Goal: Task Accomplishment & Management: Manage account settings

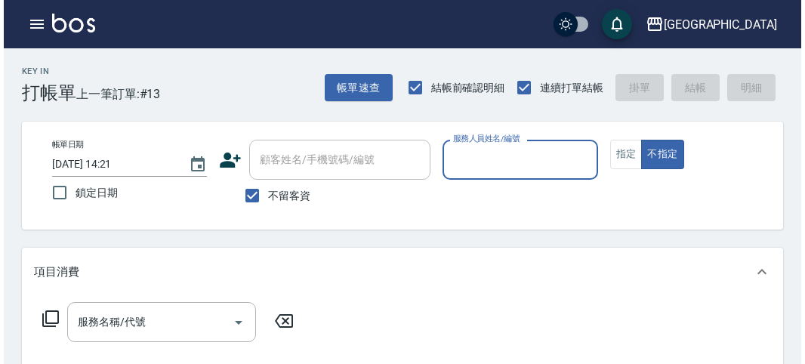
scroll to position [84, 0]
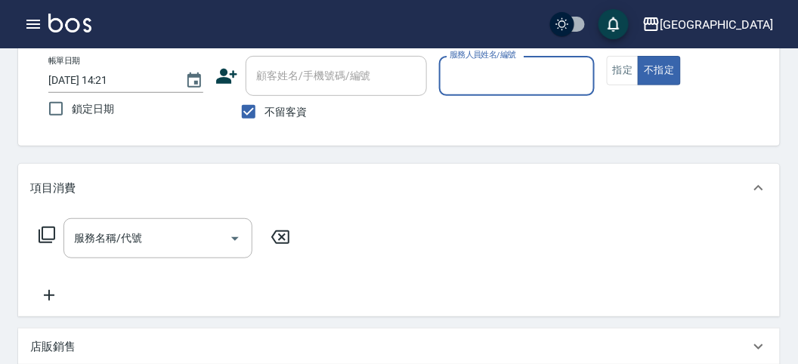
click at [32, 23] on icon "button" at bounding box center [33, 24] width 14 height 9
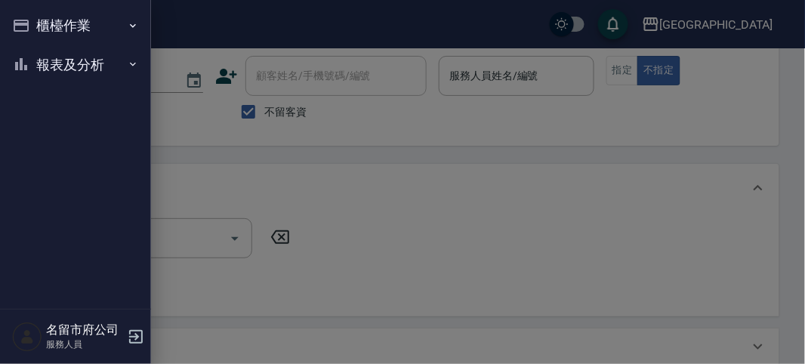
click at [98, 76] on button "報表及分析" at bounding box center [75, 64] width 139 height 39
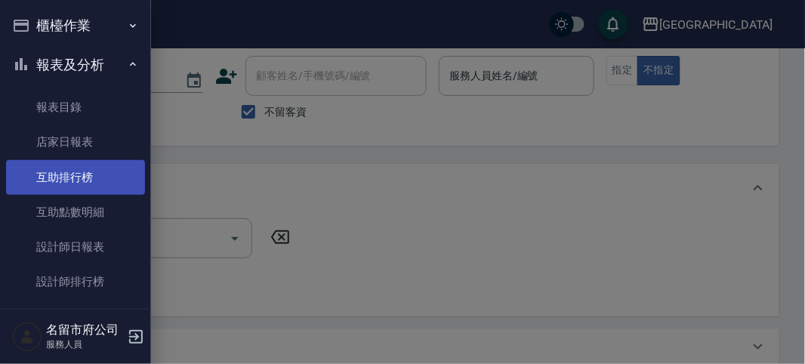
scroll to position [49, 0]
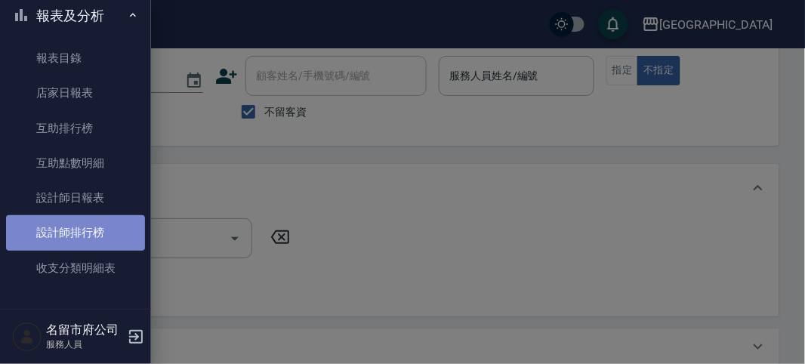
click at [102, 225] on link "設計師排行榜" at bounding box center [75, 232] width 139 height 35
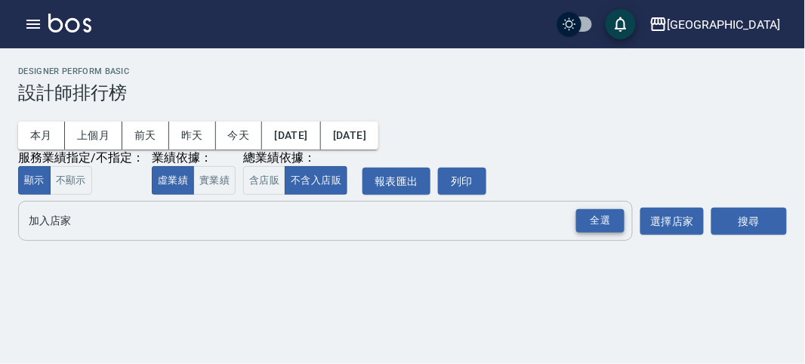
click at [616, 224] on div "全選" at bounding box center [600, 220] width 48 height 23
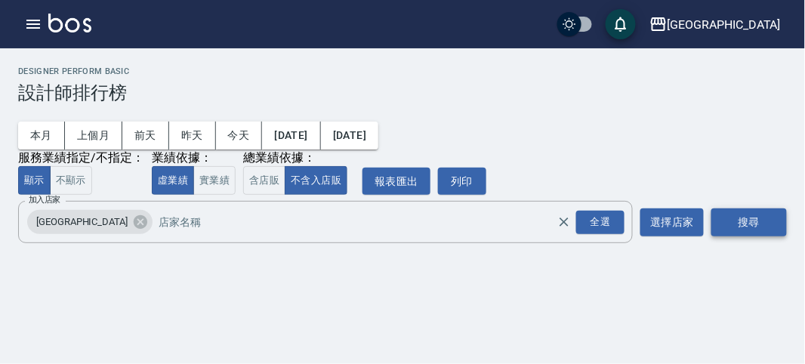
click at [767, 231] on button "搜尋" at bounding box center [750, 222] width 76 height 28
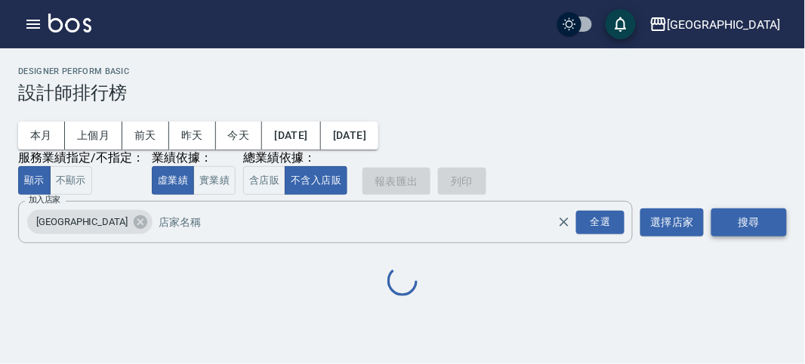
click at [767, 231] on button "搜尋" at bounding box center [750, 222] width 76 height 28
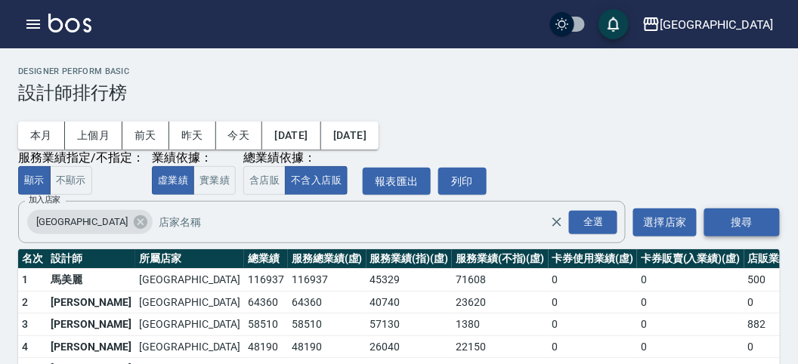
scroll to position [132, 0]
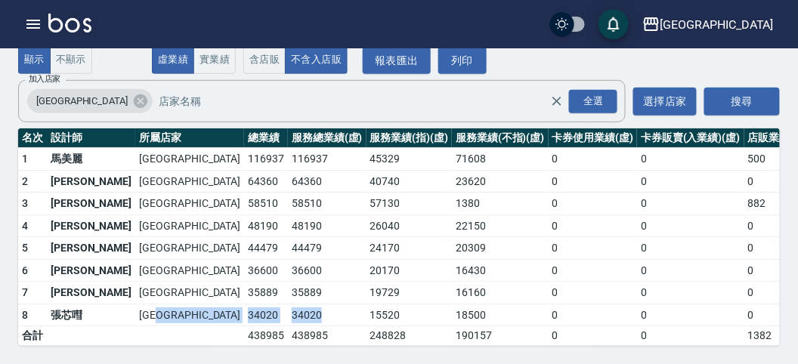
drag, startPoint x: 208, startPoint y: 297, endPoint x: 121, endPoint y: 302, distance: 87.0
click at [121, 304] on tr "8 張芯嘒 名留市府 34020 34020 15520 18500 0 0 0 12 / 9" at bounding box center [466, 315] width 897 height 23
click at [288, 264] on td "36600" at bounding box center [327, 270] width 79 height 23
click at [56, 23] on img at bounding box center [69, 23] width 43 height 19
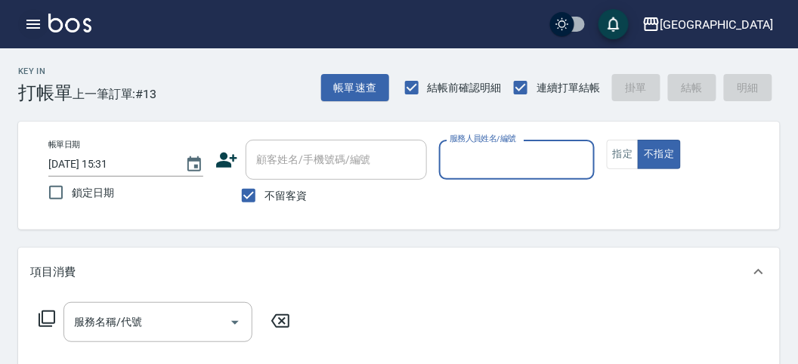
click at [38, 25] on icon "button" at bounding box center [33, 24] width 18 height 18
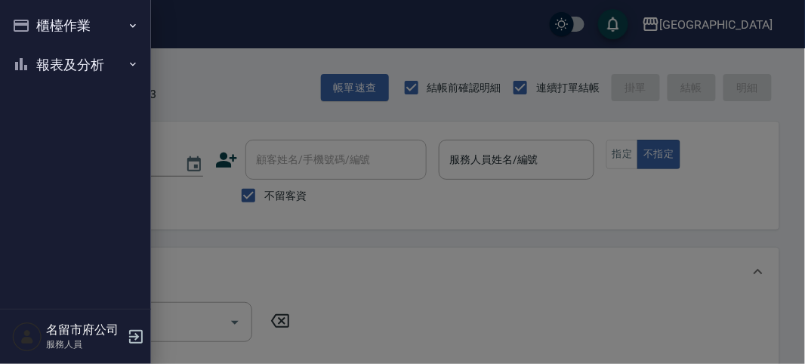
click at [49, 28] on button "櫃檯作業" at bounding box center [75, 25] width 139 height 39
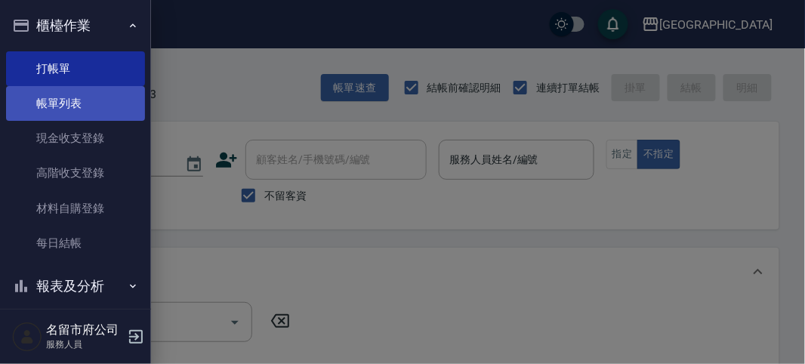
click at [54, 104] on link "帳單列表" at bounding box center [75, 103] width 139 height 35
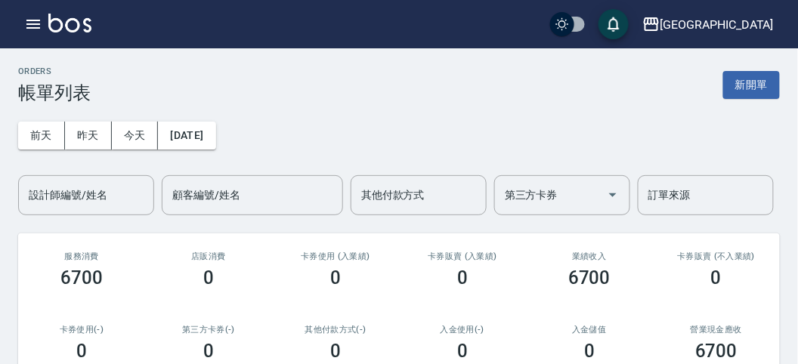
click at [72, 13] on div "名留市府 登出" at bounding box center [399, 24] width 798 height 48
click at [72, 14] on img at bounding box center [69, 23] width 43 height 19
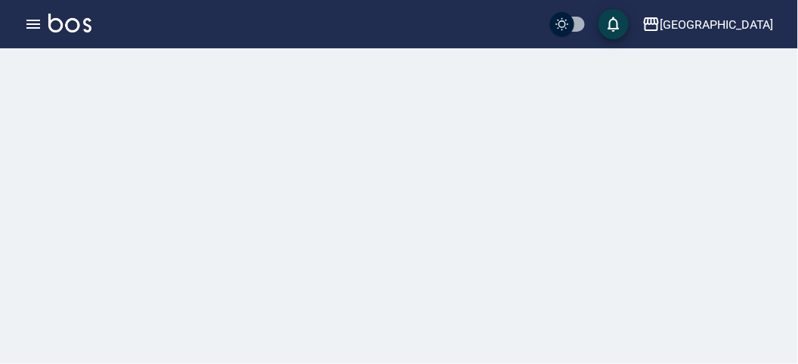
click at [72, 14] on img at bounding box center [69, 23] width 43 height 19
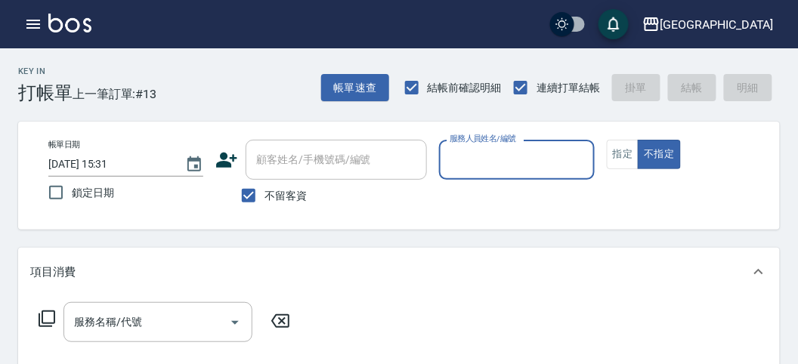
click at [465, 311] on div "服務名稱/代號 服務名稱/代號" at bounding box center [398, 348] width 761 height 104
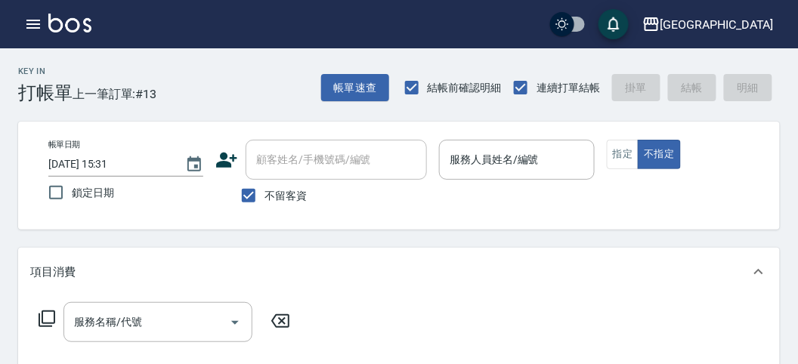
scroll to position [252, 0]
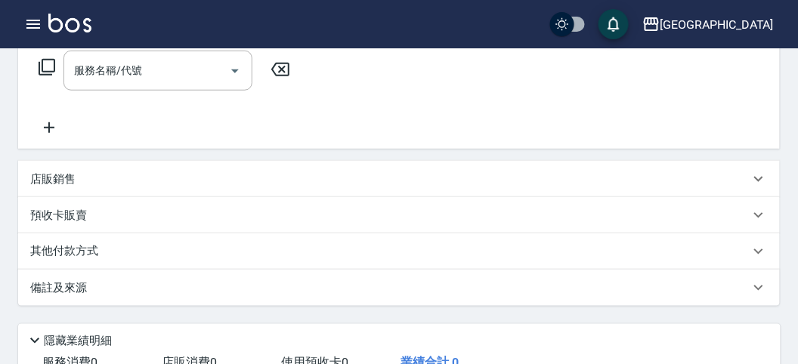
click at [125, 14] on div "名留市府 登出" at bounding box center [399, 24] width 798 height 48
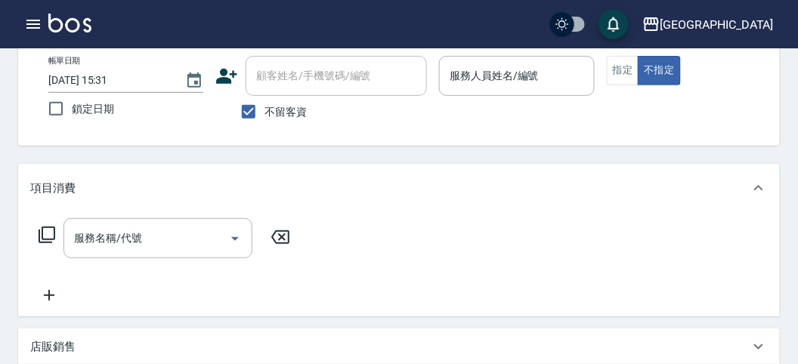
scroll to position [0, 0]
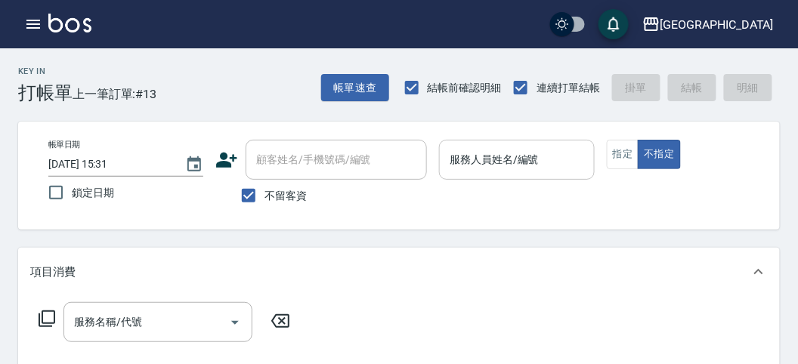
drag, startPoint x: 529, startPoint y: 158, endPoint x: 542, endPoint y: 159, distance: 12.9
click at [542, 159] on input "服務人員姓名/編號" at bounding box center [516, 160] width 141 height 26
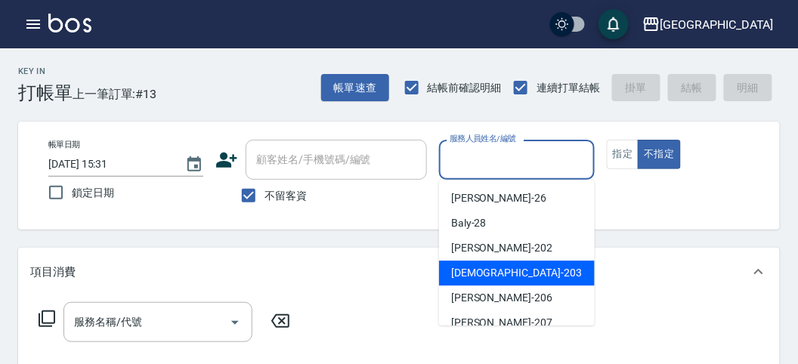
click at [544, 267] on div "聖德 -203" at bounding box center [517, 273] width 156 height 25
type input "聖德-203"
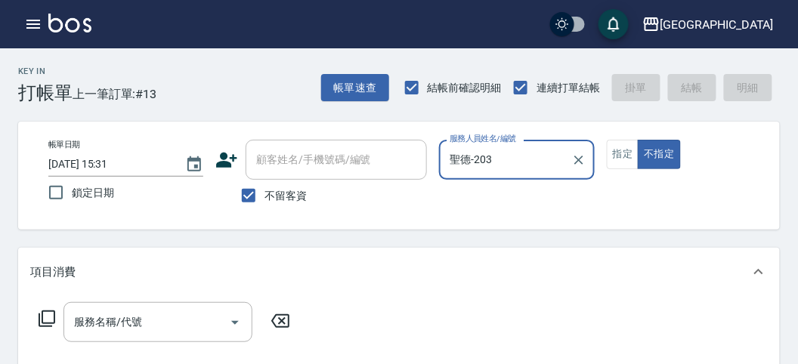
click at [45, 323] on icon at bounding box center [47, 318] width 17 height 17
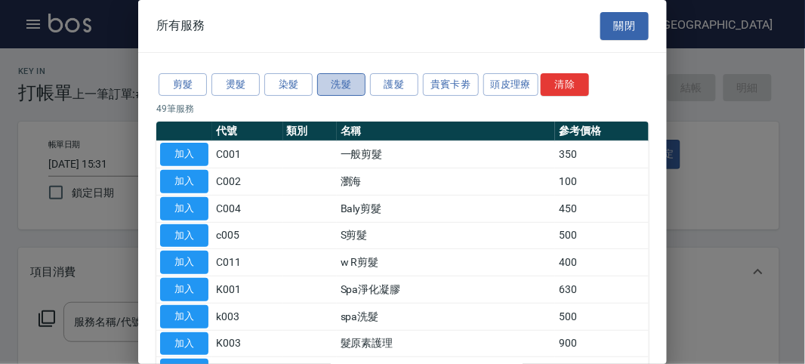
drag, startPoint x: 355, startPoint y: 87, endPoint x: 320, endPoint y: 107, distance: 40.6
click at [353, 88] on button "洗髮" at bounding box center [341, 84] width 48 height 23
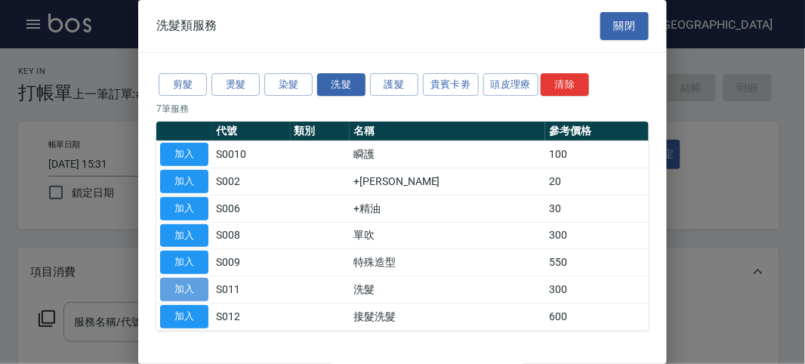
drag, startPoint x: 168, startPoint y: 282, endPoint x: 97, endPoint y: 304, distance: 75.0
click at [168, 281] on button "加入" at bounding box center [184, 289] width 48 height 23
type input "洗髮(S011)"
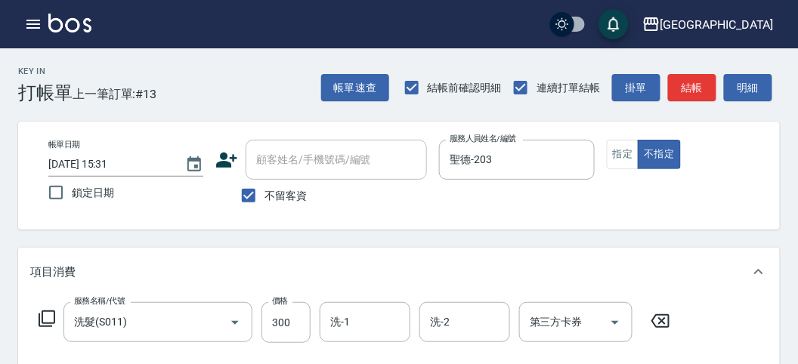
click at [40, 320] on icon at bounding box center [47, 319] width 18 height 18
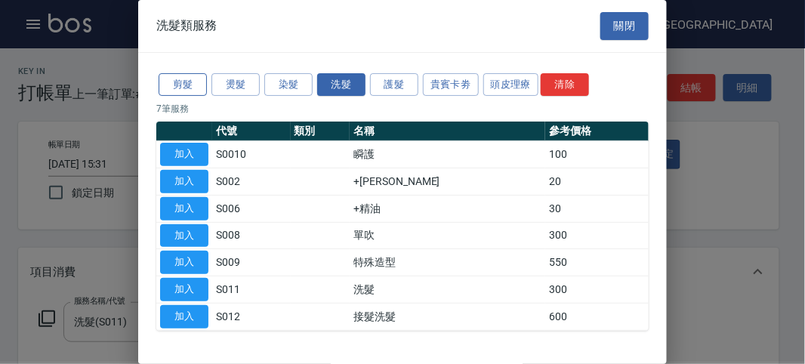
click at [202, 83] on button "剪髮" at bounding box center [183, 84] width 48 height 23
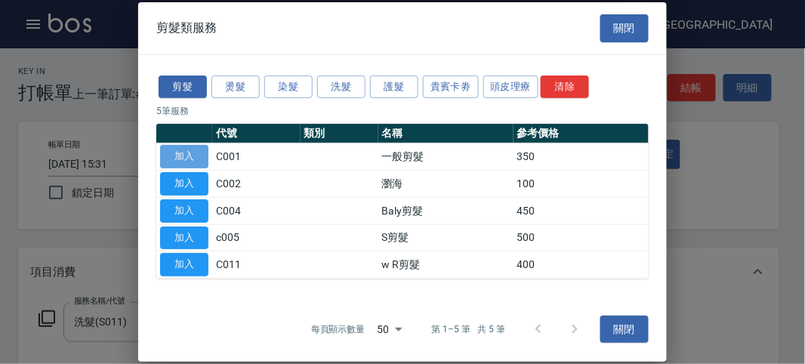
drag, startPoint x: 190, startPoint y: 148, endPoint x: 206, endPoint y: 205, distance: 59.6
click at [190, 148] on button "加入" at bounding box center [184, 156] width 48 height 23
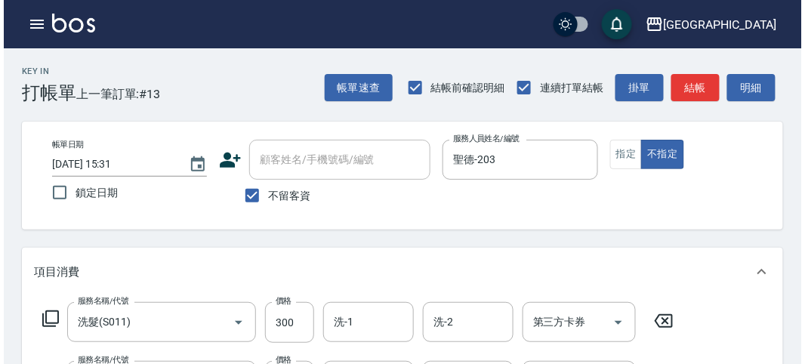
scroll to position [501, 0]
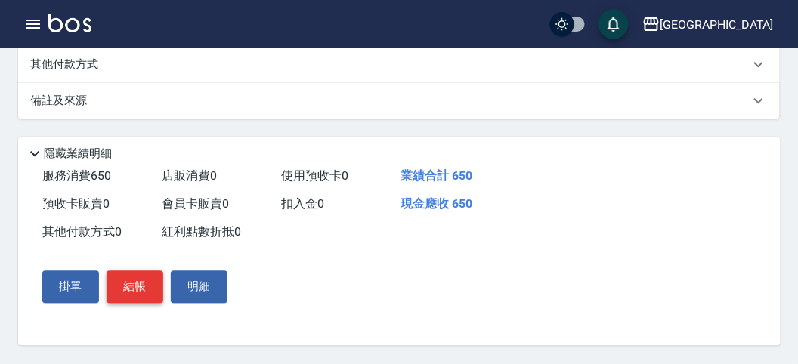
click at [123, 291] on button "結帳" at bounding box center [135, 287] width 57 height 32
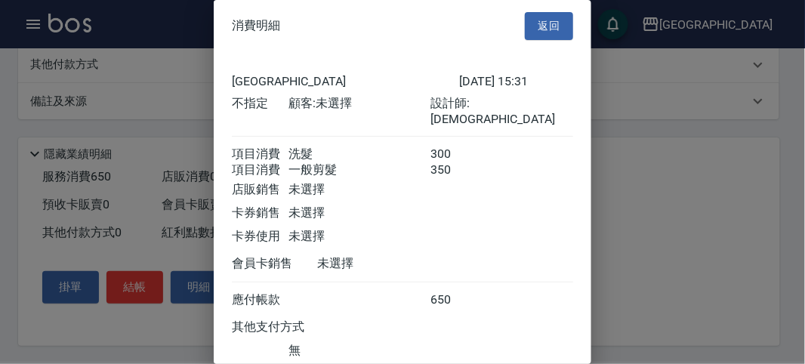
scroll to position [100, 0]
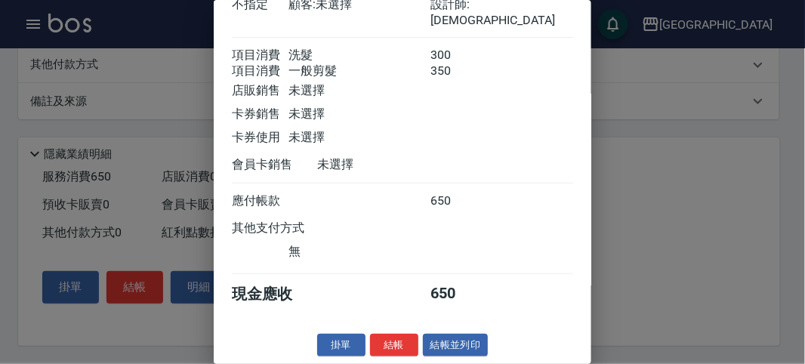
click at [374, 349] on button "結帳" at bounding box center [394, 345] width 48 height 23
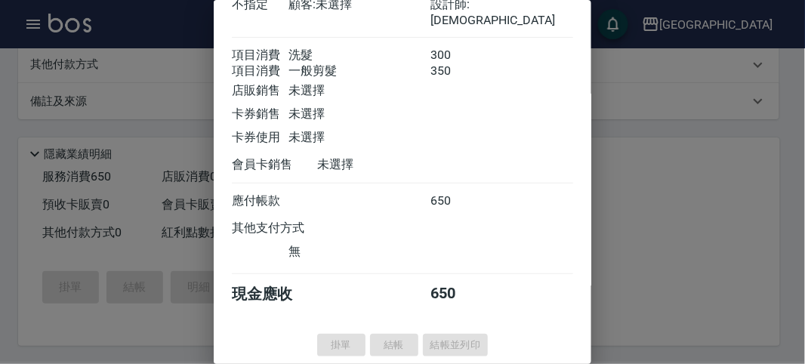
type input "[DATE] 15:37"
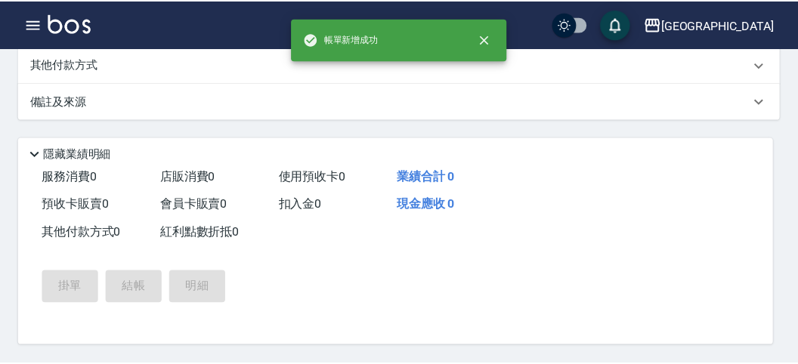
scroll to position [0, 0]
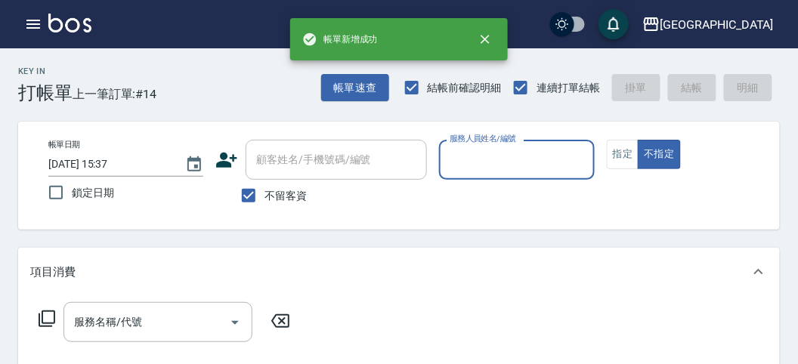
click at [499, 150] on input "服務人員姓名/編號" at bounding box center [516, 160] width 141 height 26
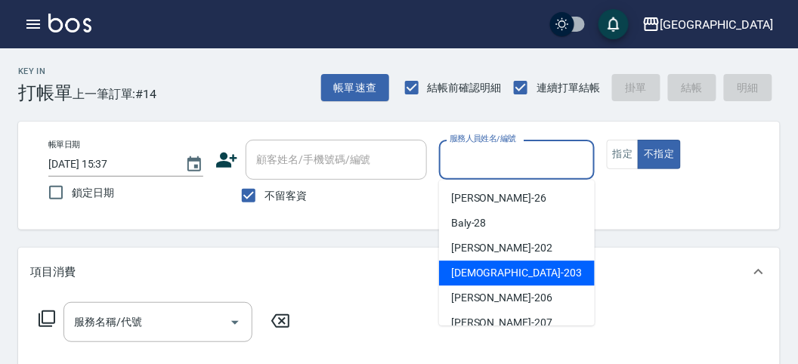
drag, startPoint x: 505, startPoint y: 273, endPoint x: 486, endPoint y: 294, distance: 27.9
click at [505, 273] on div "聖德 -203" at bounding box center [517, 273] width 156 height 25
type input "聖德-203"
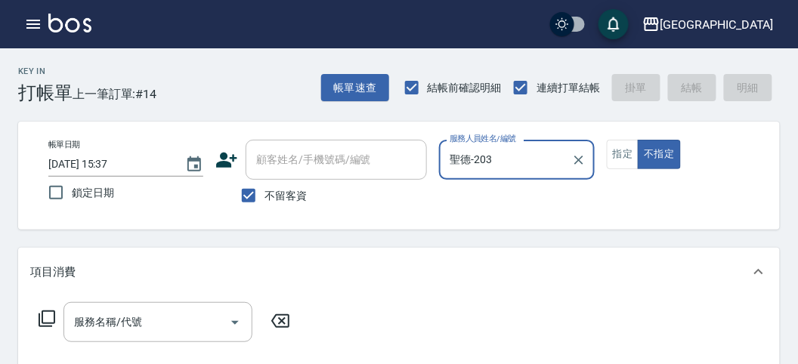
click at [51, 312] on icon at bounding box center [47, 319] width 18 height 18
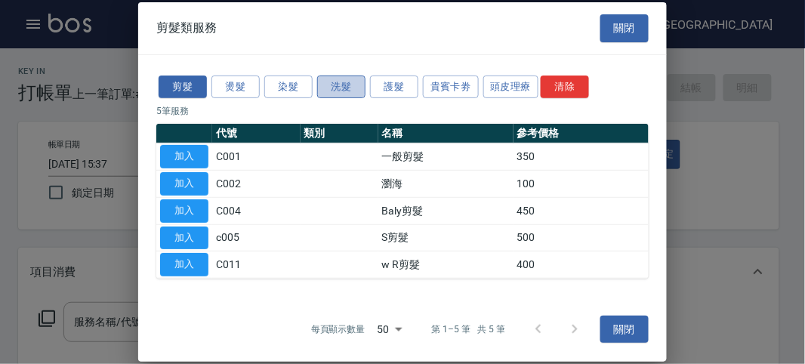
click at [329, 85] on button "洗髮" at bounding box center [341, 86] width 48 height 23
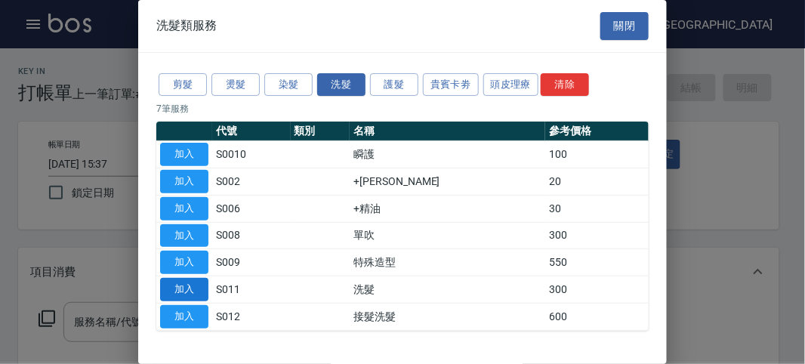
click at [199, 287] on button "加入" at bounding box center [184, 289] width 48 height 23
type input "洗髮(S011)"
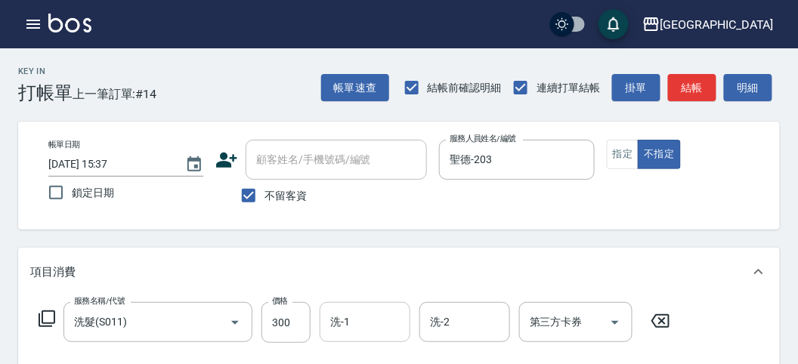
click at [371, 329] on input "洗-1" at bounding box center [364, 322] width 77 height 26
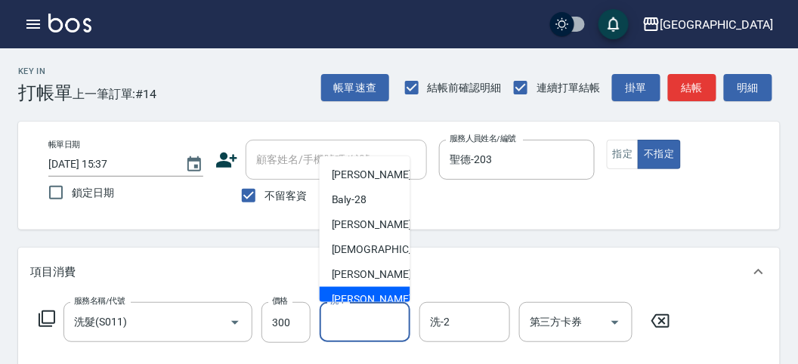
scroll to position [116, 0]
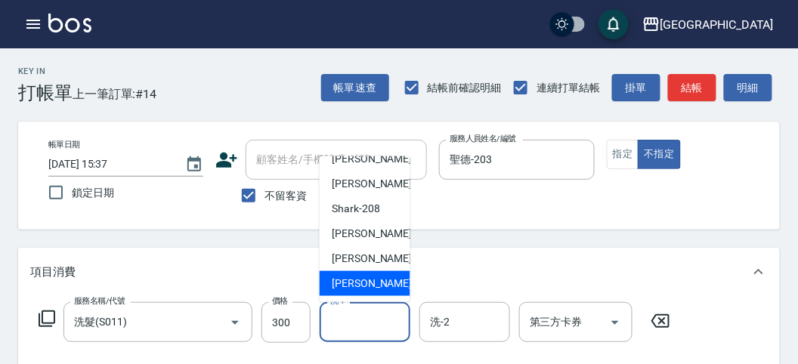
click at [368, 285] on span "[PERSON_NAME] -222" at bounding box center [382, 284] width 101 height 16
type input "[PERSON_NAME]-222"
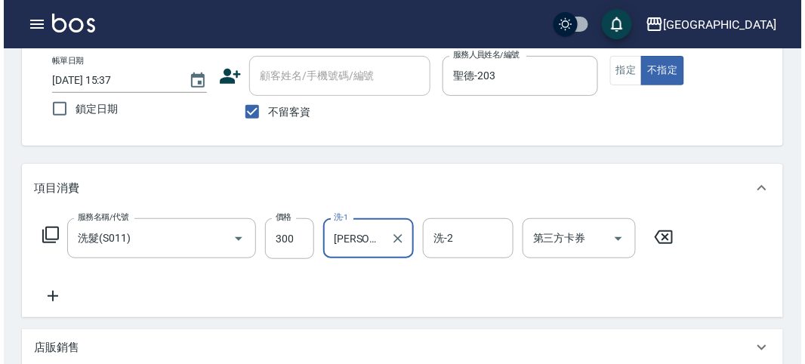
scroll to position [442, 0]
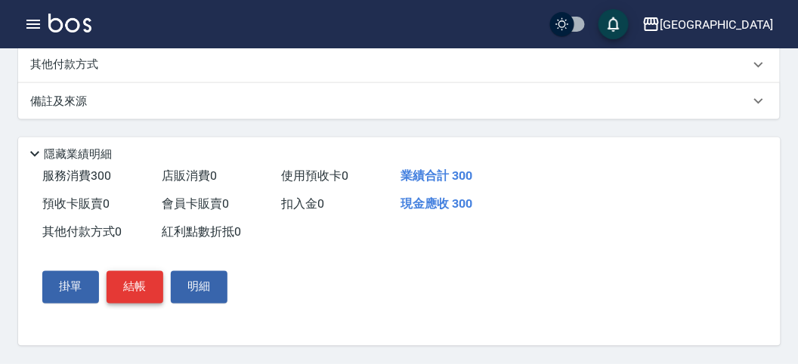
click at [160, 283] on button "結帳" at bounding box center [135, 287] width 57 height 32
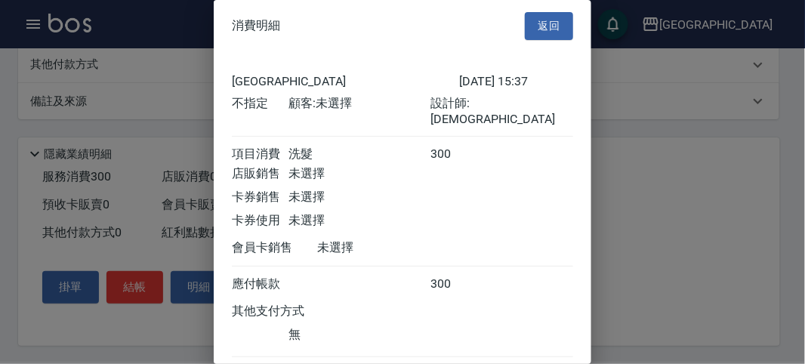
scroll to position [84, 0]
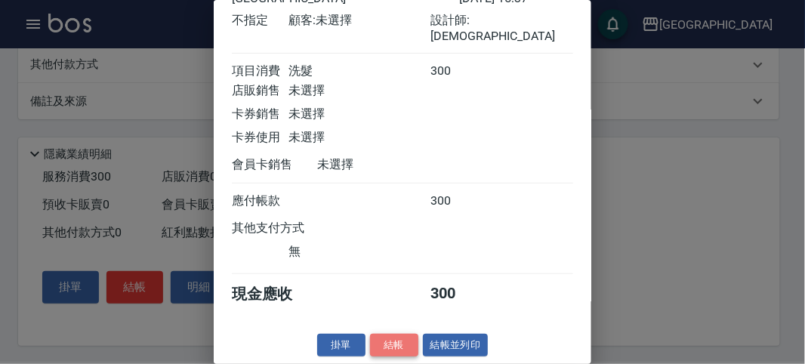
click at [385, 352] on button "結帳" at bounding box center [394, 345] width 48 height 23
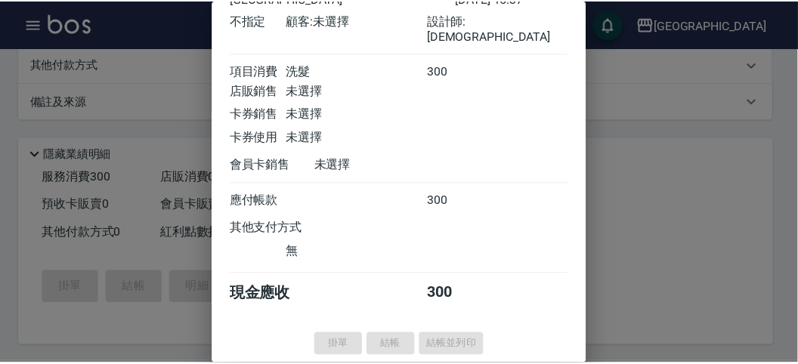
scroll to position [0, 0]
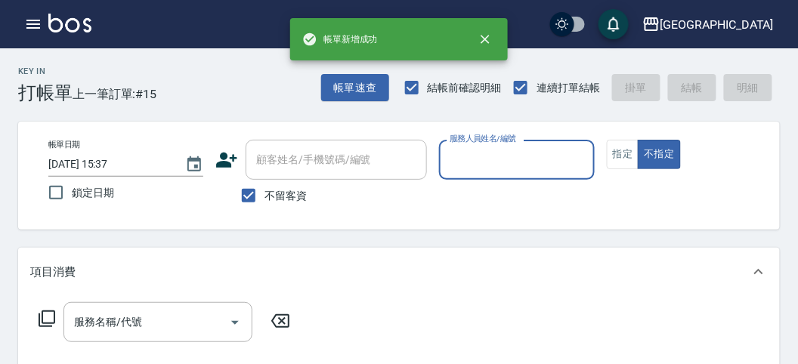
drag, startPoint x: 533, startPoint y: 155, endPoint x: 533, endPoint y: 168, distance: 13.6
click at [533, 156] on input "服務人員姓名/編號" at bounding box center [516, 160] width 141 height 26
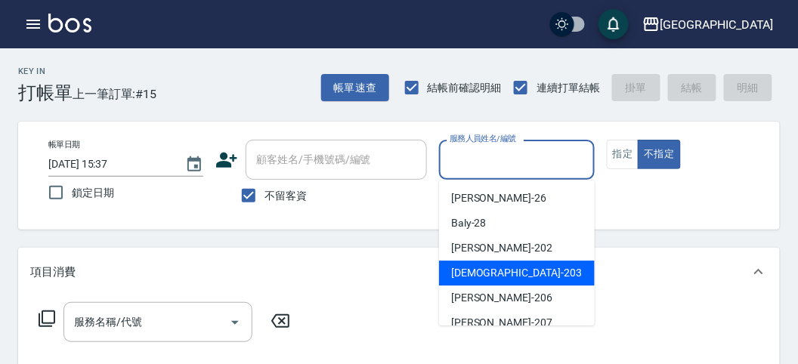
drag, startPoint x: 514, startPoint y: 264, endPoint x: 455, endPoint y: 263, distance: 58.2
click at [514, 264] on div "聖德 -203" at bounding box center [517, 273] width 156 height 25
type input "聖德-203"
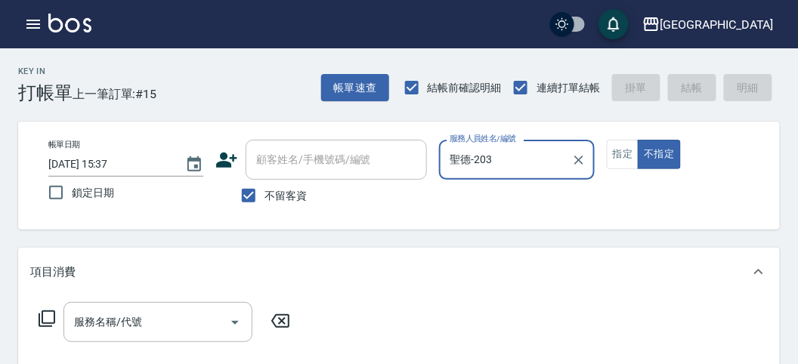
click at [44, 311] on icon at bounding box center [47, 318] width 17 height 17
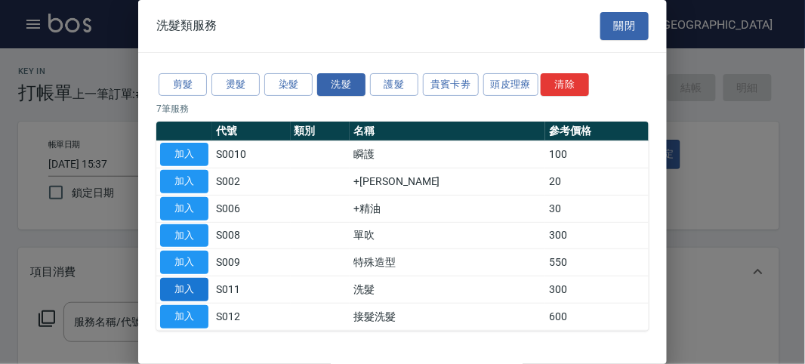
click at [181, 286] on button "加入" at bounding box center [184, 289] width 48 height 23
type input "洗髮(S011)"
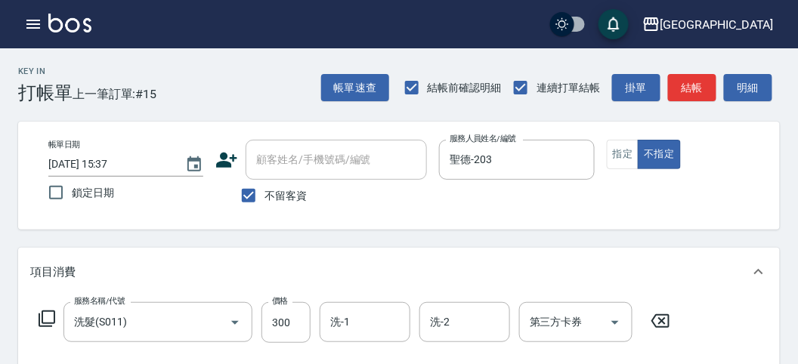
click at [43, 316] on icon at bounding box center [47, 319] width 18 height 18
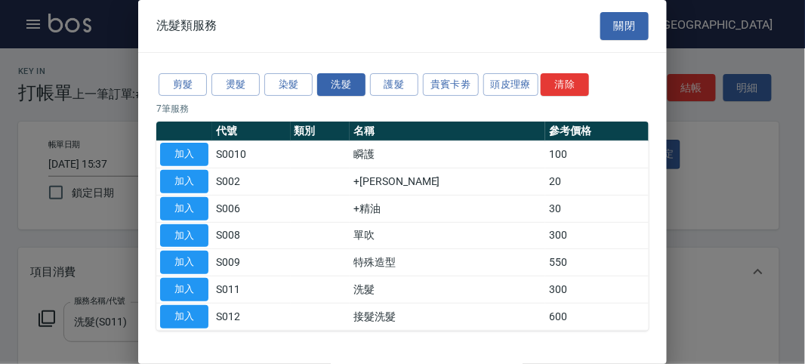
drag, startPoint x: 175, startPoint y: 204, endPoint x: 85, endPoint y: 332, distance: 156.7
click at [174, 205] on button "加入" at bounding box center [184, 208] width 48 height 23
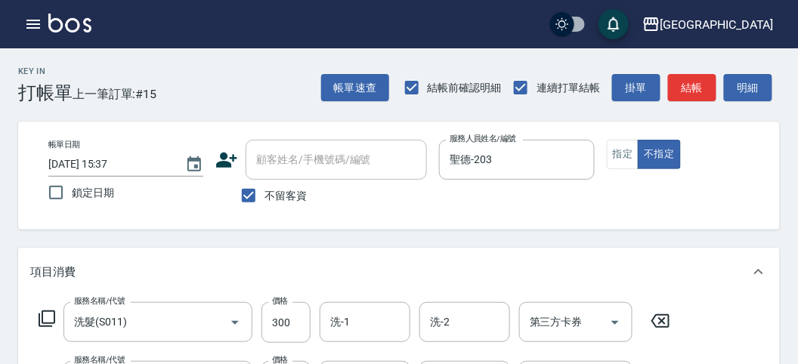
click at [47, 318] on icon at bounding box center [47, 319] width 18 height 18
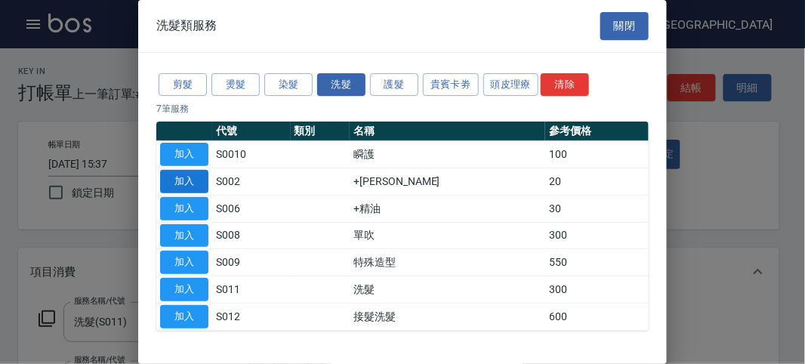
click at [196, 177] on button "加入" at bounding box center [184, 181] width 48 height 23
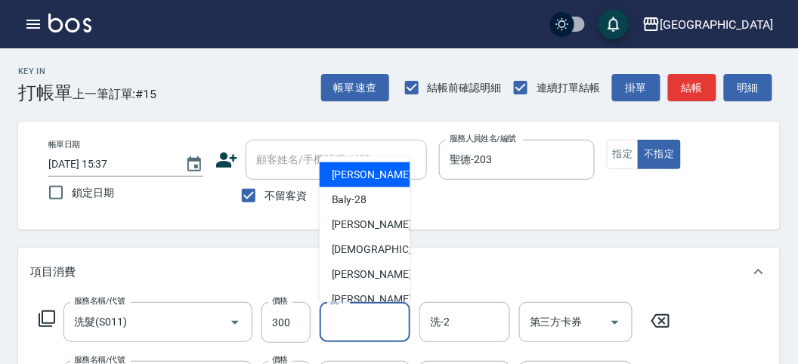
click at [360, 326] on input "洗-1" at bounding box center [364, 322] width 77 height 26
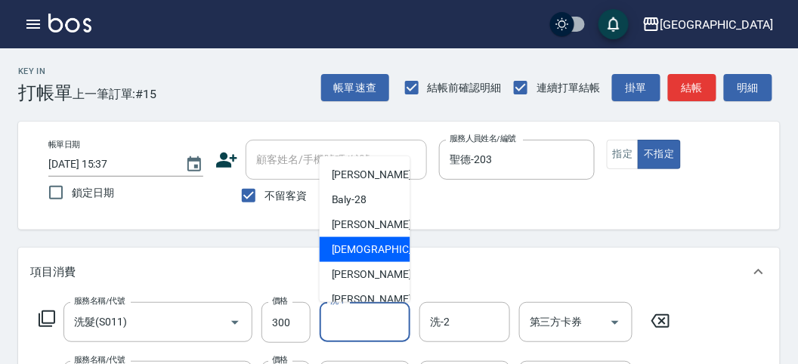
scroll to position [116, 0]
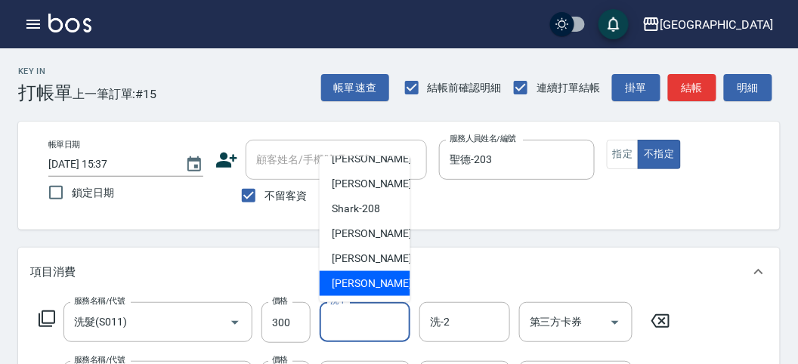
drag, startPoint x: 346, startPoint y: 283, endPoint x: 354, endPoint y: 329, distance: 46.8
click at [348, 284] on span "[PERSON_NAME] -222" at bounding box center [382, 284] width 101 height 16
type input "[PERSON_NAME]-222"
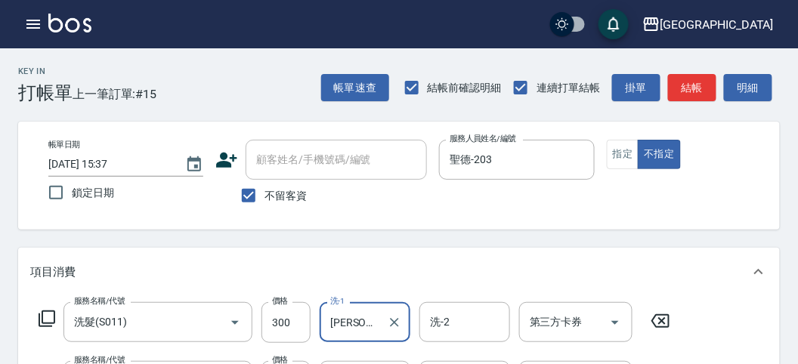
scroll to position [168, 0]
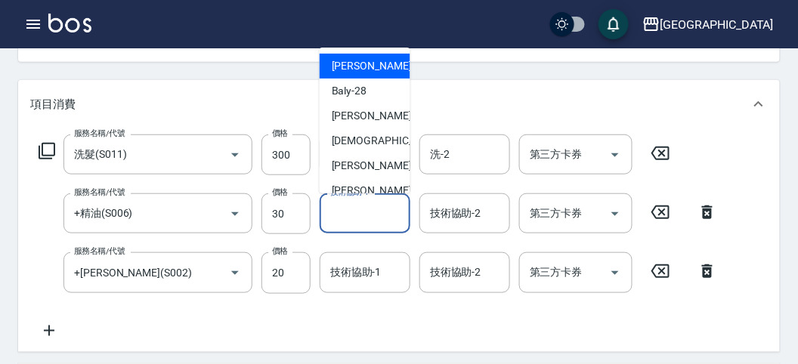
drag, startPoint x: 391, startPoint y: 208, endPoint x: 350, endPoint y: 249, distance: 57.2
click at [391, 211] on input "技術協助-1" at bounding box center [364, 213] width 77 height 26
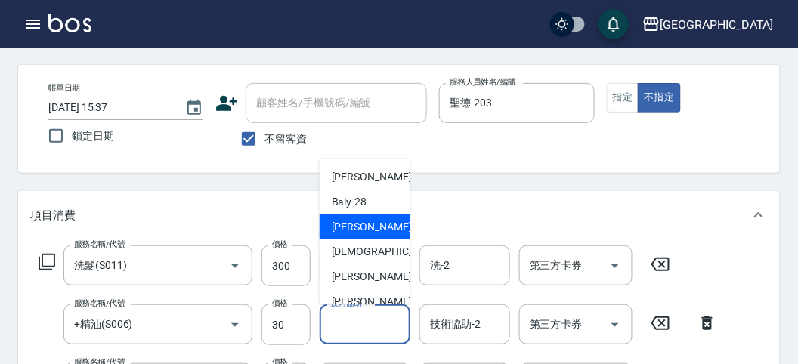
scroll to position [116, 0]
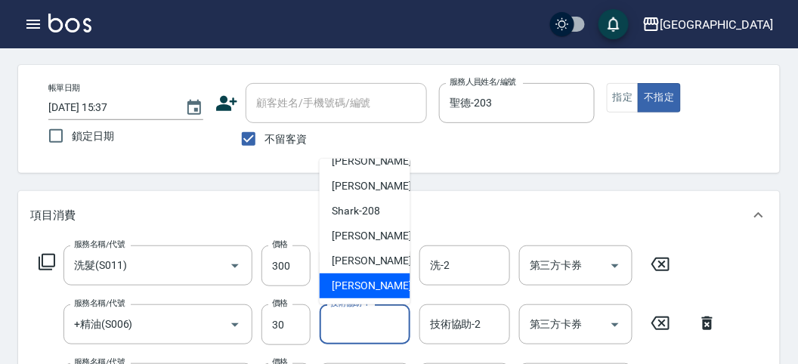
drag, startPoint x: 374, startPoint y: 279, endPoint x: 377, endPoint y: 320, distance: 40.1
click at [376, 279] on span "[PERSON_NAME] -222" at bounding box center [382, 286] width 101 height 16
type input "[PERSON_NAME]-222"
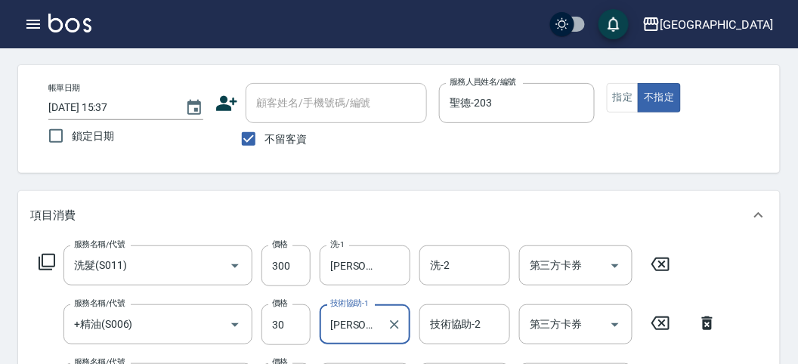
scroll to position [308, 0]
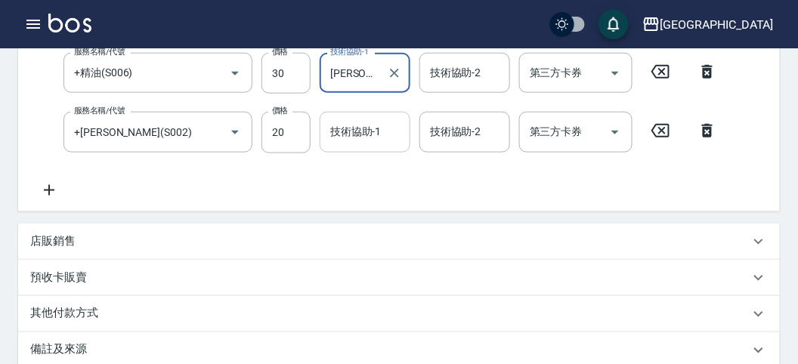
click at [335, 130] on div "技術協助-1 技術協助-1" at bounding box center [365, 132] width 91 height 40
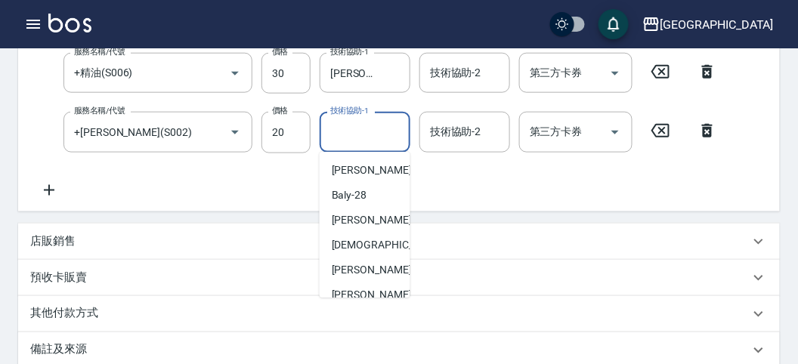
scroll to position [116, 0]
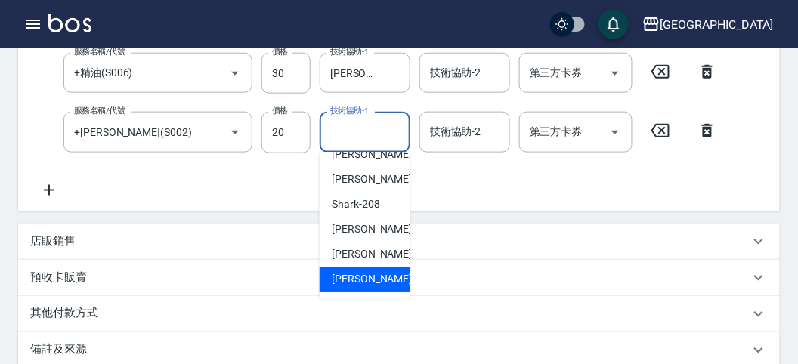
click at [368, 281] on span "[PERSON_NAME] -222" at bounding box center [382, 279] width 101 height 16
type input "[PERSON_NAME]-222"
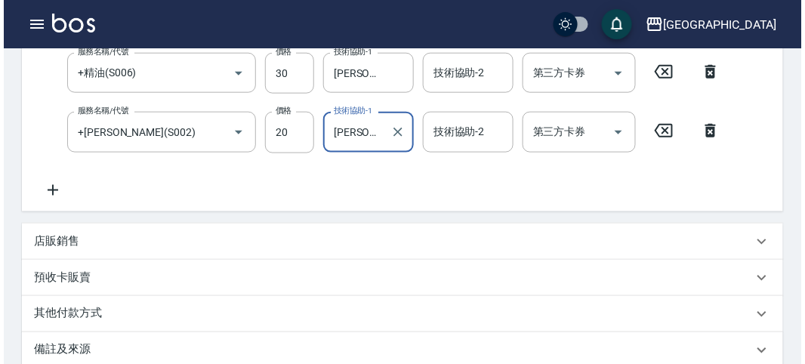
scroll to position [560, 0]
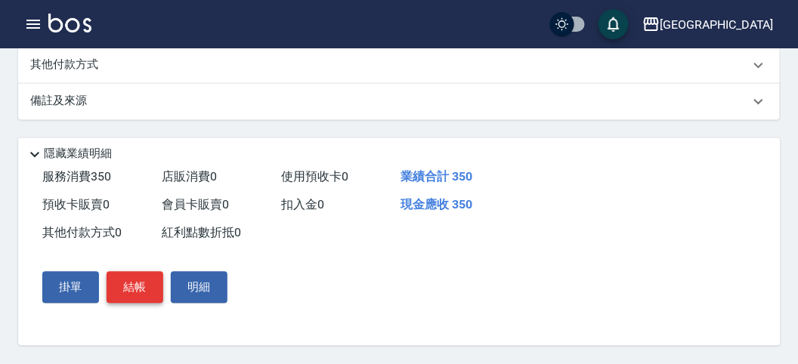
click at [144, 281] on button "結帳" at bounding box center [135, 288] width 57 height 32
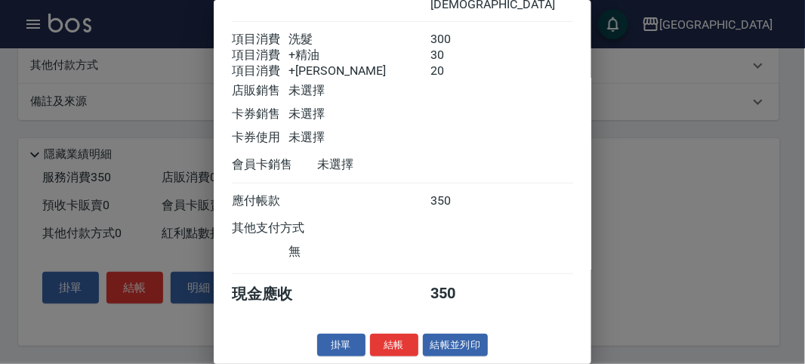
scroll to position [118, 0]
click at [403, 347] on button "結帳" at bounding box center [394, 345] width 48 height 23
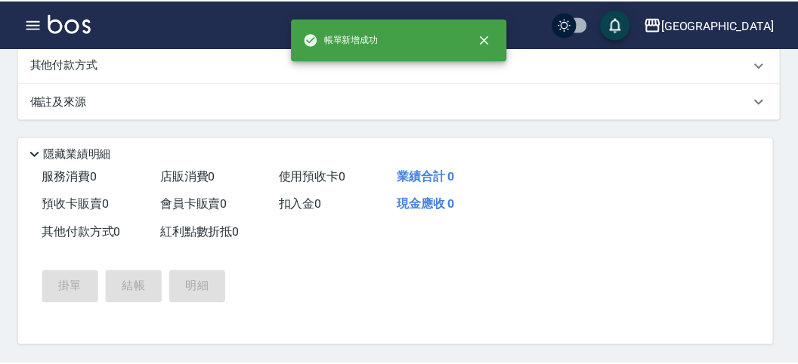
scroll to position [0, 0]
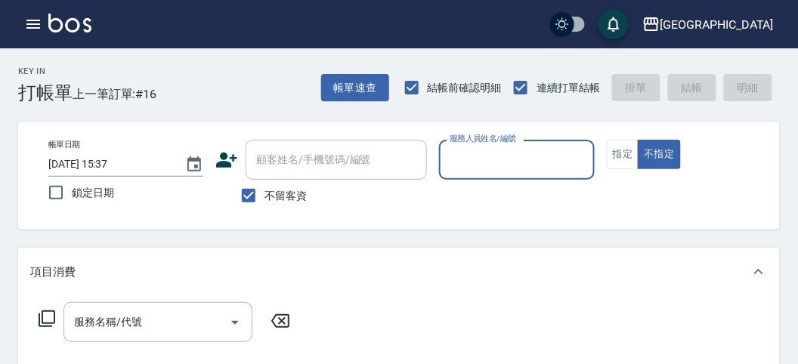
click at [501, 157] on input "服務人員姓名/編號" at bounding box center [516, 160] width 141 height 26
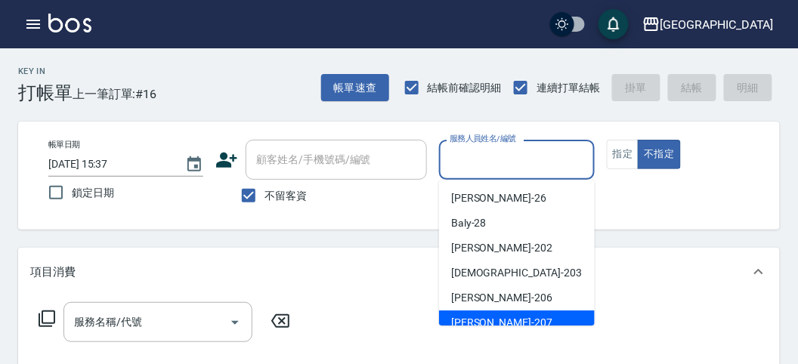
click at [495, 313] on div "[PERSON_NAME] -207" at bounding box center [517, 322] width 156 height 25
type input "[PERSON_NAME]-207"
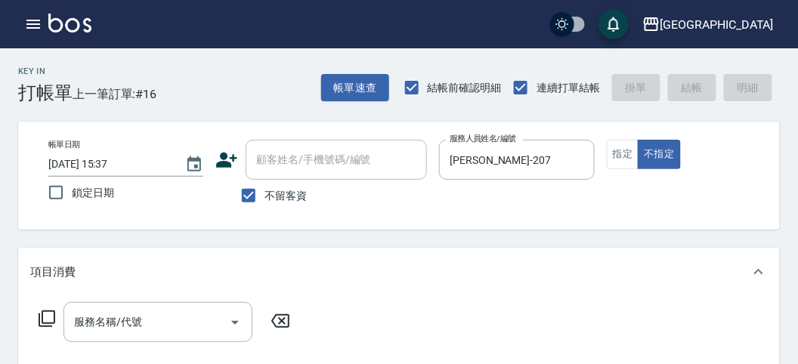
click at [47, 316] on icon at bounding box center [47, 319] width 18 height 18
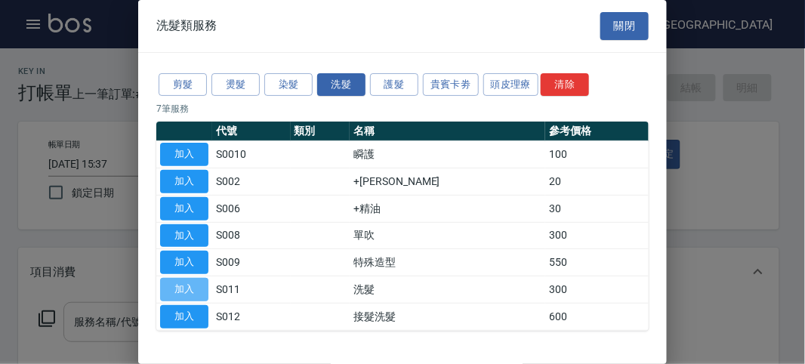
drag, startPoint x: 204, startPoint y: 287, endPoint x: 179, endPoint y: 314, distance: 36.9
click at [204, 287] on button "加入" at bounding box center [184, 289] width 48 height 23
type input "洗髮(S011)"
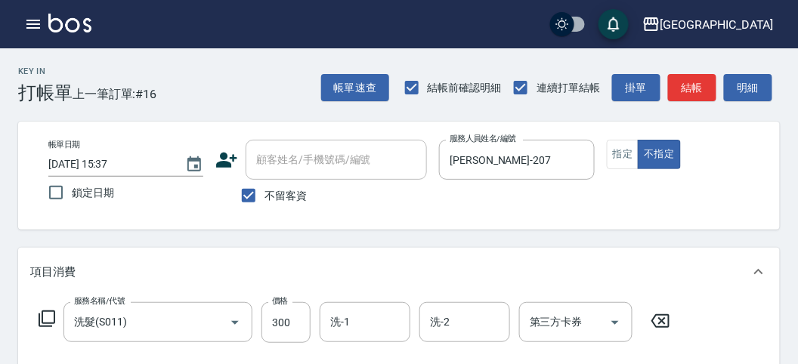
click at [47, 321] on icon at bounding box center [47, 319] width 18 height 18
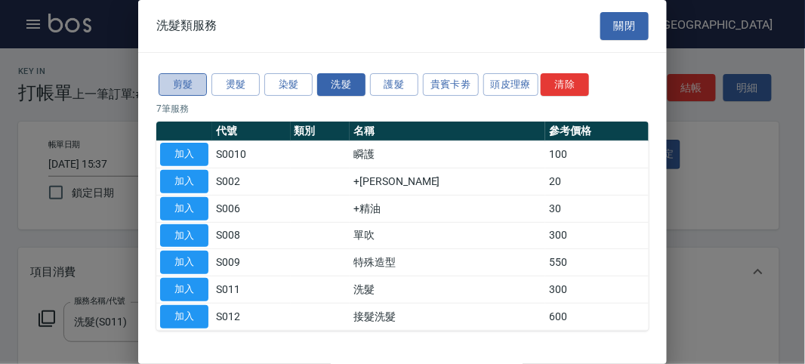
click at [190, 85] on button "剪髮" at bounding box center [183, 84] width 48 height 23
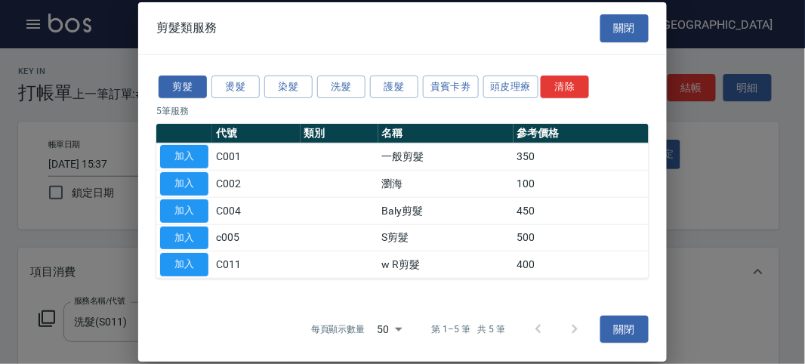
click at [194, 153] on button "加入" at bounding box center [184, 156] width 48 height 23
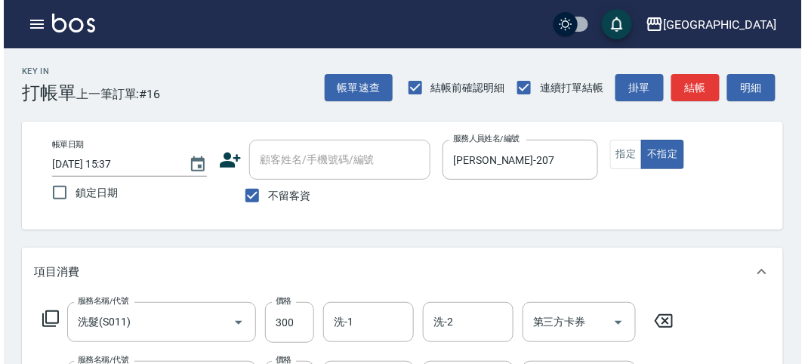
scroll to position [501, 0]
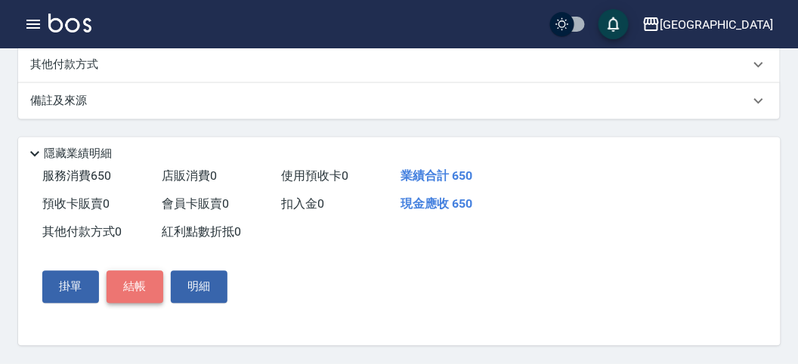
click at [149, 285] on button "結帳" at bounding box center [135, 287] width 57 height 32
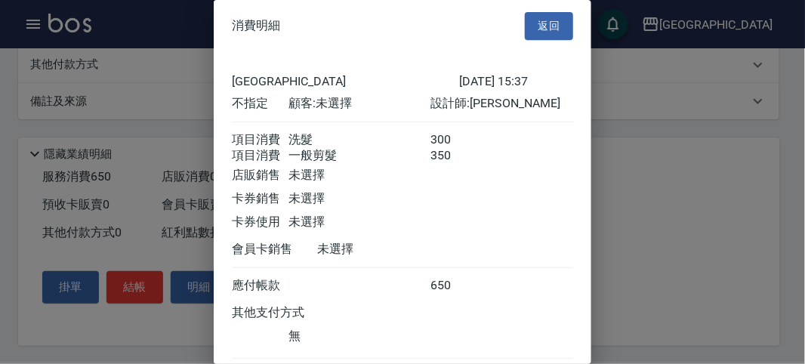
scroll to position [100, 0]
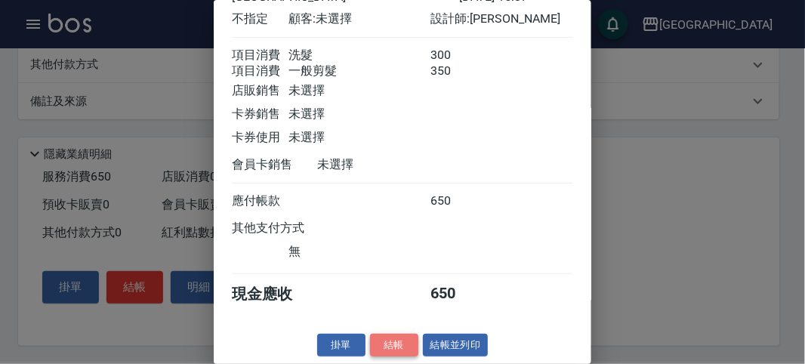
click at [381, 346] on button "結帳" at bounding box center [394, 345] width 48 height 23
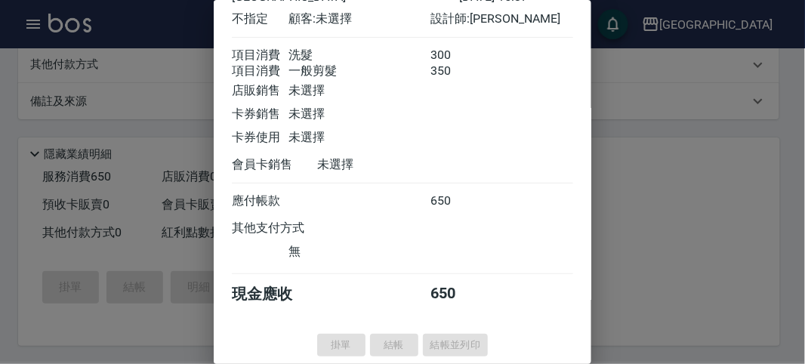
type input "[DATE] 15:38"
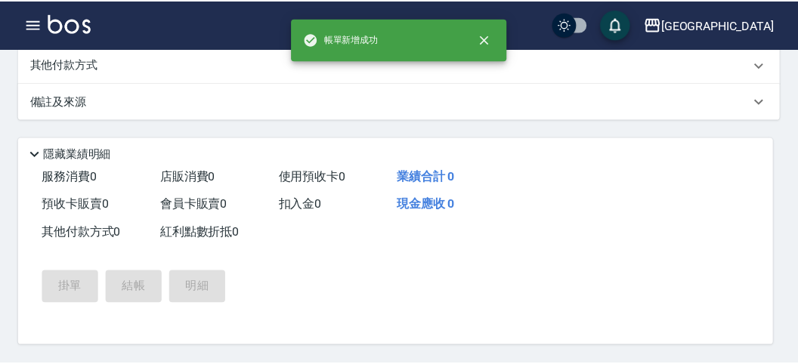
scroll to position [0, 0]
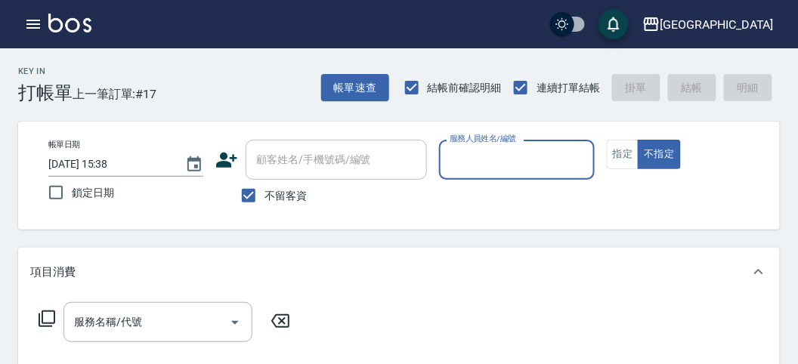
click at [23, 22] on button "button" at bounding box center [33, 24] width 30 height 30
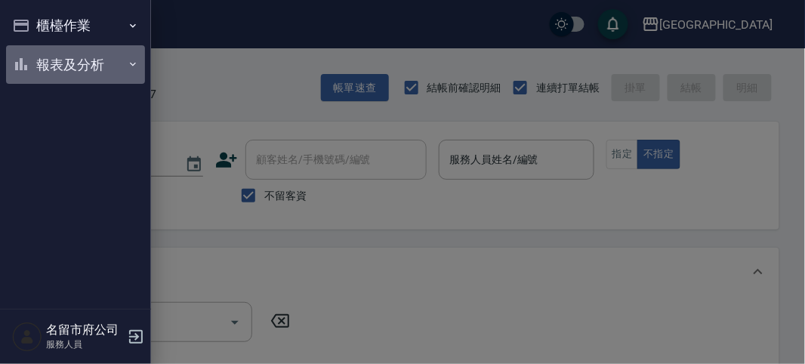
click at [55, 50] on button "報表及分析" at bounding box center [75, 64] width 139 height 39
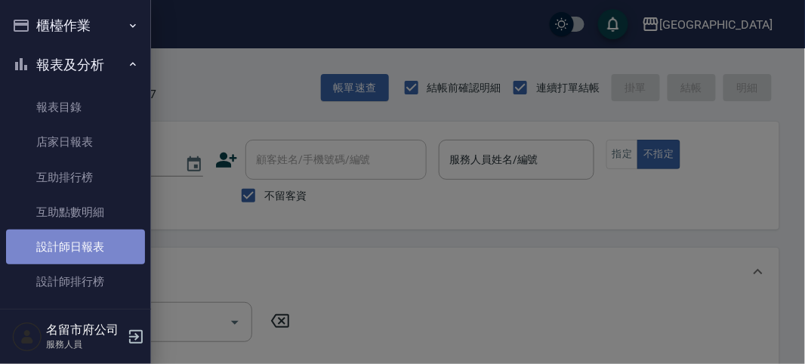
click at [85, 244] on link "設計師日報表" at bounding box center [75, 247] width 139 height 35
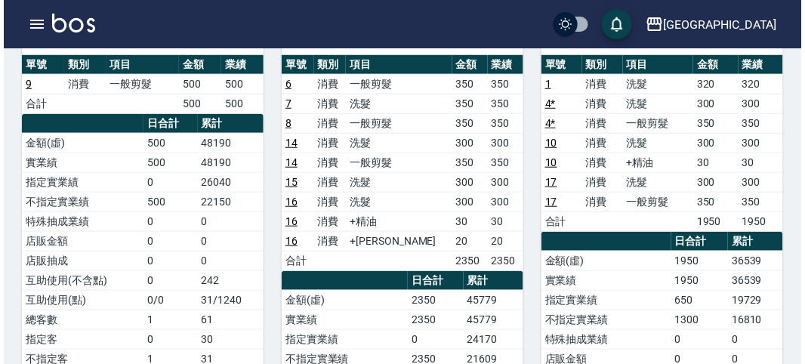
scroll to position [84, 0]
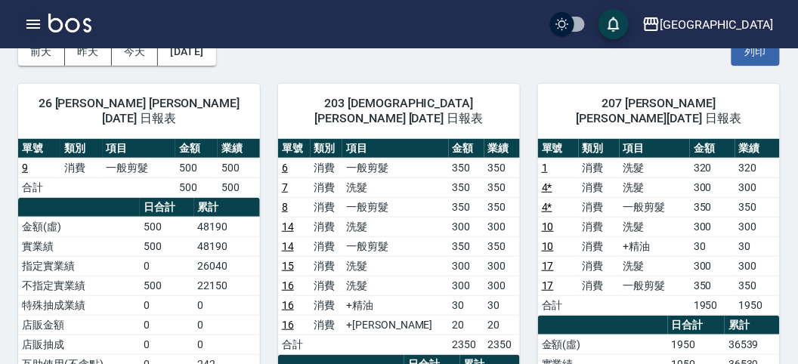
click at [36, 27] on icon "button" at bounding box center [33, 24] width 14 height 9
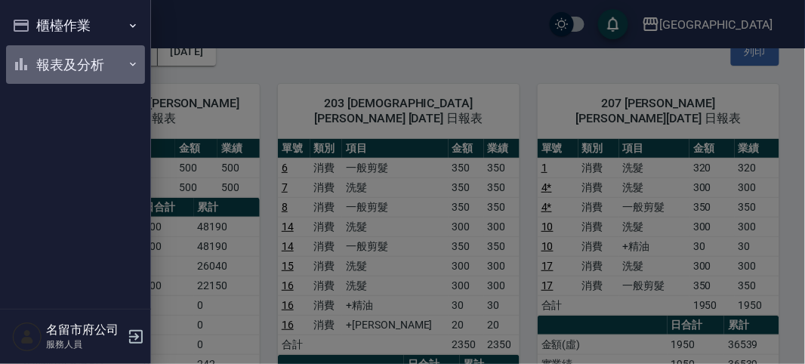
click at [61, 74] on button "報表及分析" at bounding box center [75, 64] width 139 height 39
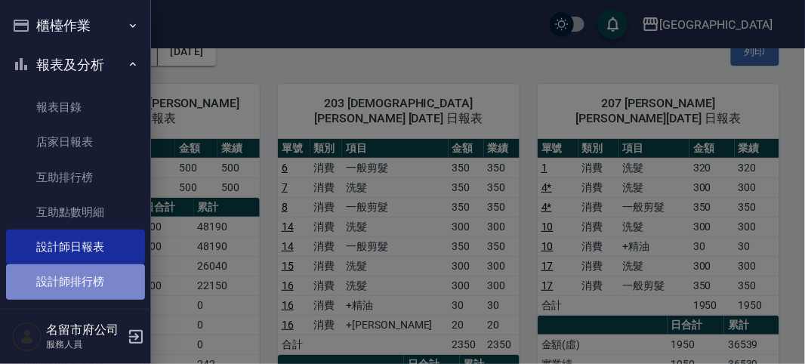
click at [85, 270] on link "設計師排行榜" at bounding box center [75, 281] width 139 height 35
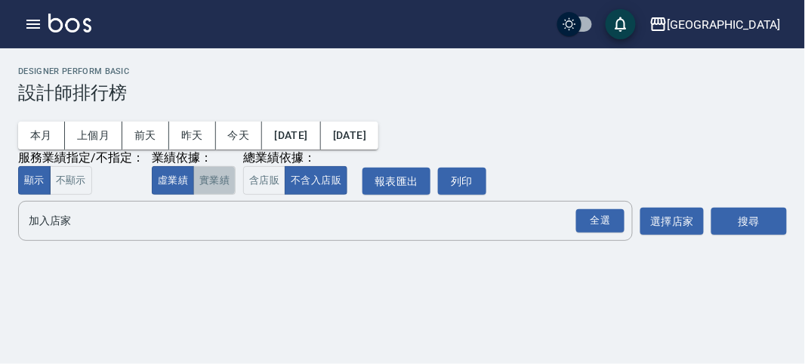
click at [221, 189] on button "實業績" at bounding box center [214, 180] width 42 height 29
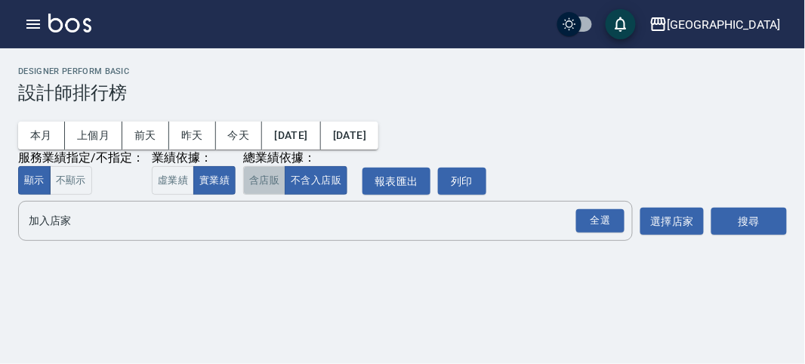
click at [250, 183] on button "含店販" at bounding box center [264, 180] width 42 height 29
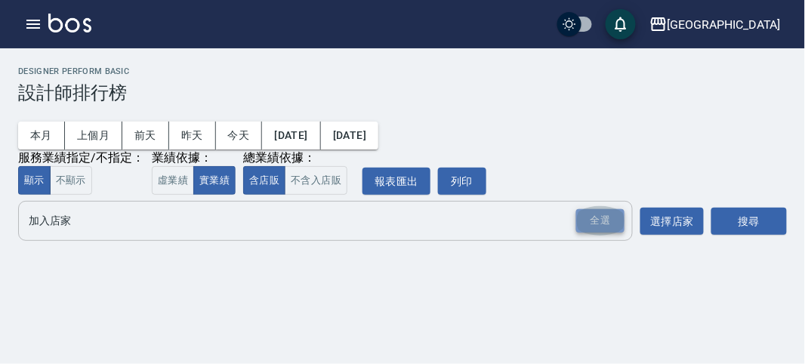
click at [597, 215] on div "全選" at bounding box center [600, 220] width 48 height 23
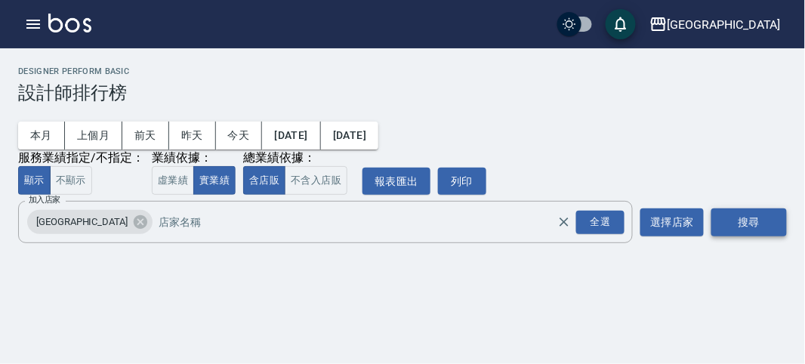
click at [752, 221] on button "搜尋" at bounding box center [750, 222] width 76 height 28
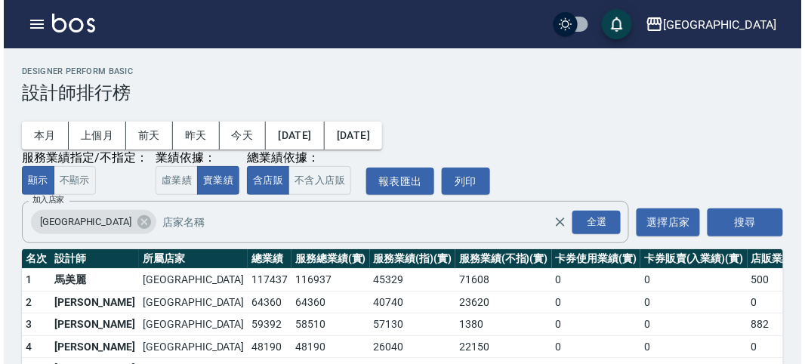
scroll to position [132, 0]
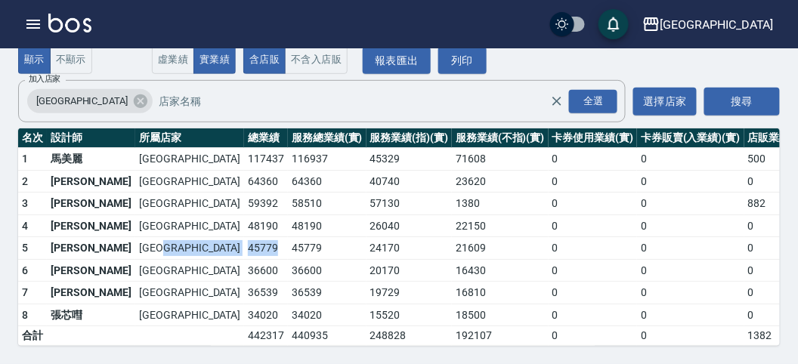
drag, startPoint x: 129, startPoint y: 236, endPoint x: 178, endPoint y: 236, distance: 48.3
click at [178, 237] on tr "5 [PERSON_NAME][GEOGRAPHIC_DATA] 45779 45779 24170 21609 0 0 0 20 / 127" at bounding box center [466, 248] width 897 height 23
click at [288, 237] on td "45779" at bounding box center [327, 248] width 79 height 23
drag, startPoint x: 137, startPoint y: 279, endPoint x: 175, endPoint y: 276, distance: 38.7
click at [244, 282] on td "36539" at bounding box center [266, 293] width 44 height 23
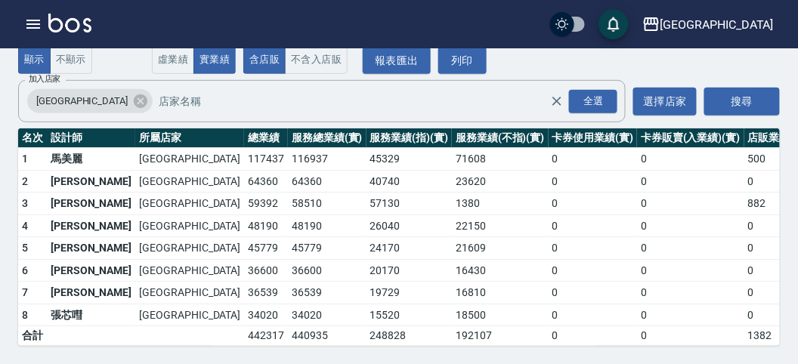
click at [244, 217] on td "48190" at bounding box center [266, 226] width 44 height 23
click at [27, 26] on icon "button" at bounding box center [33, 24] width 18 height 18
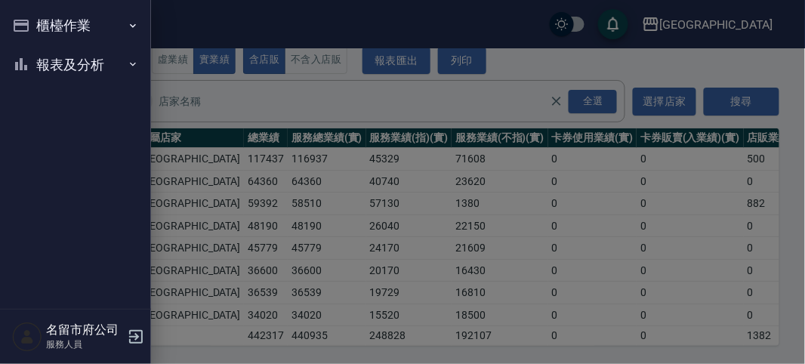
click at [28, 26] on button "櫃檯作業" at bounding box center [75, 25] width 139 height 39
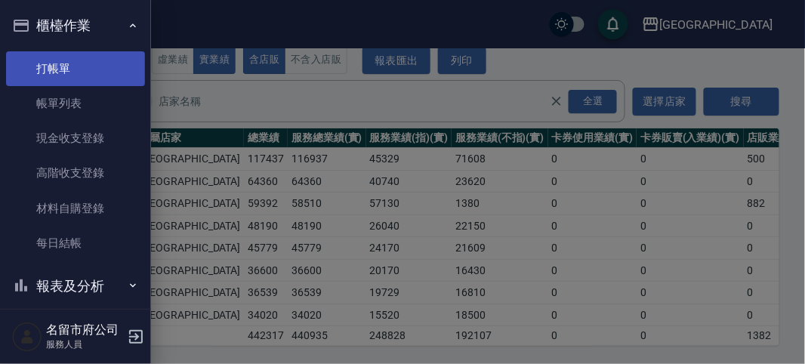
click at [68, 75] on link "打帳單" at bounding box center [75, 68] width 139 height 35
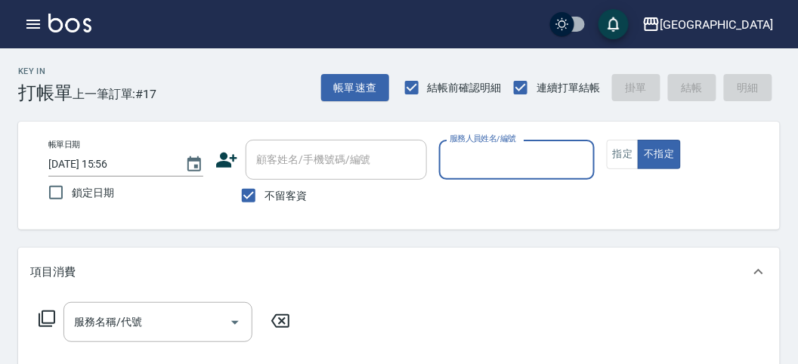
click at [213, 78] on div "Key In 打帳單 上一筆訂單:#17 帳單速查 結帳前確認明細 連續打單結帳 掛單 結帳 明細" at bounding box center [389, 75] width 779 height 55
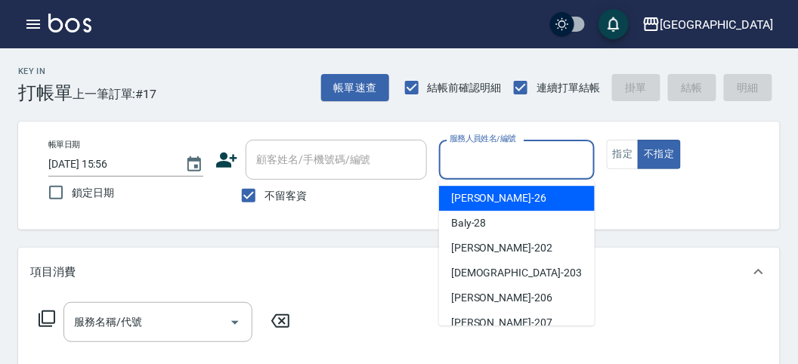
drag, startPoint x: 448, startPoint y: 161, endPoint x: 459, endPoint y: 173, distance: 16.6
click at [449, 162] on input "服務人員姓名/編號" at bounding box center [516, 160] width 141 height 26
click at [470, 193] on span "[PERSON_NAME] -26" at bounding box center [498, 198] width 95 height 16
type input "[PERSON_NAME]-26"
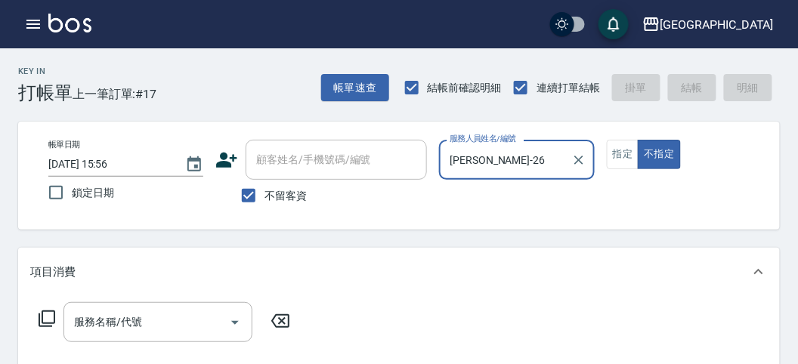
click at [53, 312] on icon at bounding box center [47, 319] width 18 height 18
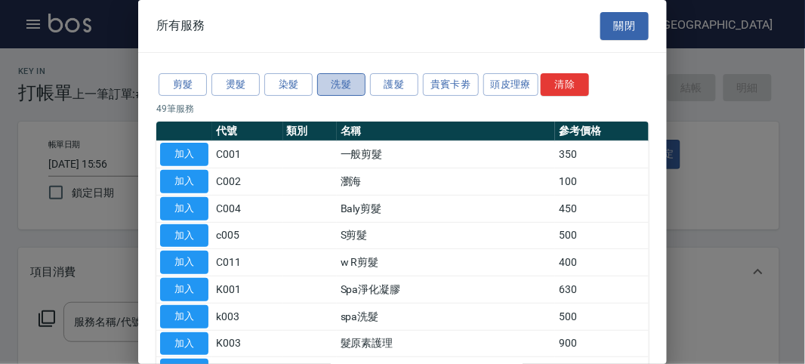
click at [334, 78] on button "洗髮" at bounding box center [341, 84] width 48 height 23
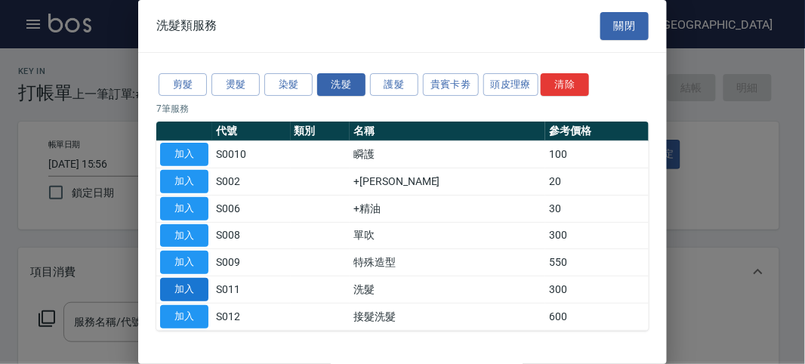
click at [197, 283] on button "加入" at bounding box center [184, 289] width 48 height 23
type input "洗髮(S011)"
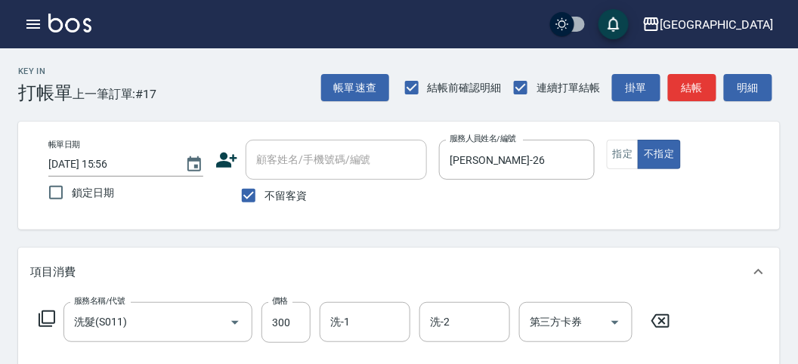
drag, startPoint x: 57, startPoint y: 306, endPoint x: 48, endPoint y: 311, distance: 9.8
click at [54, 308] on div "服務名稱/代號 洗髮(S011) 服務名稱/代號 價格 300 價格 洗-1 洗-1 洗-2 洗-2 第三方卡券 第三方卡券" at bounding box center [354, 322] width 649 height 41
click at [48, 311] on icon at bounding box center [47, 318] width 17 height 17
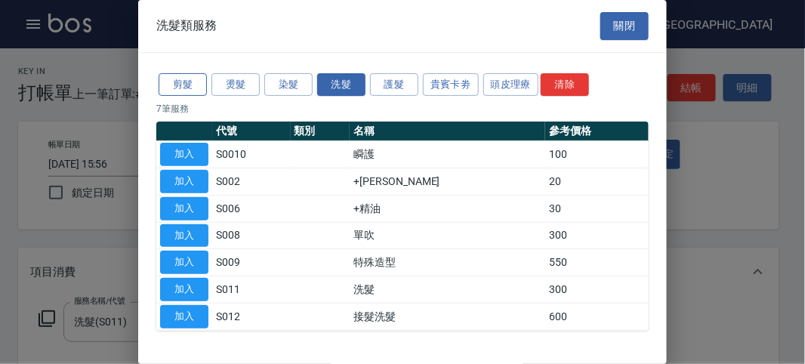
click at [196, 82] on button "剪髮" at bounding box center [183, 84] width 48 height 23
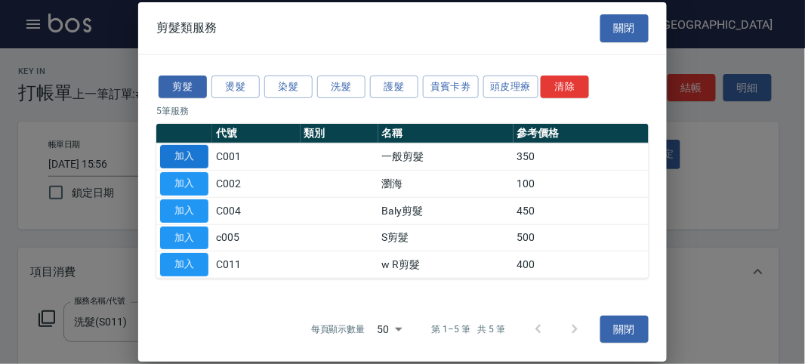
click at [184, 159] on button "加入" at bounding box center [184, 156] width 48 height 23
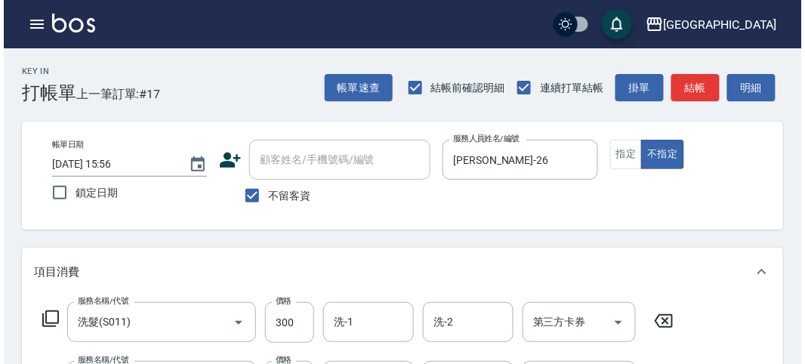
scroll to position [501, 0]
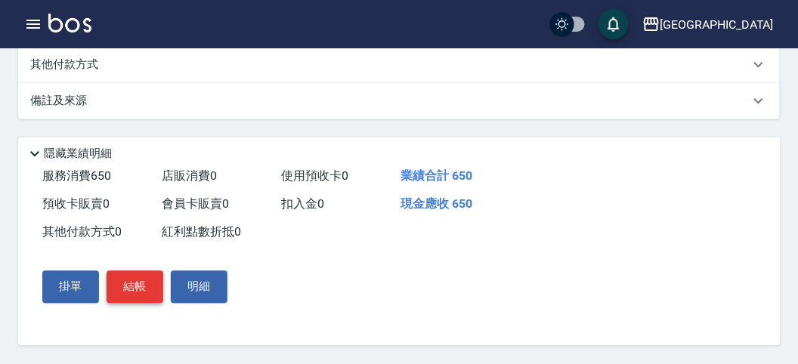
click at [154, 292] on button "結帳" at bounding box center [135, 287] width 57 height 32
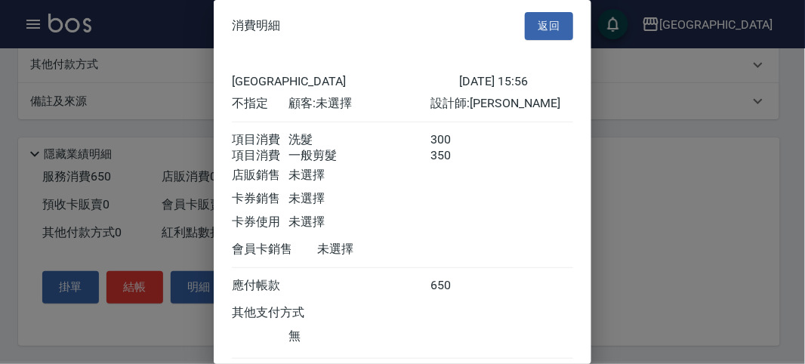
scroll to position [100, 0]
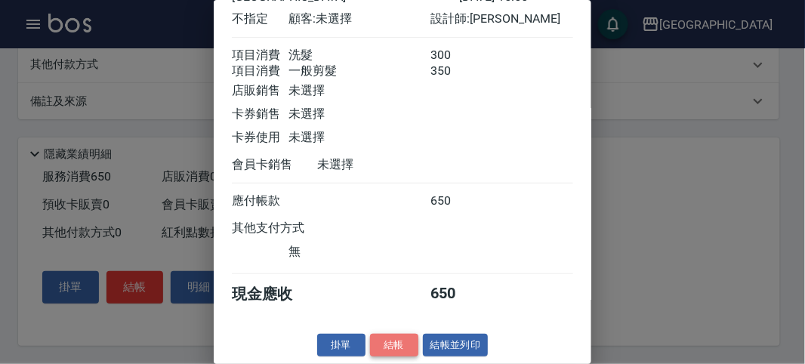
click at [378, 344] on button "結帳" at bounding box center [394, 345] width 48 height 23
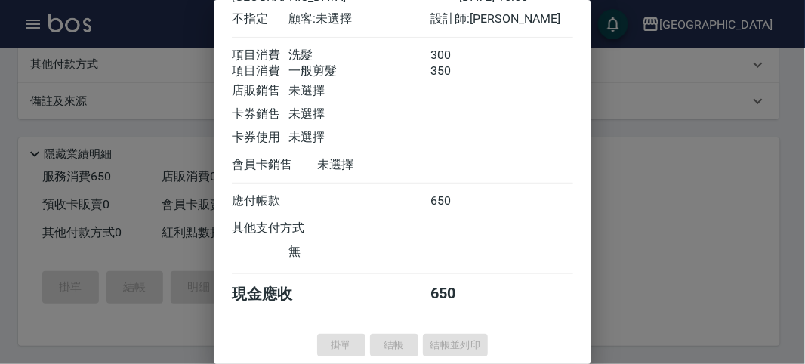
type input "[DATE] 16:13"
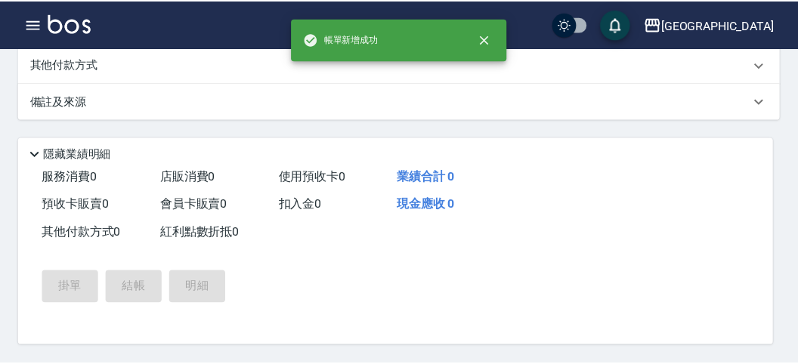
scroll to position [0, 0]
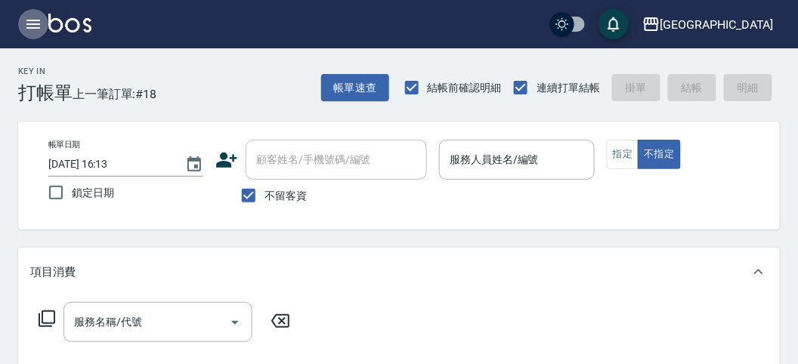
click at [25, 28] on icon "button" at bounding box center [33, 24] width 18 height 18
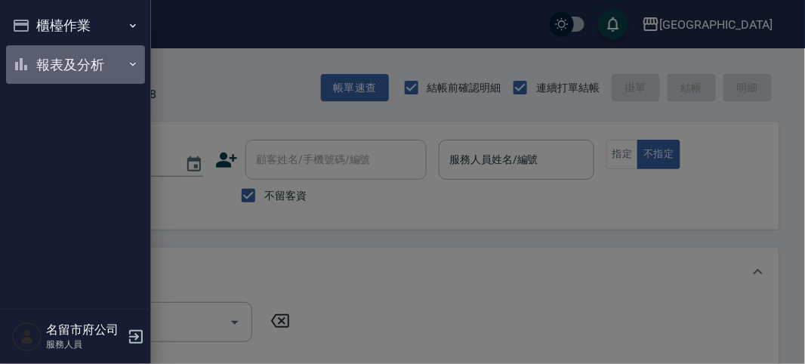
click at [61, 74] on button "報表及分析" at bounding box center [75, 64] width 139 height 39
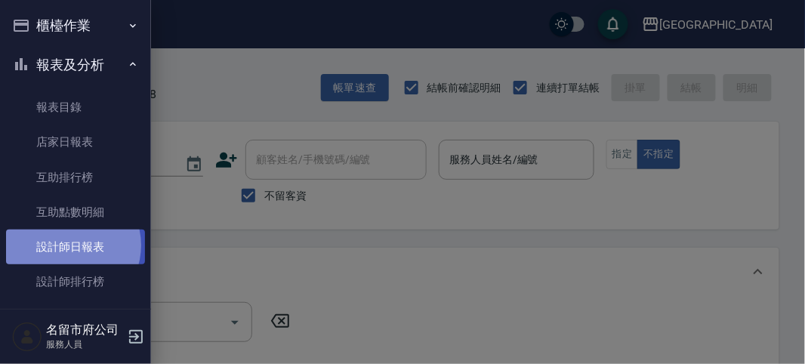
click at [70, 245] on link "設計師日報表" at bounding box center [75, 247] width 139 height 35
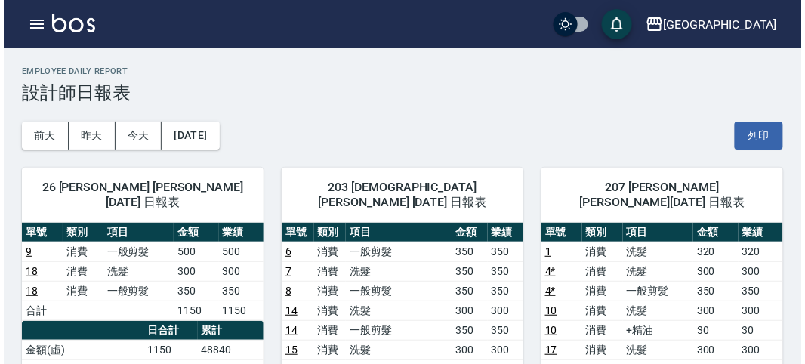
scroll to position [168, 0]
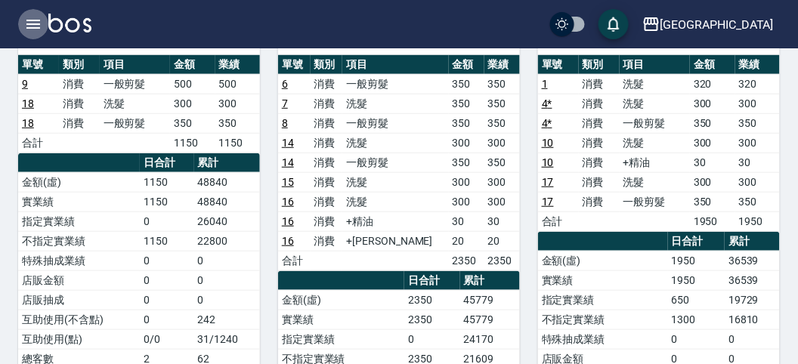
click at [27, 17] on icon "button" at bounding box center [33, 24] width 18 height 18
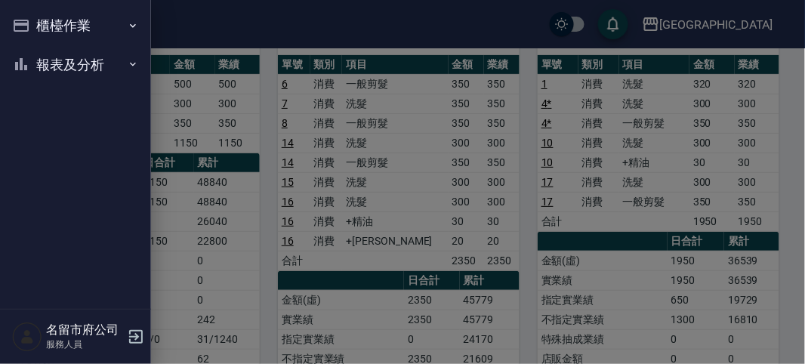
click at [26, 20] on icon "button" at bounding box center [21, 26] width 15 height 12
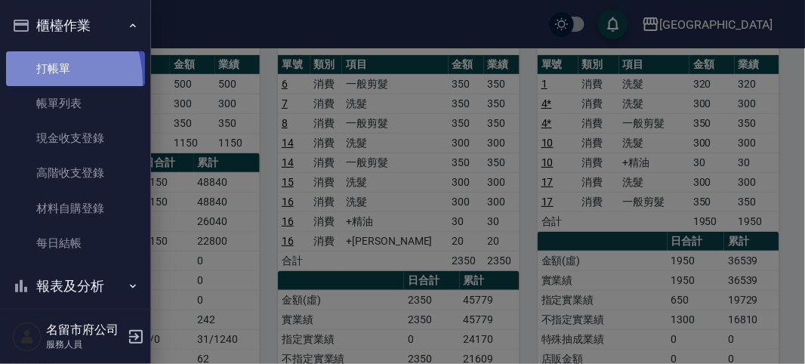
click at [30, 82] on link "打帳單" at bounding box center [75, 68] width 139 height 35
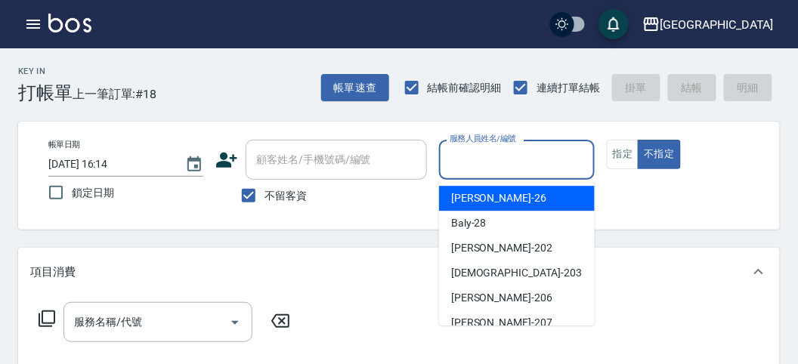
click at [528, 153] on input "服務人員姓名/編號" at bounding box center [516, 160] width 141 height 26
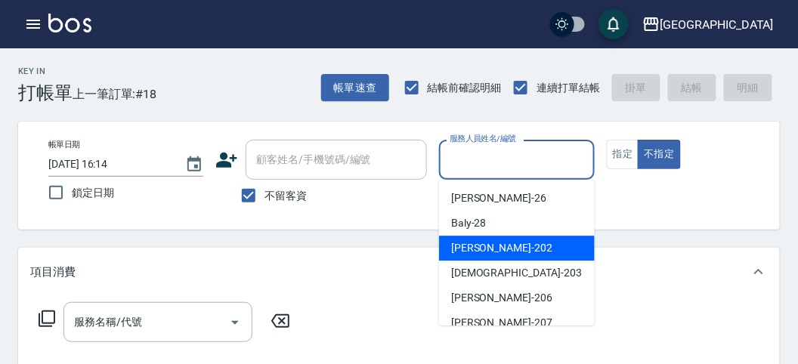
click at [534, 252] on div "[PERSON_NAME] -202" at bounding box center [517, 248] width 156 height 25
type input "[PERSON_NAME]-202"
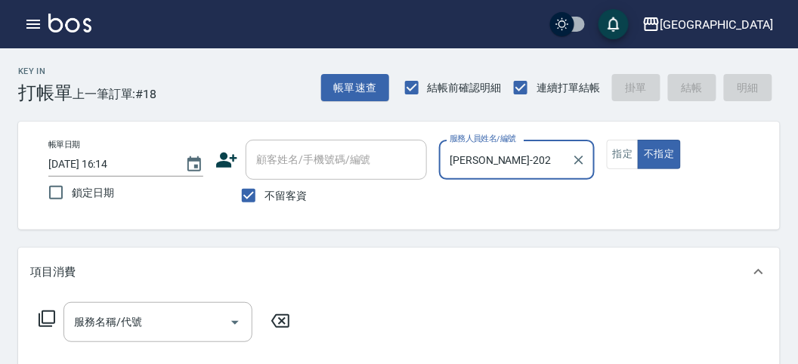
click at [42, 320] on icon at bounding box center [47, 318] width 17 height 17
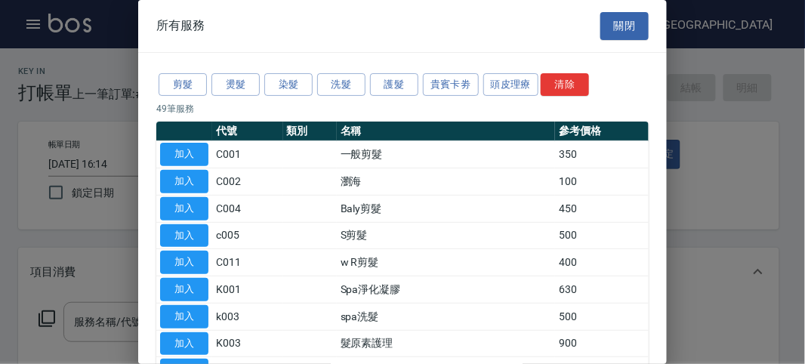
click at [348, 96] on div "剪髮 燙髮 染髮 洗髮 護髮 貴賓卡劵 頭皮理療 清除" at bounding box center [402, 85] width 492 height 28
drag, startPoint x: 350, startPoint y: 94, endPoint x: 338, endPoint y: 87, distance: 14.3
click at [345, 90] on button "洗髮" at bounding box center [341, 84] width 48 height 23
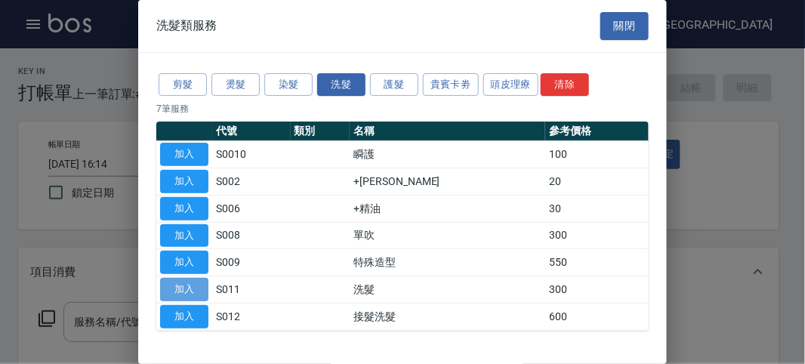
click at [175, 291] on button "加入" at bounding box center [184, 289] width 48 height 23
type input "洗髮(S011)"
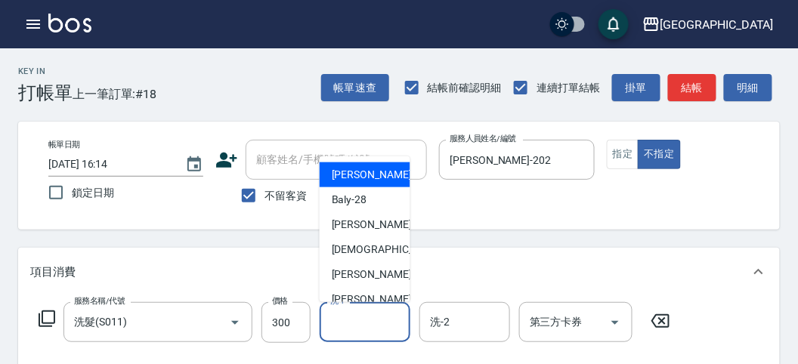
drag, startPoint x: 387, startPoint y: 325, endPoint x: 380, endPoint y: 309, distance: 17.6
click at [387, 325] on input "洗-1" at bounding box center [364, 322] width 77 height 26
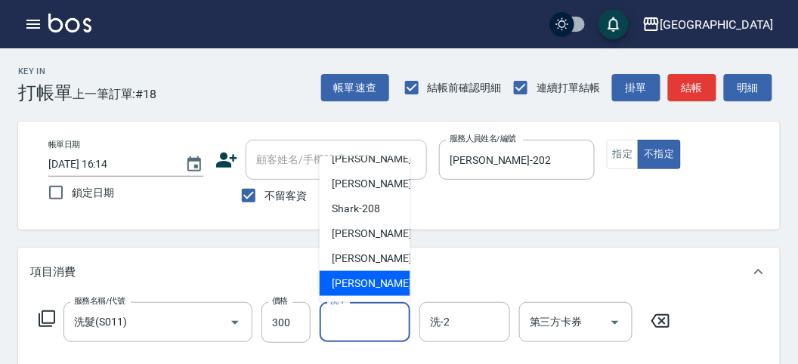
click at [374, 289] on span "[PERSON_NAME] -222" at bounding box center [382, 284] width 101 height 16
type input "[PERSON_NAME]-222"
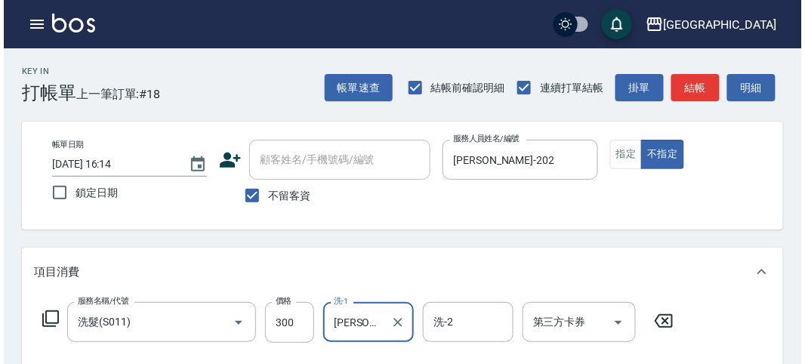
scroll to position [442, 0]
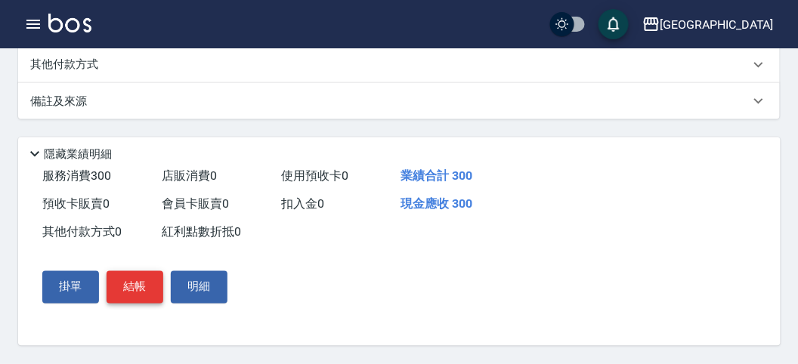
click at [127, 281] on button "結帳" at bounding box center [135, 287] width 57 height 32
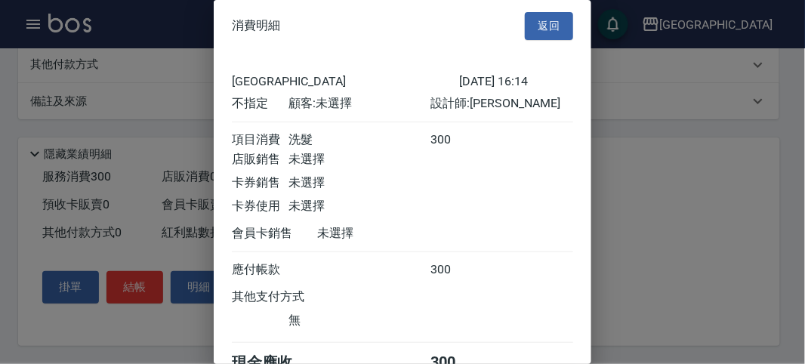
scroll to position [84, 0]
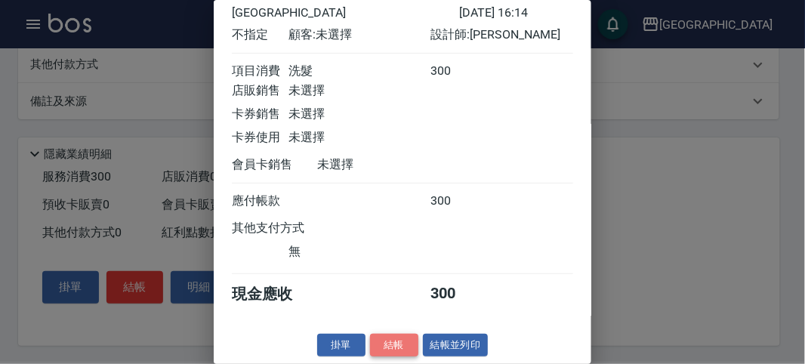
click at [391, 352] on button "結帳" at bounding box center [394, 345] width 48 height 23
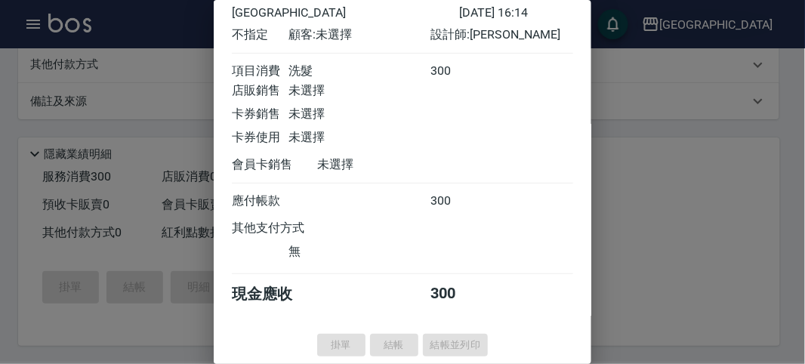
type input "[DATE] 16:19"
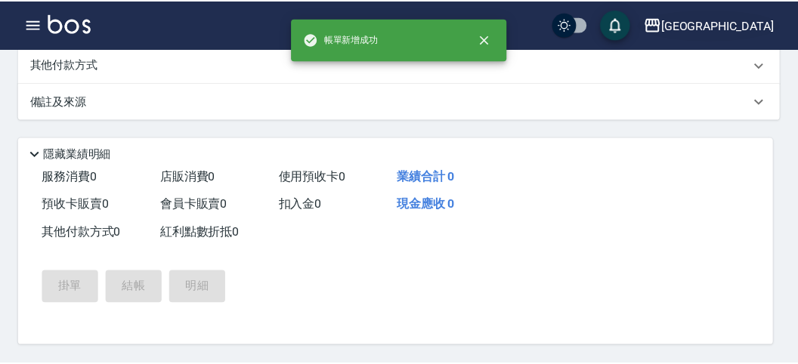
scroll to position [0, 0]
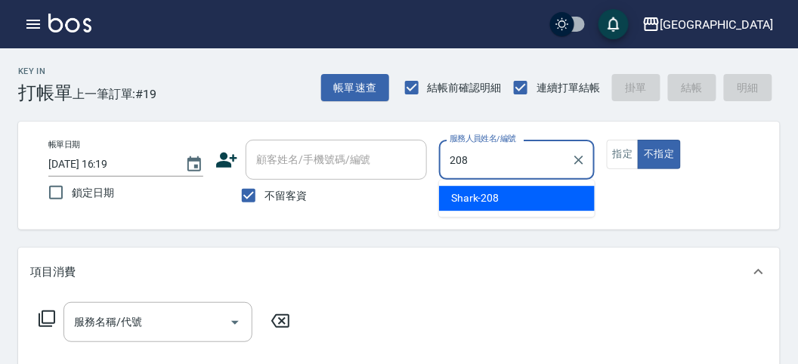
drag, startPoint x: 505, startPoint y: 202, endPoint x: 505, endPoint y: 189, distance: 12.8
click at [506, 201] on div "Shark -208" at bounding box center [517, 198] width 156 height 25
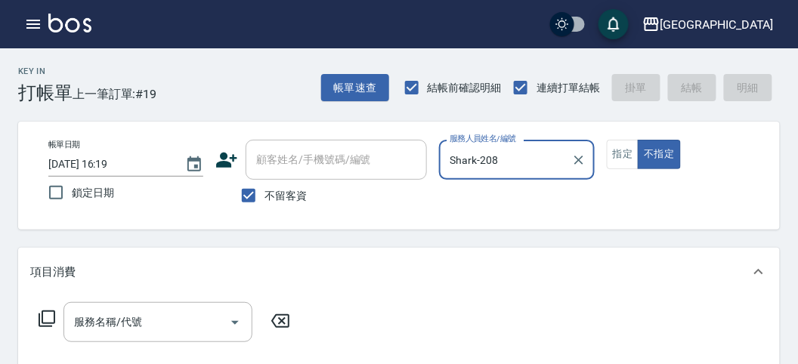
type input "Shark-208"
click at [42, 317] on icon at bounding box center [47, 318] width 17 height 17
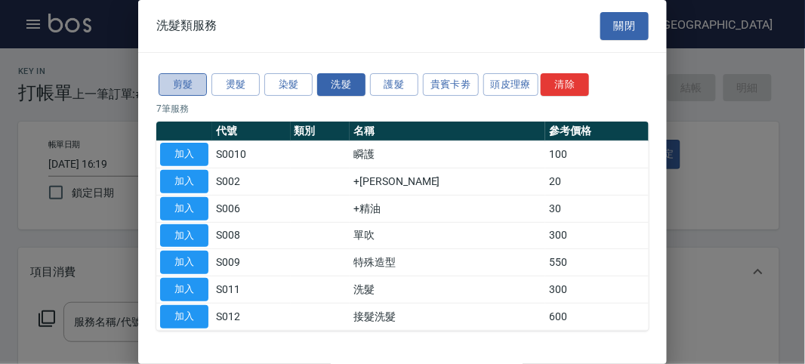
click at [185, 89] on button "剪髮" at bounding box center [183, 84] width 48 height 23
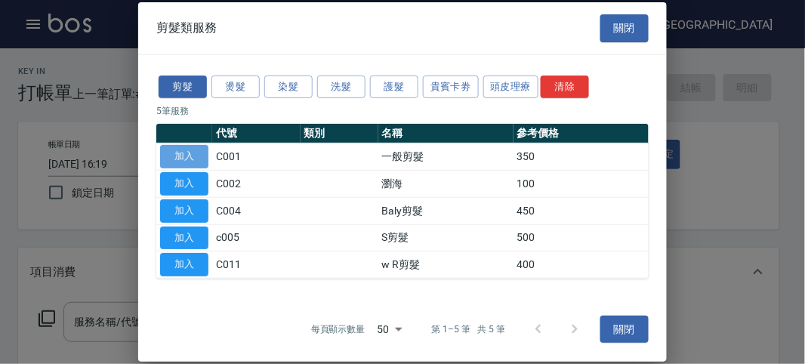
click at [187, 157] on button "加入" at bounding box center [184, 156] width 48 height 23
type input "一般剪髮(C001)"
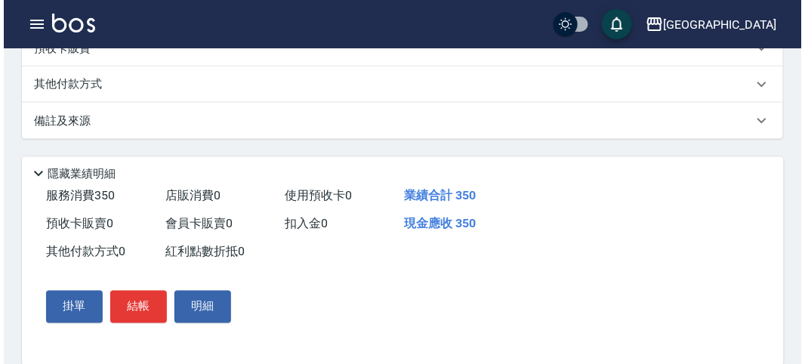
scroll to position [442, 0]
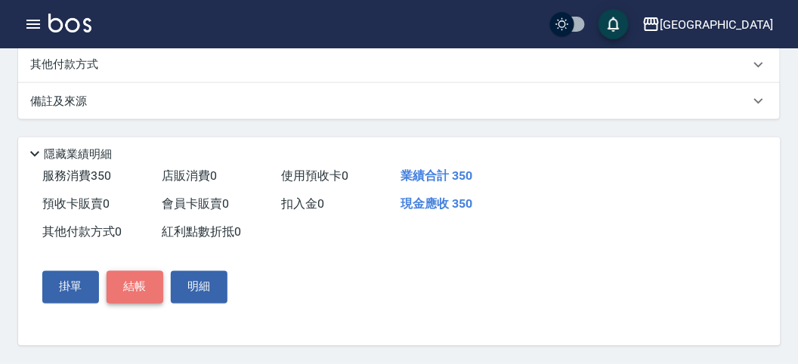
click at [135, 292] on button "結帳" at bounding box center [135, 287] width 57 height 32
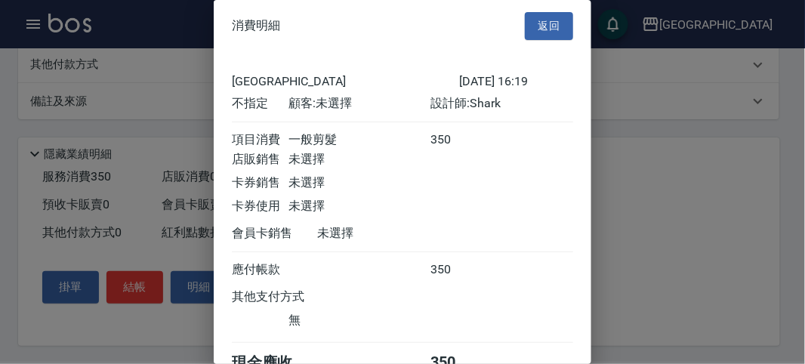
scroll to position [84, 0]
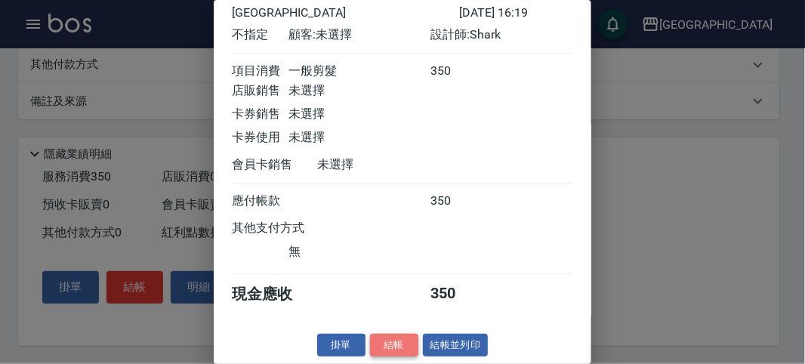
click at [370, 345] on button "結帳" at bounding box center [394, 345] width 48 height 23
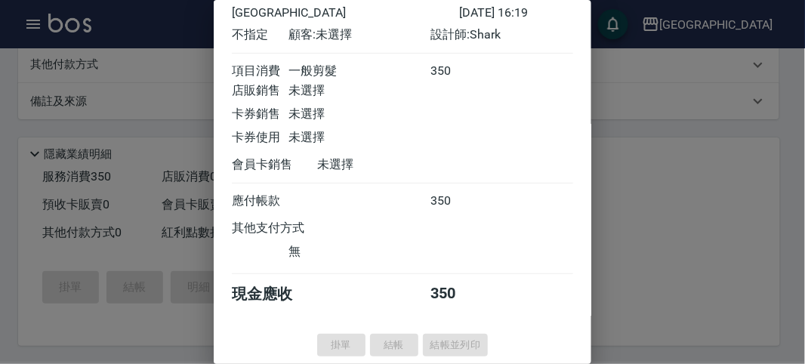
type input "[DATE] 16:25"
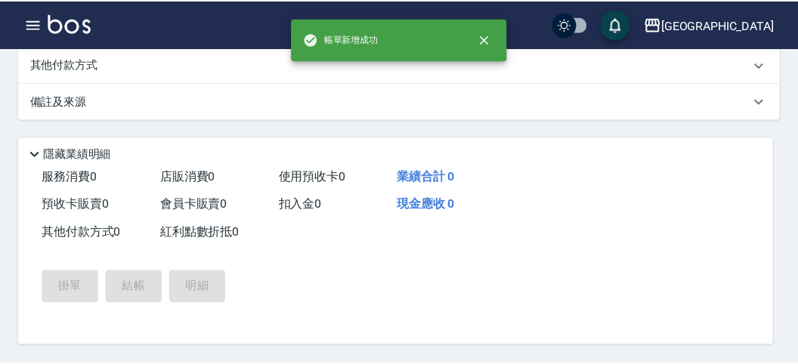
scroll to position [0, 0]
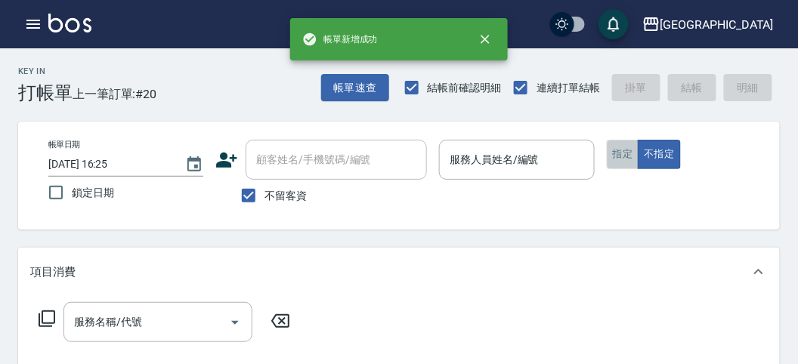
click at [622, 158] on button "指定" at bounding box center [623, 154] width 32 height 29
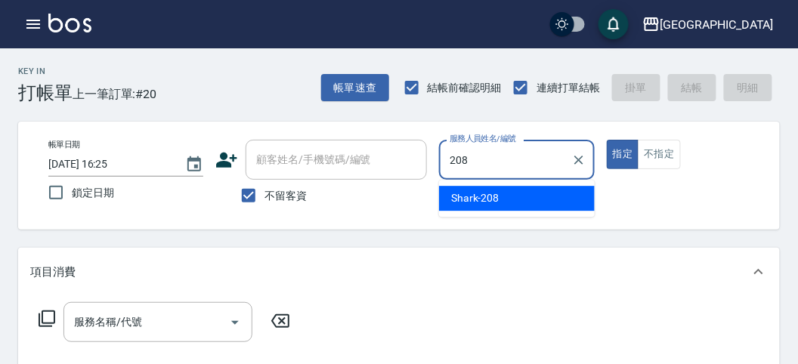
click at [496, 198] on span "Shark -208" at bounding box center [475, 198] width 48 height 16
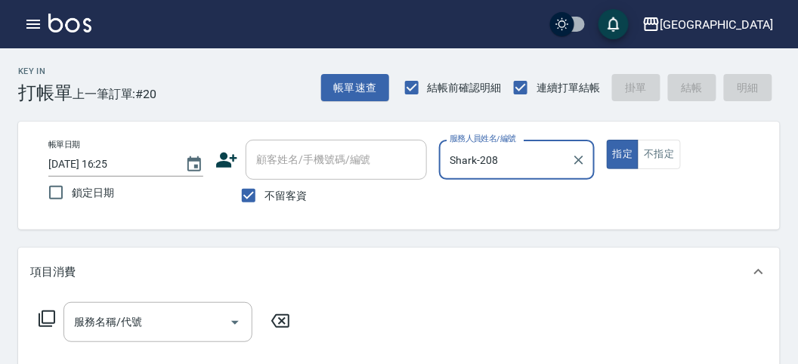
type input "Shark-208"
click at [51, 316] on icon at bounding box center [47, 319] width 18 height 18
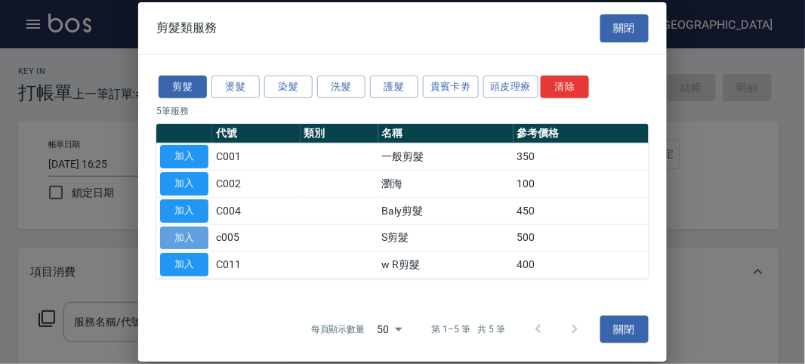
click at [187, 239] on button "加入" at bounding box center [184, 237] width 48 height 23
type input "S剪髮(c005)"
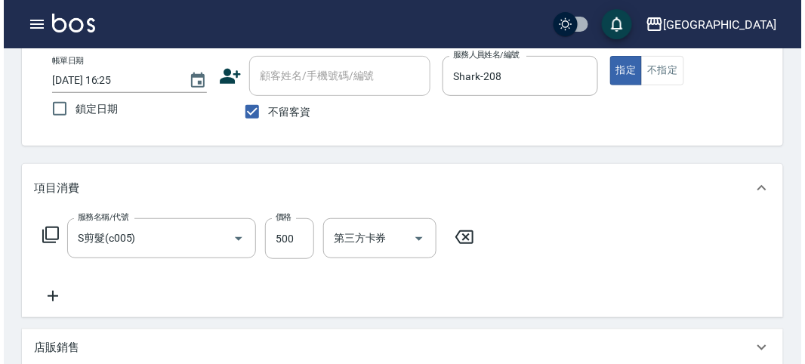
scroll to position [442, 0]
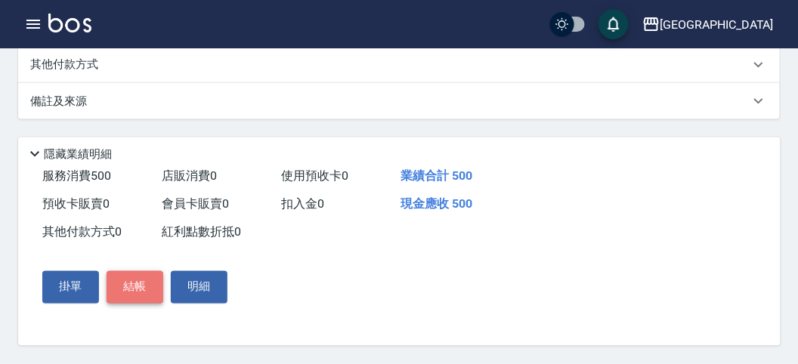
click at [134, 292] on button "結帳" at bounding box center [135, 287] width 57 height 32
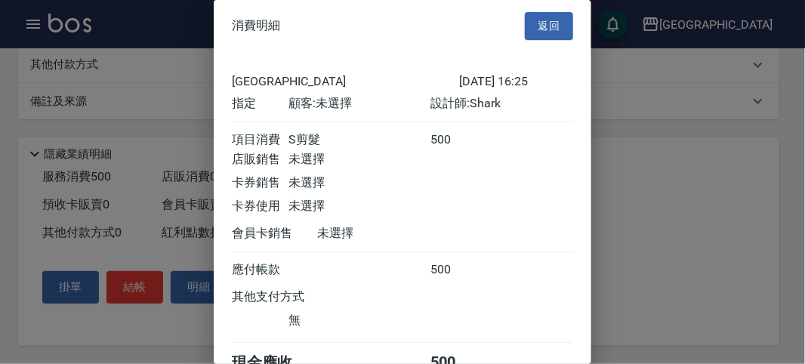
scroll to position [84, 0]
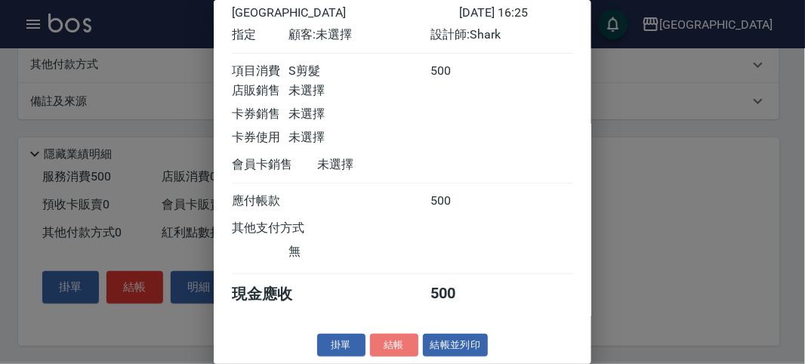
click at [394, 341] on button "結帳" at bounding box center [394, 345] width 48 height 23
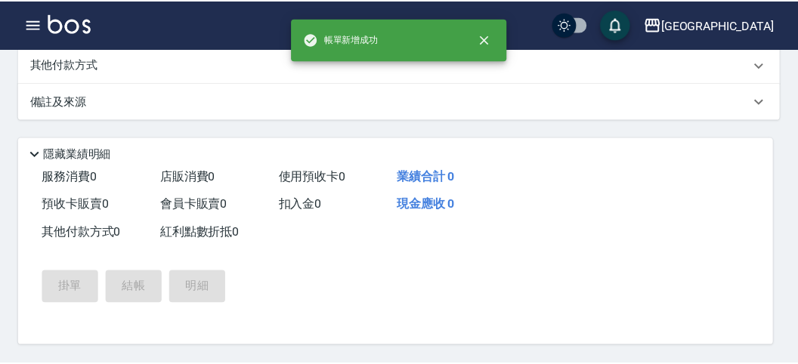
scroll to position [0, 0]
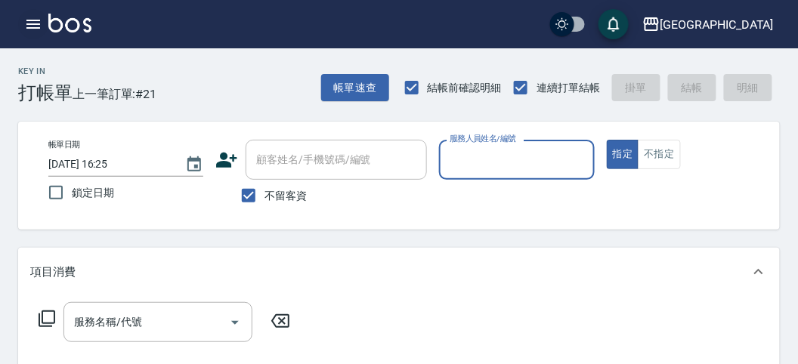
drag, startPoint x: 17, startPoint y: 21, endPoint x: 29, endPoint y: 19, distance: 11.6
click at [29, 19] on button "button" at bounding box center [33, 24] width 30 height 30
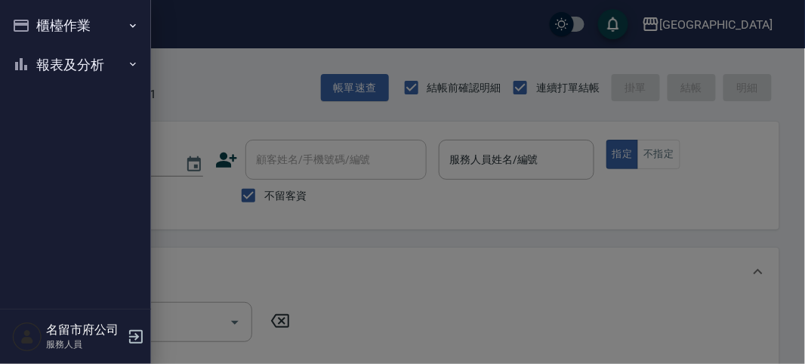
click at [50, 46] on button "報表及分析" at bounding box center [75, 64] width 139 height 39
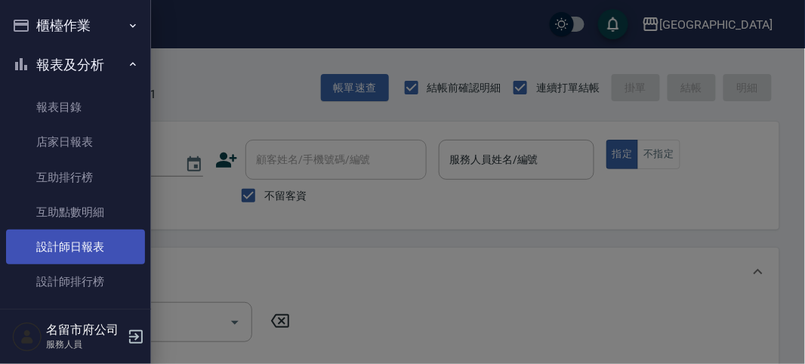
click at [76, 242] on link "設計師日報表" at bounding box center [75, 247] width 139 height 35
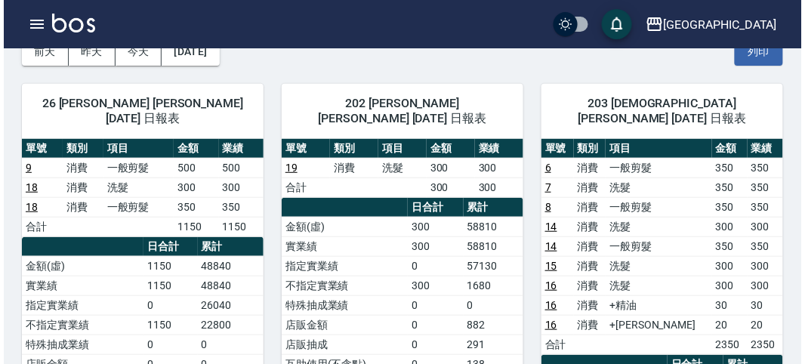
scroll to position [168, 0]
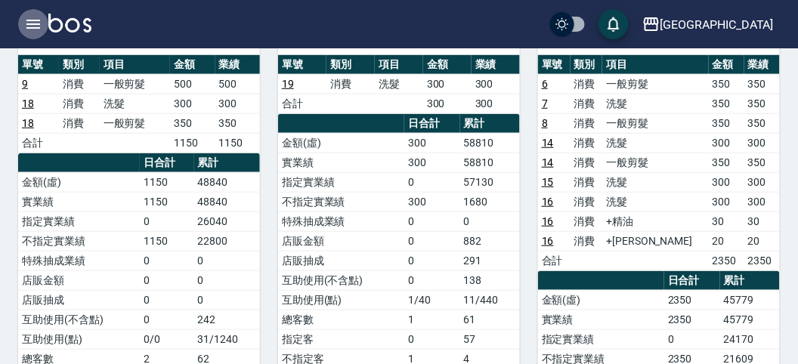
click at [24, 22] on icon "button" at bounding box center [33, 24] width 18 height 18
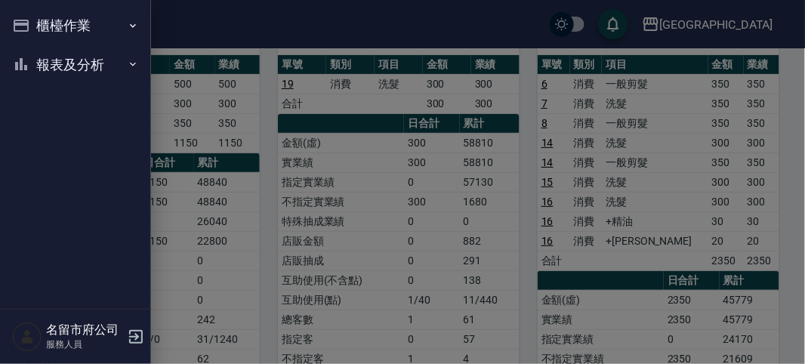
click at [24, 22] on button "櫃檯作業" at bounding box center [75, 25] width 139 height 39
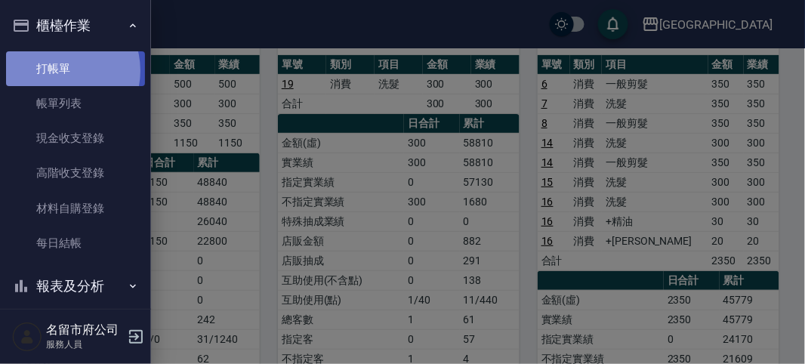
click at [60, 70] on link "打帳單" at bounding box center [75, 68] width 139 height 35
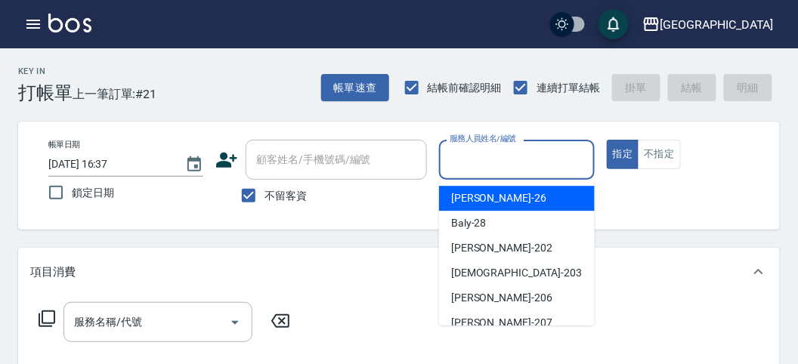
click at [536, 162] on input "服務人員姓名/編號" at bounding box center [516, 160] width 141 height 26
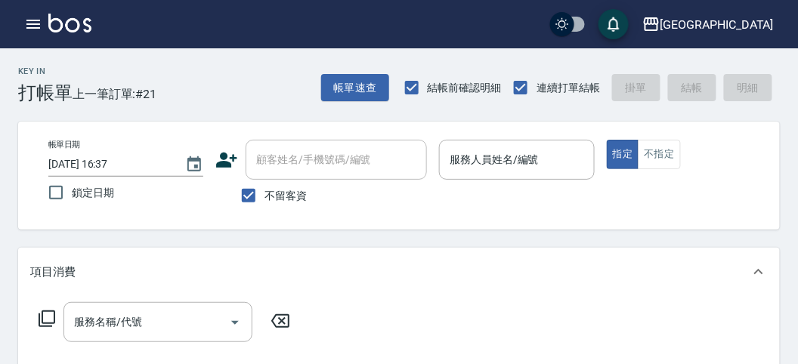
click at [301, 258] on div "項目消費" at bounding box center [398, 272] width 761 height 48
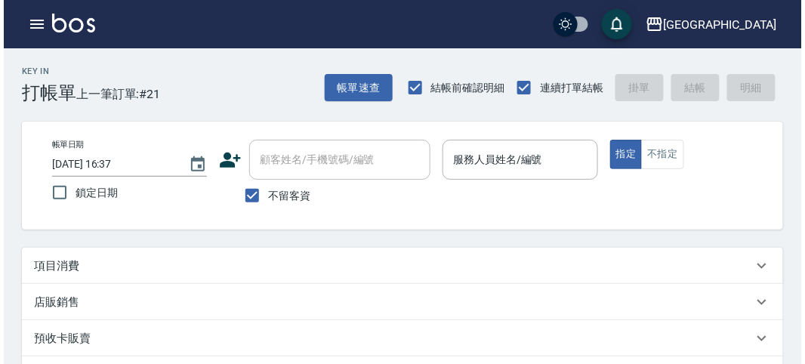
scroll to position [84, 0]
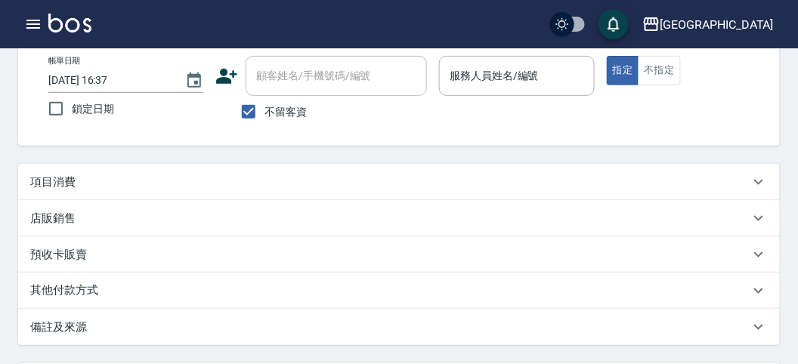
drag, startPoint x: 83, startPoint y: 36, endPoint x: 85, endPoint y: 12, distance: 24.2
click at [85, 32] on div "名留市府 登出" at bounding box center [399, 24] width 798 height 48
click at [32, 20] on icon "button" at bounding box center [33, 24] width 14 height 9
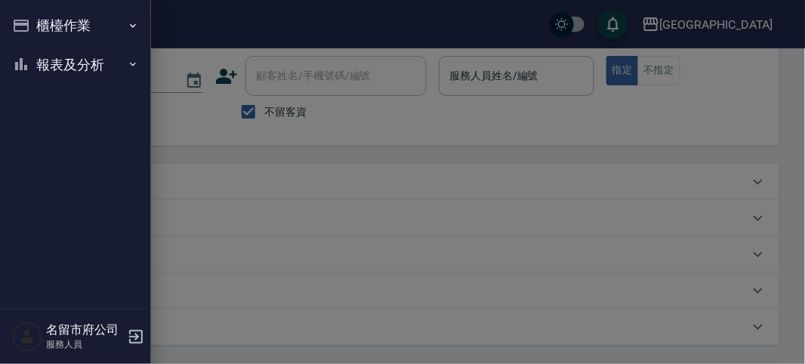
click at [66, 68] on button "報表及分析" at bounding box center [75, 64] width 139 height 39
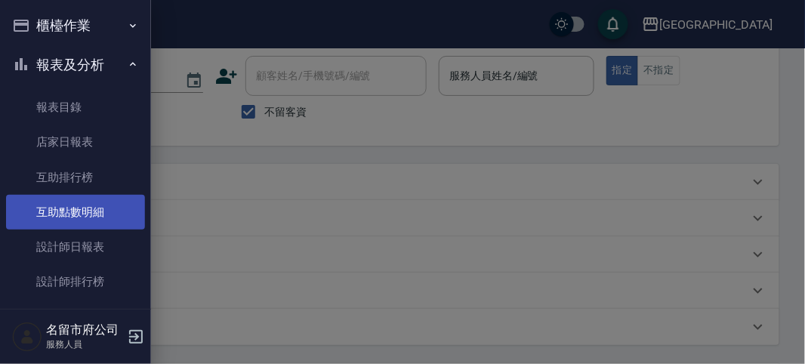
scroll to position [29, 0]
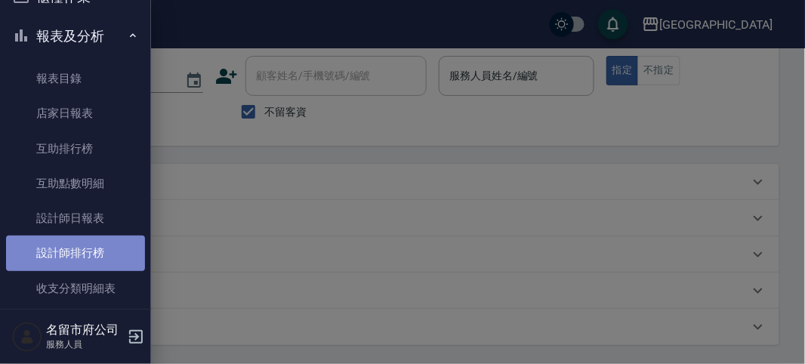
click at [100, 248] on link "設計師排行榜" at bounding box center [75, 253] width 139 height 35
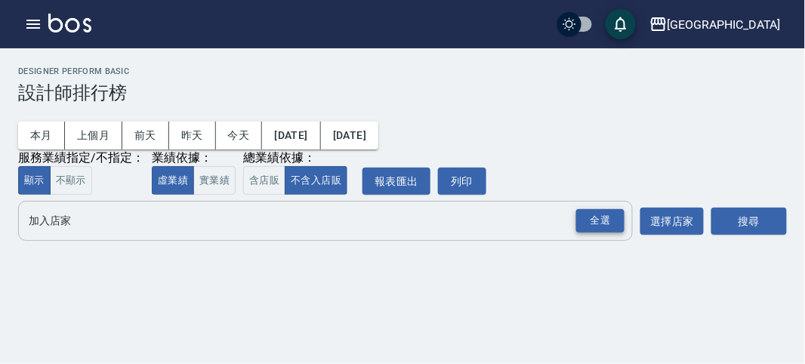
click at [593, 220] on div "全選" at bounding box center [600, 220] width 48 height 23
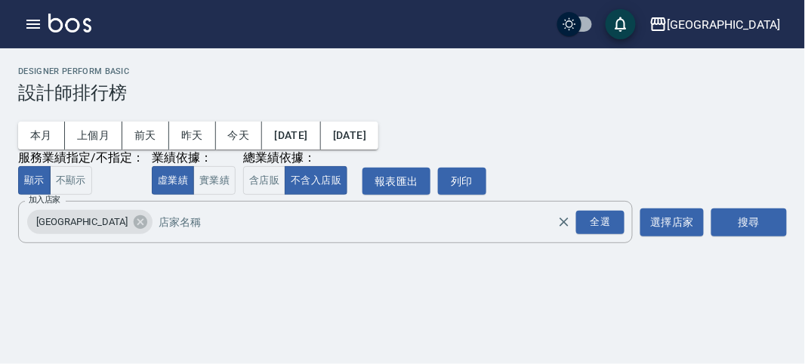
click at [763, 239] on div "搜尋" at bounding box center [750, 222] width 76 height 42
click at [761, 230] on button "搜尋" at bounding box center [750, 222] width 76 height 28
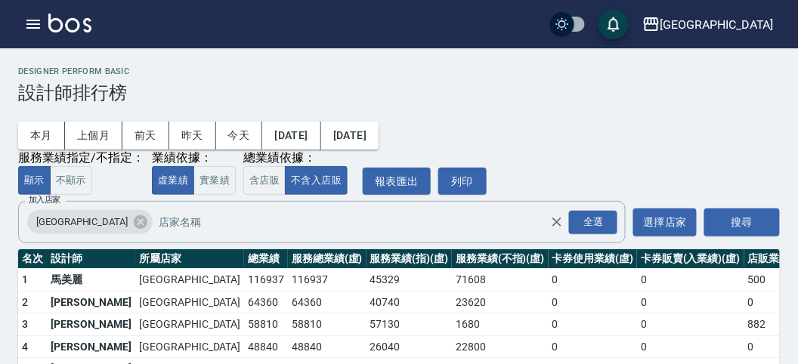
scroll to position [132, 0]
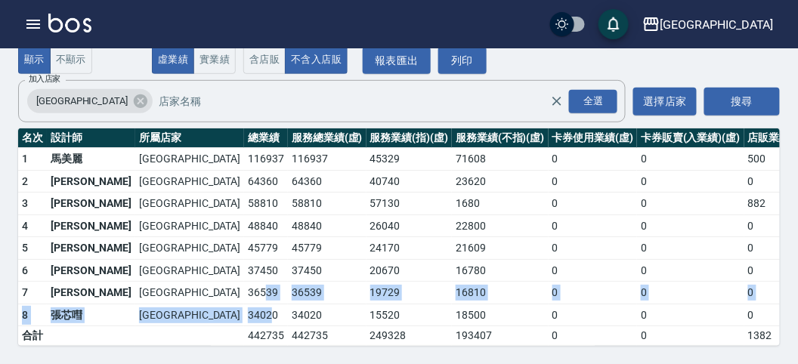
drag, startPoint x: 154, startPoint y: 275, endPoint x: 162, endPoint y: 309, distance: 35.0
click at [162, 309] on tbody "1 [GEOGRAPHIC_DATA] 116937 116937 45329 71608 0 0 500 49 / 787 2 駱姿紋 [GEOGRAPHI…" at bounding box center [466, 247] width 897 height 198
click at [73, 20] on img at bounding box center [69, 23] width 43 height 19
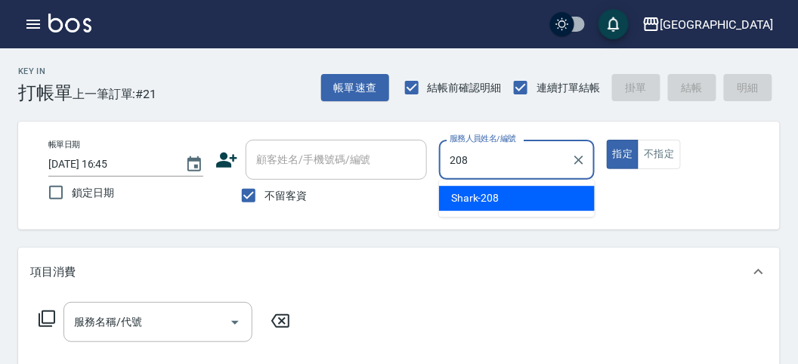
click at [484, 201] on span "Shark -208" at bounding box center [475, 198] width 48 height 16
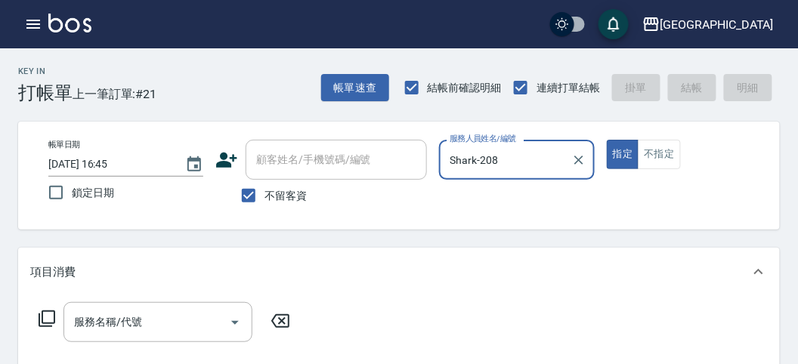
type input "Shark-208"
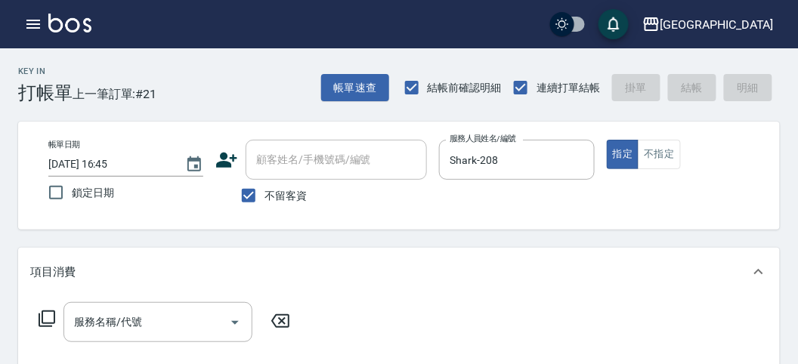
click at [48, 318] on icon at bounding box center [47, 319] width 18 height 18
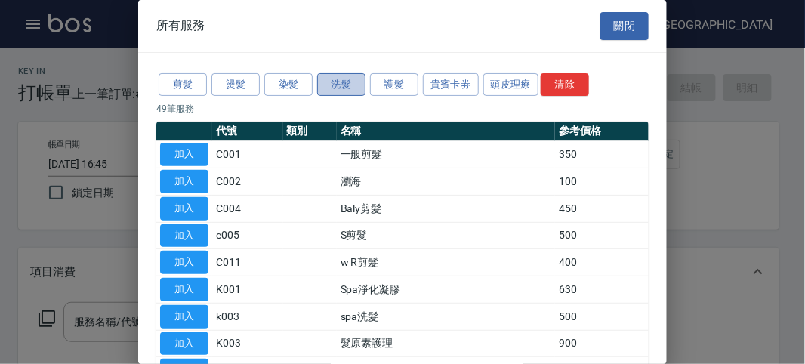
click at [347, 85] on button "洗髮" at bounding box center [341, 84] width 48 height 23
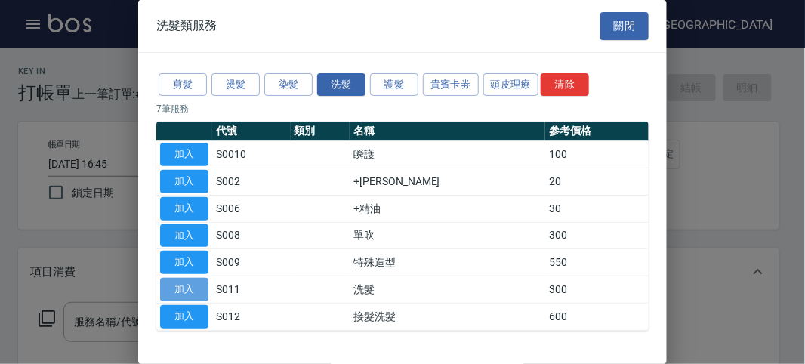
click at [185, 278] on button "加入" at bounding box center [184, 289] width 48 height 23
type input "洗髮(S011)"
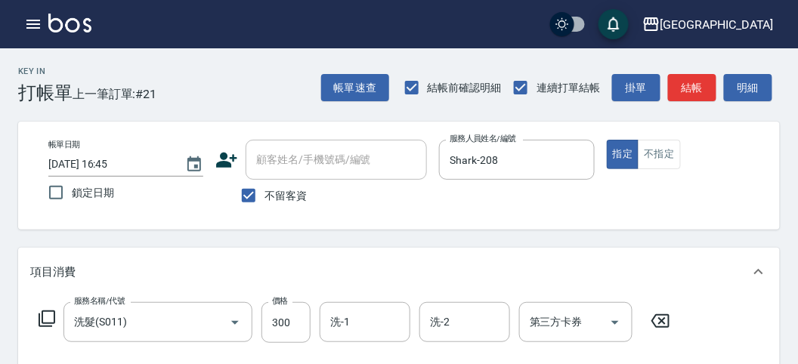
click at [48, 319] on icon at bounding box center [47, 319] width 18 height 18
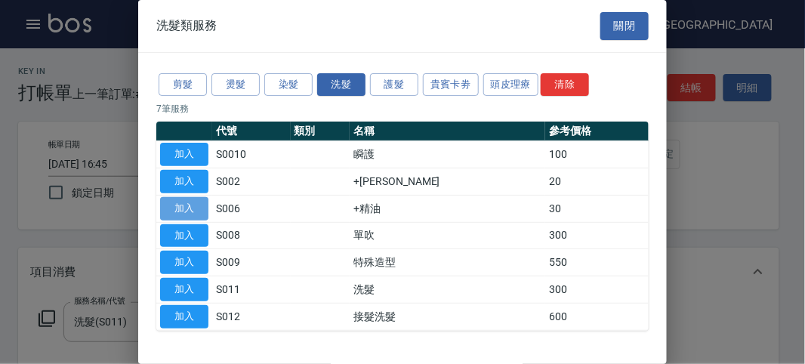
click at [185, 201] on button "加入" at bounding box center [184, 208] width 48 height 23
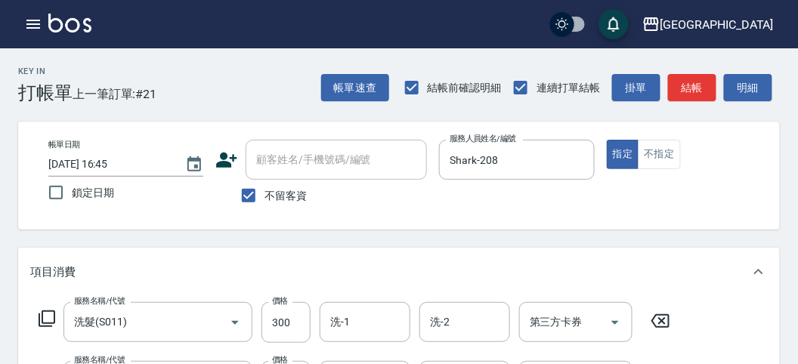
click at [48, 320] on icon at bounding box center [47, 319] width 18 height 18
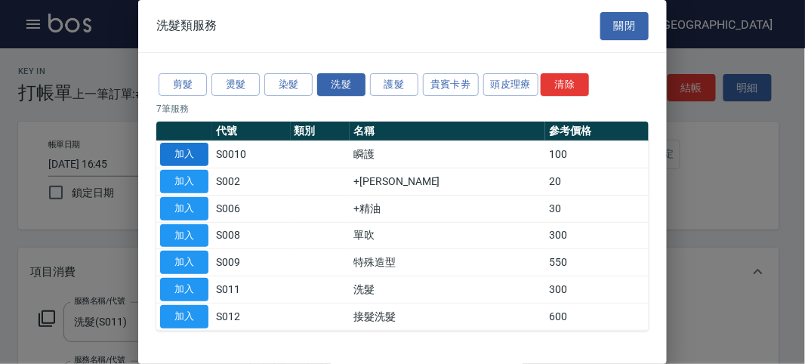
click at [178, 156] on button "加入" at bounding box center [184, 154] width 48 height 23
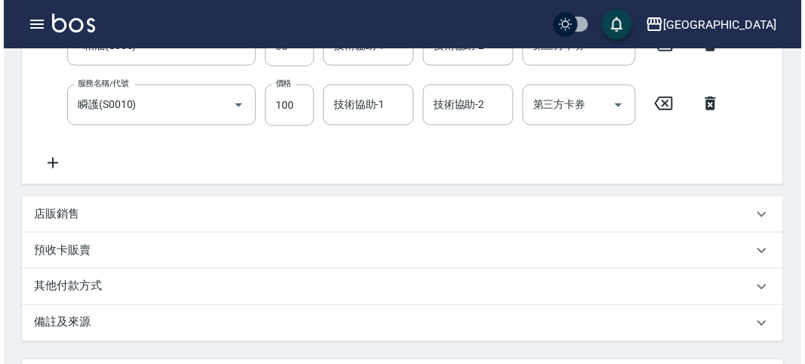
scroll to position [560, 0]
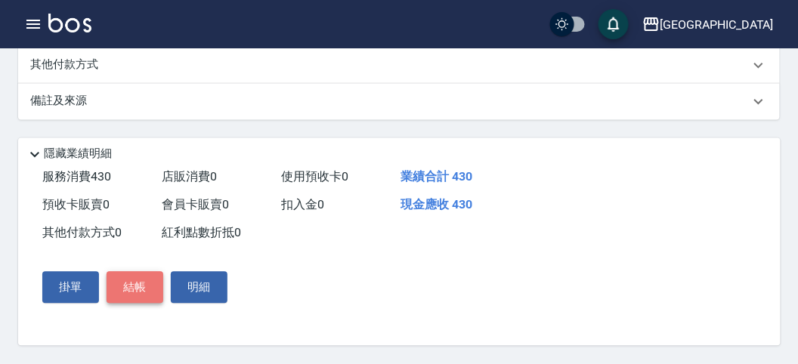
click at [141, 283] on button "結帳" at bounding box center [135, 288] width 57 height 32
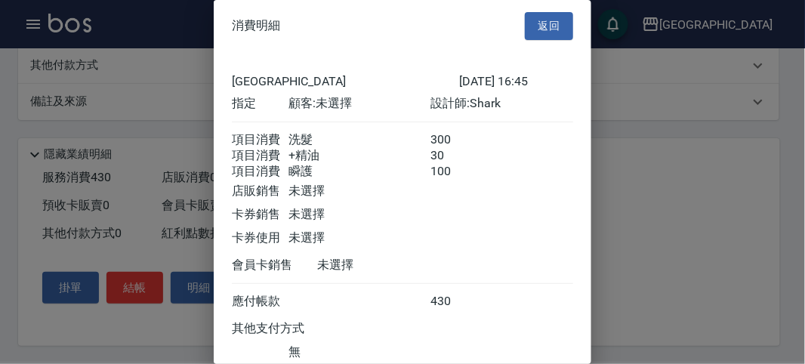
scroll to position [118, 0]
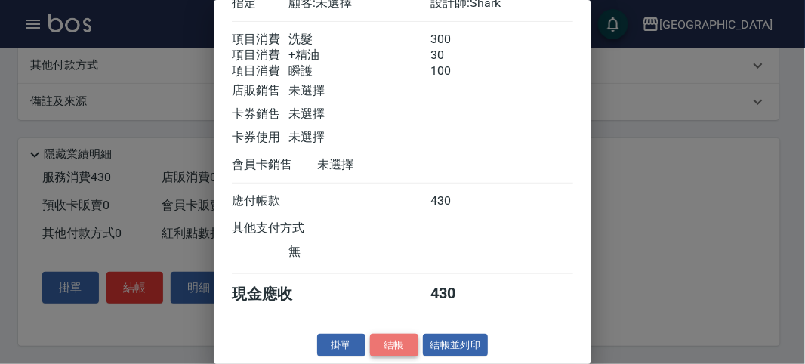
click at [370, 339] on button "結帳" at bounding box center [394, 345] width 48 height 23
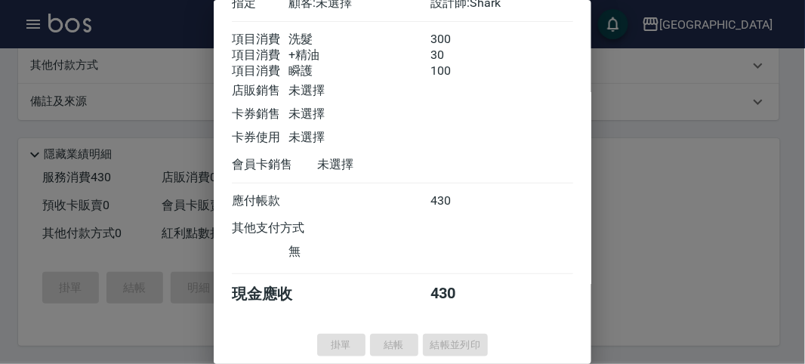
type input "[DATE] 16:52"
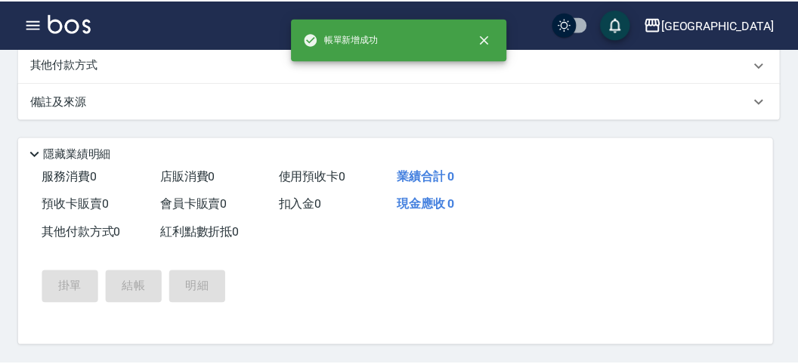
scroll to position [0, 0]
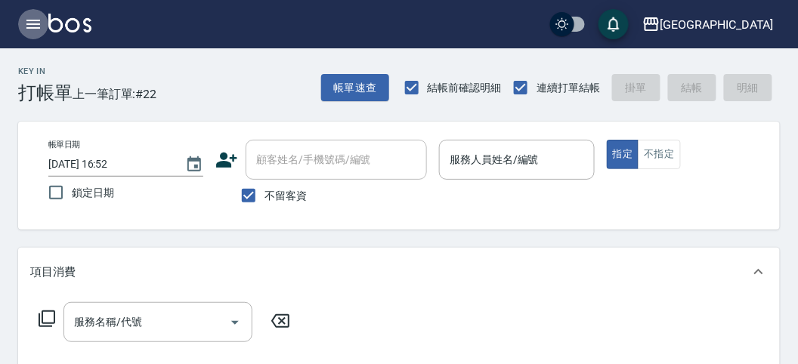
click at [30, 23] on icon "button" at bounding box center [33, 24] width 18 height 18
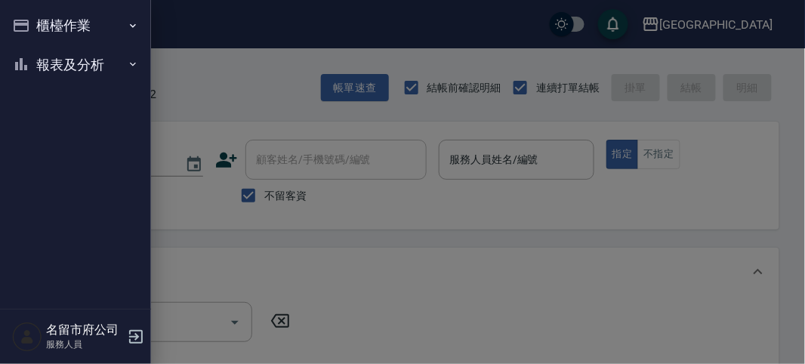
click at [65, 68] on button "報表及分析" at bounding box center [75, 64] width 139 height 39
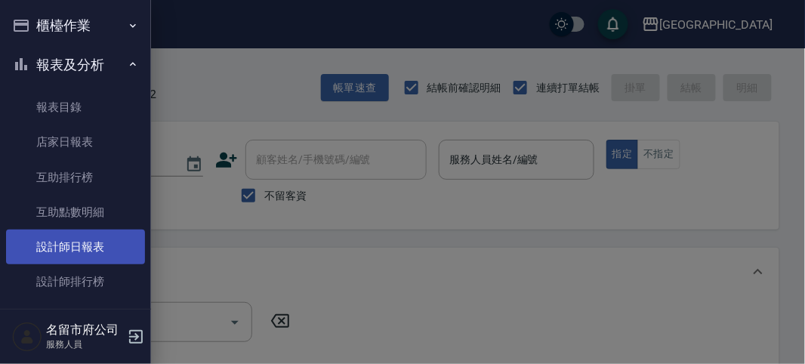
click at [76, 239] on link "設計師日報表" at bounding box center [75, 247] width 139 height 35
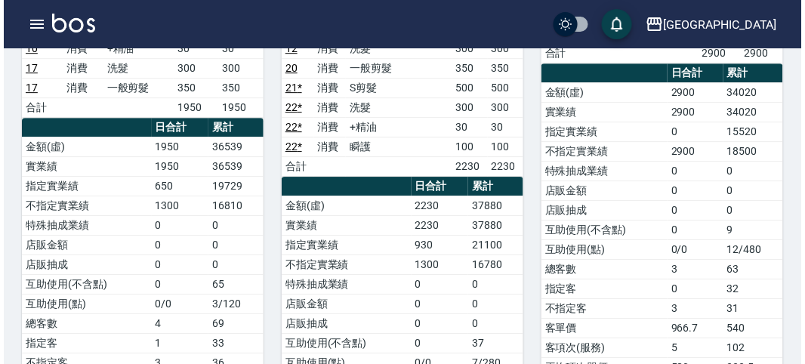
scroll to position [1007, 0]
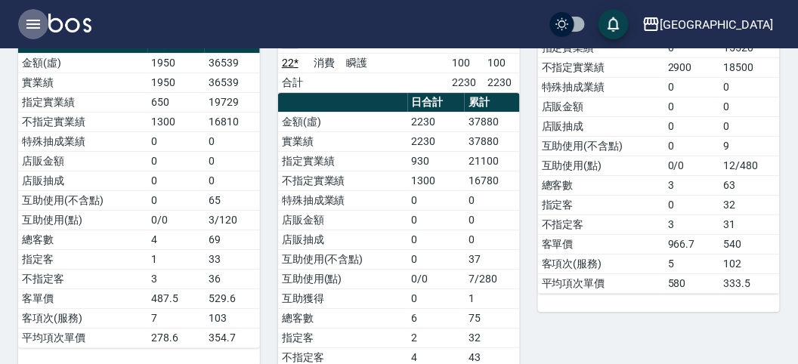
click at [39, 26] on icon "button" at bounding box center [33, 24] width 18 height 18
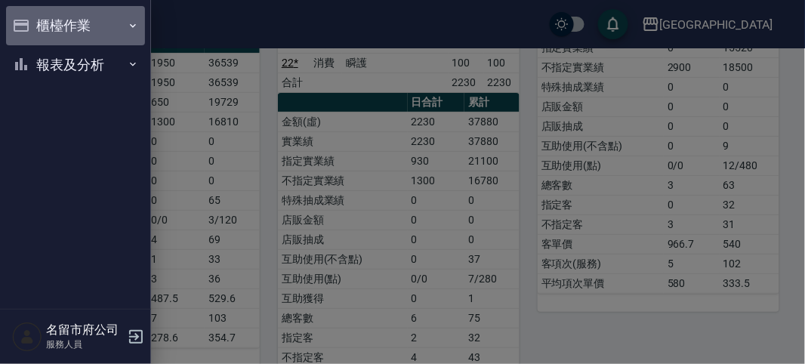
click at [58, 20] on button "櫃檯作業" at bounding box center [75, 25] width 139 height 39
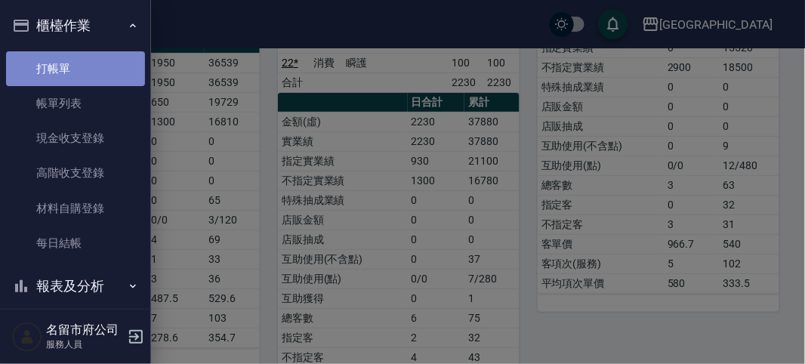
click at [77, 71] on link "打帳單" at bounding box center [75, 68] width 139 height 35
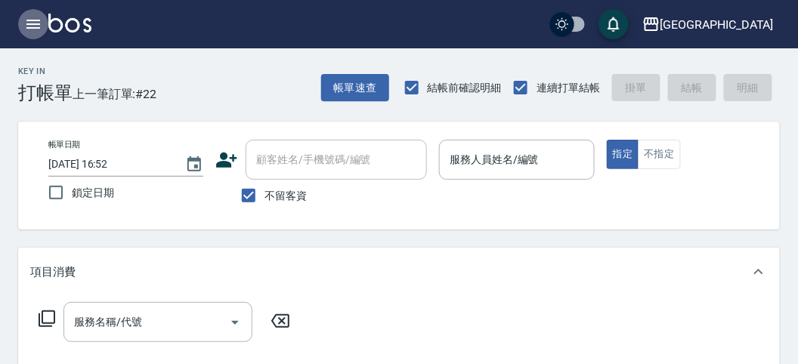
click at [44, 29] on button "button" at bounding box center [33, 24] width 30 height 30
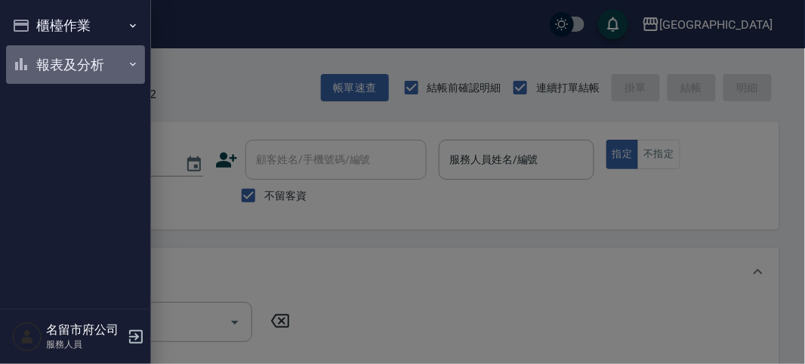
drag, startPoint x: 38, startPoint y: 54, endPoint x: 62, endPoint y: 175, distance: 123.2
click at [36, 76] on button "報表及分析" at bounding box center [75, 64] width 139 height 39
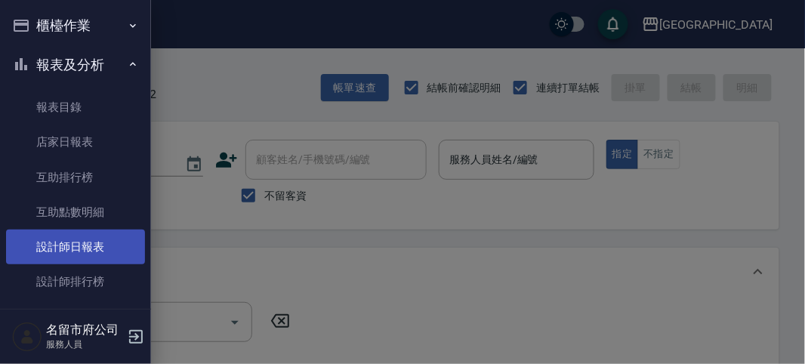
click at [66, 242] on link "設計師日報表" at bounding box center [75, 247] width 139 height 35
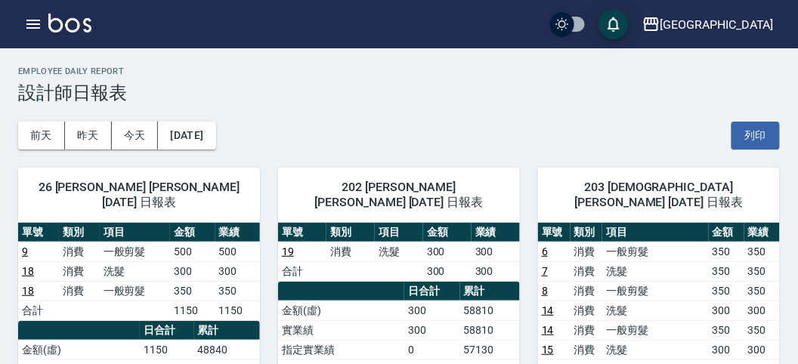
scroll to position [84, 0]
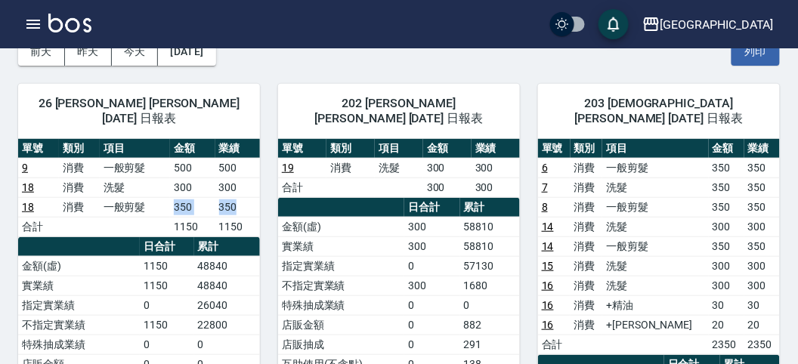
drag, startPoint x: 166, startPoint y: 196, endPoint x: 242, endPoint y: 186, distance: 76.3
click at [242, 197] on tr "18 消費 一般剪髮 350 350" at bounding box center [139, 207] width 242 height 20
click at [242, 197] on td "350" at bounding box center [237, 207] width 45 height 20
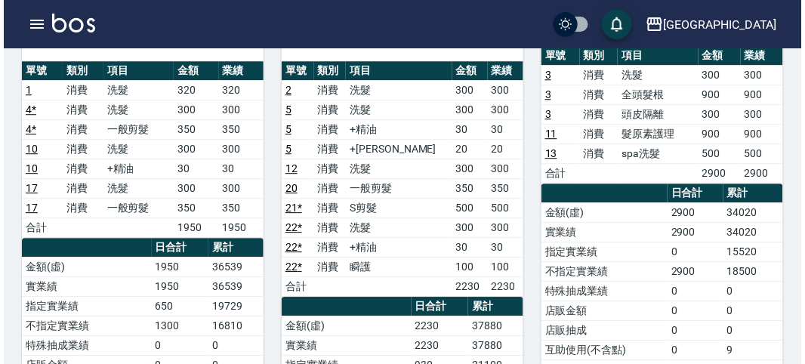
scroll to position [215, 0]
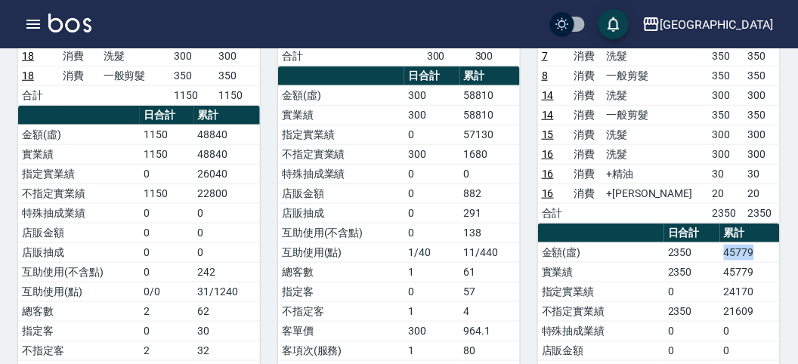
drag, startPoint x: 712, startPoint y: 225, endPoint x: 776, endPoint y: 223, distance: 64.2
click at [776, 242] on tr "金額(虛) 2350 45779" at bounding box center [659, 252] width 242 height 20
click at [778, 242] on td "45779" at bounding box center [750, 252] width 60 height 20
click at [39, 19] on icon "button" at bounding box center [33, 24] width 18 height 18
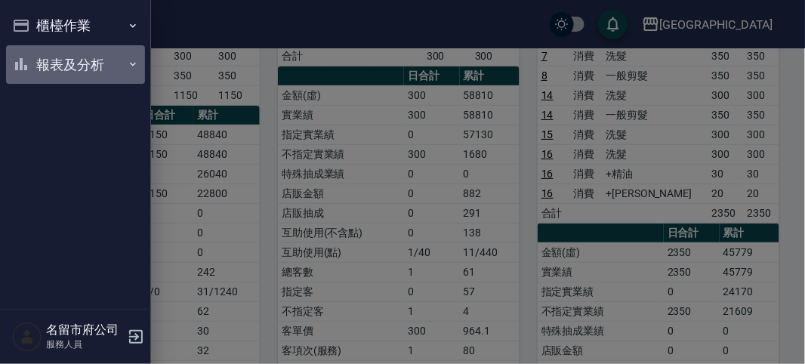
click at [72, 79] on button "報表及分析" at bounding box center [75, 64] width 139 height 39
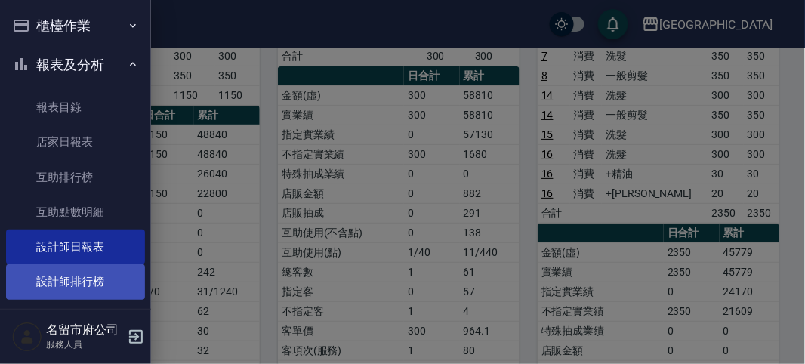
click at [85, 273] on link "設計師排行榜" at bounding box center [75, 281] width 139 height 35
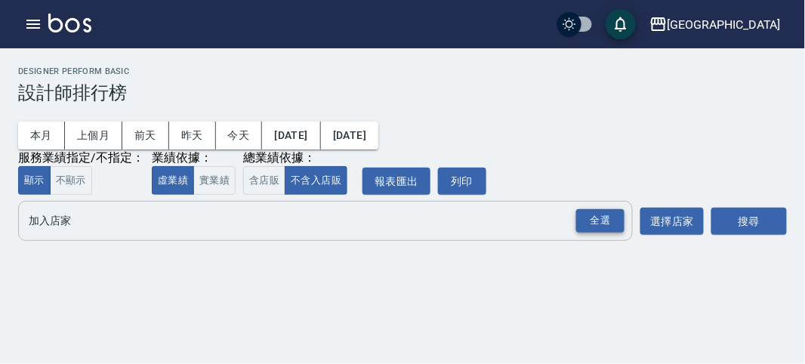
click at [591, 225] on div "全選" at bounding box center [600, 220] width 48 height 23
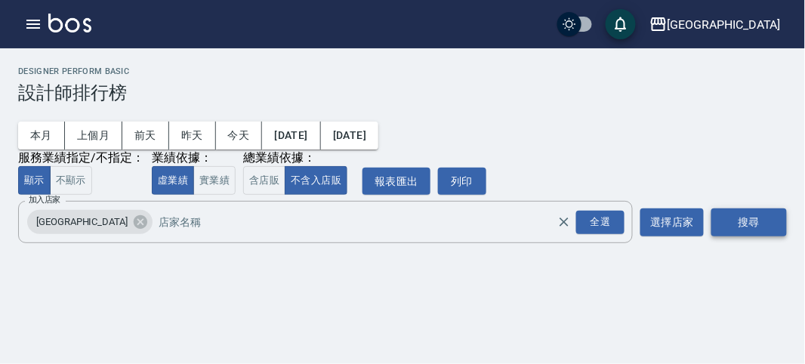
click at [732, 225] on button "搜尋" at bounding box center [750, 222] width 76 height 28
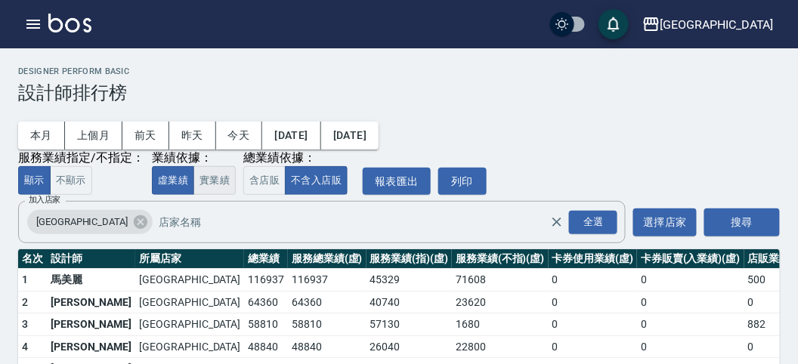
click at [227, 178] on button "實業績" at bounding box center [214, 180] width 42 height 29
click at [257, 178] on button "含店販" at bounding box center [264, 180] width 42 height 29
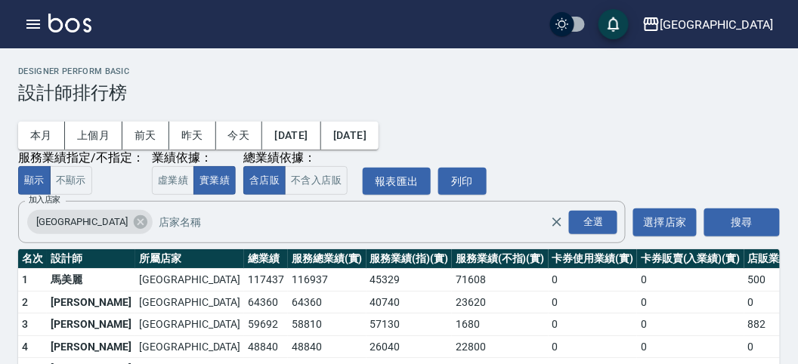
scroll to position [84, 0]
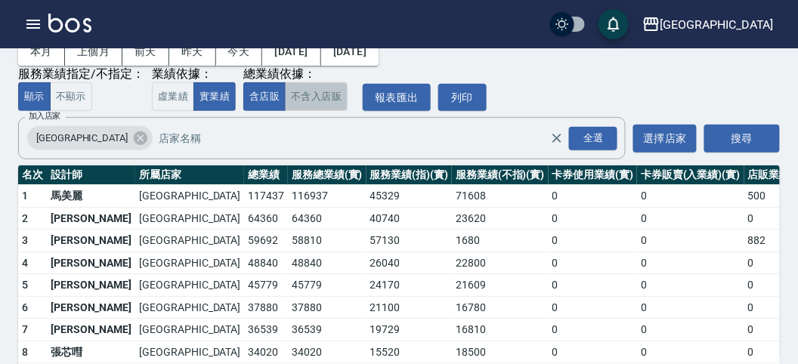
click at [307, 100] on button "不含入店販" at bounding box center [316, 96] width 63 height 29
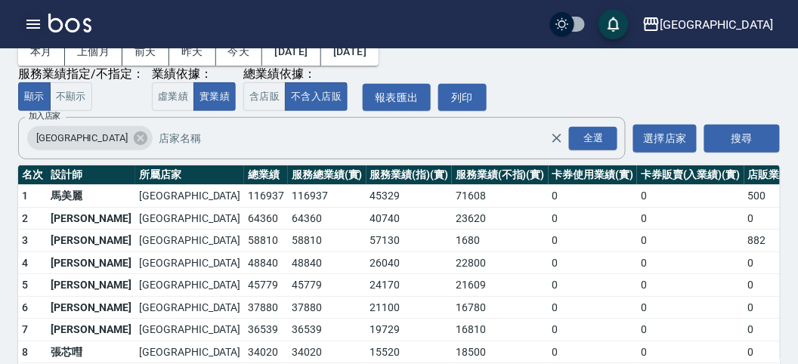
click at [27, 19] on icon "button" at bounding box center [33, 24] width 18 height 18
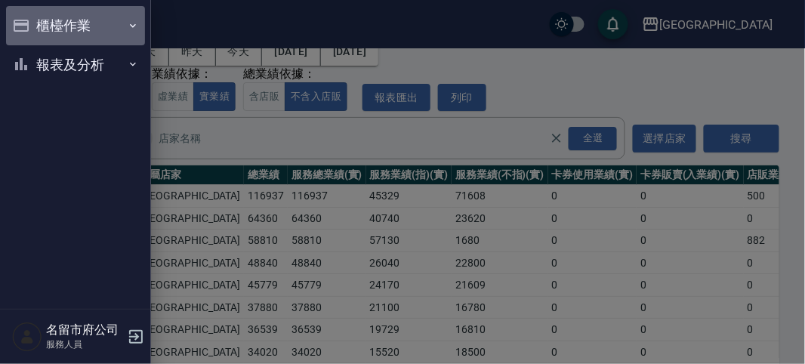
click at [27, 19] on button "櫃檯作業" at bounding box center [75, 25] width 139 height 39
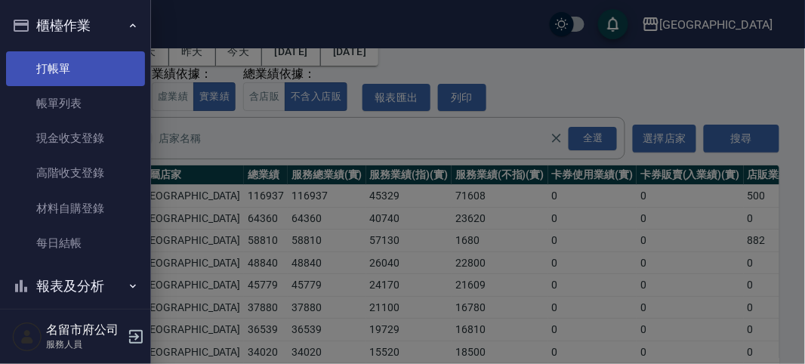
click at [71, 64] on link "打帳單" at bounding box center [75, 68] width 139 height 35
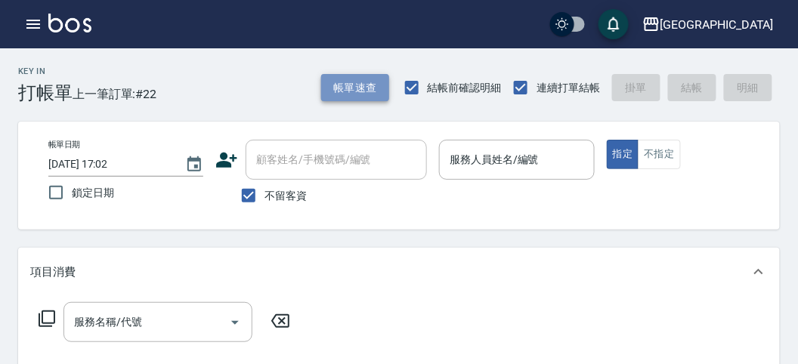
click at [352, 97] on button "帳單速查" at bounding box center [355, 88] width 68 height 28
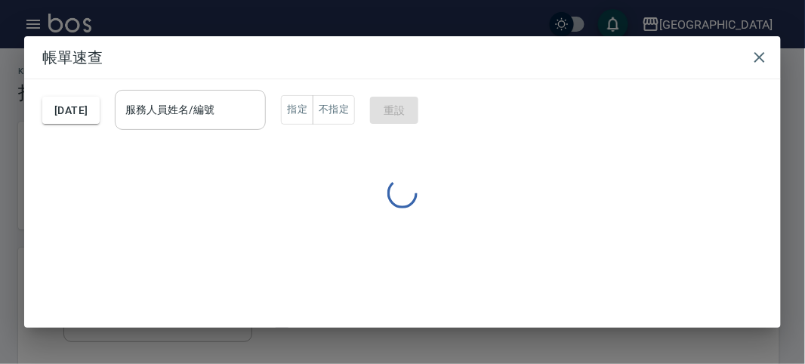
click at [259, 117] on input "服務人員姓名/編號" at bounding box center [190, 110] width 137 height 26
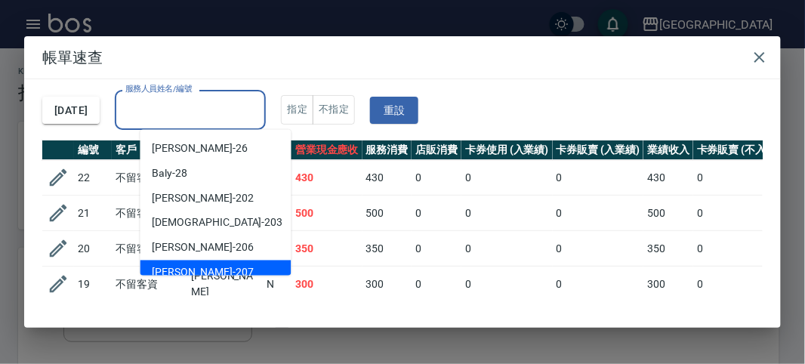
click at [255, 264] on div "[PERSON_NAME] -207" at bounding box center [215, 273] width 151 height 25
type input "[PERSON_NAME]-207"
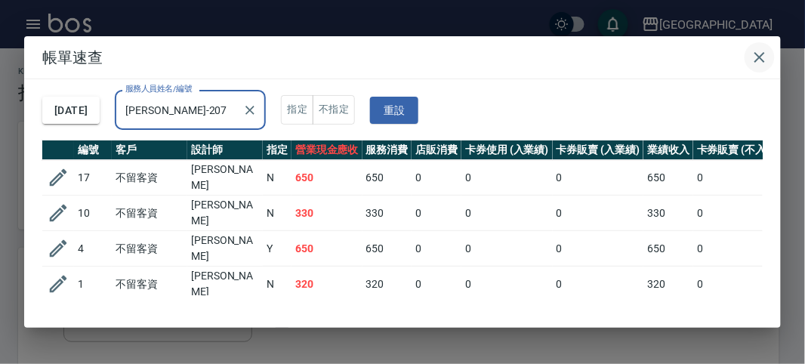
click at [761, 58] on icon "button" at bounding box center [760, 57] width 11 height 11
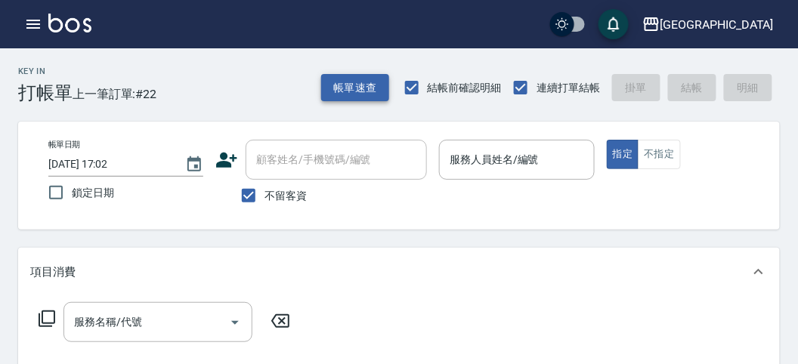
click at [342, 86] on button "帳單速查" at bounding box center [355, 88] width 68 height 28
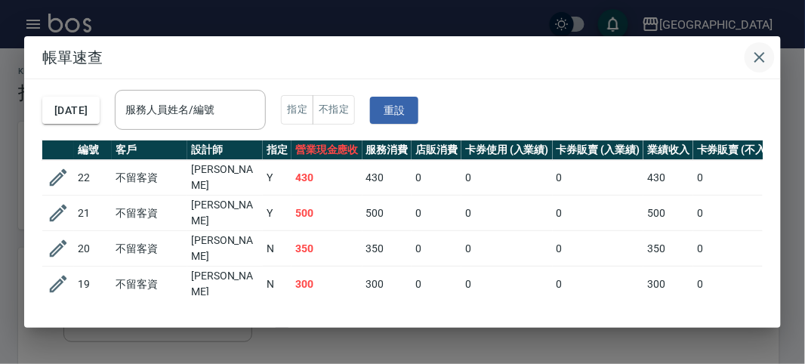
click at [764, 57] on icon "button" at bounding box center [760, 57] width 18 height 18
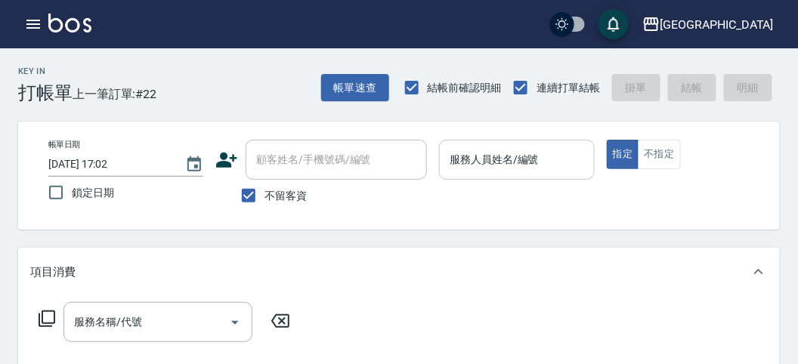
click at [533, 159] on input "服務人員姓名/編號" at bounding box center [516, 160] width 141 height 26
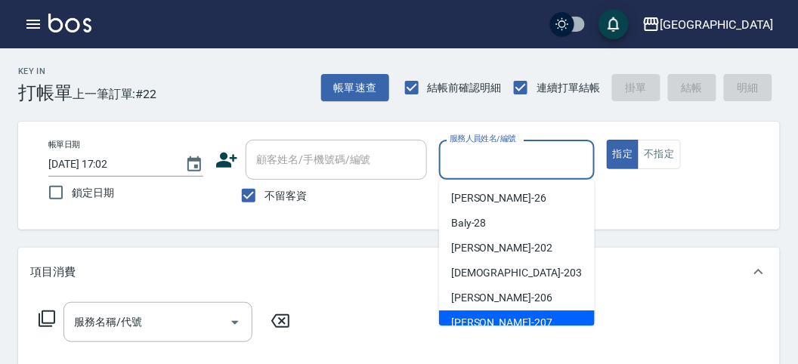
click at [500, 324] on div "[PERSON_NAME] -207" at bounding box center [517, 322] width 156 height 25
type input "[PERSON_NAME]-207"
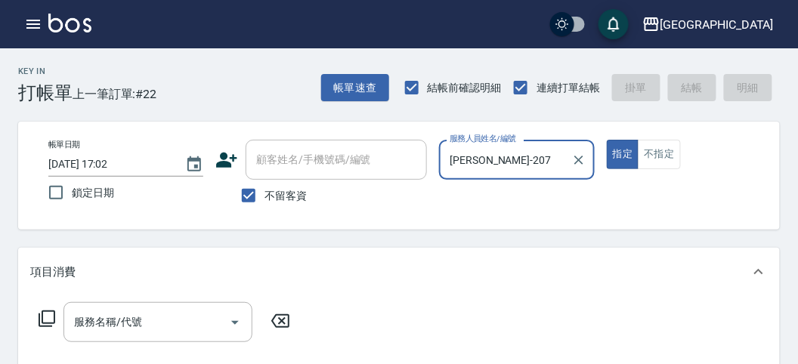
click at [51, 320] on icon at bounding box center [47, 319] width 18 height 18
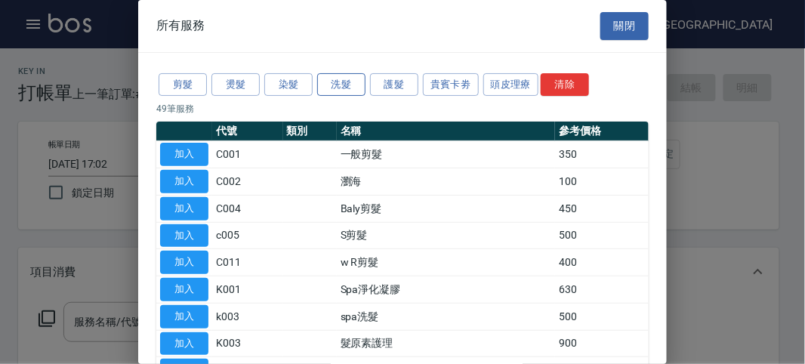
click at [333, 86] on button "洗髮" at bounding box center [341, 84] width 48 height 23
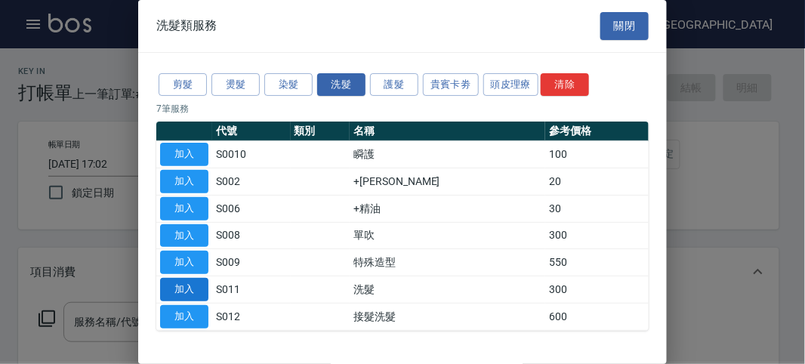
click at [170, 284] on button "加入" at bounding box center [184, 289] width 48 height 23
type input "洗髮(S011)"
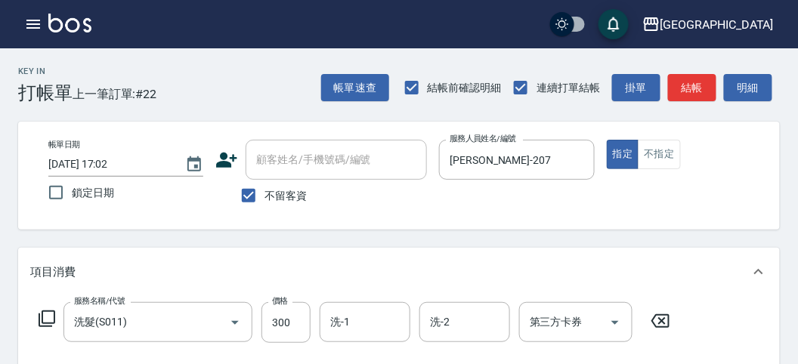
click at [39, 311] on icon at bounding box center [47, 319] width 18 height 18
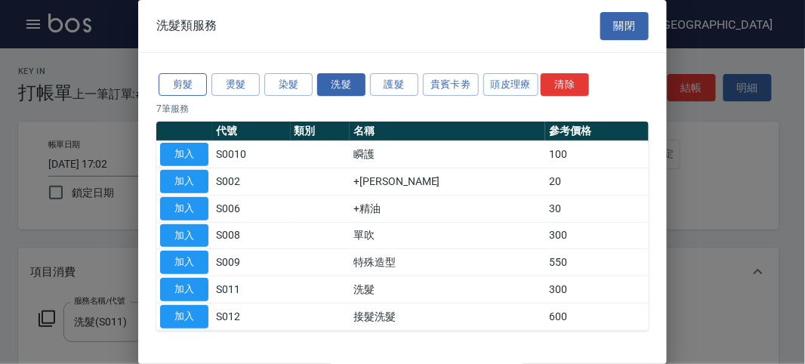
click at [192, 85] on button "剪髮" at bounding box center [183, 84] width 48 height 23
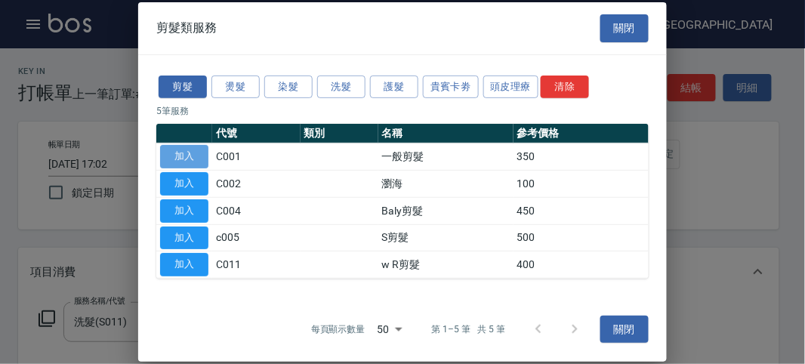
click at [197, 150] on button "加入" at bounding box center [184, 156] width 48 height 23
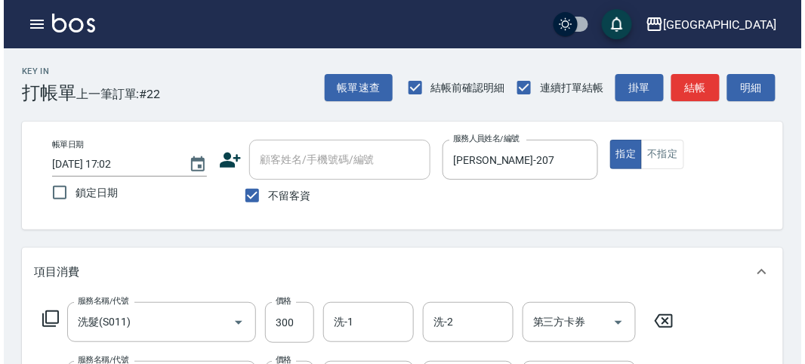
scroll to position [501, 0]
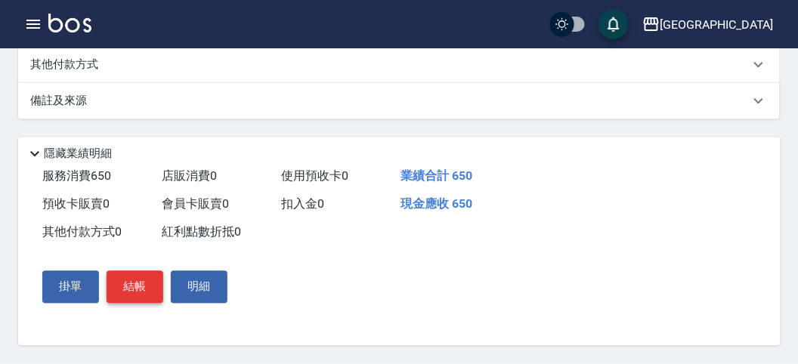
click at [153, 281] on button "結帳" at bounding box center [135, 287] width 57 height 32
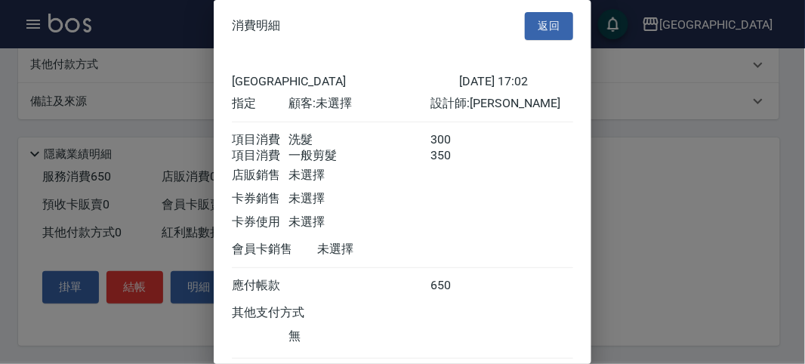
scroll to position [100, 0]
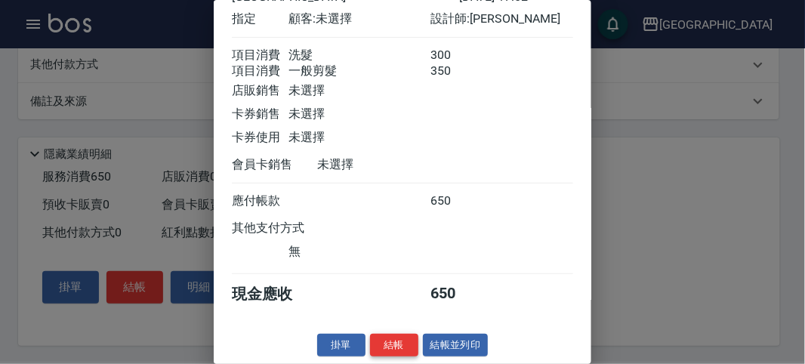
click at [394, 344] on button "結帳" at bounding box center [394, 345] width 48 height 23
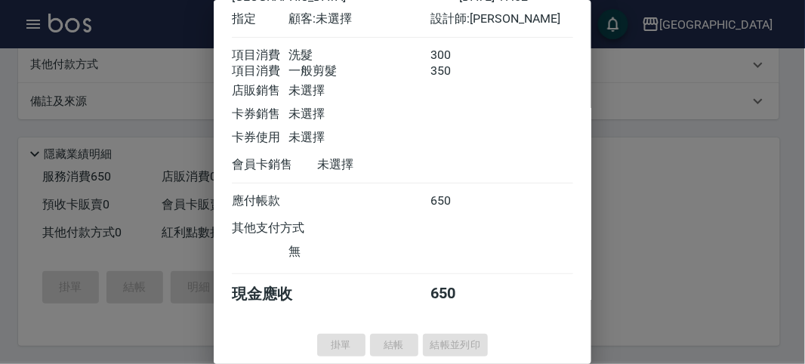
type input "[DATE] 17:13"
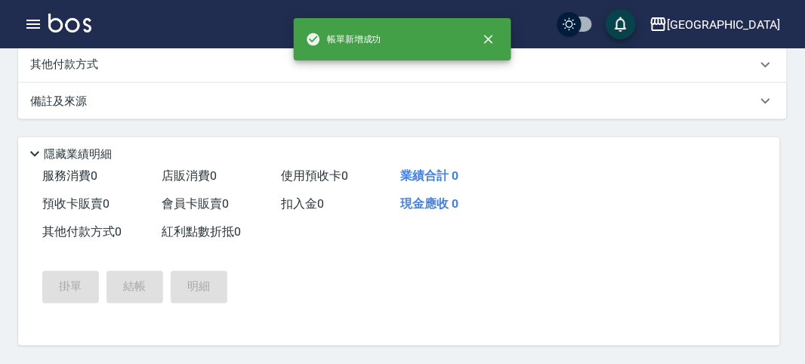
scroll to position [0, 0]
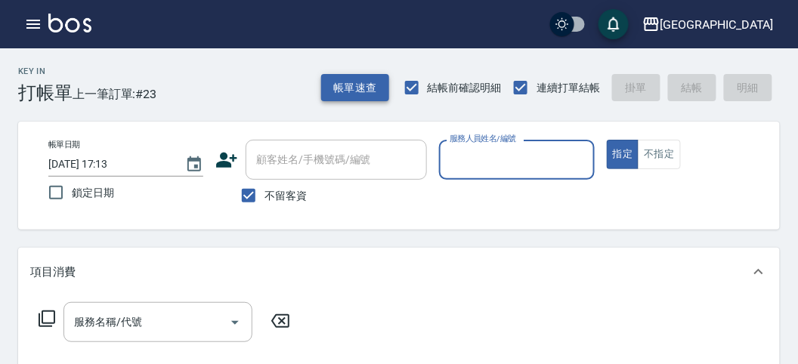
click at [331, 94] on button "帳單速查" at bounding box center [355, 88] width 68 height 28
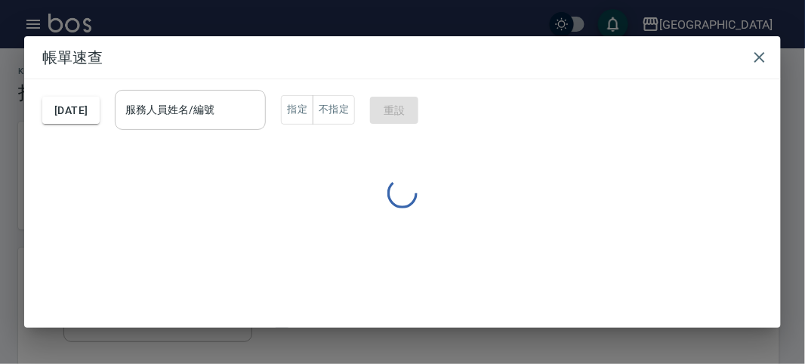
click at [259, 110] on input "服務人員姓名/編號" at bounding box center [190, 110] width 137 height 26
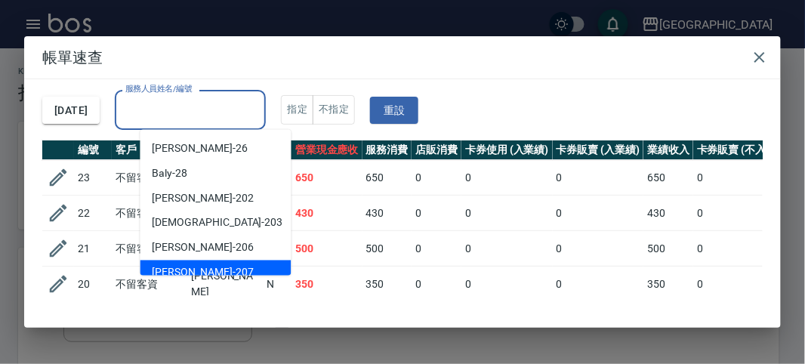
click at [229, 263] on div "[PERSON_NAME] -207" at bounding box center [215, 273] width 151 height 25
type input "[PERSON_NAME]-207"
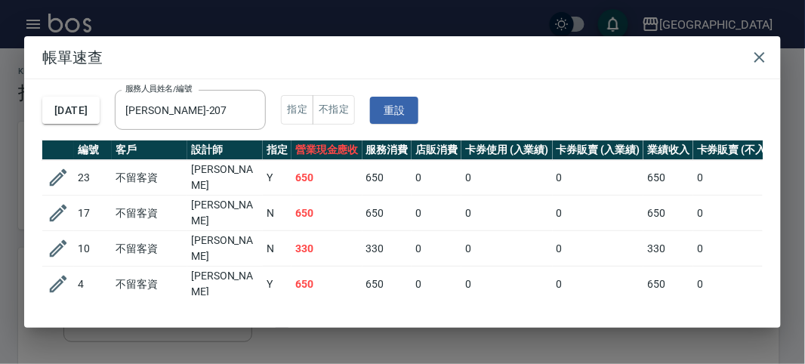
click at [289, 231] on td "N" at bounding box center [277, 249] width 29 height 36
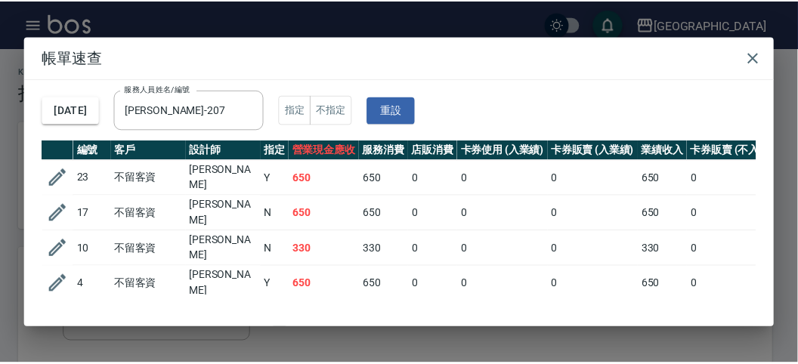
scroll to position [58, 0]
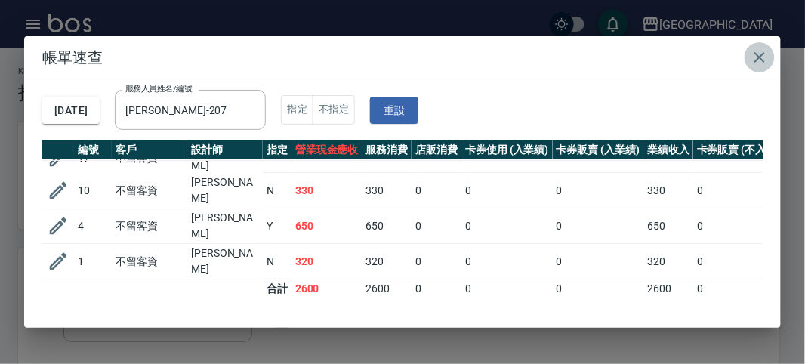
click at [761, 60] on icon "button" at bounding box center [760, 57] width 18 height 18
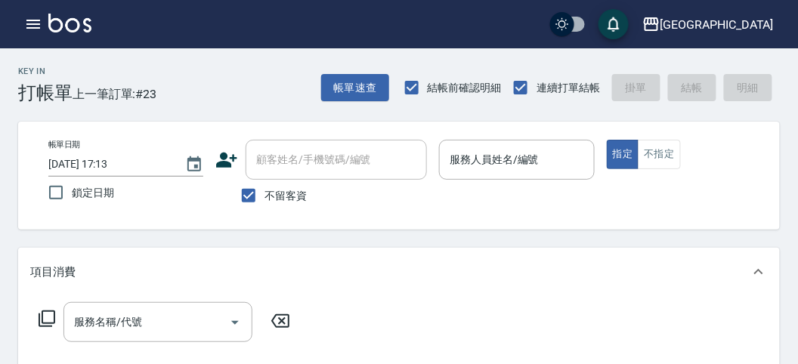
click at [755, 122] on div "帳單日期 [DATE] 17:13 鎖定日期 顧客姓名/手機號碼/編號 顧客姓名/手機號碼/編號 不留客資 服務人員姓名/編號 服務人員姓名/編號 指定 不指定" at bounding box center [398, 176] width 761 height 108
click at [537, 174] on div "服務人員姓名/編號" at bounding box center [516, 160] width 155 height 40
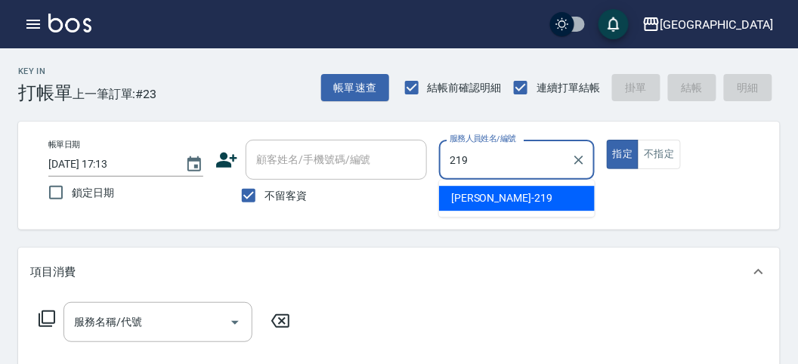
type input "[PERSON_NAME]-219"
type button "true"
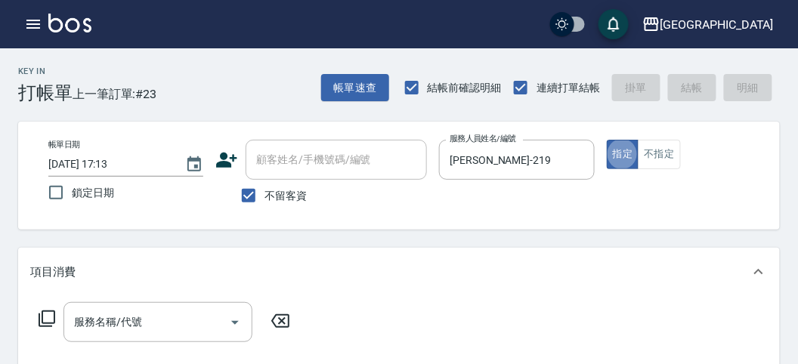
click at [38, 320] on icon at bounding box center [47, 319] width 18 height 18
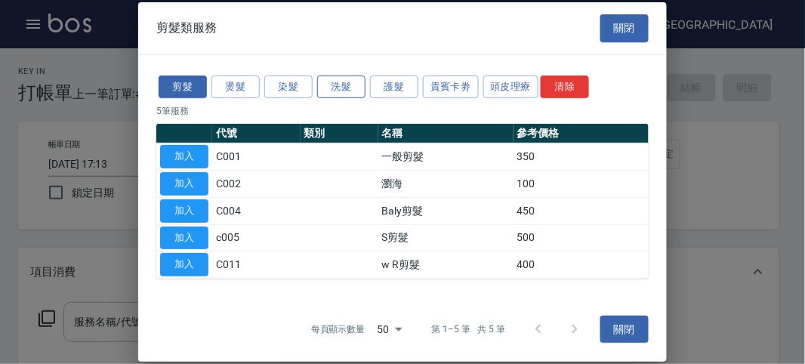
click at [343, 84] on button "洗髮" at bounding box center [341, 86] width 48 height 23
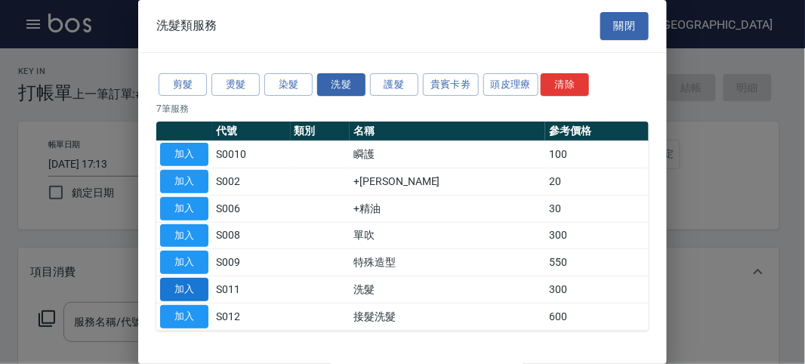
drag, startPoint x: 180, startPoint y: 289, endPoint x: 73, endPoint y: 299, distance: 107.8
click at [180, 288] on button "加入" at bounding box center [184, 289] width 48 height 23
type input "洗髮(S011)"
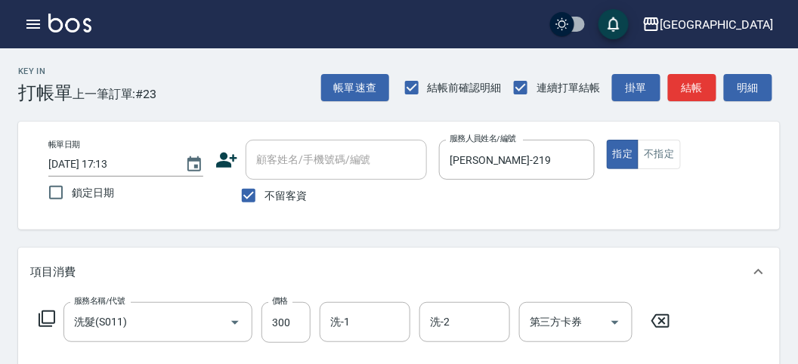
click at [49, 312] on icon at bounding box center [47, 319] width 18 height 18
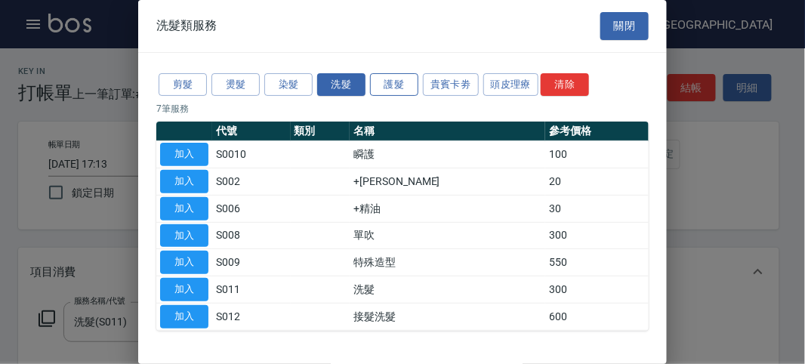
click at [389, 85] on button "護髮" at bounding box center [394, 84] width 48 height 23
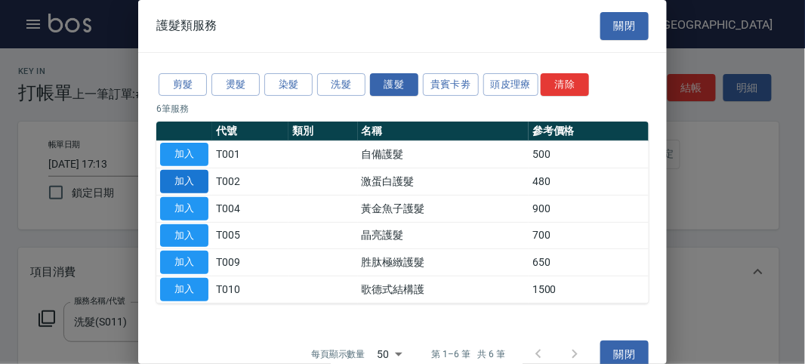
click at [184, 183] on button "加入" at bounding box center [184, 181] width 48 height 23
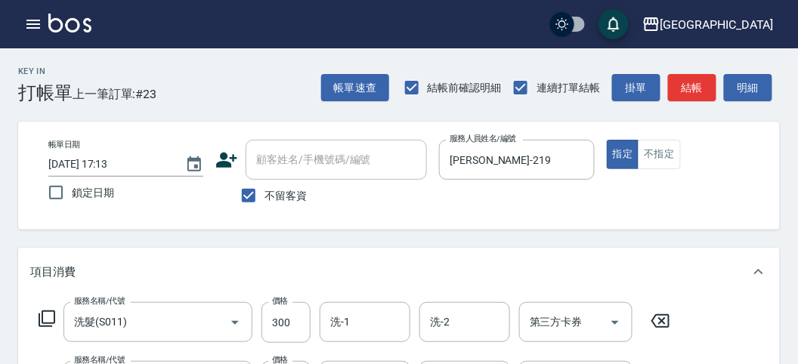
click at [51, 316] on icon at bounding box center [47, 319] width 18 height 18
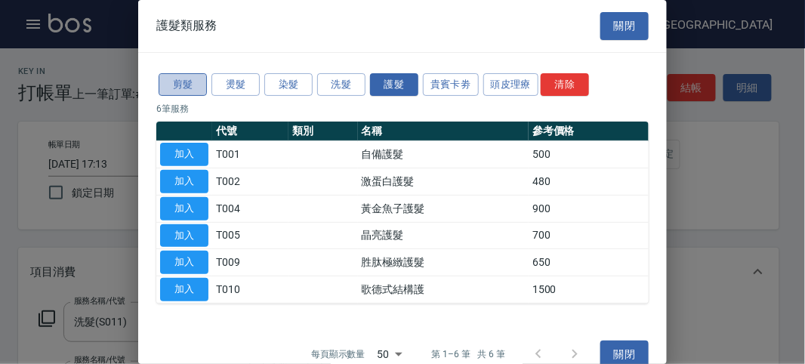
click at [186, 79] on button "剪髮" at bounding box center [183, 84] width 48 height 23
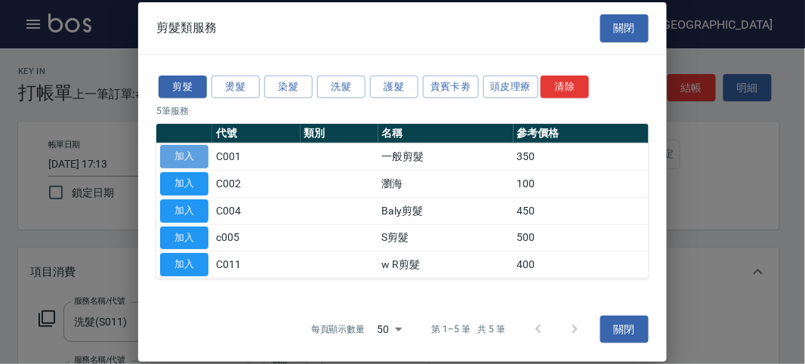
click at [195, 159] on button "加入" at bounding box center [184, 156] width 48 height 23
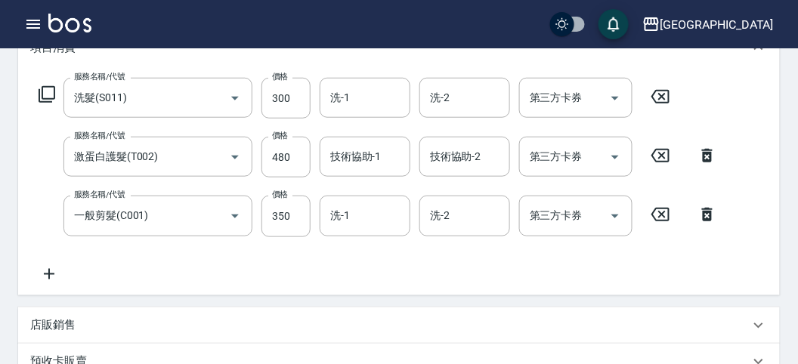
scroll to position [560, 0]
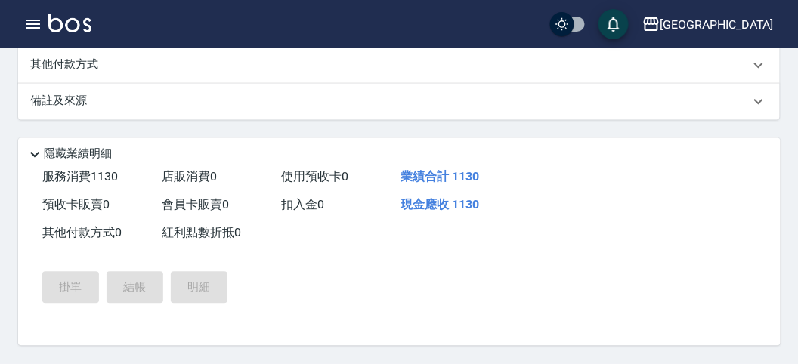
type input "[DATE] 17:36"
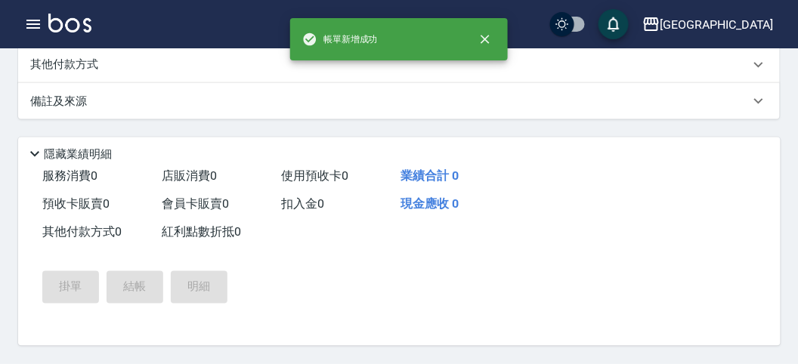
scroll to position [0, 0]
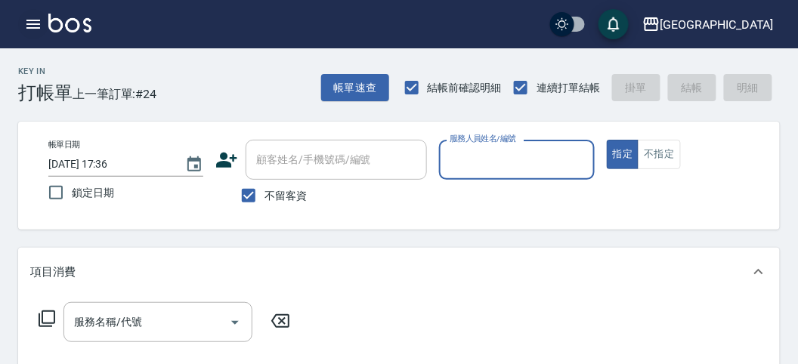
click at [40, 26] on icon "button" at bounding box center [33, 24] width 18 height 18
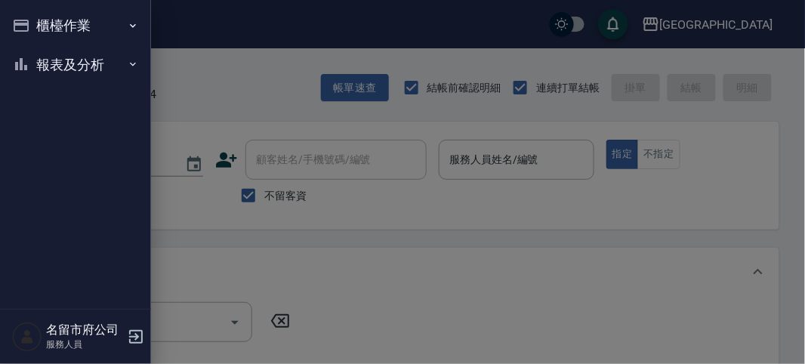
click at [40, 26] on div "櫃檯作業 打帳單 帳單列表 現金收支登錄 高階收支登錄 材料自購登錄 每日結帳 報表及分析 報表目錄 店家日報表 互助排行榜 互助點數明細 設計師日報表 設計…" at bounding box center [75, 182] width 151 height 364
click at [73, 31] on button "櫃檯作業" at bounding box center [75, 25] width 139 height 39
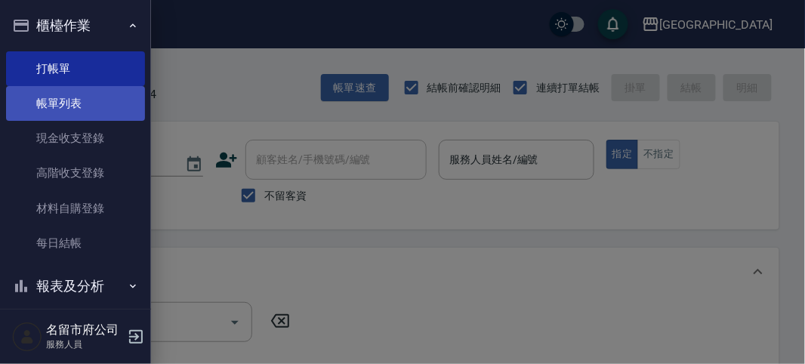
click at [63, 102] on link "帳單列表" at bounding box center [75, 103] width 139 height 35
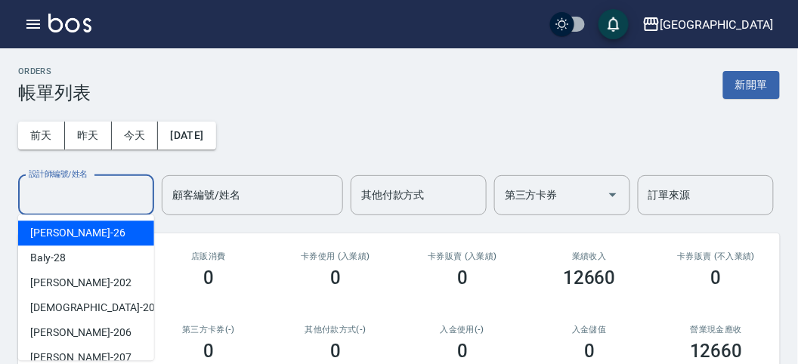
click at [87, 198] on input "設計師編號/姓名" at bounding box center [86, 195] width 122 height 26
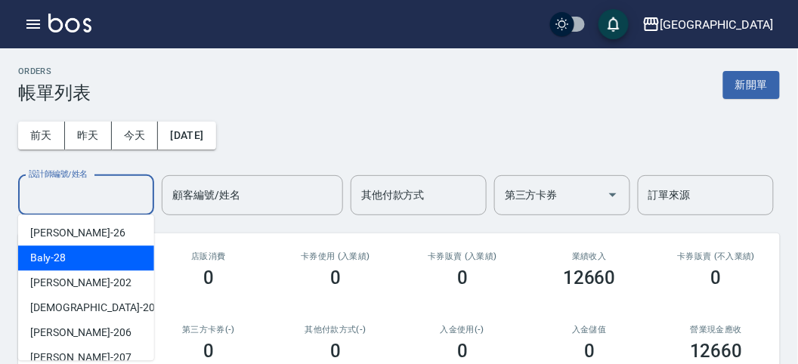
click at [79, 258] on div "Baly -28" at bounding box center [86, 257] width 136 height 25
type input "Baly-28"
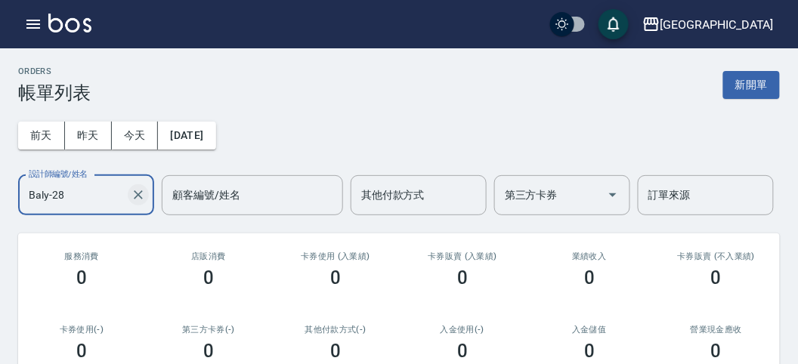
click at [144, 187] on icon "Clear" at bounding box center [138, 194] width 15 height 15
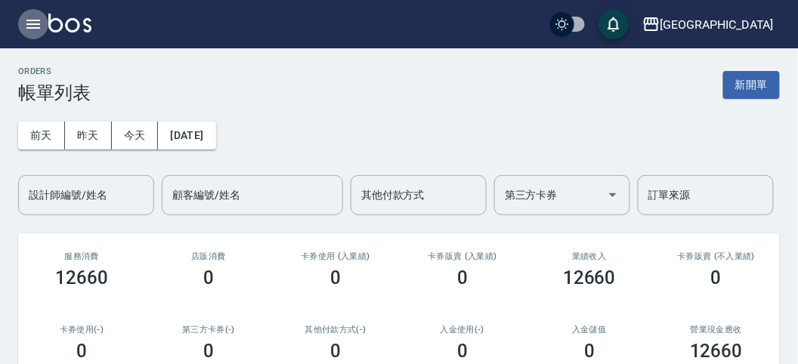
click at [30, 23] on icon "button" at bounding box center [33, 24] width 18 height 18
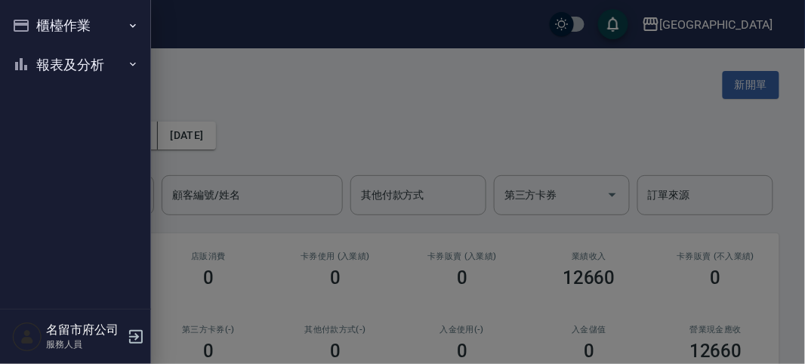
click at [30, 23] on nav "櫃檯作業 打帳單 帳單列表 現金收支登錄 高階收支登錄 材料自購登錄 每日結帳 報表及分析 報表目錄 店家日報表 互助排行榜 互助點數明細 設計師日報表 設計…" at bounding box center [75, 154] width 151 height 309
click at [54, 29] on button "櫃檯作業" at bounding box center [75, 25] width 139 height 39
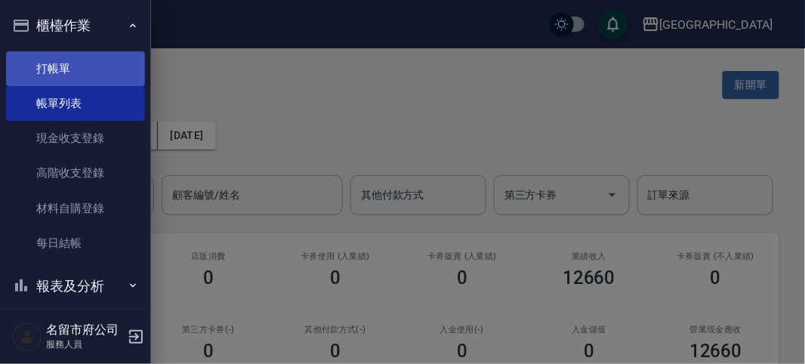
click at [60, 80] on link "打帳單" at bounding box center [75, 68] width 139 height 35
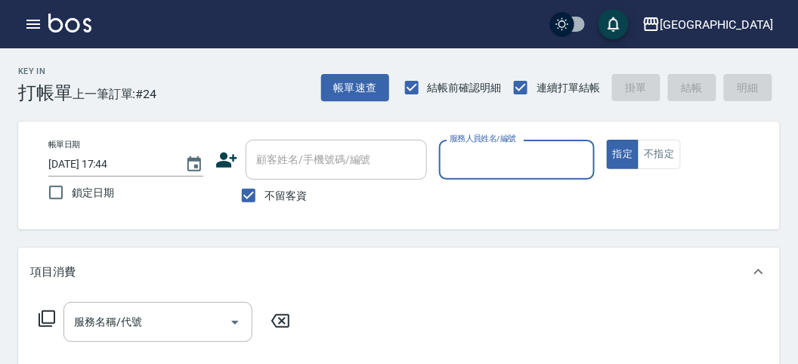
click at [492, 172] on input "服務人員姓名/編號" at bounding box center [516, 160] width 141 height 26
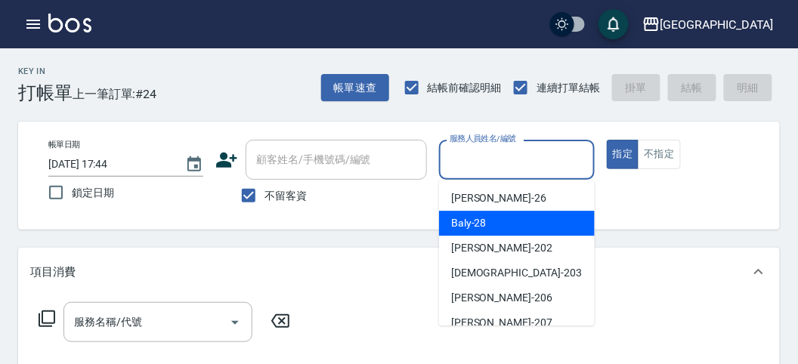
drag, startPoint x: 485, startPoint y: 230, endPoint x: 402, endPoint y: 281, distance: 97.7
click at [483, 230] on span "Baly -28" at bounding box center [469, 223] width 36 height 16
type input "Baly-28"
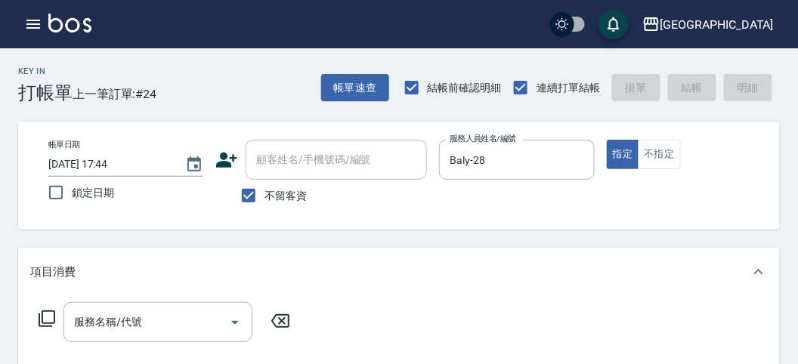
click at [46, 310] on icon at bounding box center [47, 319] width 18 height 18
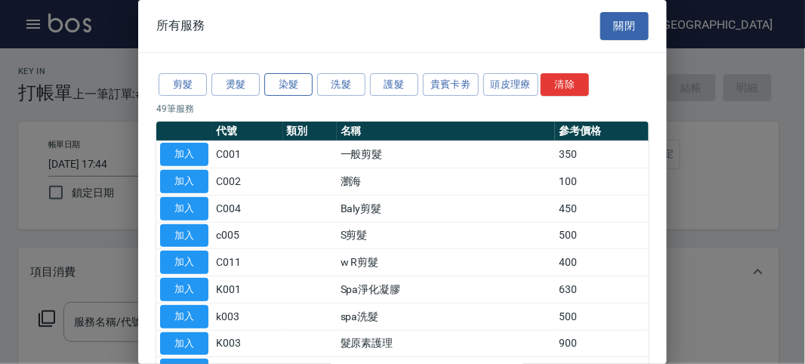
click at [283, 92] on button "染髮" at bounding box center [288, 84] width 48 height 23
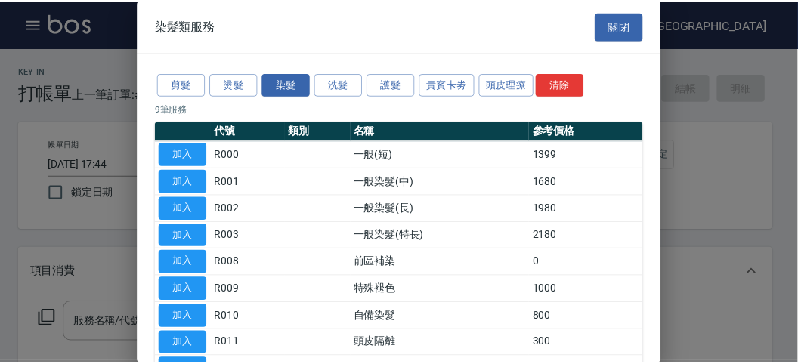
scroll to position [99, 0]
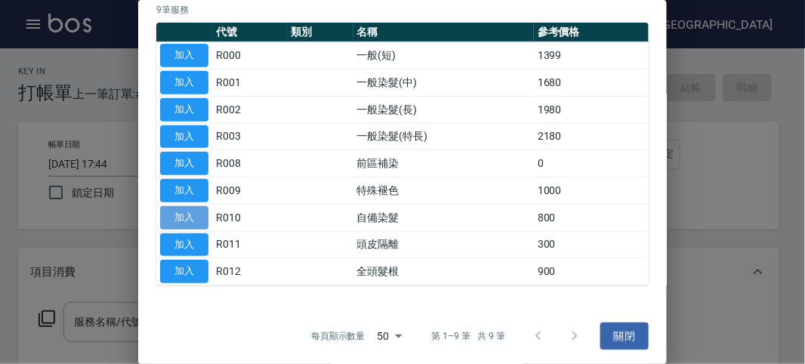
click at [193, 211] on button "加入" at bounding box center [184, 217] width 48 height 23
type input "自備染髮(R010)"
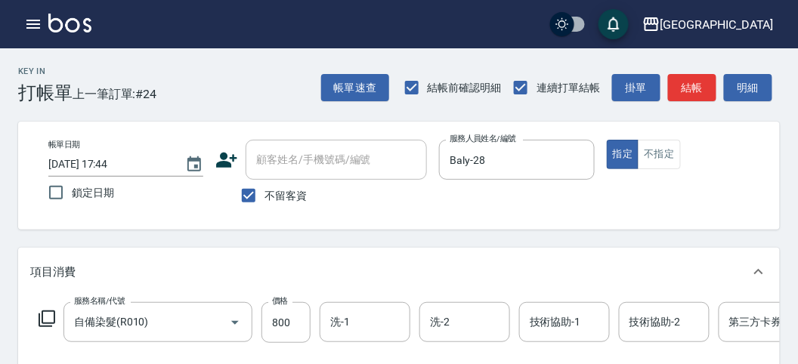
click at [47, 312] on icon at bounding box center [47, 319] width 18 height 18
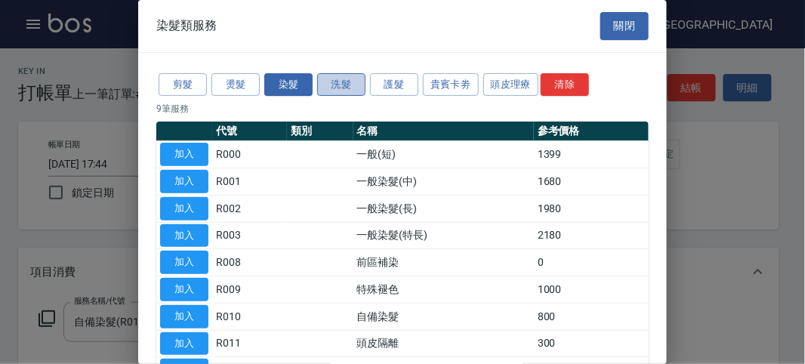
click at [332, 82] on button "洗髮" at bounding box center [341, 84] width 48 height 23
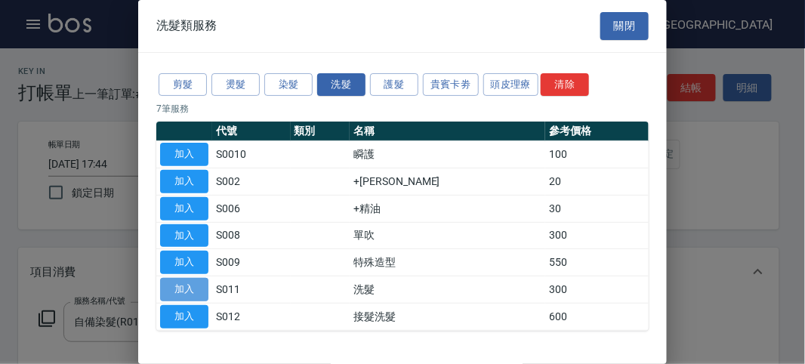
click at [190, 292] on button "加入" at bounding box center [184, 289] width 48 height 23
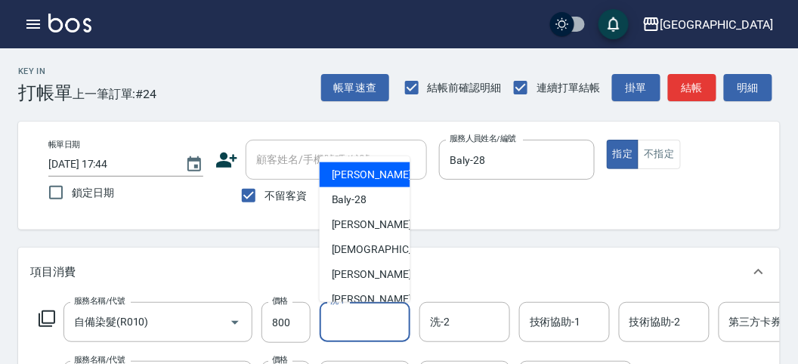
drag, startPoint x: 363, startPoint y: 332, endPoint x: 367, endPoint y: 306, distance: 26.8
click at [363, 332] on input "洗-1" at bounding box center [364, 322] width 77 height 26
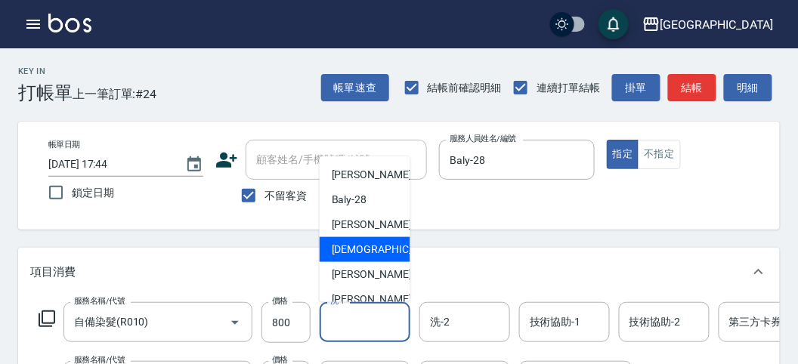
scroll to position [116, 0]
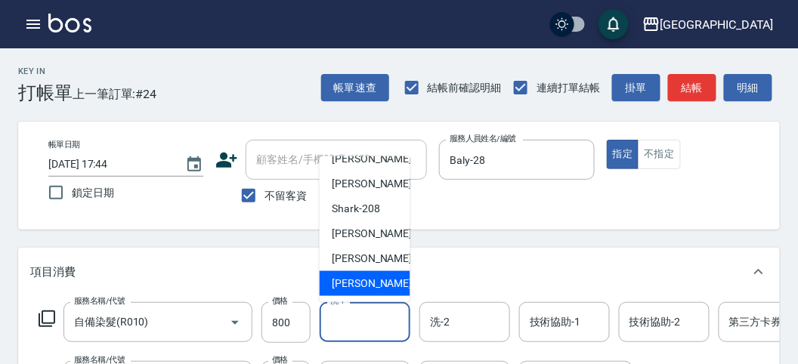
click at [363, 289] on span "[PERSON_NAME] -222" at bounding box center [382, 284] width 101 height 16
type input "[PERSON_NAME]-222"
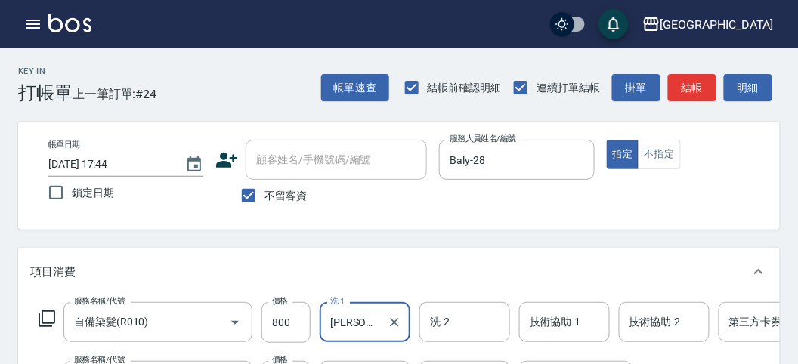
scroll to position [252, 0]
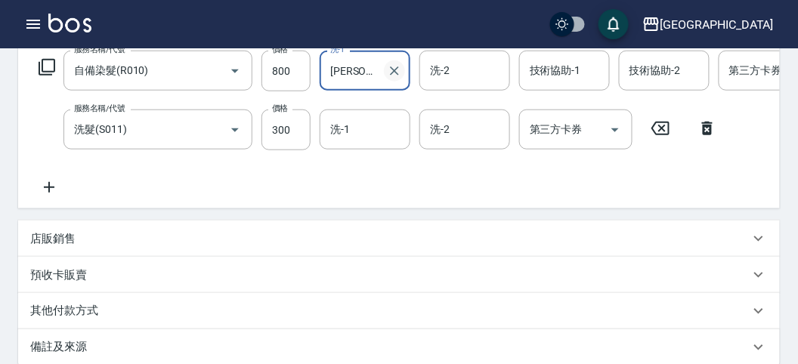
click at [394, 73] on icon "Clear" at bounding box center [394, 70] width 15 height 15
click at [555, 70] on input "技術協助-1" at bounding box center [564, 70] width 77 height 26
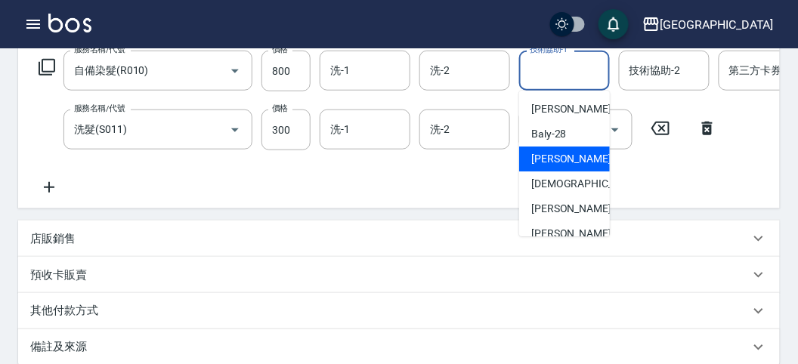
scroll to position [116, 0]
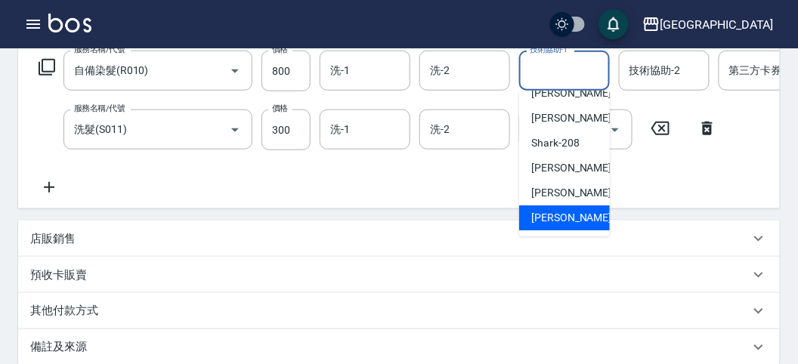
click at [544, 215] on span "[PERSON_NAME] -222" at bounding box center [581, 218] width 101 height 16
type input "[PERSON_NAME]-222"
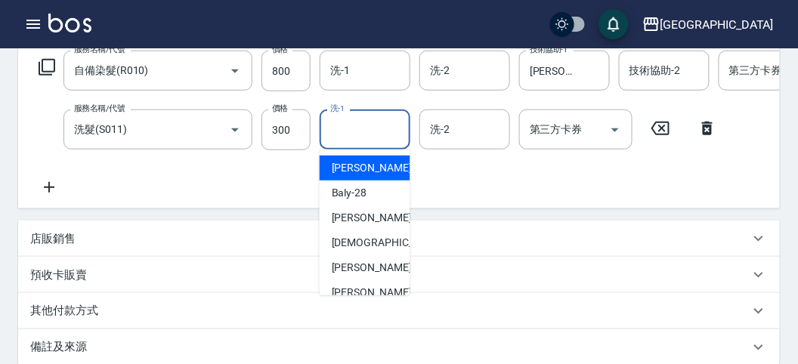
click at [354, 128] on input "洗-1" at bounding box center [364, 129] width 77 height 26
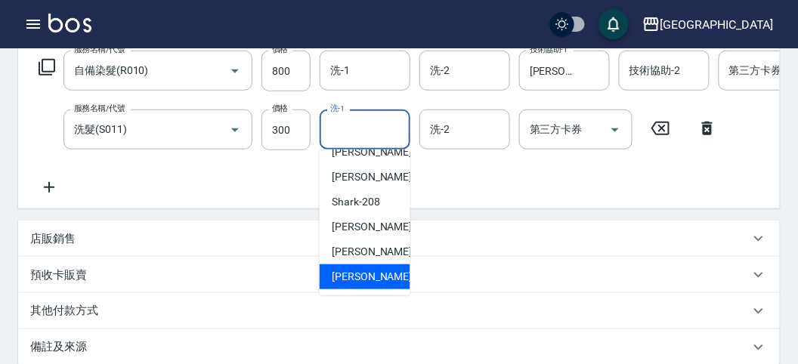
click at [352, 276] on span "[PERSON_NAME] -222" at bounding box center [382, 277] width 101 height 16
type input "[PERSON_NAME]-222"
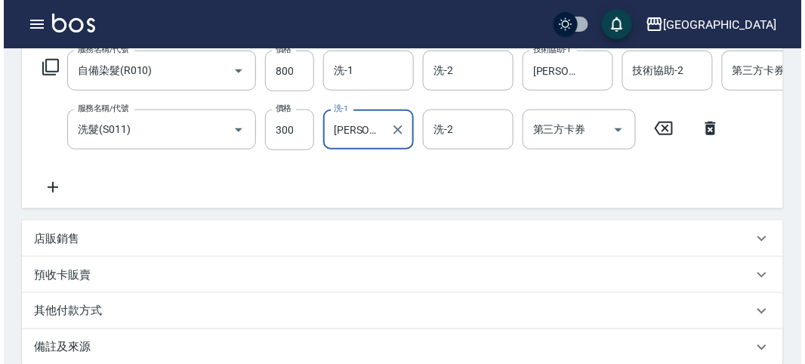
scroll to position [515, 0]
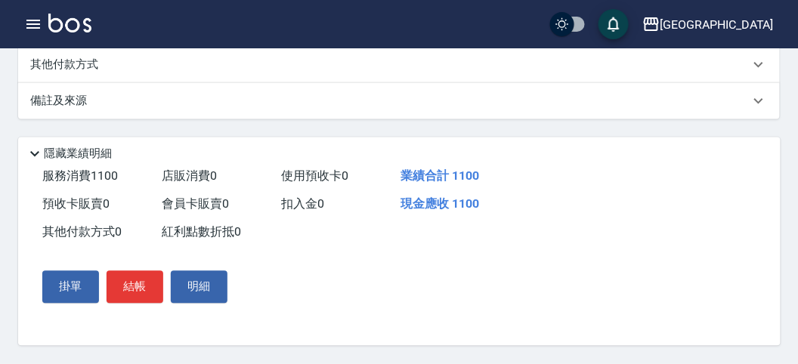
click at [140, 270] on div "掛單 結帳 明細" at bounding box center [134, 287] width 197 height 44
click at [147, 276] on button "結帳" at bounding box center [135, 287] width 57 height 32
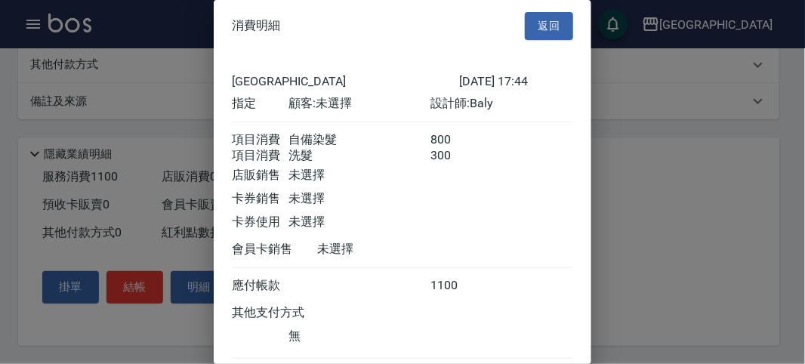
scroll to position [100, 0]
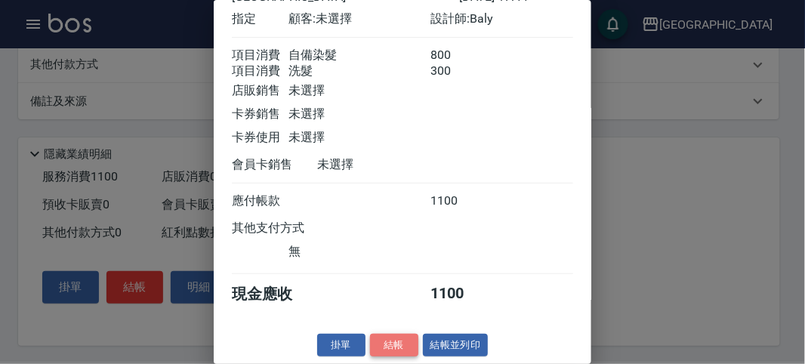
click at [387, 341] on button "結帳" at bounding box center [394, 345] width 48 height 23
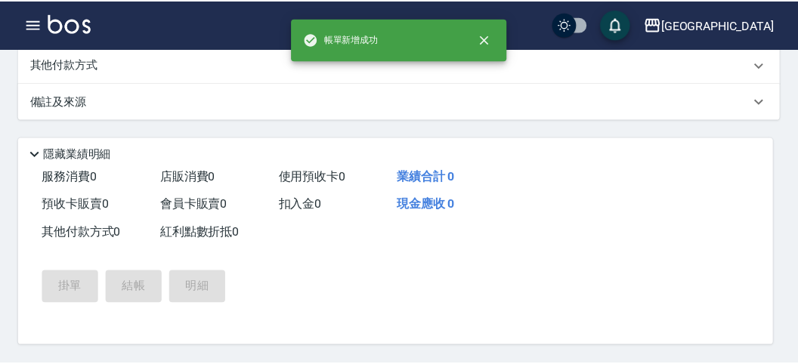
scroll to position [0, 0]
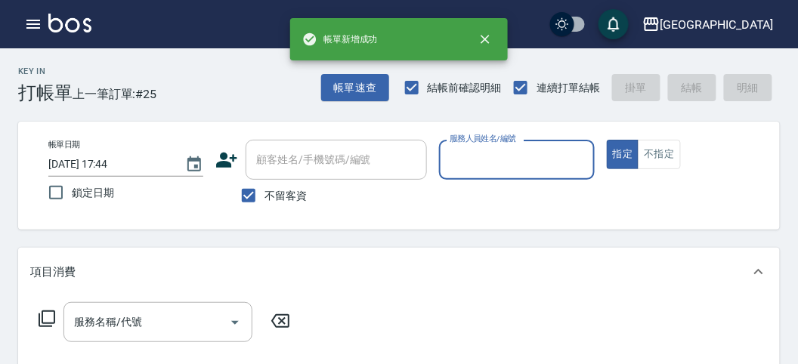
click at [487, 162] on input "服務人員姓名/編號" at bounding box center [516, 160] width 141 height 26
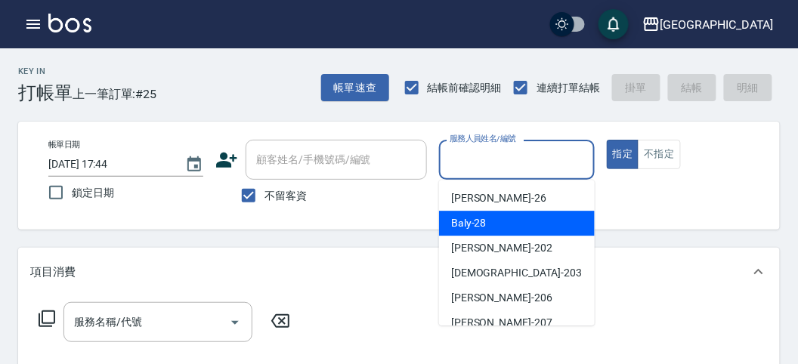
drag, startPoint x: 473, startPoint y: 222, endPoint x: 247, endPoint y: 278, distance: 232.7
click at [471, 224] on span "Baly -28" at bounding box center [469, 223] width 36 height 16
type input "Baly-28"
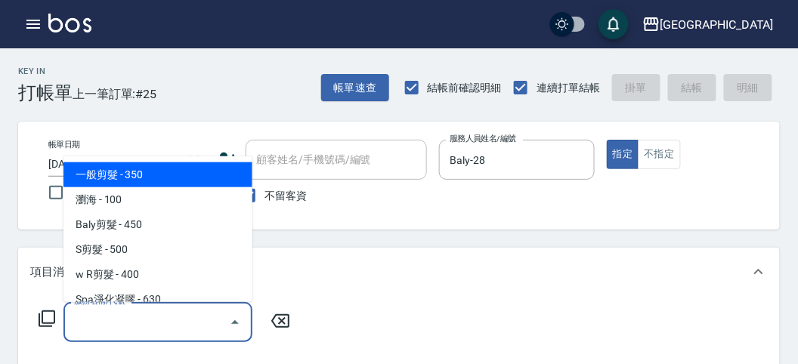
drag, startPoint x: 150, startPoint y: 310, endPoint x: 171, endPoint y: 184, distance: 128.0
click at [150, 310] on input "服務名稱/代號" at bounding box center [146, 322] width 153 height 26
click at [176, 171] on span "一般剪髮 - 350" at bounding box center [157, 174] width 189 height 25
type input "一般剪髮(C001)"
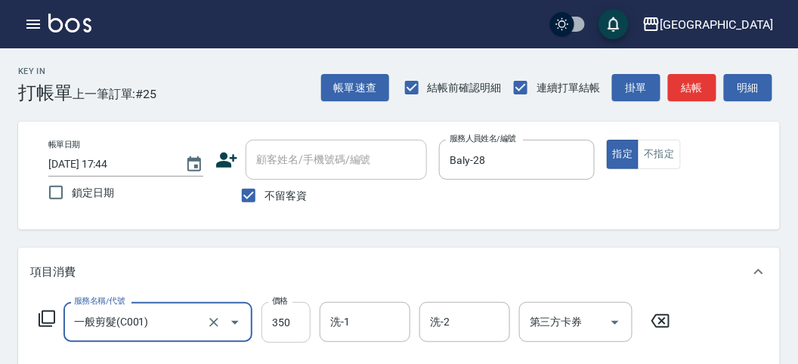
click at [298, 320] on input "350" at bounding box center [285, 322] width 49 height 41
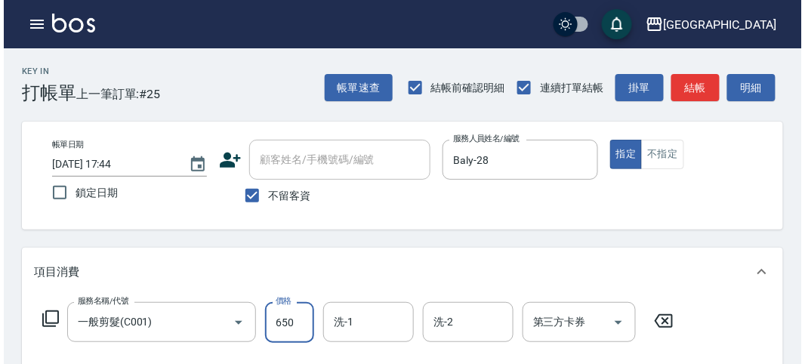
scroll to position [442, 0]
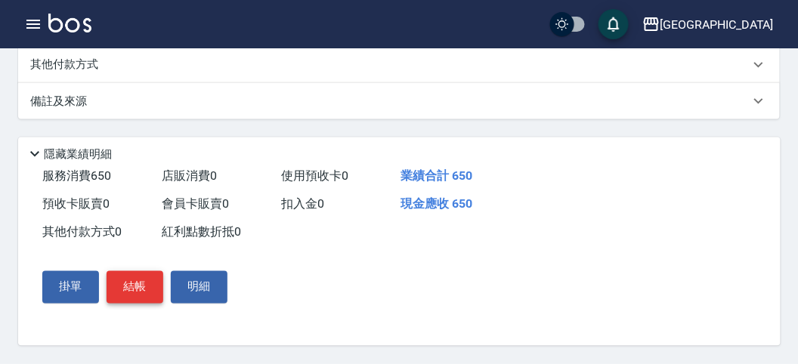
type input "650"
drag, startPoint x: 112, startPoint y: 285, endPoint x: 140, endPoint y: 285, distance: 28.7
click at [112, 284] on button "結帳" at bounding box center [135, 287] width 57 height 32
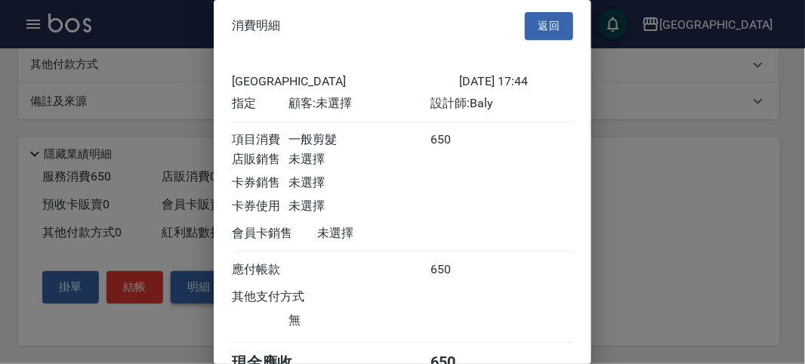
scroll to position [84, 0]
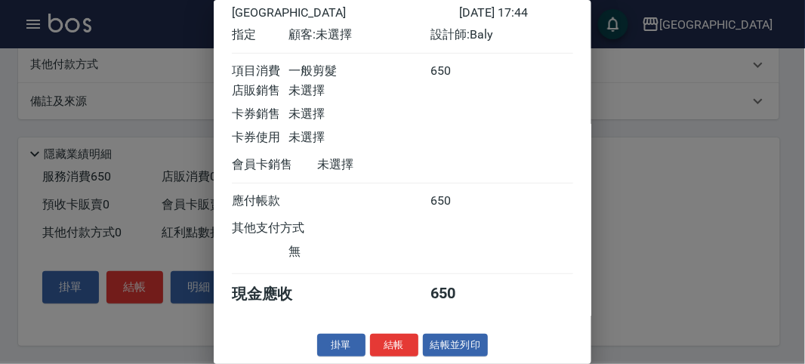
click at [374, 337] on button "結帳" at bounding box center [394, 345] width 48 height 23
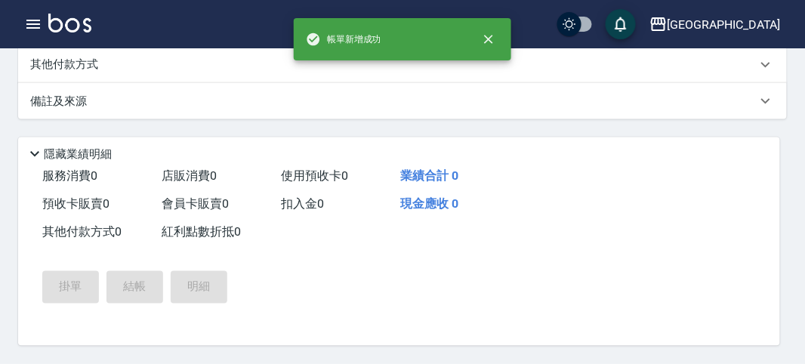
scroll to position [0, 0]
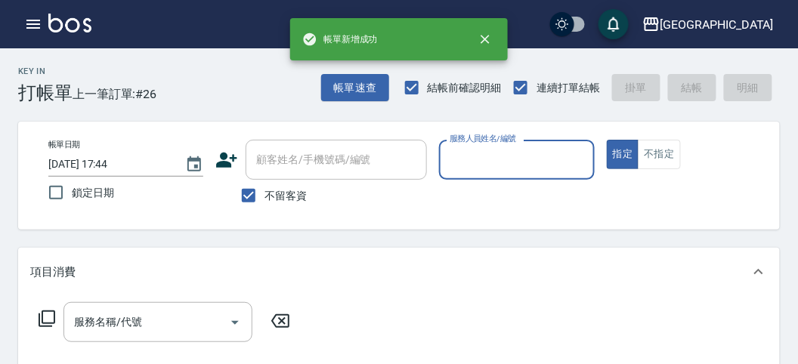
click at [489, 163] on input "服務人員姓名/編號" at bounding box center [516, 160] width 141 height 26
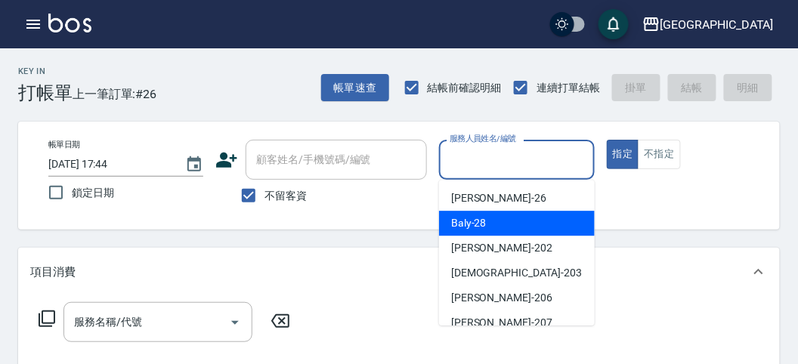
drag, startPoint x: 479, startPoint y: 216, endPoint x: 477, endPoint y: 208, distance: 8.6
click at [480, 215] on span "Baly -28" at bounding box center [469, 223] width 36 height 16
type input "Baly-28"
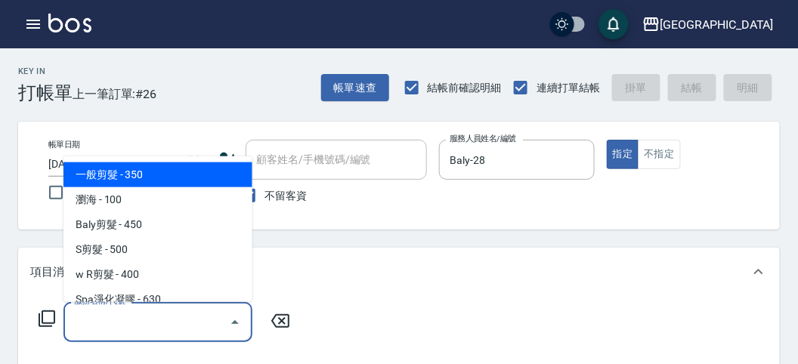
click at [122, 308] on div "服務名稱/代號" at bounding box center [157, 322] width 189 height 40
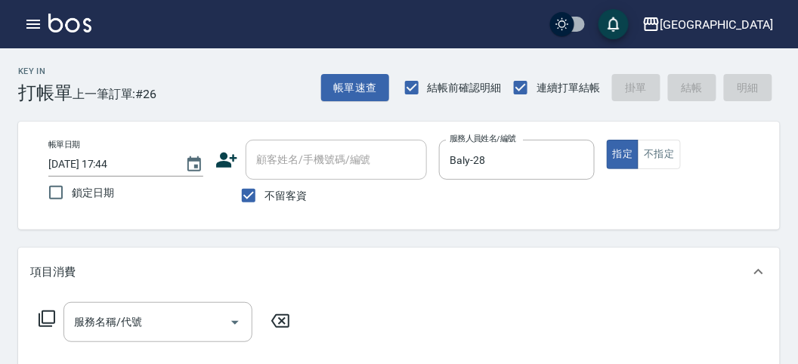
drag, startPoint x: 45, startPoint y: 321, endPoint x: 45, endPoint y: 312, distance: 9.1
click at [45, 312] on icon at bounding box center [47, 319] width 18 height 18
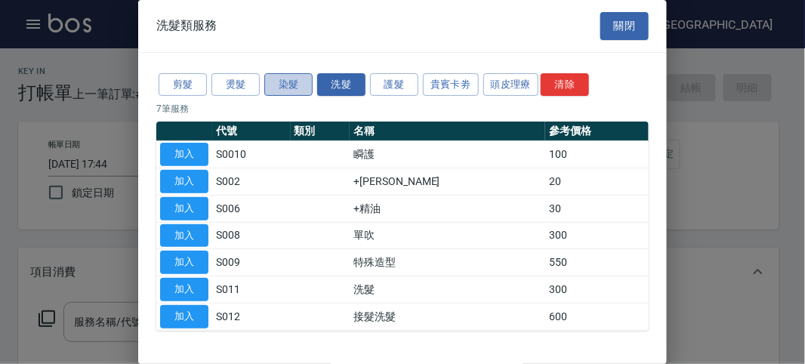
click at [289, 88] on button "染髮" at bounding box center [288, 84] width 48 height 23
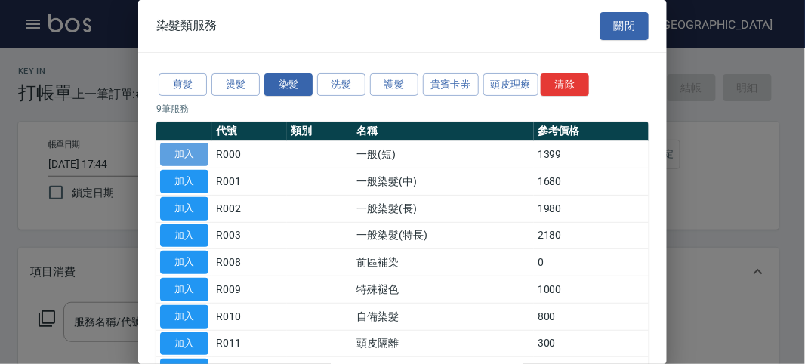
click at [181, 159] on button "加入" at bounding box center [184, 154] width 48 height 23
type input "一般(短)(R000)"
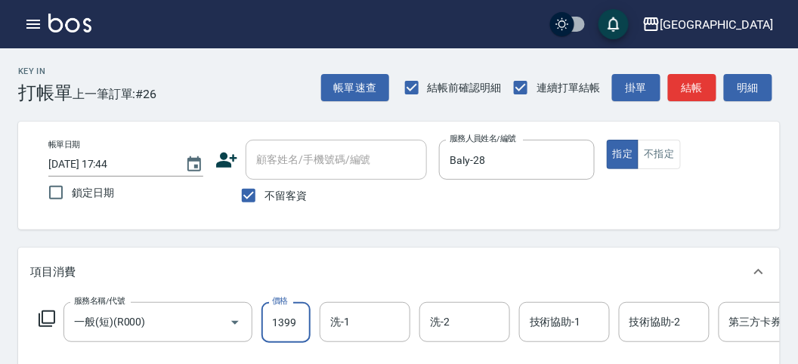
click at [287, 323] on input "1399" at bounding box center [285, 322] width 49 height 41
type input "1000"
click at [45, 314] on icon at bounding box center [47, 319] width 18 height 18
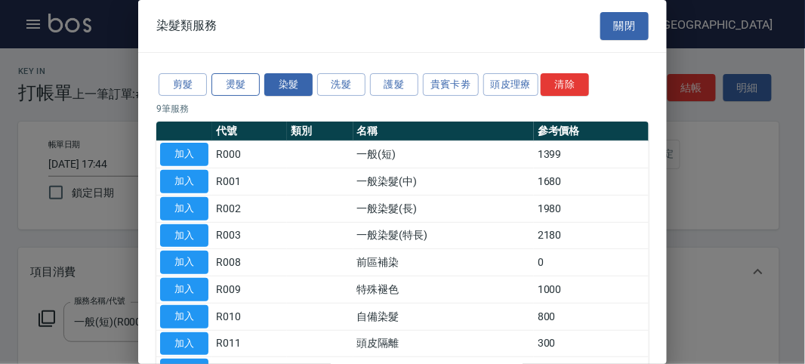
click at [249, 80] on button "燙髮" at bounding box center [235, 84] width 48 height 23
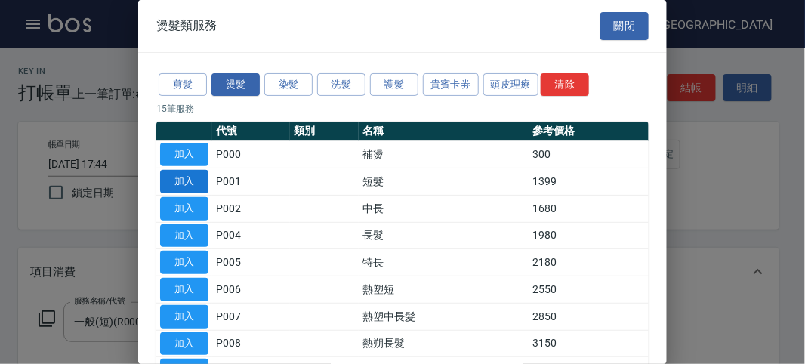
click at [181, 175] on button "加入" at bounding box center [184, 181] width 48 height 23
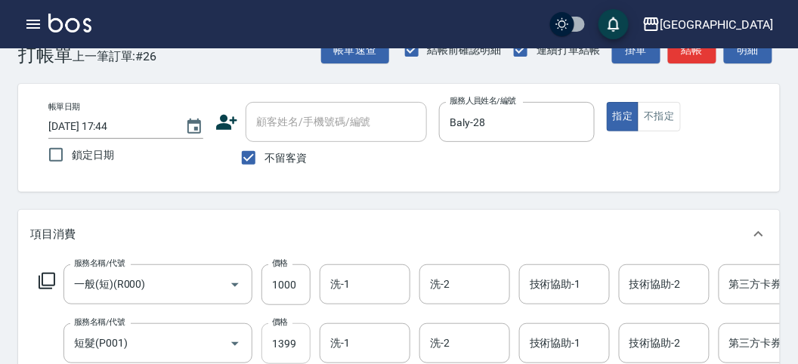
drag, startPoint x: 291, startPoint y: 345, endPoint x: 287, endPoint y: 335, distance: 10.5
click at [292, 345] on input "1399" at bounding box center [285, 343] width 49 height 41
type input "4000"
click at [48, 273] on icon at bounding box center [47, 281] width 17 height 17
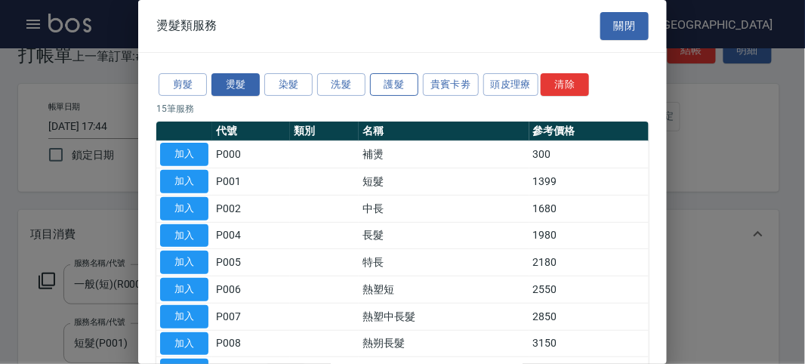
click at [400, 84] on button "護髮" at bounding box center [394, 84] width 48 height 23
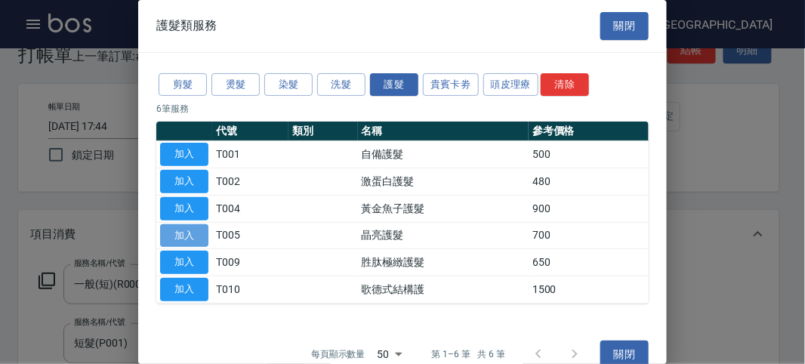
click at [174, 233] on button "加入" at bounding box center [184, 235] width 48 height 23
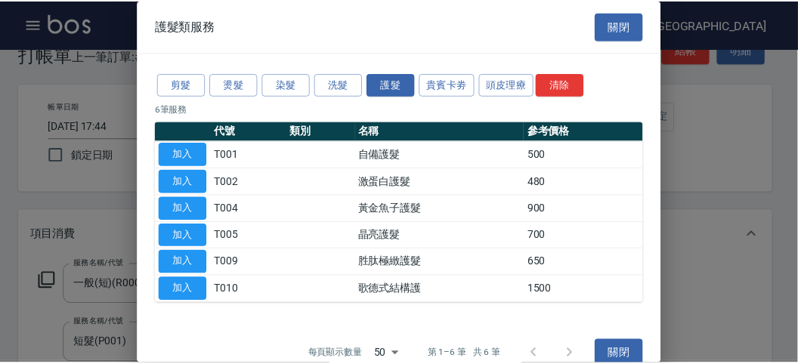
scroll to position [258, 0]
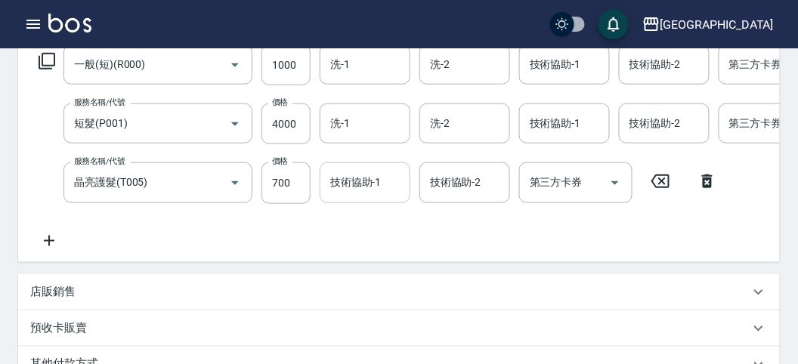
click at [371, 184] on input "技術協助-1" at bounding box center [364, 182] width 77 height 26
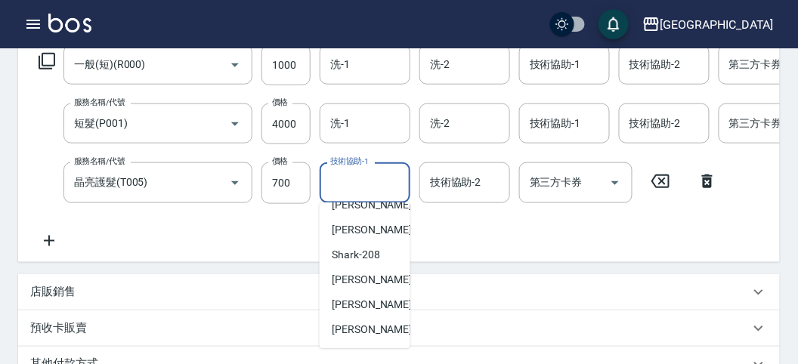
scroll to position [510, 0]
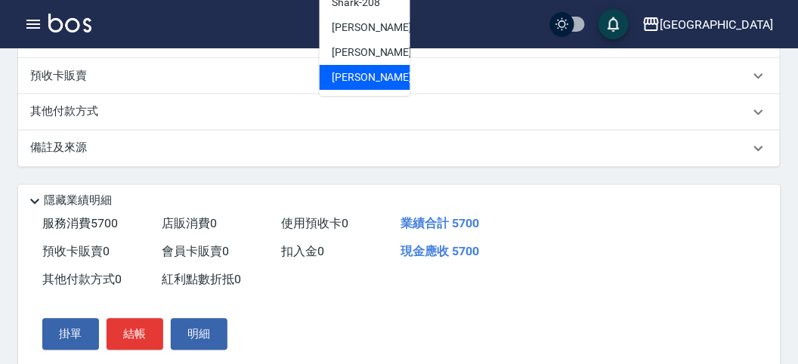
click at [375, 73] on span "[PERSON_NAME] -222" at bounding box center [382, 77] width 101 height 16
type input "[PERSON_NAME]-222"
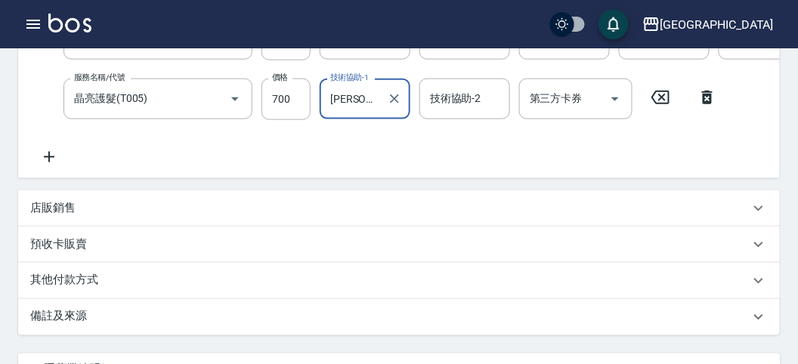
scroll to position [174, 0]
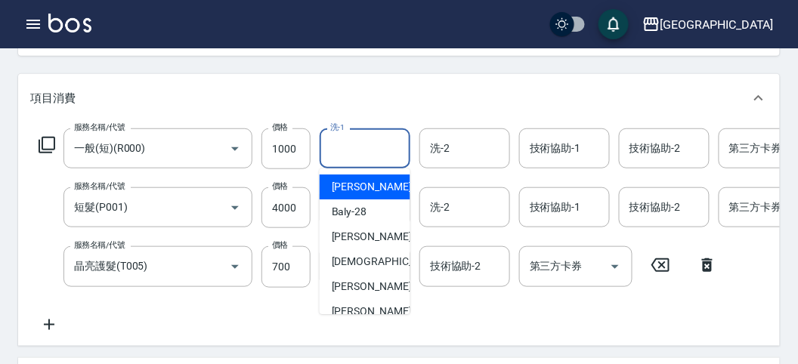
click at [355, 149] on input "洗-1" at bounding box center [364, 148] width 77 height 26
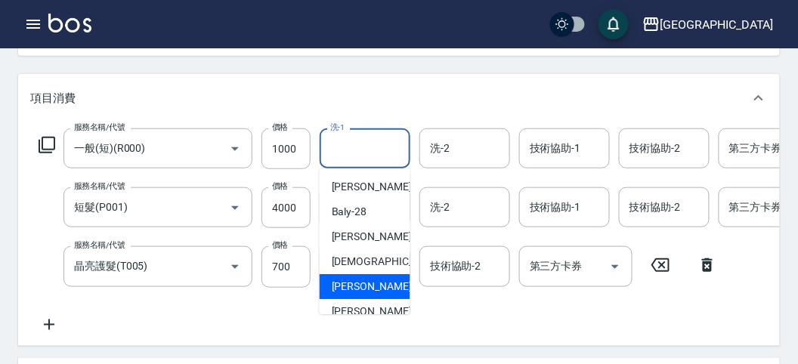
scroll to position [116, 0]
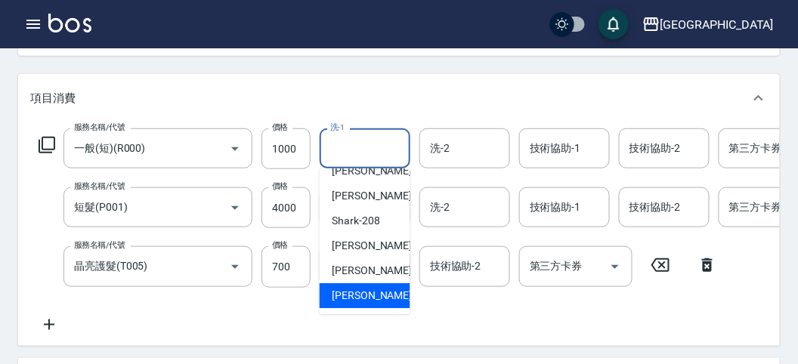
click at [347, 294] on span "[PERSON_NAME] -222" at bounding box center [382, 296] width 101 height 16
type input "[PERSON_NAME]-222"
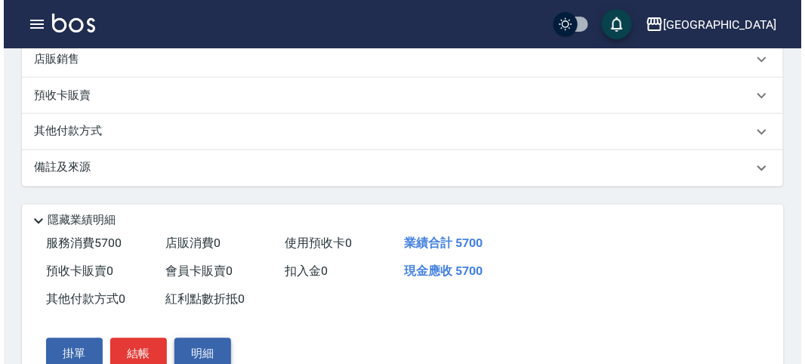
scroll to position [574, 0]
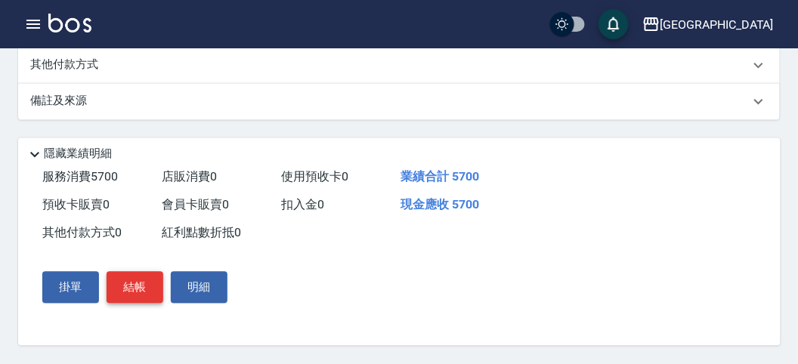
click at [137, 291] on button "結帳" at bounding box center [135, 288] width 57 height 32
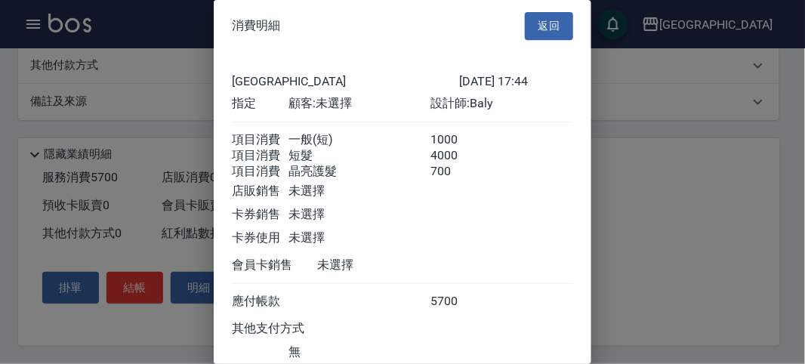
scroll to position [118, 0]
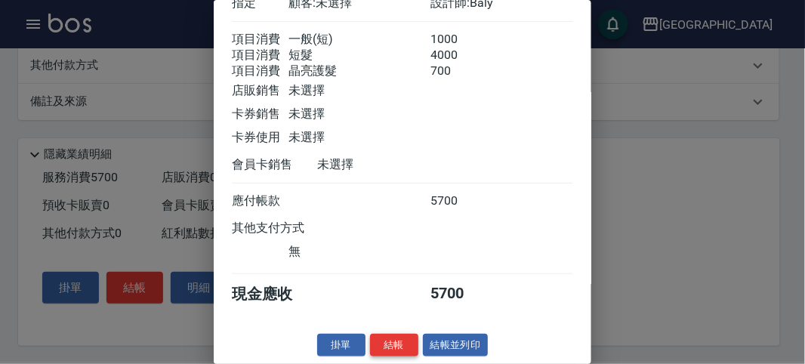
click at [384, 344] on button "結帳" at bounding box center [394, 345] width 48 height 23
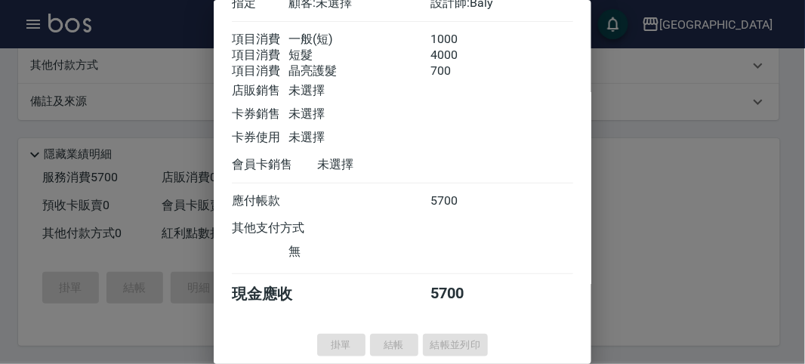
type input "[DATE] 17:45"
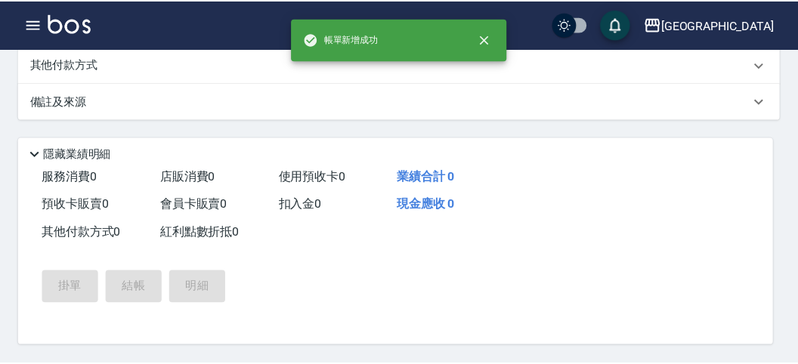
scroll to position [0, 0]
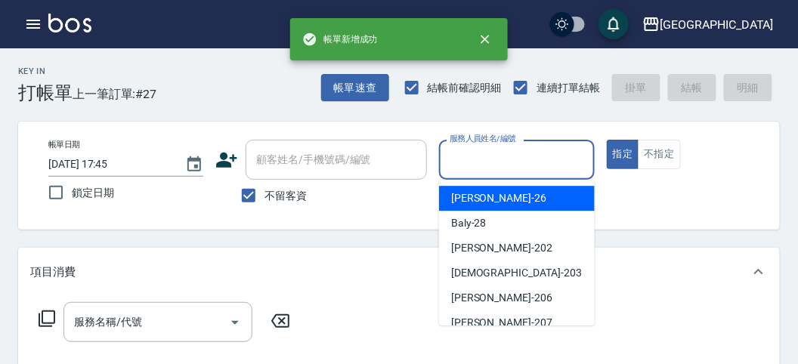
click at [491, 168] on input "服務人員姓名/編號" at bounding box center [516, 160] width 141 height 26
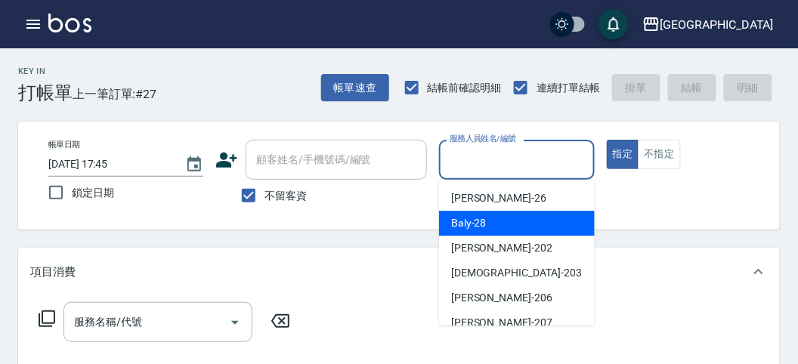
click at [484, 227] on span "Baly -28" at bounding box center [469, 223] width 36 height 16
type input "Baly-28"
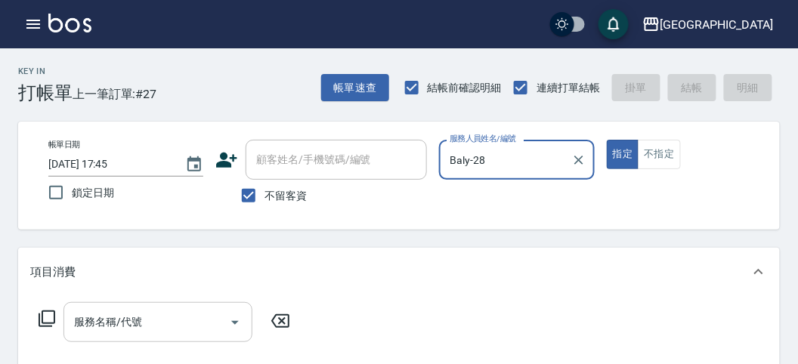
drag, startPoint x: 148, startPoint y: 320, endPoint x: 151, endPoint y: 308, distance: 11.7
click at [150, 315] on input "服務名稱/代號" at bounding box center [146, 322] width 153 height 26
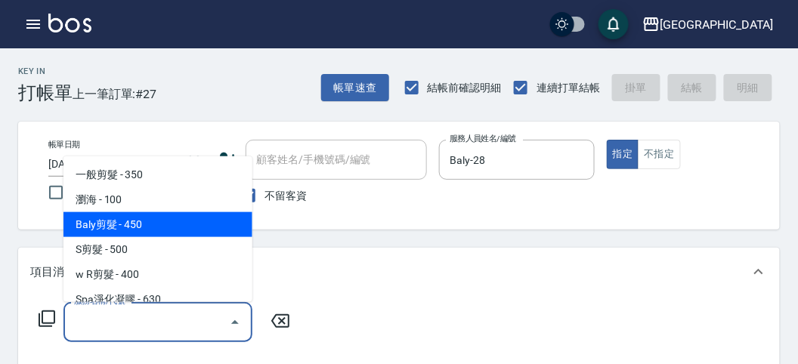
click at [167, 232] on span "Baly剪髮 - 450" at bounding box center [157, 224] width 189 height 25
type input "Baly剪髮(C004)"
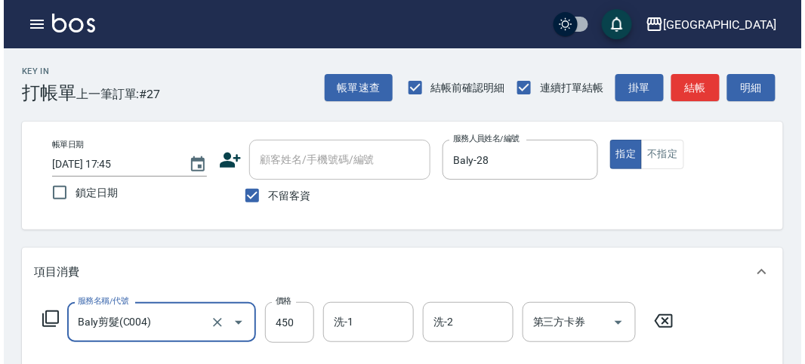
scroll to position [442, 0]
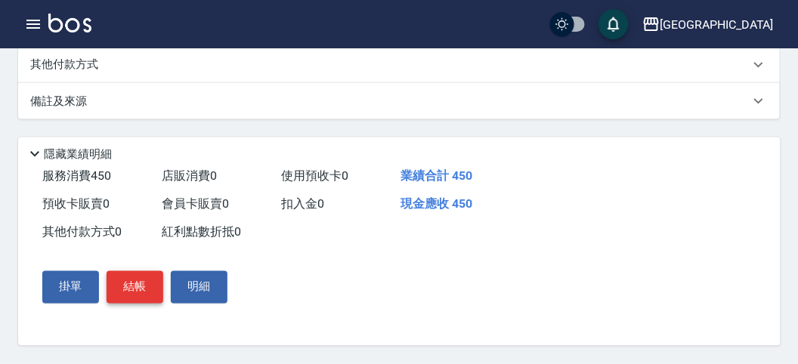
click at [137, 288] on button "結帳" at bounding box center [135, 287] width 57 height 32
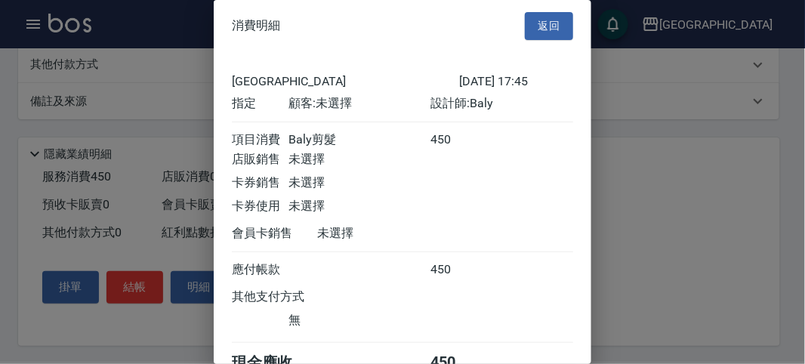
scroll to position [84, 0]
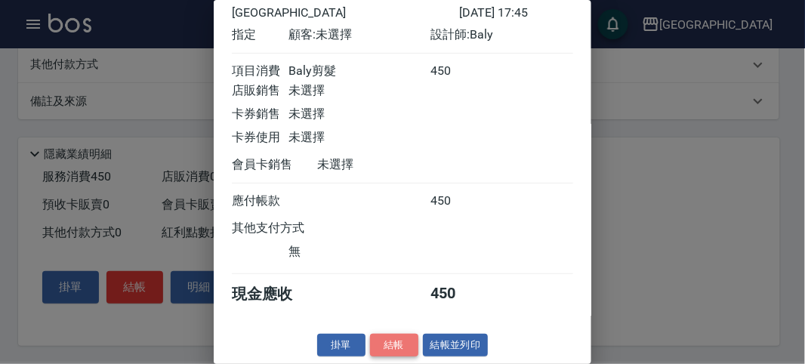
click at [391, 349] on button "結帳" at bounding box center [394, 345] width 48 height 23
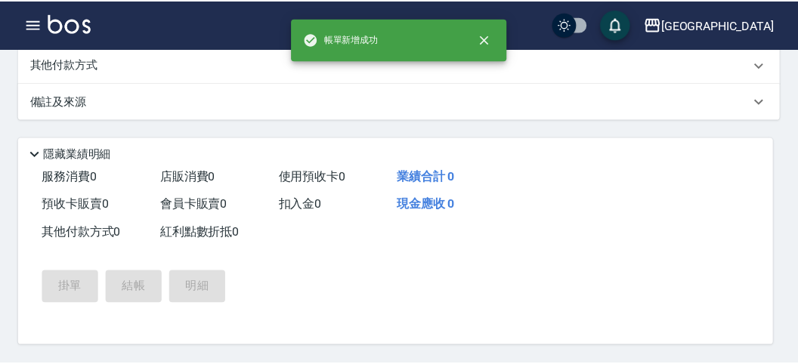
scroll to position [0, 0]
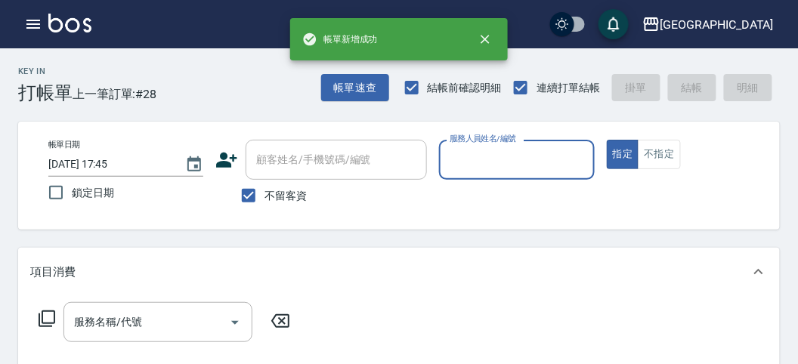
click at [488, 162] on input "服務人員姓名/編號" at bounding box center [516, 160] width 141 height 26
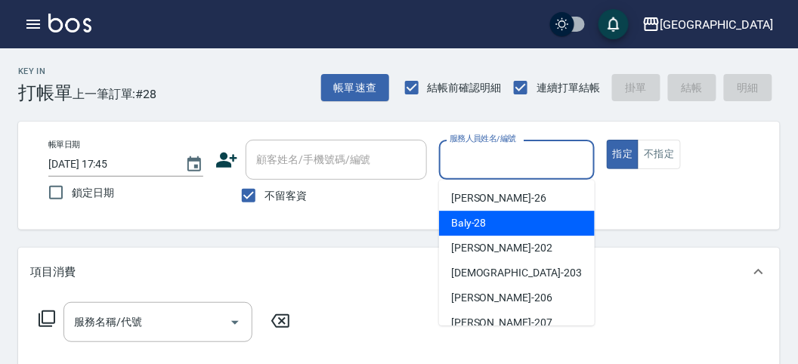
drag, startPoint x: 477, startPoint y: 221, endPoint x: 278, endPoint y: 289, distance: 210.0
click at [477, 221] on span "Baly -28" at bounding box center [469, 223] width 36 height 16
type input "Baly-28"
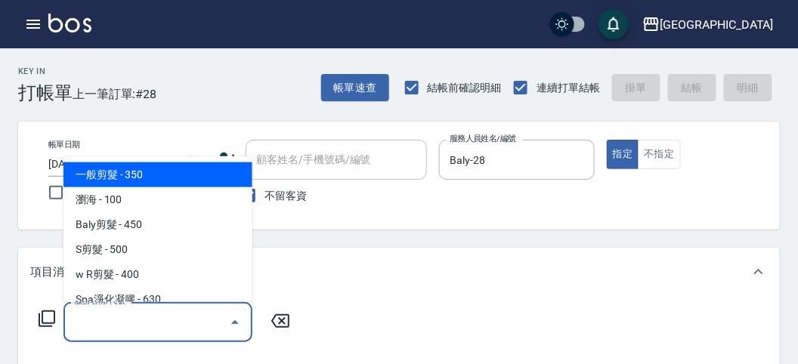
click at [156, 326] on input "服務名稱/代號" at bounding box center [146, 322] width 153 height 26
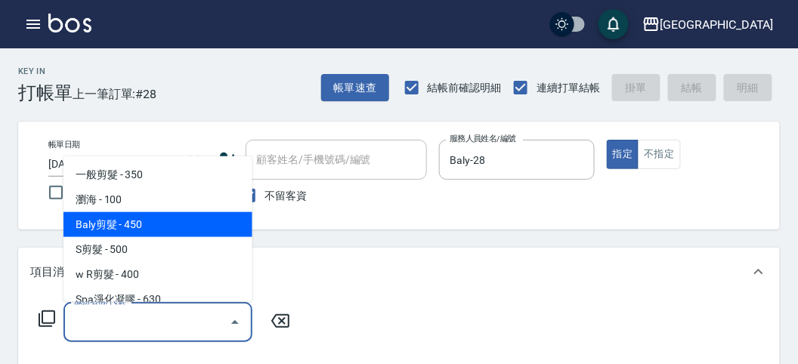
click at [195, 231] on span "Baly剪髮 - 450" at bounding box center [157, 224] width 189 height 25
type input "Baly剪髮(C004)"
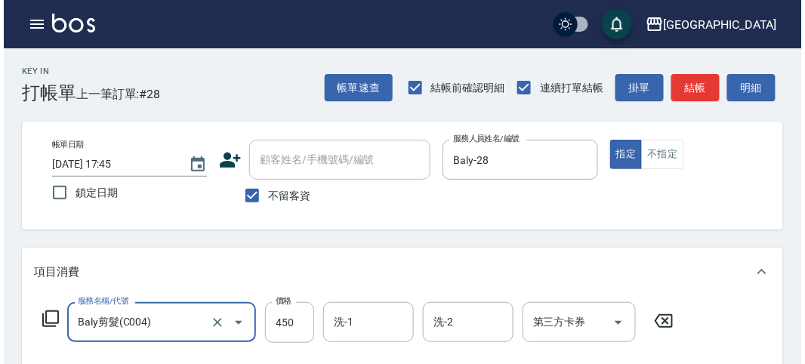
scroll to position [442, 0]
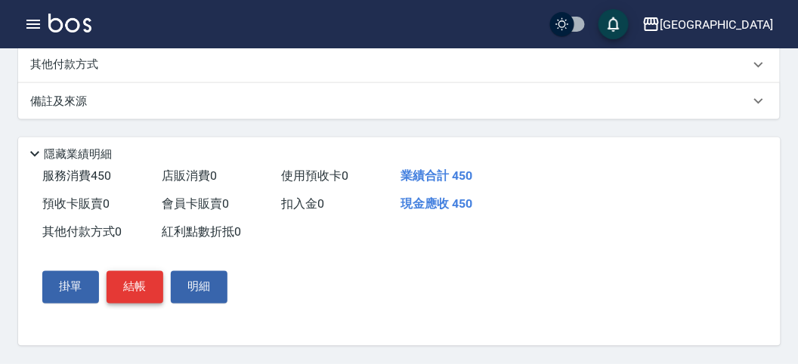
click at [137, 294] on button "結帳" at bounding box center [135, 287] width 57 height 32
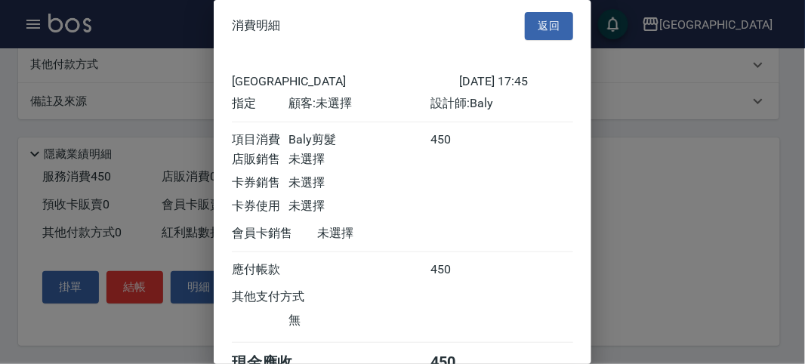
scroll to position [84, 0]
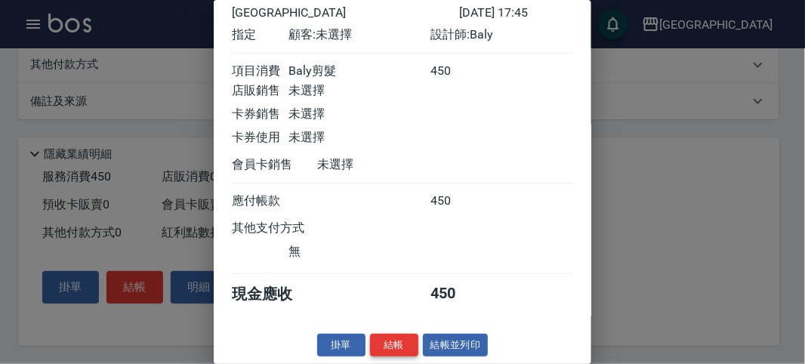
drag, startPoint x: 414, startPoint y: 350, endPoint x: 401, endPoint y: 350, distance: 12.8
click at [414, 350] on button "結帳" at bounding box center [394, 345] width 48 height 23
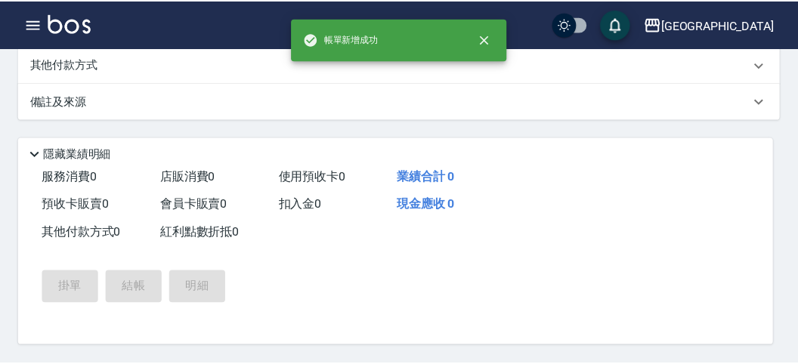
scroll to position [0, 0]
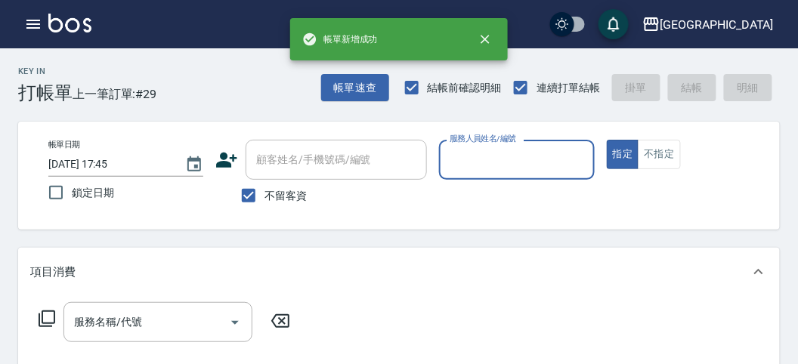
click at [504, 165] on input "服務人員姓名/編號" at bounding box center [516, 160] width 141 height 26
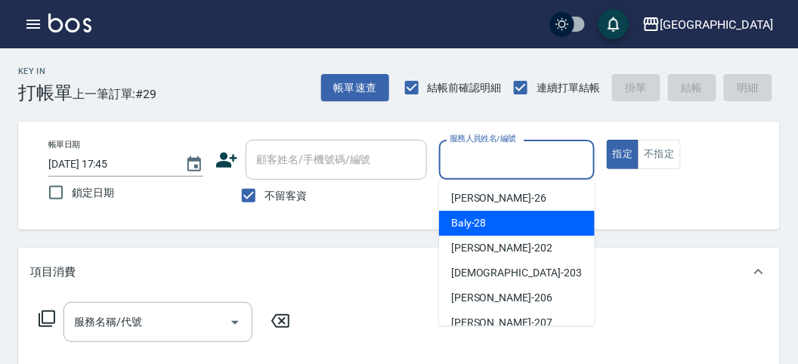
click at [485, 220] on span "Baly -28" at bounding box center [469, 223] width 36 height 16
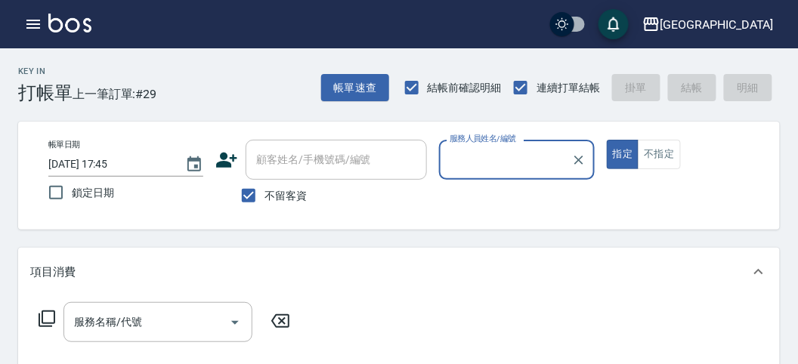
type input "Baly-28"
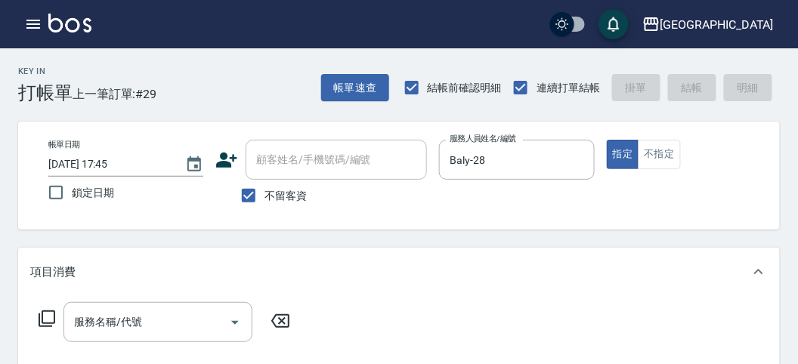
click at [46, 310] on icon at bounding box center [47, 319] width 18 height 18
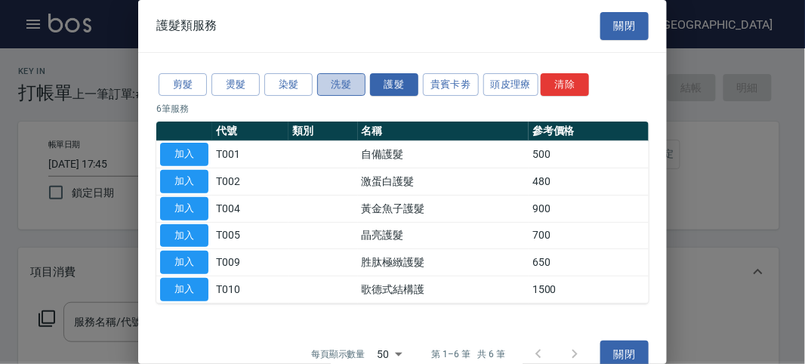
click at [337, 90] on button "洗髮" at bounding box center [341, 84] width 48 height 23
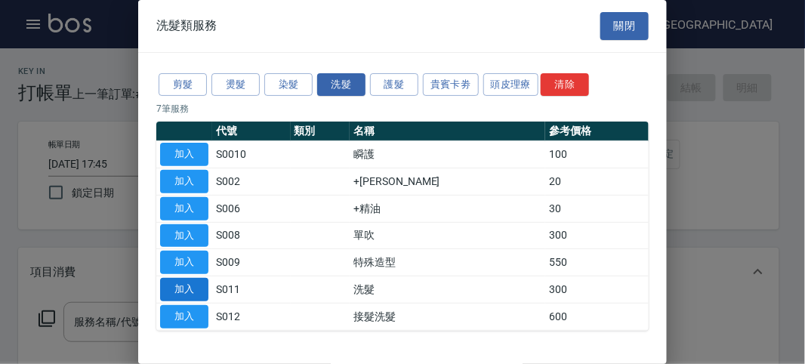
click at [191, 292] on button "加入" at bounding box center [184, 289] width 48 height 23
type input "洗髮(S011)"
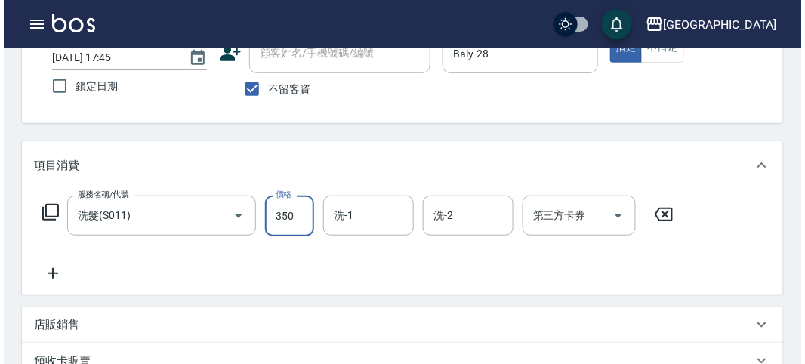
scroll to position [442, 0]
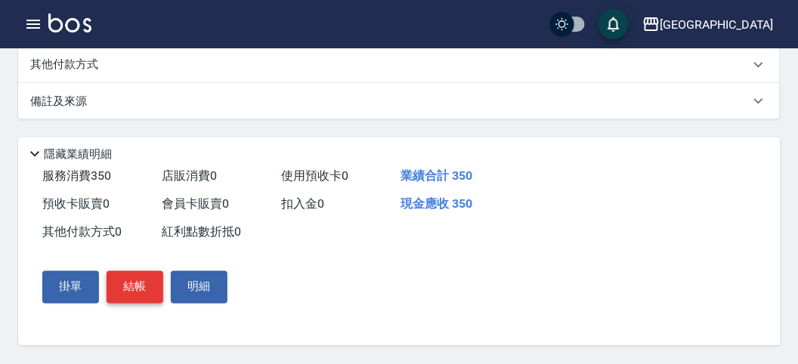
type input "350"
click at [146, 289] on button "結帳" at bounding box center [135, 287] width 57 height 32
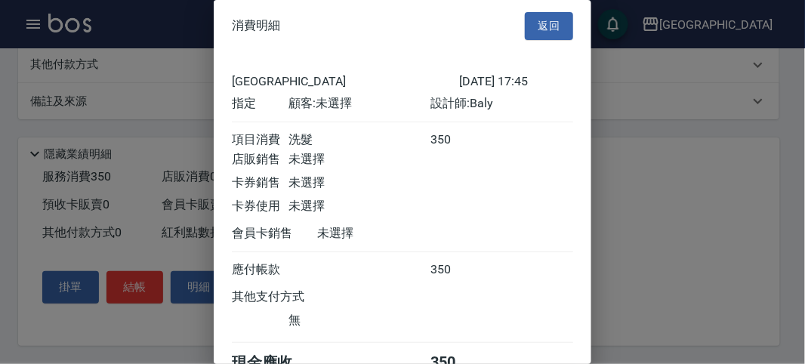
scroll to position [84, 0]
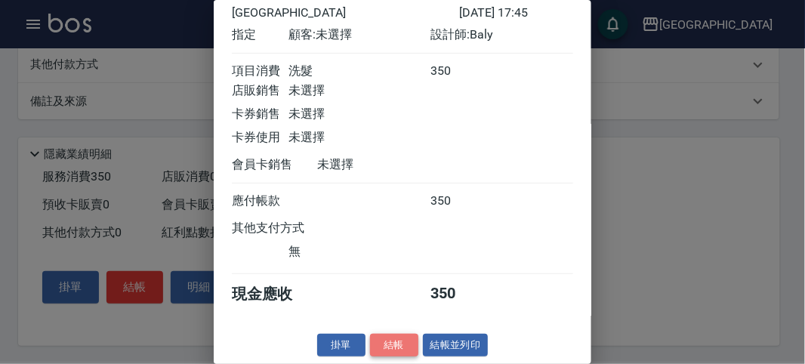
click at [400, 350] on button "結帳" at bounding box center [394, 345] width 48 height 23
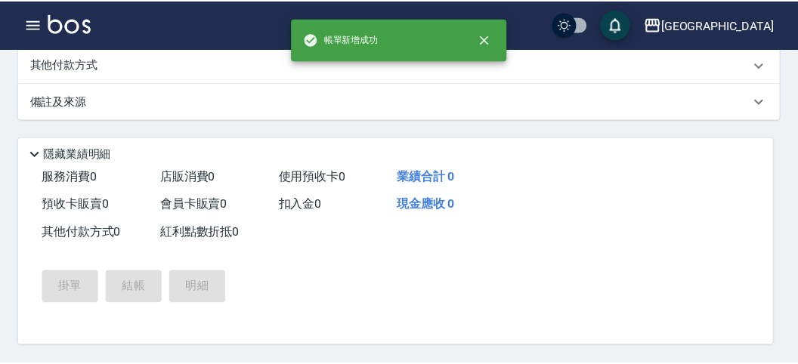
scroll to position [0, 0]
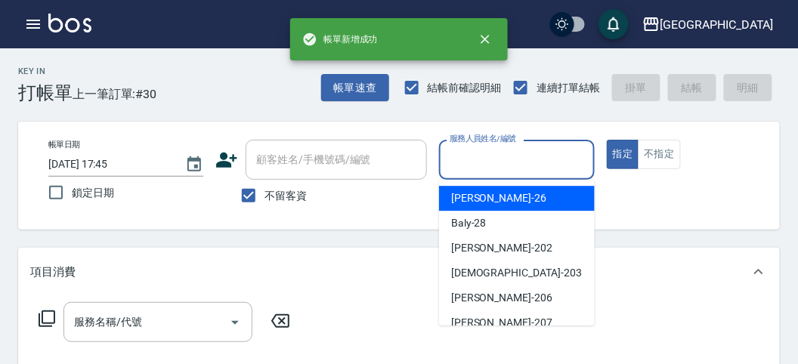
click at [480, 163] on input "服務人員姓名/編號" at bounding box center [516, 160] width 141 height 26
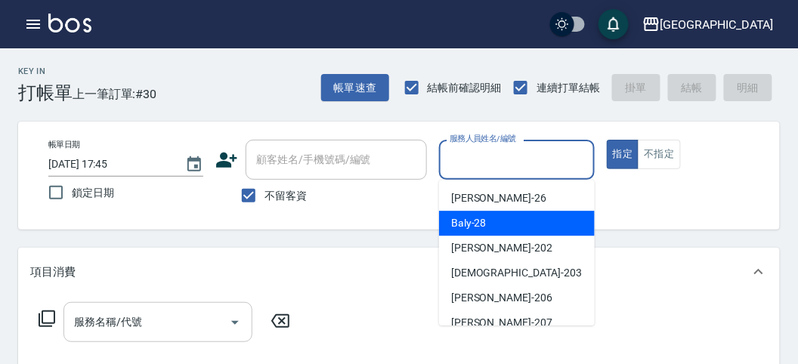
drag, startPoint x: 469, startPoint y: 216, endPoint x: 212, endPoint y: 340, distance: 285.1
click at [464, 222] on span "Baly -28" at bounding box center [469, 223] width 36 height 16
type input "Baly-28"
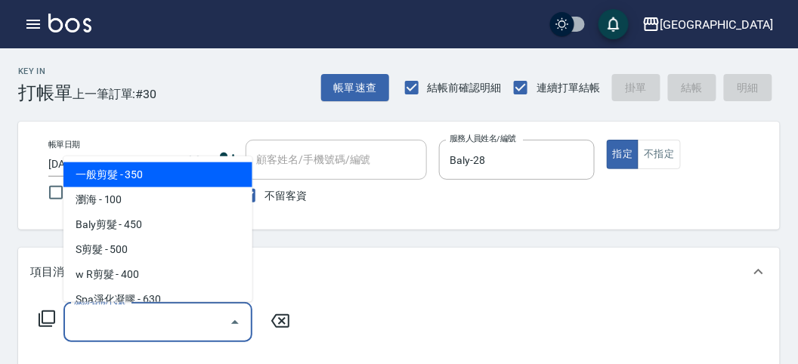
click at [144, 318] on input "服務名稱/代號" at bounding box center [146, 322] width 153 height 26
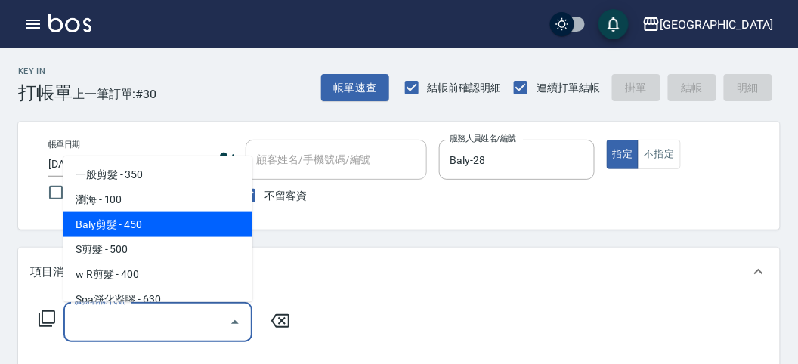
click at [210, 224] on span "Baly剪髮 - 450" at bounding box center [157, 224] width 189 height 25
type input "Baly剪髮(C004)"
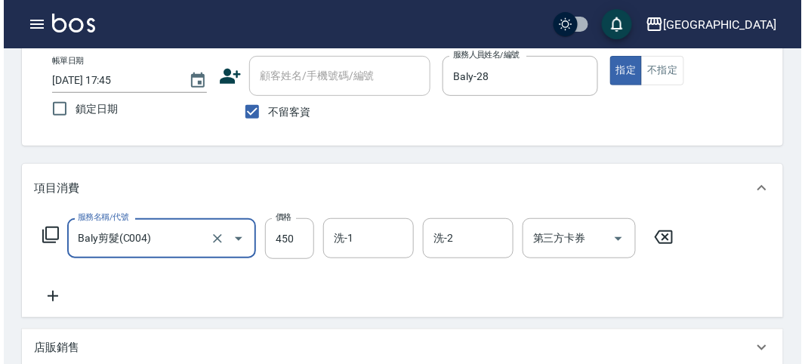
scroll to position [442, 0]
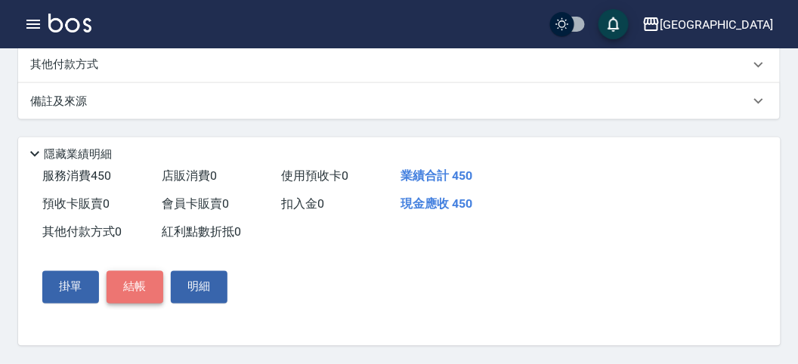
click at [126, 287] on button "結帳" at bounding box center [135, 287] width 57 height 32
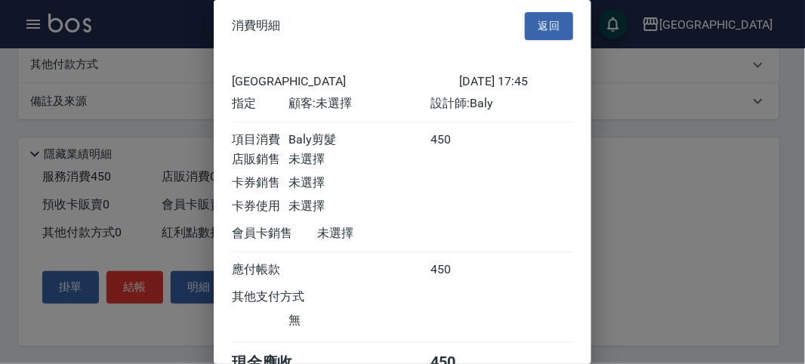
scroll to position [84, 0]
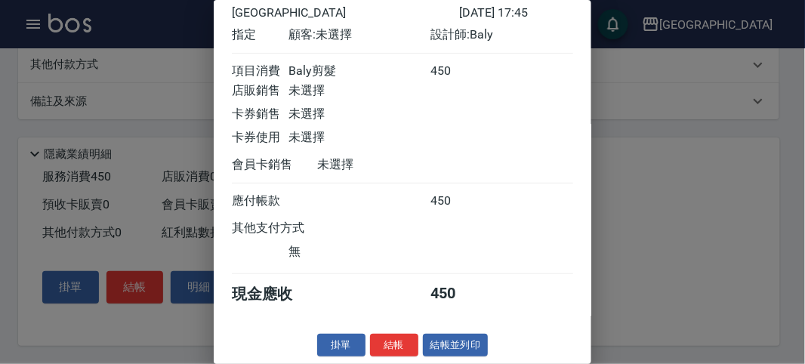
click at [394, 341] on button "結帳" at bounding box center [394, 345] width 48 height 23
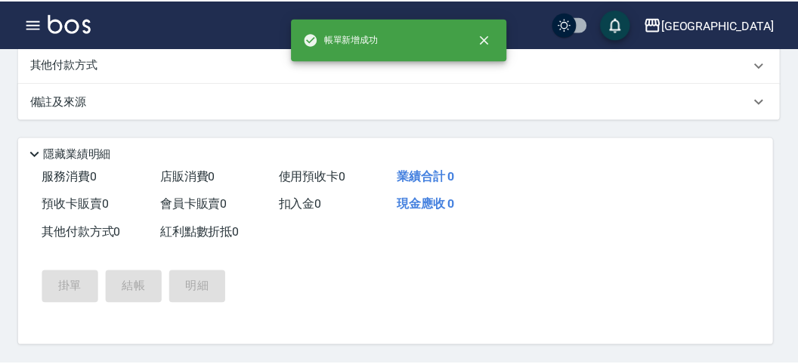
scroll to position [0, 0]
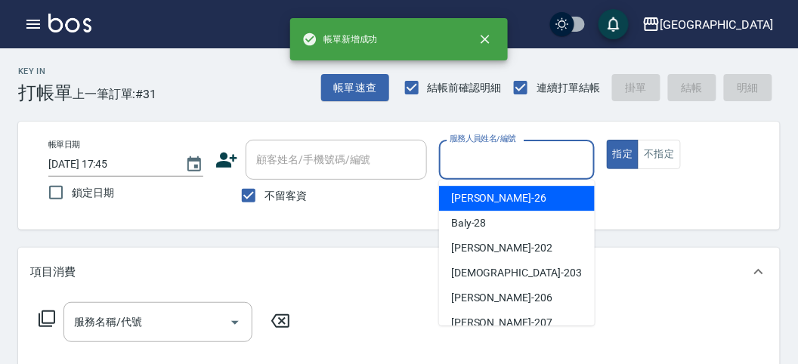
click at [504, 160] on input "服務人員姓名/編號" at bounding box center [516, 160] width 141 height 26
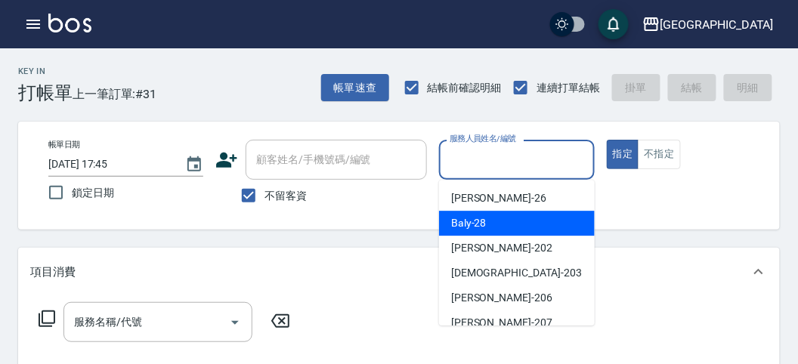
click at [479, 229] on span "Baly -28" at bounding box center [469, 223] width 36 height 16
type input "Baly-28"
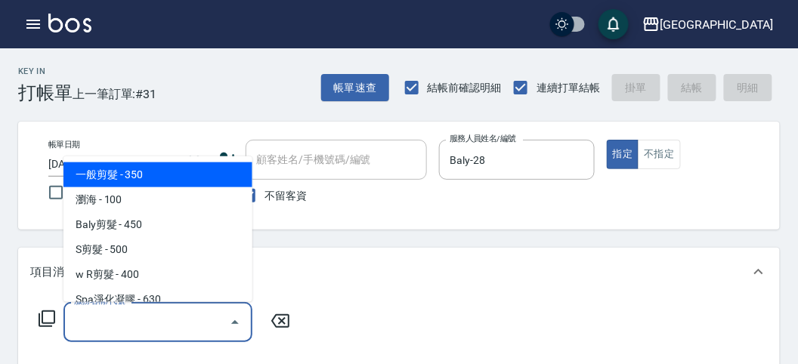
click at [122, 318] on input "服務名稱/代號" at bounding box center [146, 322] width 153 height 26
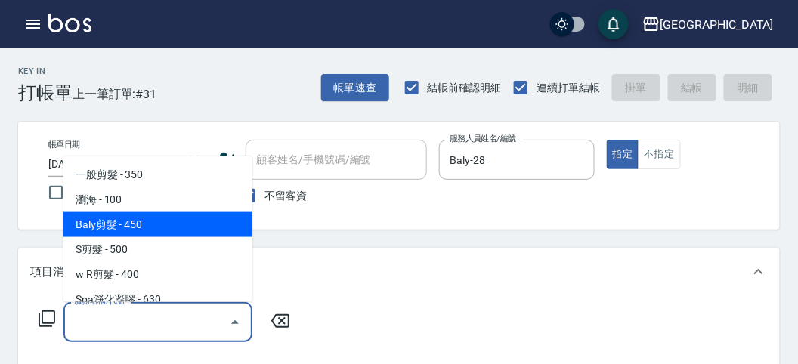
click at [156, 229] on span "Baly剪髮 - 450" at bounding box center [157, 224] width 189 height 25
type input "Baly剪髮(C004)"
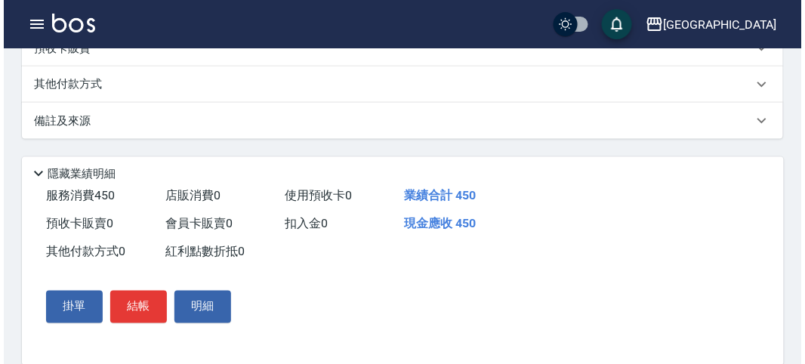
scroll to position [442, 0]
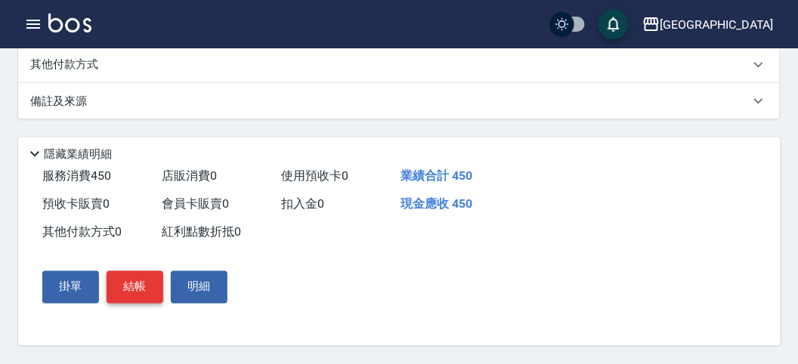
click at [140, 294] on button "結帳" at bounding box center [135, 287] width 57 height 32
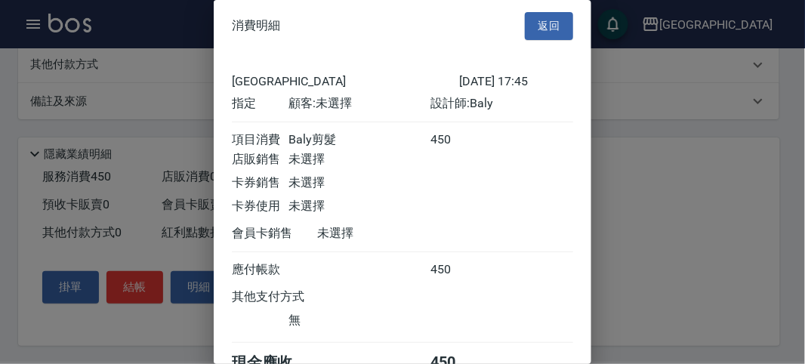
scroll to position [84, 0]
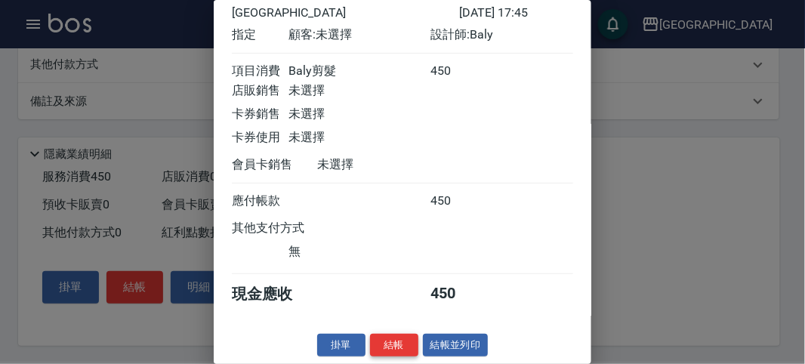
click at [391, 346] on button "結帳" at bounding box center [394, 345] width 48 height 23
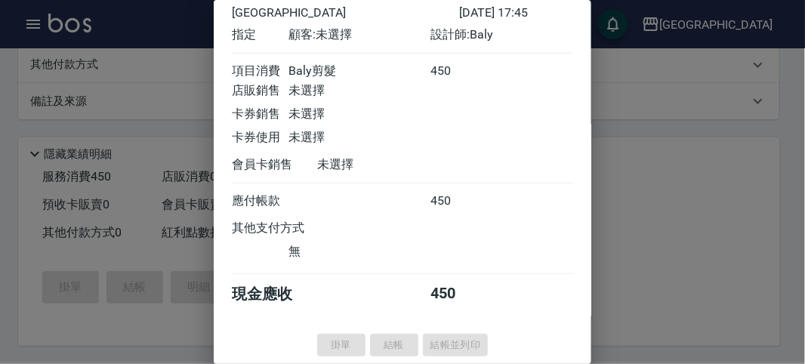
type input "[DATE] 17:46"
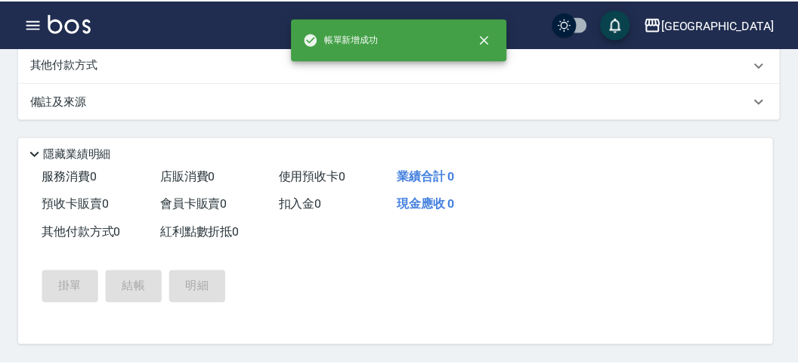
scroll to position [0, 0]
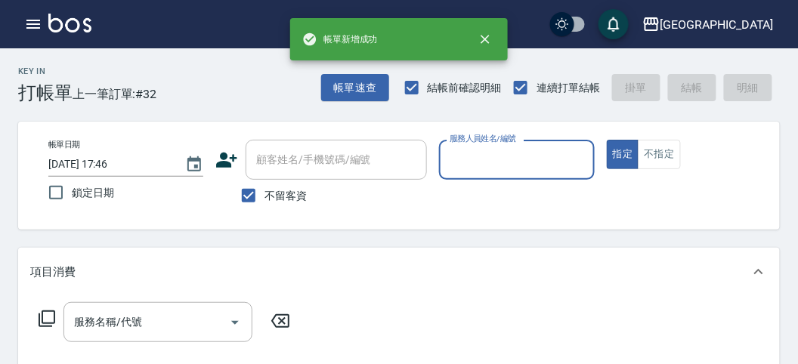
click at [451, 165] on input "服務人員姓名/編號" at bounding box center [516, 160] width 141 height 26
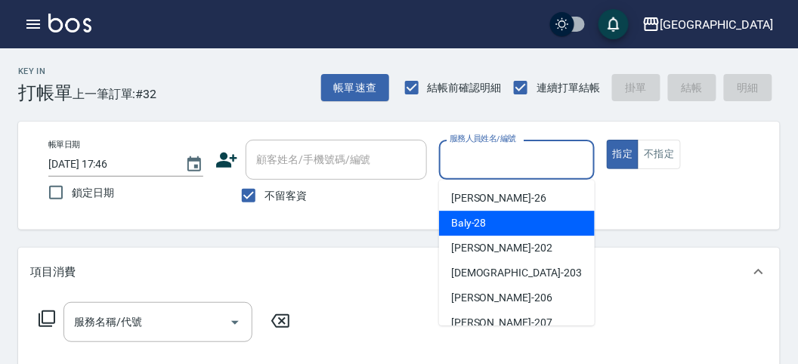
drag, startPoint x: 453, startPoint y: 224, endPoint x: 297, endPoint y: 311, distance: 178.9
click at [453, 224] on span "Baly -28" at bounding box center [469, 223] width 36 height 16
type input "Baly-28"
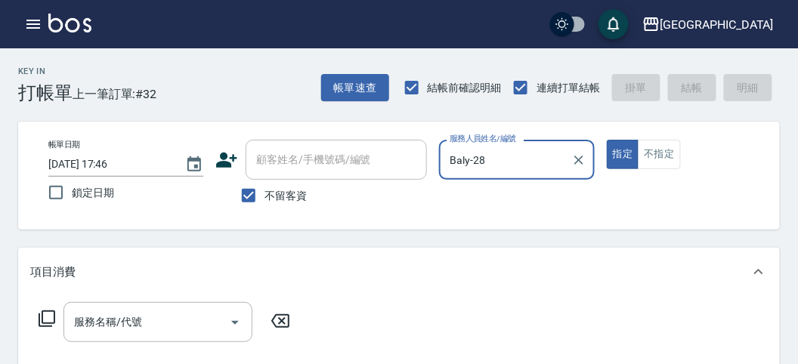
click at [51, 314] on icon at bounding box center [47, 319] width 18 height 18
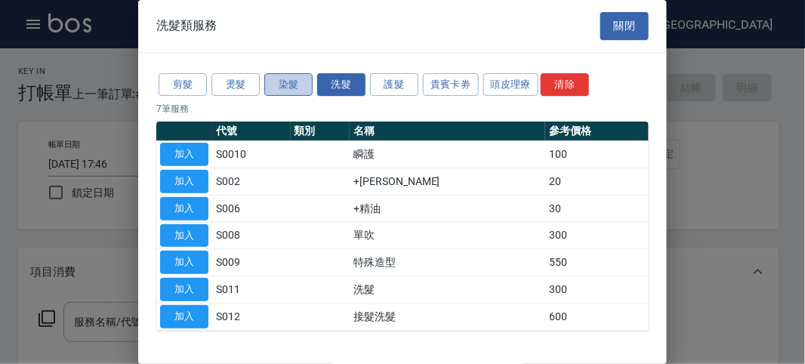
click at [287, 88] on button "染髮" at bounding box center [288, 84] width 48 height 23
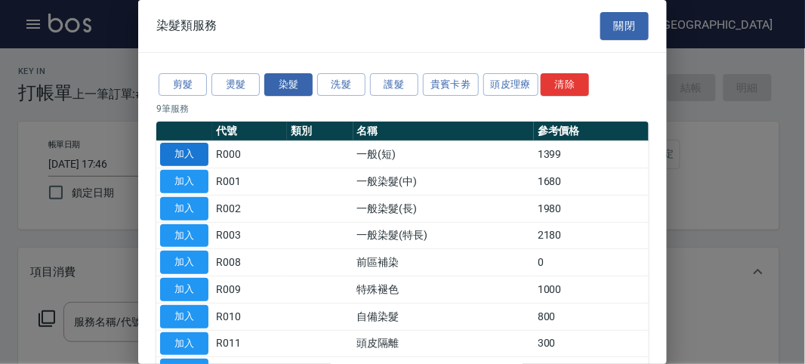
click at [187, 159] on button "加入" at bounding box center [184, 154] width 48 height 23
type input "一般(短)(R000)"
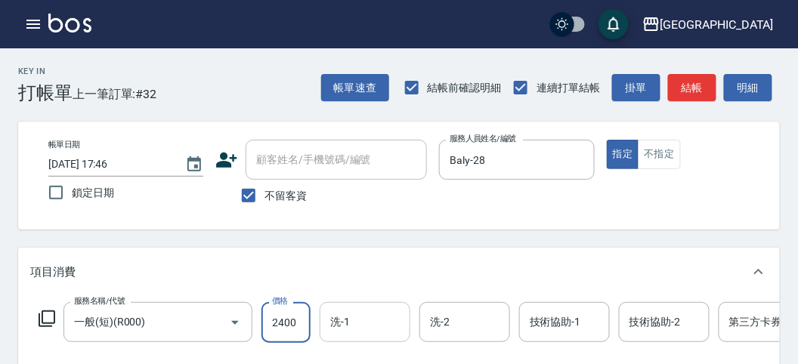
type input "2400"
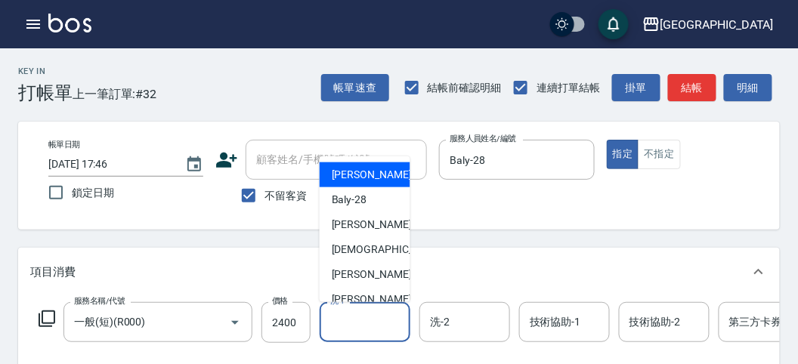
drag, startPoint x: 374, startPoint y: 318, endPoint x: 360, endPoint y: 280, distance: 40.1
click at [375, 318] on input "洗-1" at bounding box center [364, 322] width 77 height 26
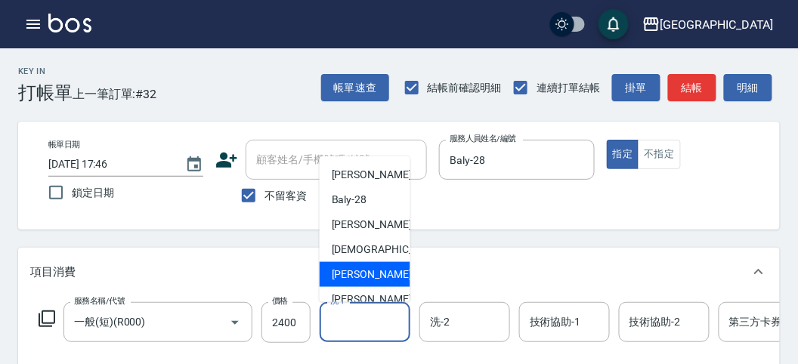
scroll to position [116, 0]
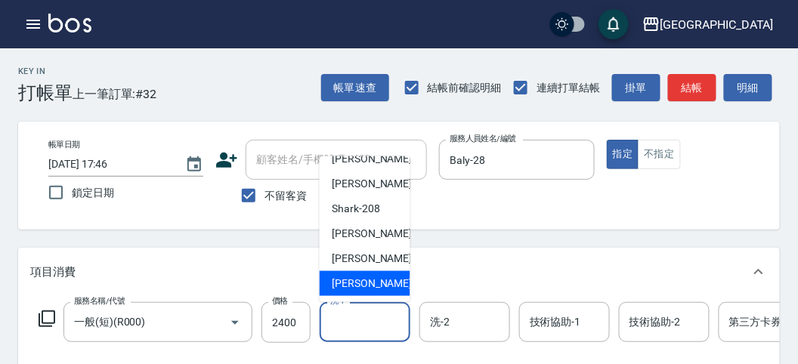
click at [357, 282] on span "[PERSON_NAME] -222" at bounding box center [382, 284] width 101 height 16
type input "[PERSON_NAME]-222"
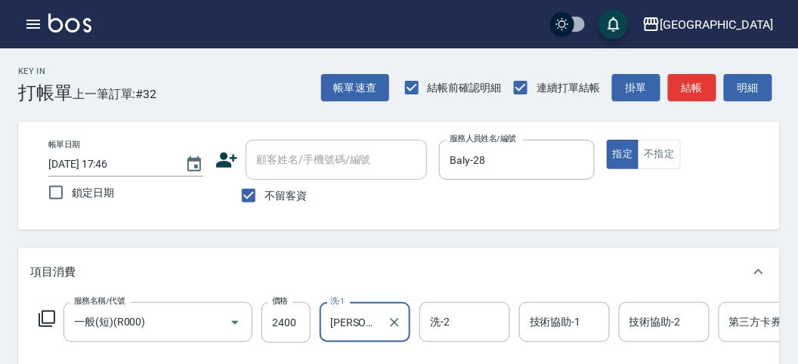
click at [53, 315] on icon at bounding box center [47, 319] width 18 height 18
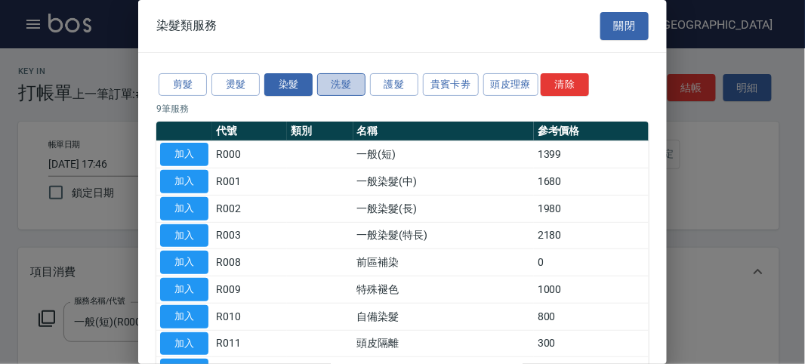
click at [320, 86] on button "洗髮" at bounding box center [341, 84] width 48 height 23
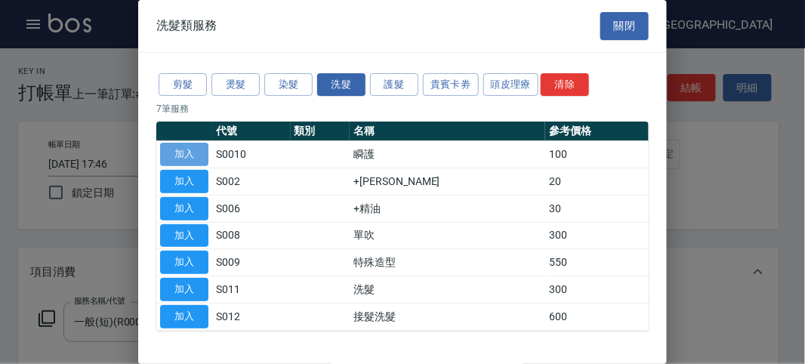
click at [183, 150] on button "加入" at bounding box center [184, 154] width 48 height 23
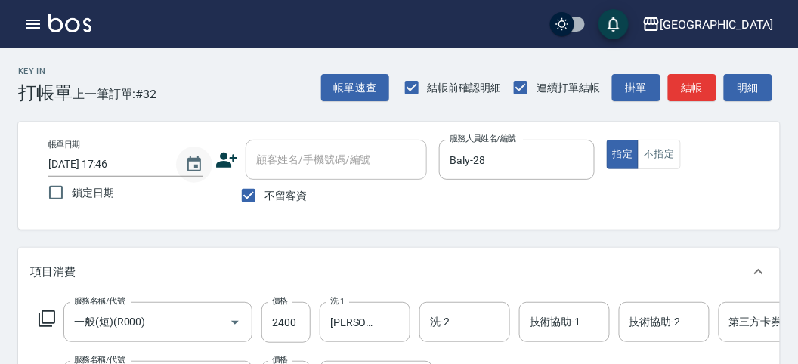
scroll to position [252, 0]
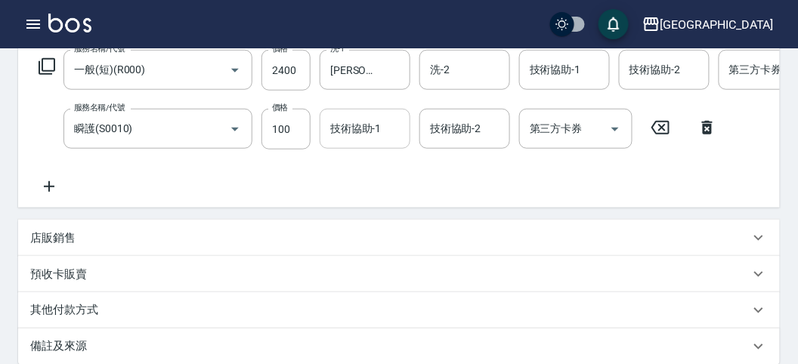
click at [367, 133] on input "技術協助-1" at bounding box center [364, 129] width 77 height 26
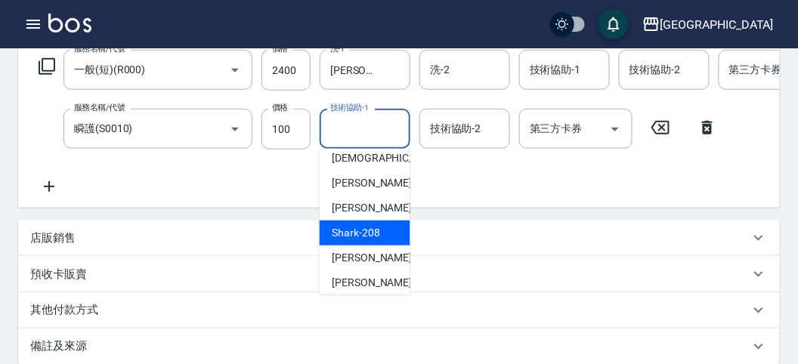
scroll to position [116, 0]
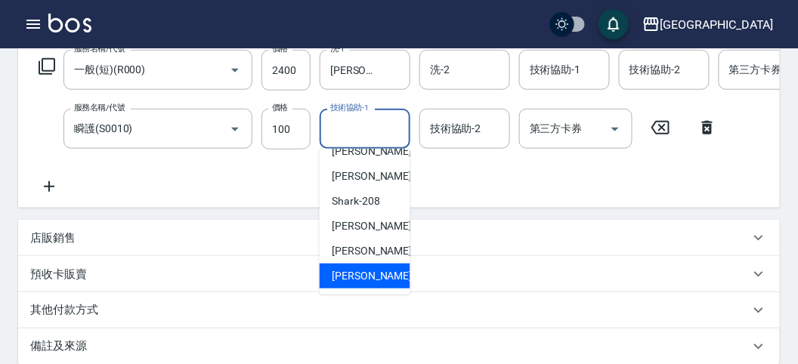
drag, startPoint x: 360, startPoint y: 278, endPoint x: 348, endPoint y: 266, distance: 17.1
click at [360, 276] on span "[PERSON_NAME] -222" at bounding box center [382, 276] width 101 height 16
type input "[PERSON_NAME]-222"
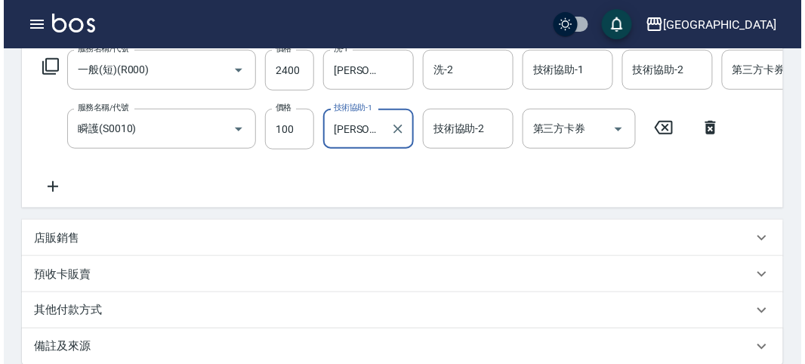
scroll to position [515, 0]
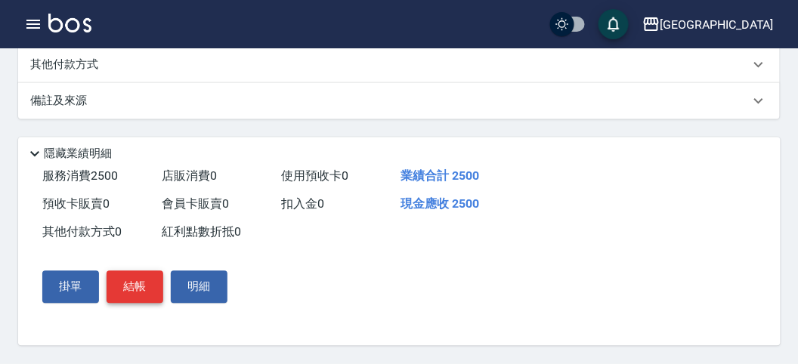
click at [119, 289] on button "結帳" at bounding box center [135, 287] width 57 height 32
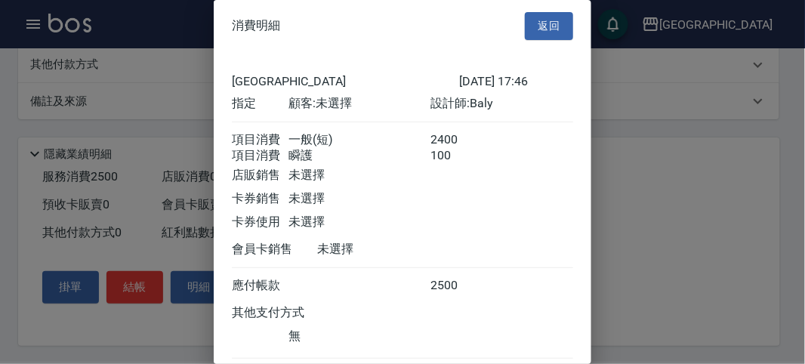
scroll to position [100, 0]
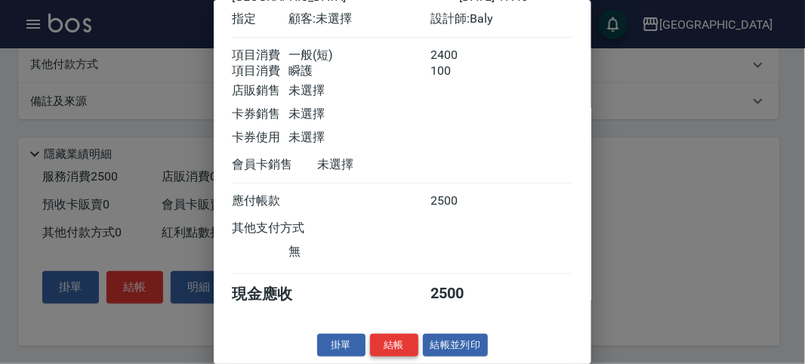
click at [391, 341] on button "結帳" at bounding box center [394, 345] width 48 height 23
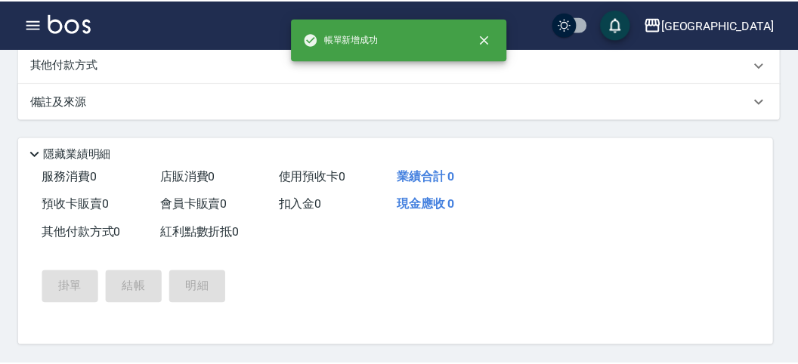
scroll to position [0, 0]
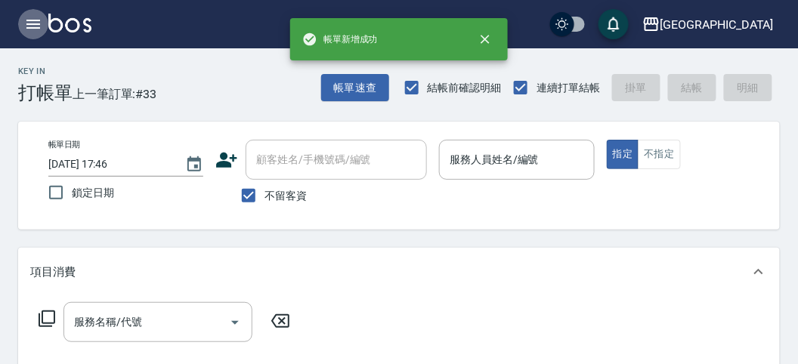
click at [29, 26] on icon "button" at bounding box center [33, 24] width 18 height 18
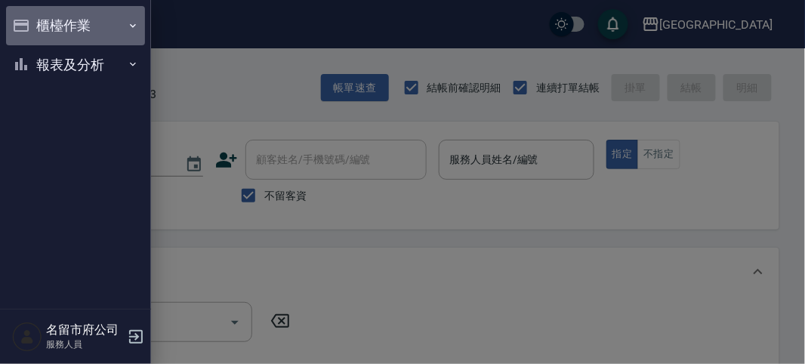
click at [29, 26] on button "櫃檯作業" at bounding box center [75, 25] width 139 height 39
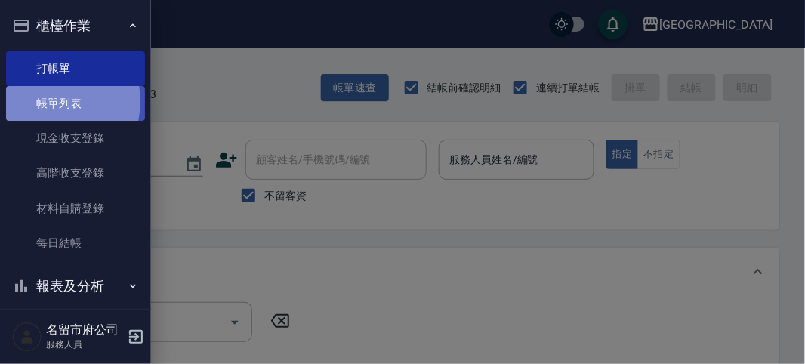
click at [49, 101] on link "帳單列表" at bounding box center [75, 103] width 139 height 35
click at [49, 102] on link "帳單列表" at bounding box center [75, 103] width 139 height 35
click at [48, 103] on link "帳單列表" at bounding box center [75, 103] width 139 height 35
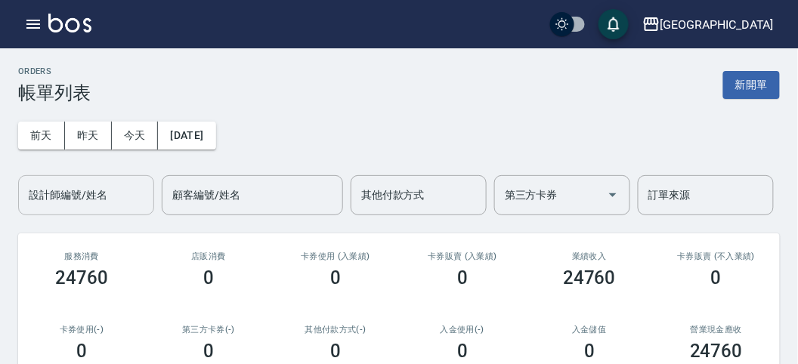
click at [96, 198] on div "設計師編號/姓名 設計師編號/姓名" at bounding box center [86, 195] width 136 height 40
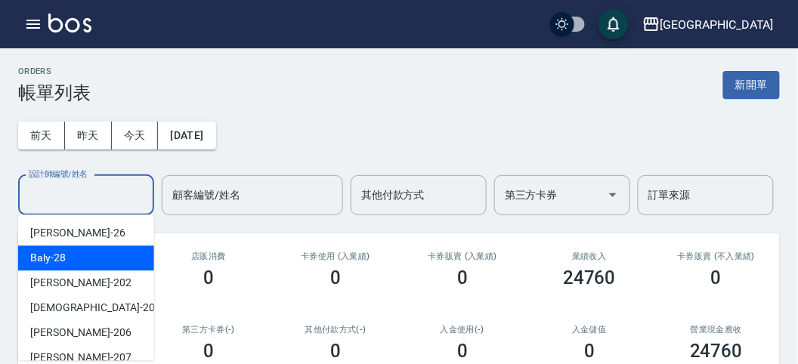
click at [87, 253] on div "Baly -28" at bounding box center [86, 257] width 136 height 25
type input "Baly-28"
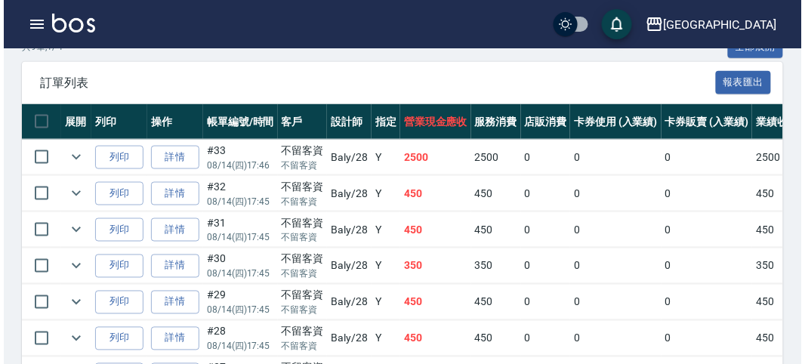
scroll to position [27, 0]
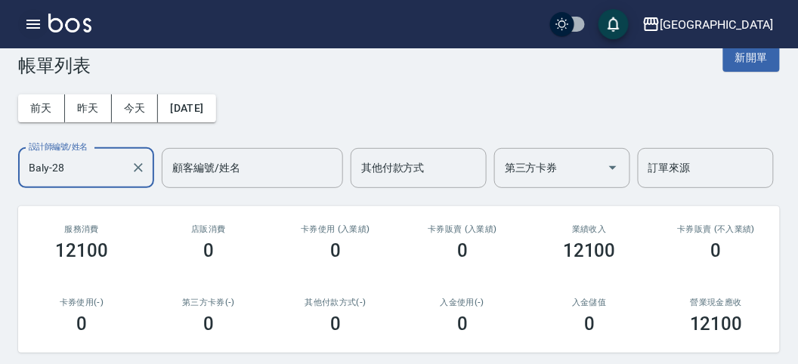
click at [33, 17] on icon "button" at bounding box center [33, 24] width 18 height 18
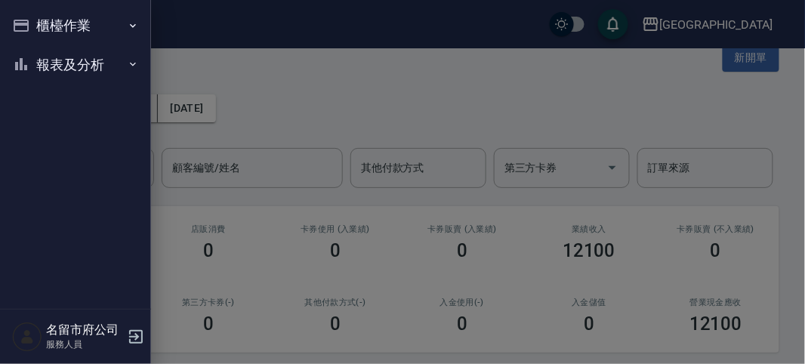
click at [32, 20] on nav "櫃檯作業 打帳單 帳單列表 現金收支登錄 高階收支登錄 材料自購登錄 每日結帳 報表及分析 報表目錄 店家日報表 互助排行榜 互助點數明細 設計師日報表 設計…" at bounding box center [75, 154] width 151 height 309
click at [44, 29] on button "櫃檯作業" at bounding box center [75, 25] width 139 height 39
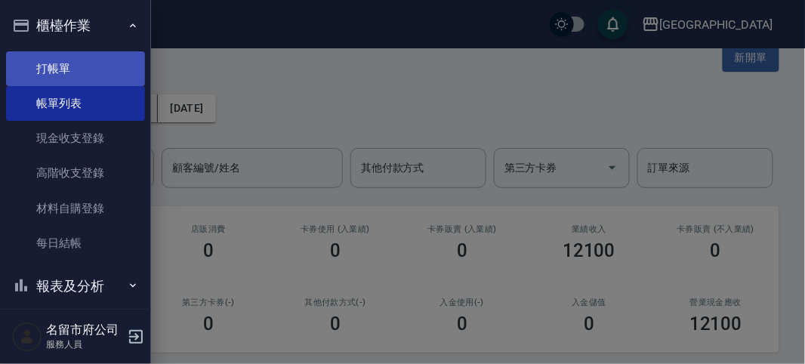
click at [58, 76] on link "打帳單" at bounding box center [75, 68] width 139 height 35
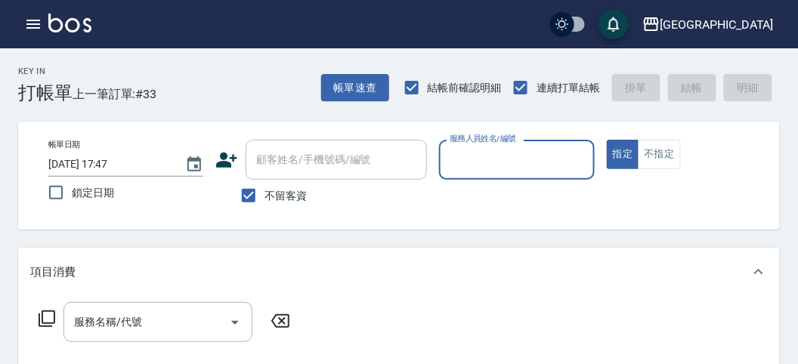
click at [472, 148] on input "服務人員姓名/編號" at bounding box center [516, 160] width 141 height 26
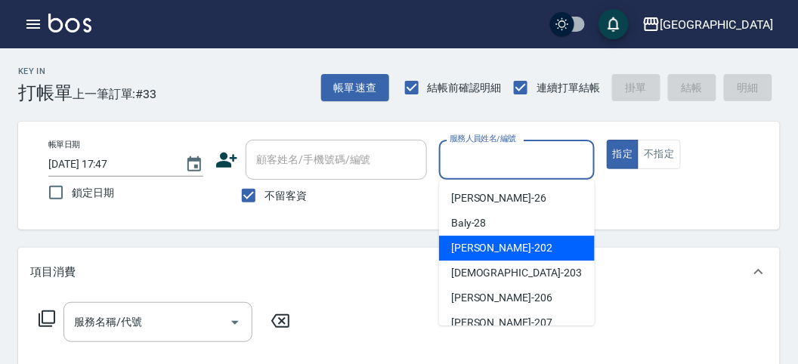
click at [479, 239] on div "[PERSON_NAME] -202" at bounding box center [517, 248] width 156 height 25
type input "[PERSON_NAME]-202"
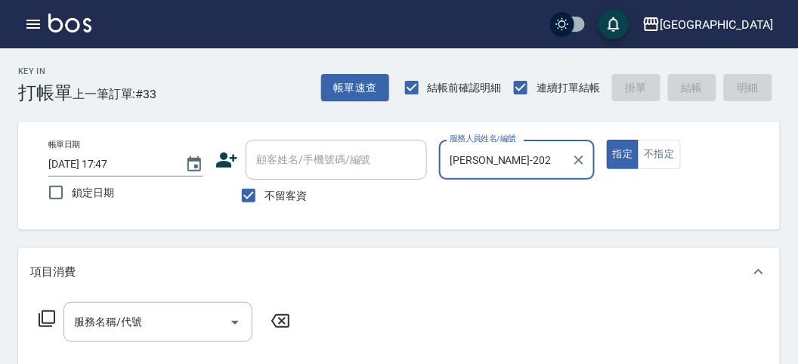
click at [48, 313] on icon at bounding box center [47, 319] width 18 height 18
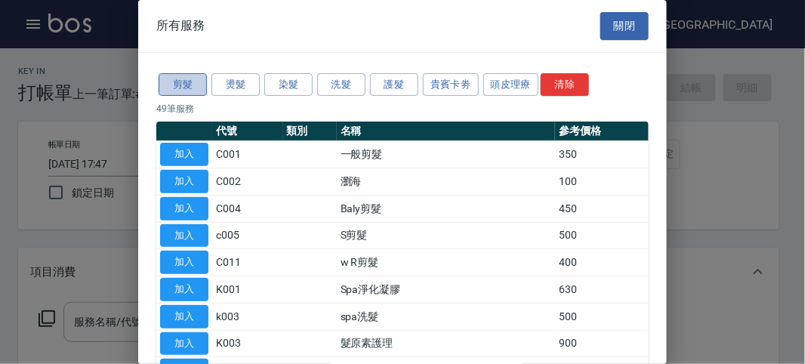
click at [191, 89] on button "剪髮" at bounding box center [183, 84] width 48 height 23
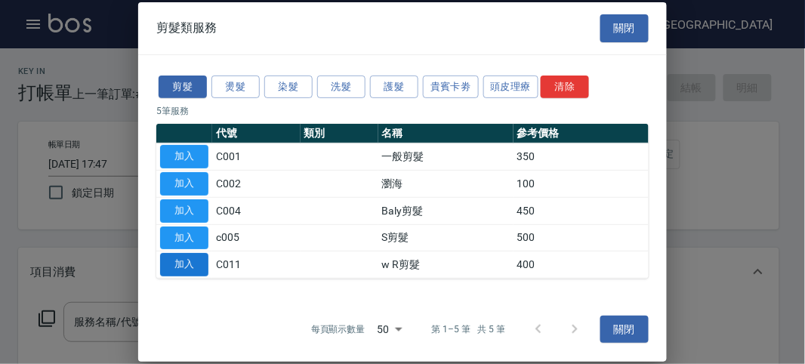
click at [184, 262] on button "加入" at bounding box center [184, 264] width 48 height 23
type input "w R剪髮(C011)"
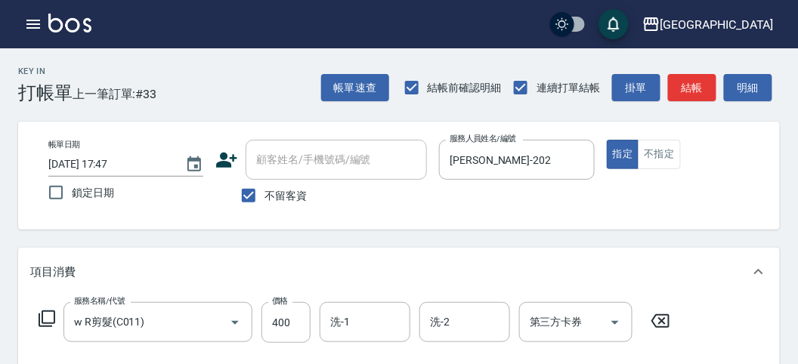
click at [51, 318] on icon at bounding box center [47, 319] width 18 height 18
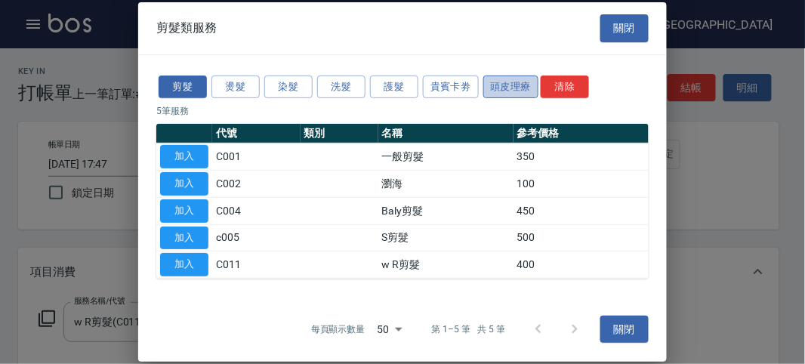
drag, startPoint x: 485, startPoint y: 85, endPoint x: 515, endPoint y: 91, distance: 30.8
click at [486, 85] on button "頭皮理療" at bounding box center [511, 86] width 56 height 23
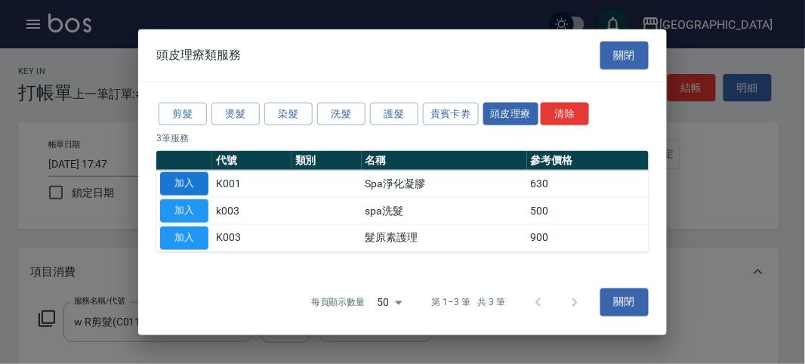
click at [201, 187] on button "加入" at bounding box center [184, 183] width 48 height 23
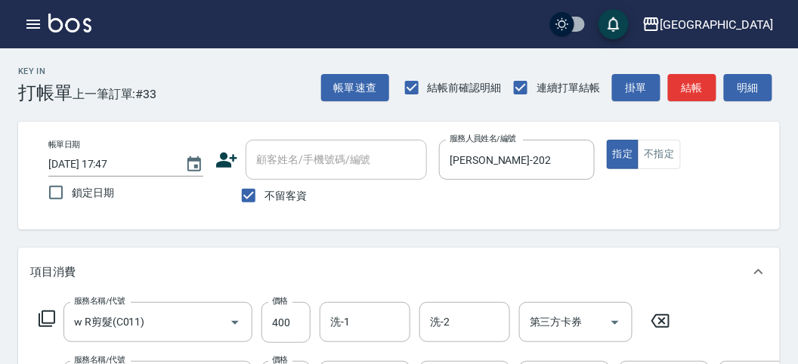
click at [48, 312] on icon at bounding box center [47, 319] width 18 height 18
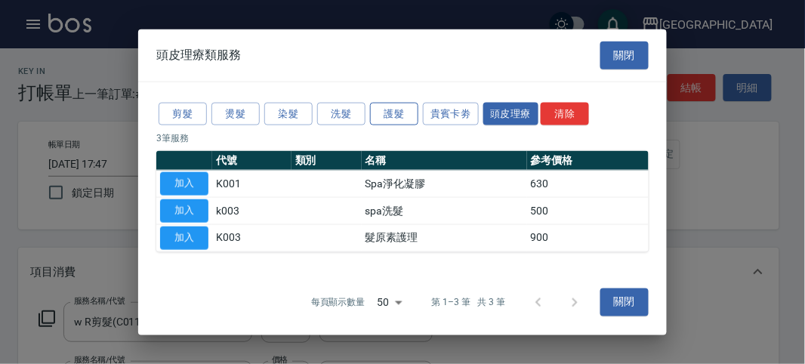
click at [389, 118] on button "護髮" at bounding box center [394, 113] width 48 height 23
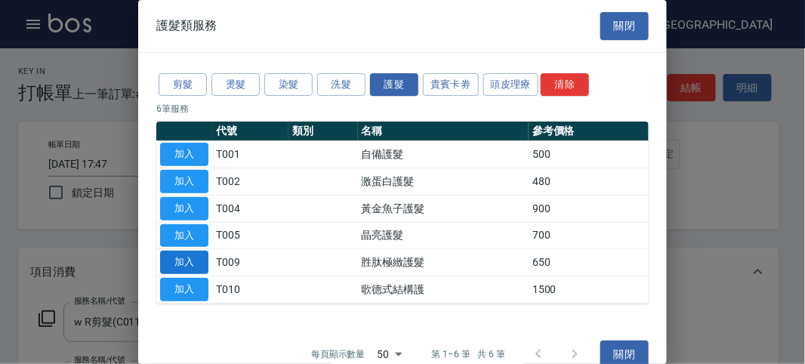
drag, startPoint x: 199, startPoint y: 261, endPoint x: 300, endPoint y: 242, distance: 102.2
click at [199, 261] on button "加入" at bounding box center [184, 262] width 48 height 23
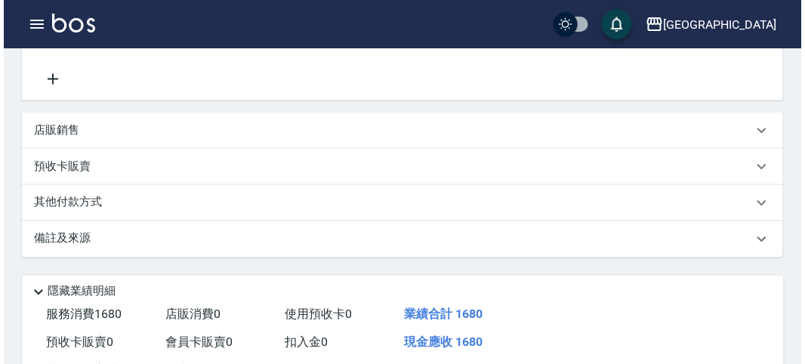
scroll to position [574, 0]
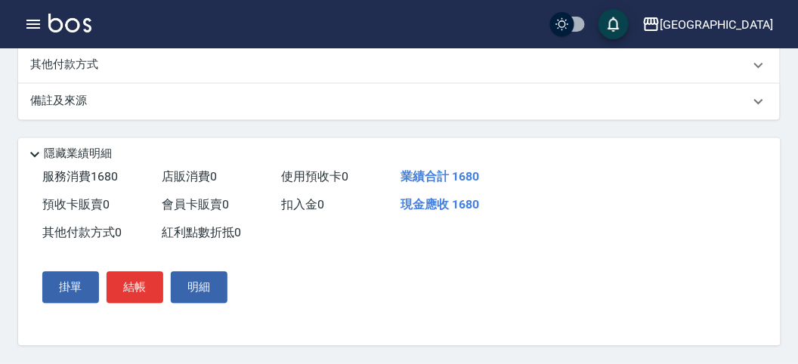
click at [164, 284] on div "掛單 結帳 明細" at bounding box center [134, 288] width 197 height 44
click at [153, 289] on button "結帳" at bounding box center [135, 288] width 57 height 32
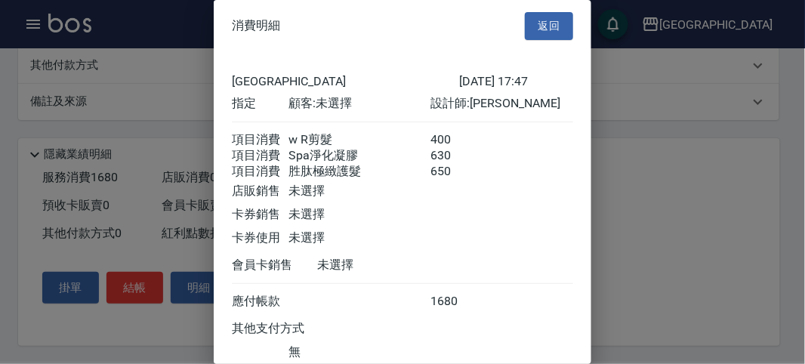
scroll to position [118, 0]
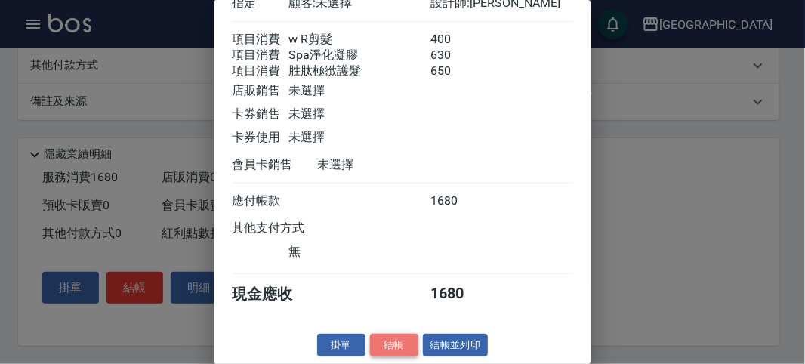
click at [406, 340] on button "結帳" at bounding box center [394, 345] width 48 height 23
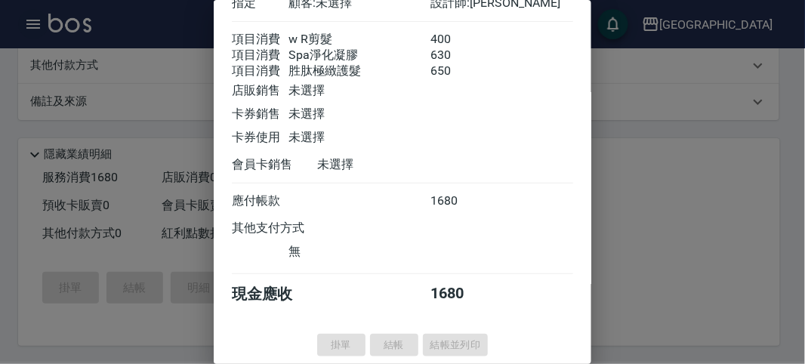
type input "[DATE] 17:56"
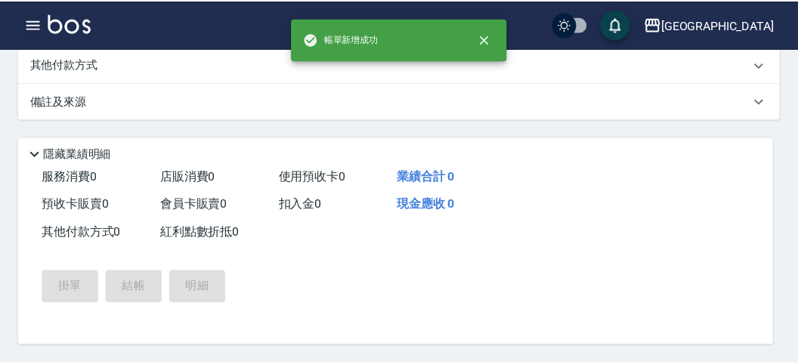
scroll to position [0, 0]
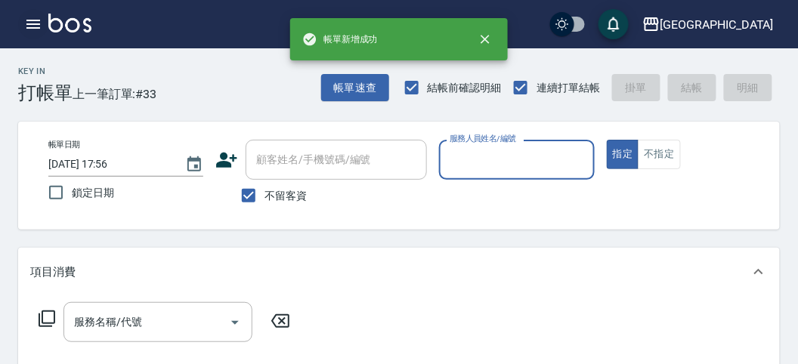
click at [35, 23] on icon "button" at bounding box center [33, 24] width 18 height 18
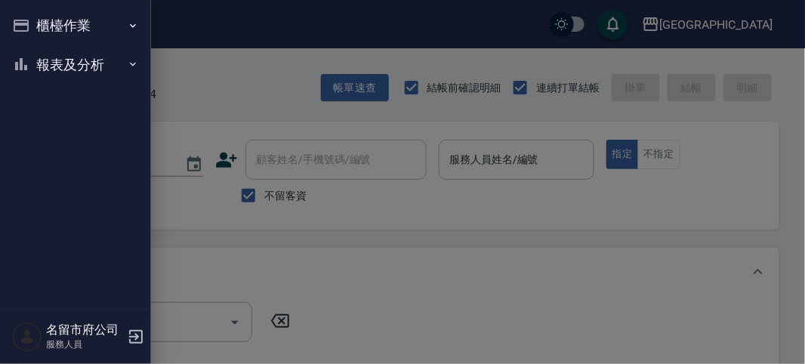
click at [53, 20] on button "櫃檯作業" at bounding box center [75, 25] width 139 height 39
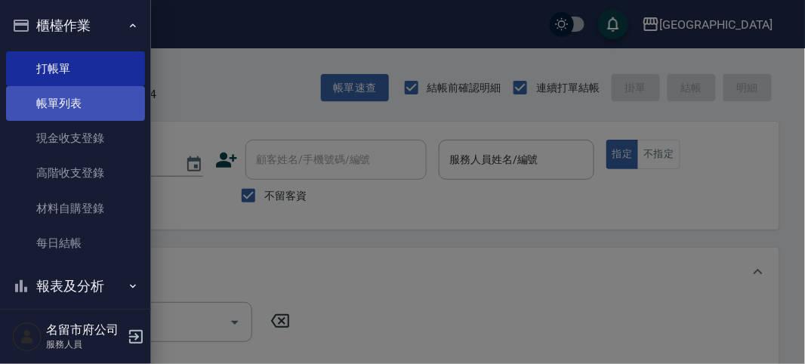
click at [88, 101] on link "帳單列表" at bounding box center [75, 103] width 139 height 35
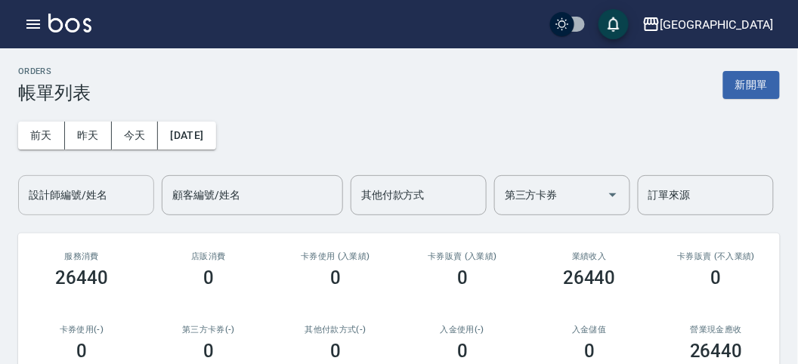
click at [48, 209] on div "設計師編號/姓名" at bounding box center [86, 195] width 136 height 40
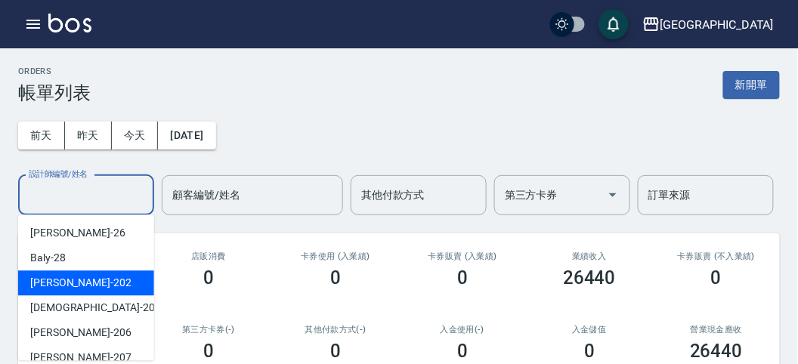
click at [73, 289] on div "[PERSON_NAME] -202" at bounding box center [86, 282] width 136 height 25
type input "[PERSON_NAME]-202"
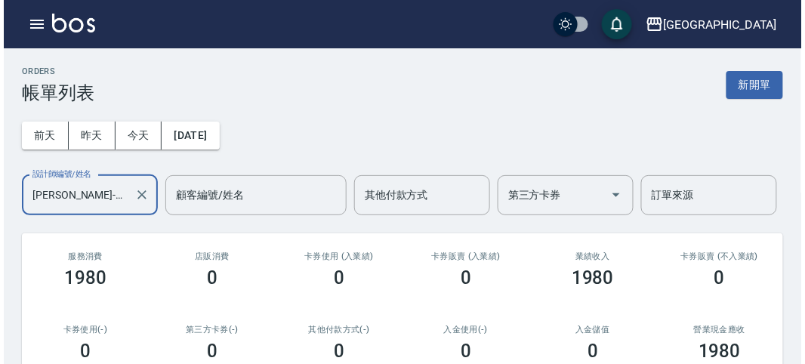
scroll to position [281, 0]
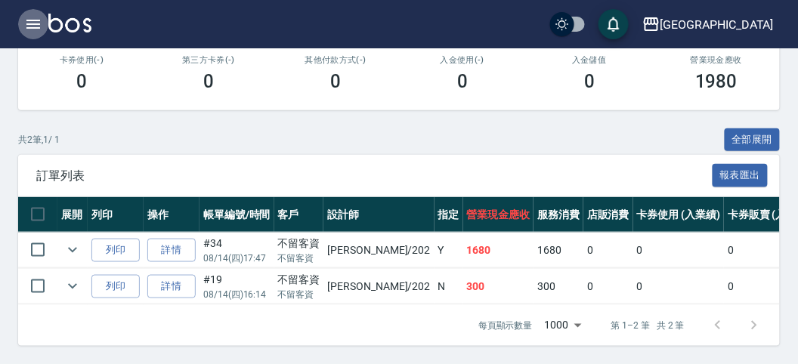
click at [18, 23] on button "button" at bounding box center [33, 24] width 30 height 30
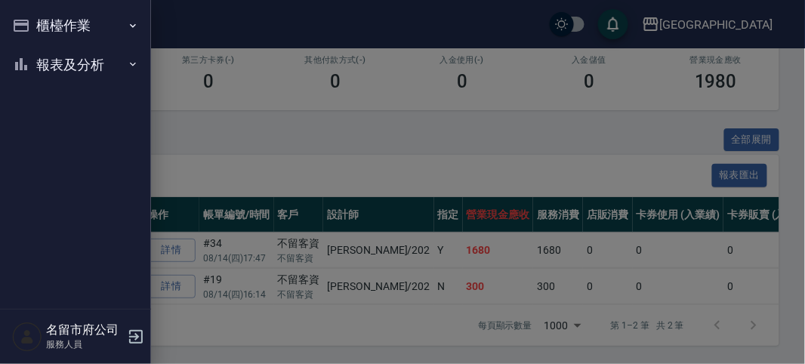
click at [22, 26] on icon "button" at bounding box center [21, 26] width 18 height 18
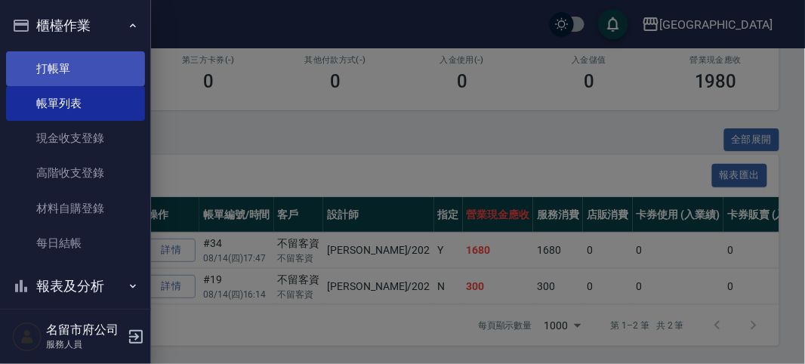
click at [36, 64] on link "打帳單" at bounding box center [75, 68] width 139 height 35
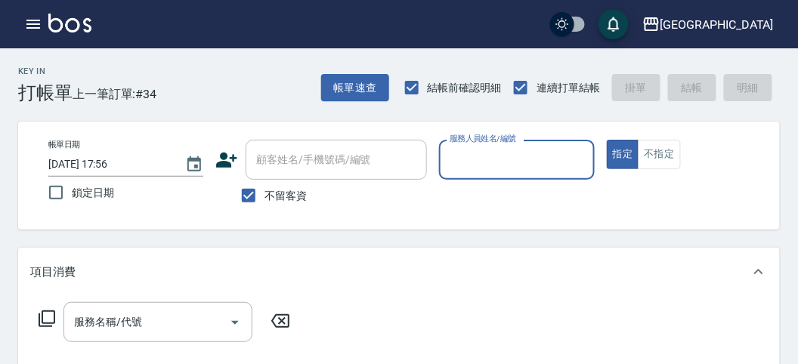
click at [512, 159] on input "服務人員姓名/編號" at bounding box center [516, 160] width 141 height 26
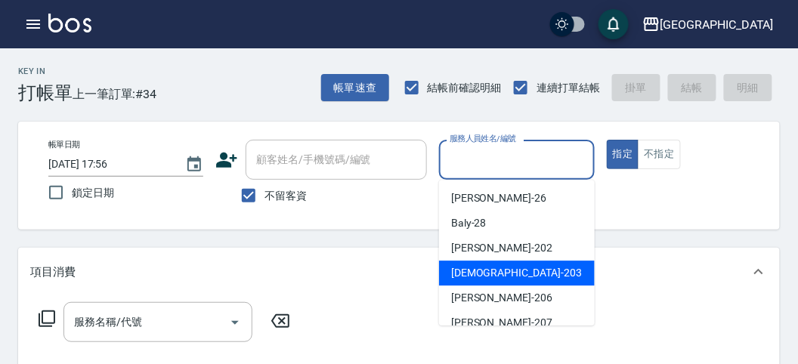
click at [471, 266] on span "聖德 -203" at bounding box center [516, 273] width 131 height 16
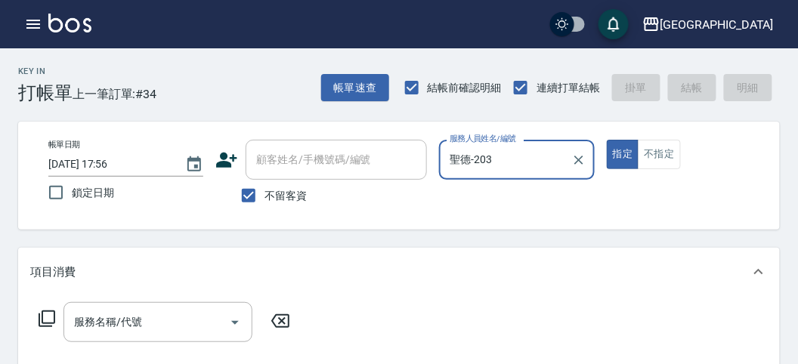
click at [492, 162] on input "聖德-203" at bounding box center [505, 160] width 119 height 26
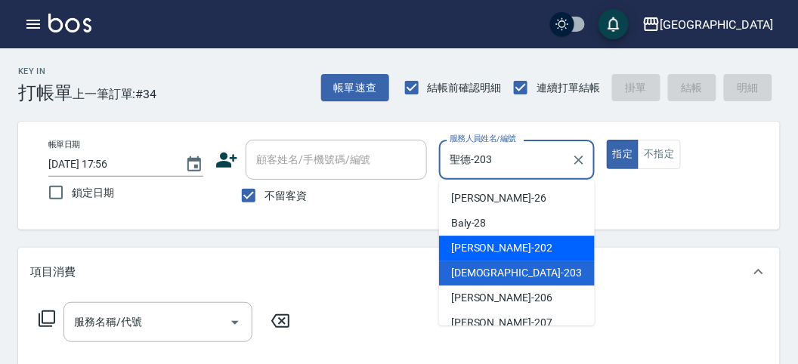
click at [482, 251] on span "[PERSON_NAME] -202" at bounding box center [501, 248] width 101 height 16
type input "[PERSON_NAME]-202"
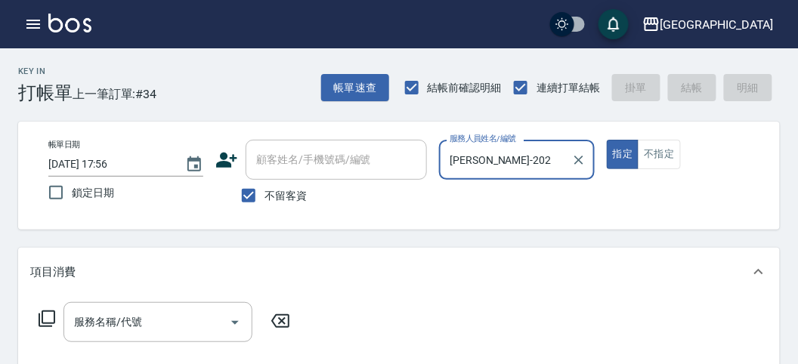
click at [35, 317] on div "服務名稱/代號 服務名稱/代號" at bounding box center [164, 322] width 269 height 40
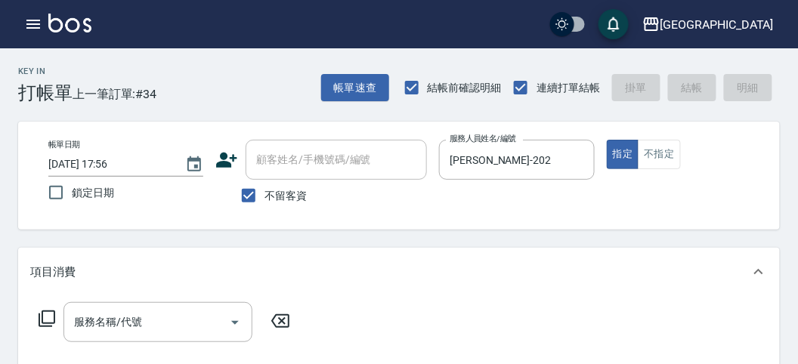
click at [44, 316] on icon at bounding box center [47, 319] width 18 height 18
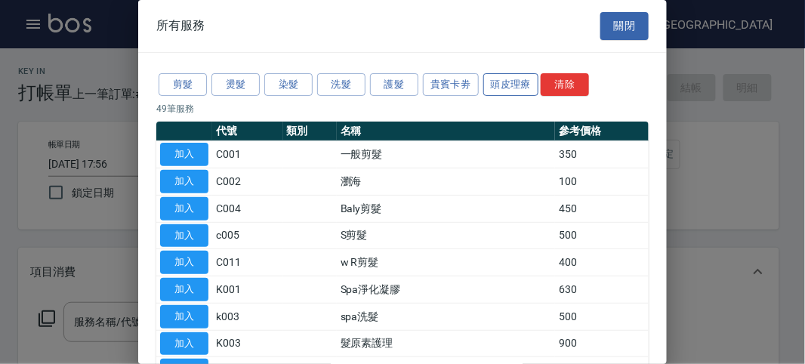
click at [508, 77] on button "頭皮理療" at bounding box center [511, 84] width 56 height 23
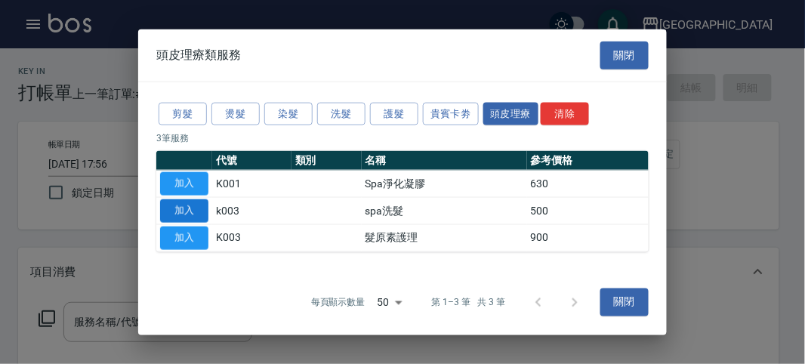
click at [180, 214] on button "加入" at bounding box center [184, 210] width 48 height 23
type input "spa洗髮(k003)"
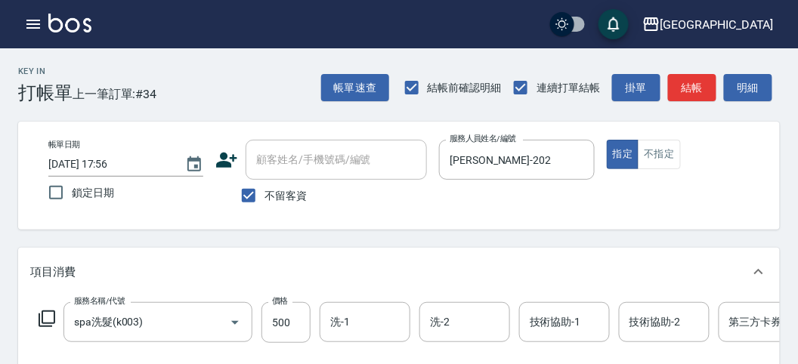
click at [43, 311] on icon at bounding box center [47, 318] width 17 height 17
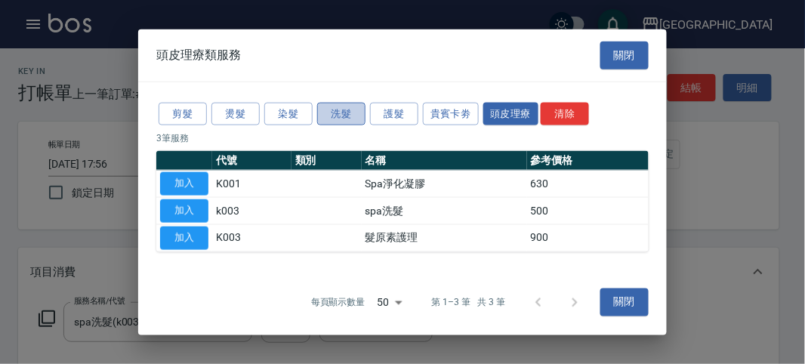
click at [336, 113] on button "洗髮" at bounding box center [341, 113] width 48 height 23
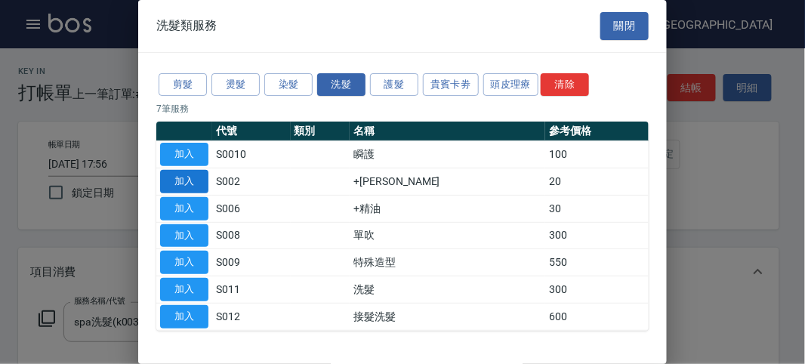
drag, startPoint x: 195, startPoint y: 182, endPoint x: 347, endPoint y: 255, distance: 168.9
click at [196, 182] on button "加入" at bounding box center [184, 181] width 48 height 23
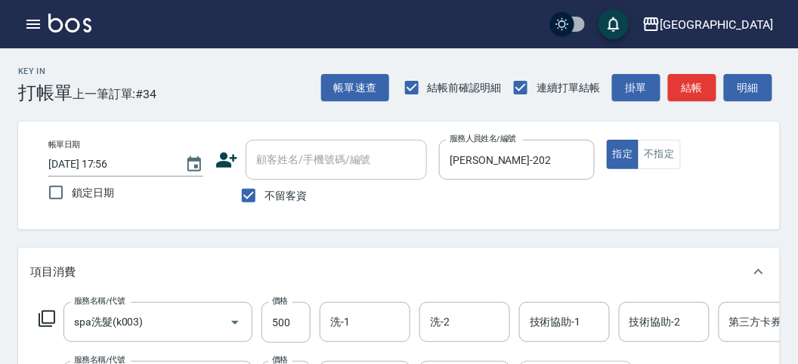
scroll to position [84, 0]
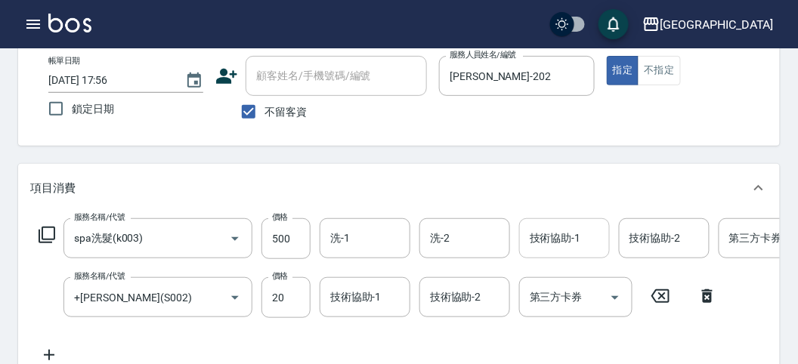
click at [560, 244] on input "技術協助-1" at bounding box center [564, 238] width 77 height 26
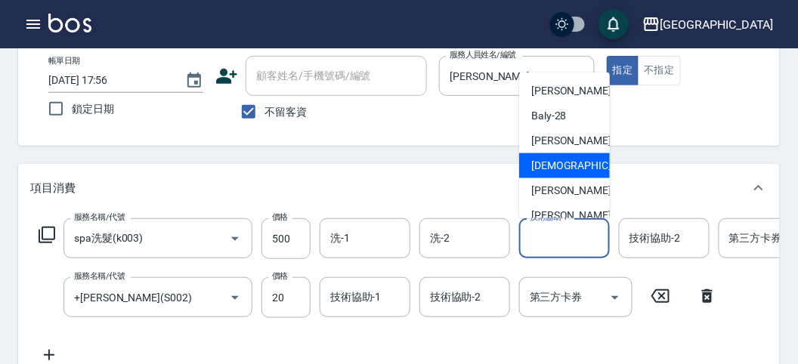
scroll to position [116, 0]
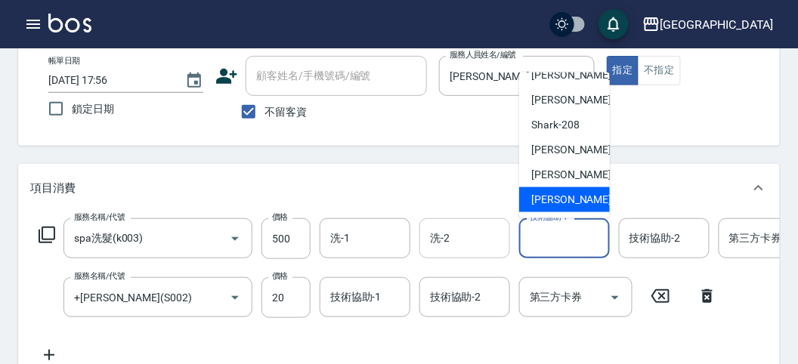
drag, startPoint x: 561, startPoint y: 199, endPoint x: 437, endPoint y: 222, distance: 126.7
click at [557, 200] on span "[PERSON_NAME] -222" at bounding box center [581, 200] width 101 height 16
type input "[PERSON_NAME]-222"
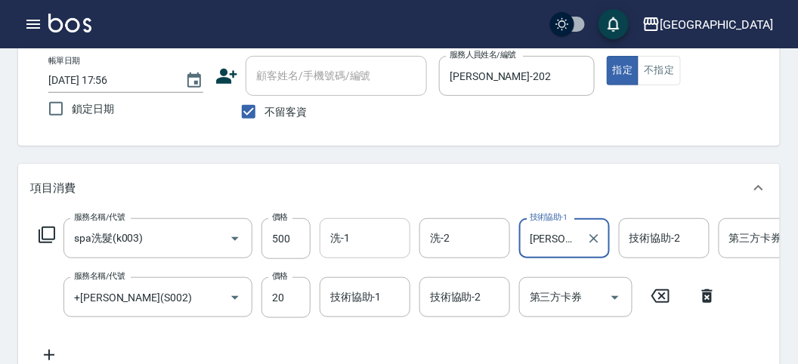
click at [353, 235] on input "洗-1" at bounding box center [364, 238] width 77 height 26
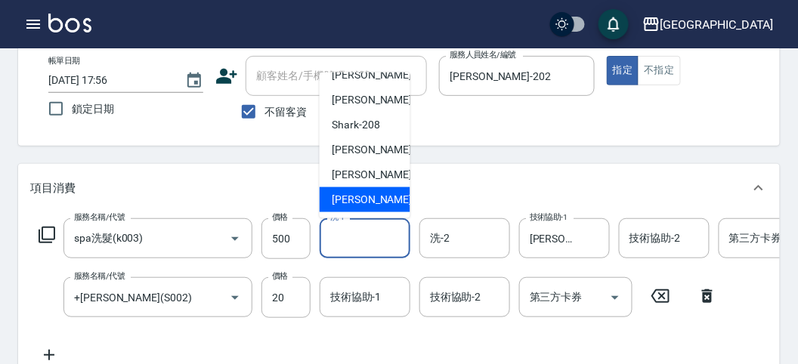
click at [375, 200] on span "[PERSON_NAME] -222" at bounding box center [382, 200] width 101 height 16
type input "[PERSON_NAME]-222"
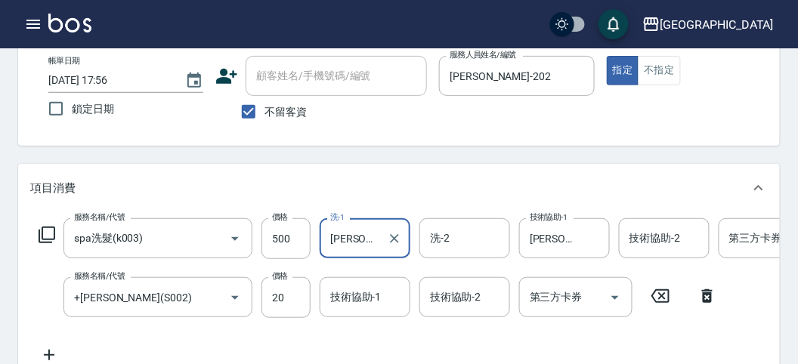
click at [365, 298] on div "技術協助-1 技術協助-1" at bounding box center [365, 297] width 91 height 40
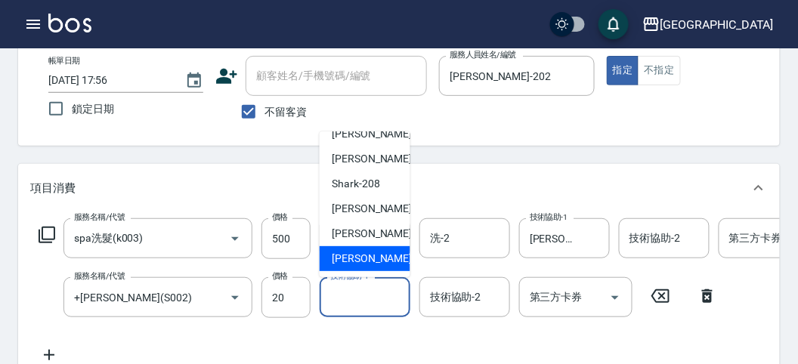
click at [375, 258] on span "[PERSON_NAME] -222" at bounding box center [382, 259] width 101 height 16
type input "[PERSON_NAME]-222"
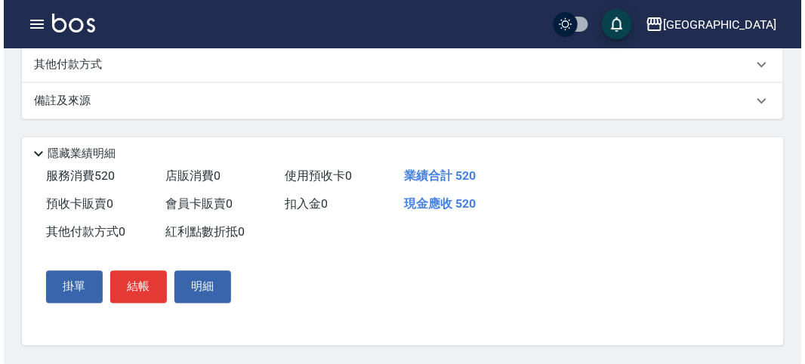
scroll to position [515, 0]
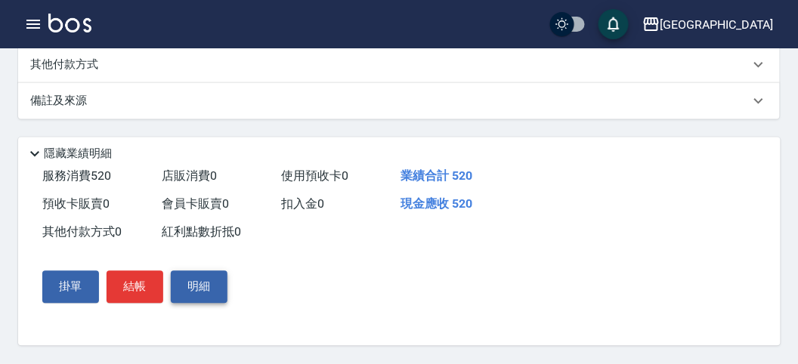
click at [152, 292] on button "結帳" at bounding box center [135, 287] width 57 height 32
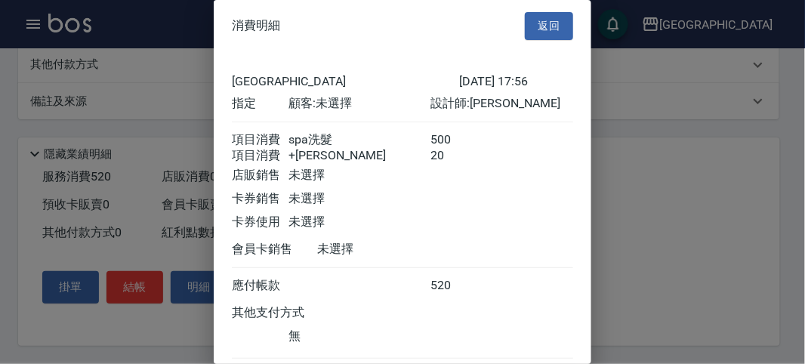
scroll to position [100, 0]
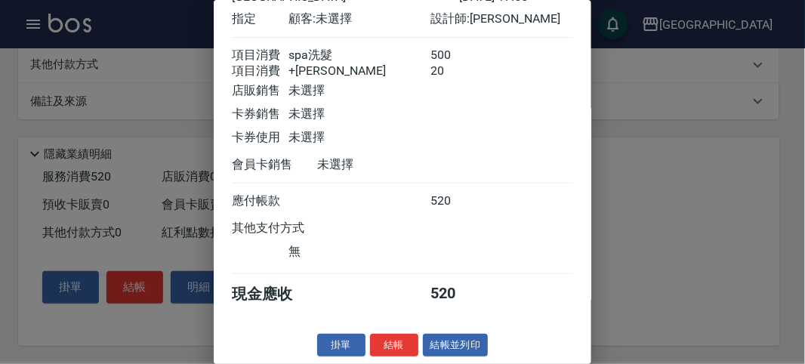
drag, startPoint x: 400, startPoint y: 337, endPoint x: 404, endPoint y: 273, distance: 63.6
click at [406, 313] on div "消費明細 返回 名留市府 [DATE] 17:56 指定 顧客: 未選擇 設計師: [PERSON_NAME] 項目消費 spa洗髮 500 項目消費 +潤絲…" at bounding box center [403, 182] width 378 height 364
click at [380, 340] on button "結帳" at bounding box center [394, 345] width 48 height 23
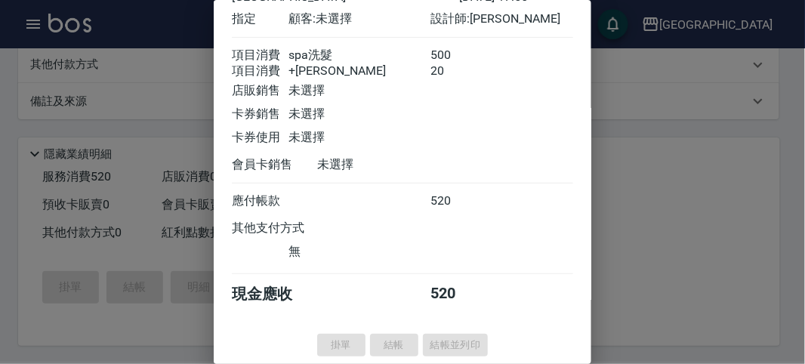
type input "[DATE] 17:57"
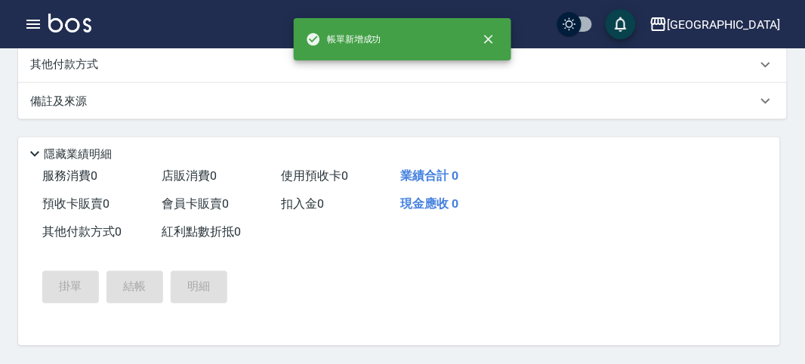
scroll to position [0, 0]
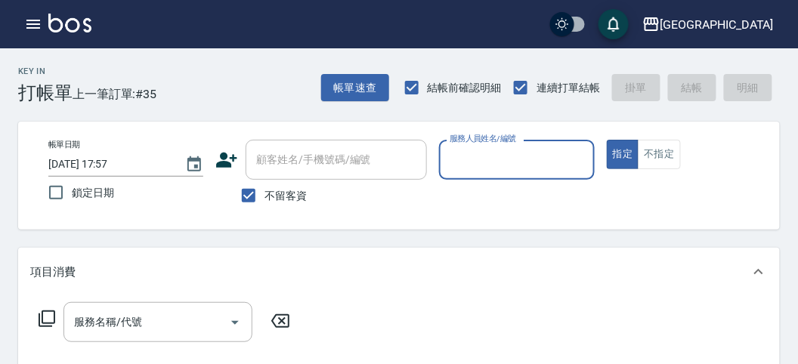
click at [483, 165] on input "服務人員姓名/編號" at bounding box center [516, 160] width 141 height 26
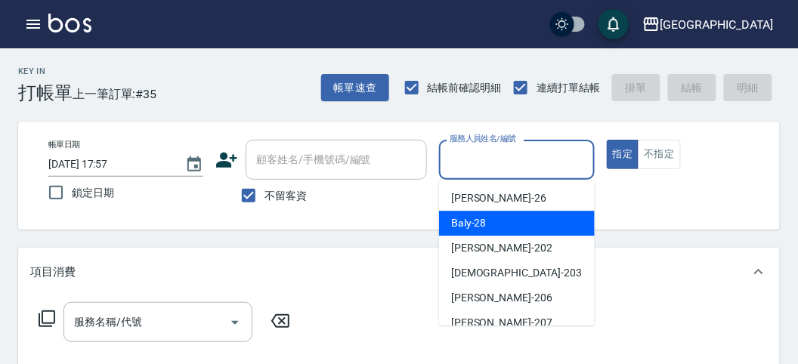
click at [473, 223] on span "Baly -28" at bounding box center [469, 223] width 36 height 16
type input "Baly-28"
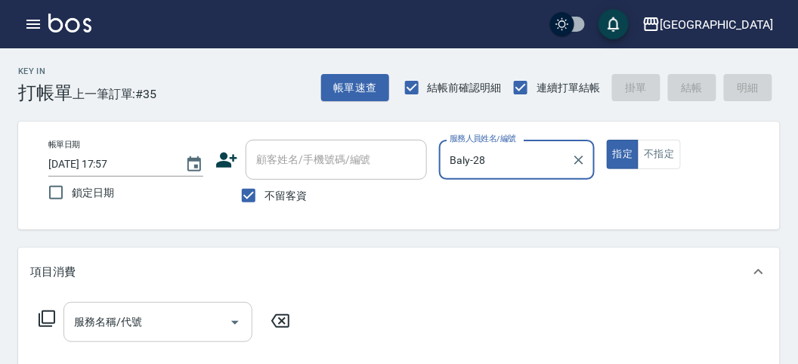
click at [193, 329] on input "服務名稱/代號" at bounding box center [146, 322] width 153 height 26
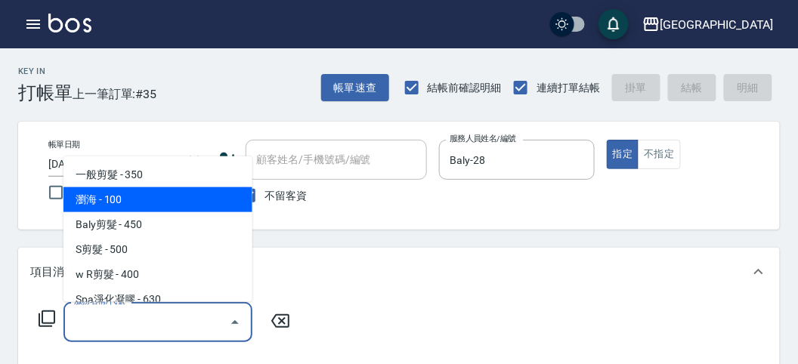
click at [137, 193] on span "瀏海 - 100" at bounding box center [157, 199] width 189 height 25
type input "瀏海(C002)"
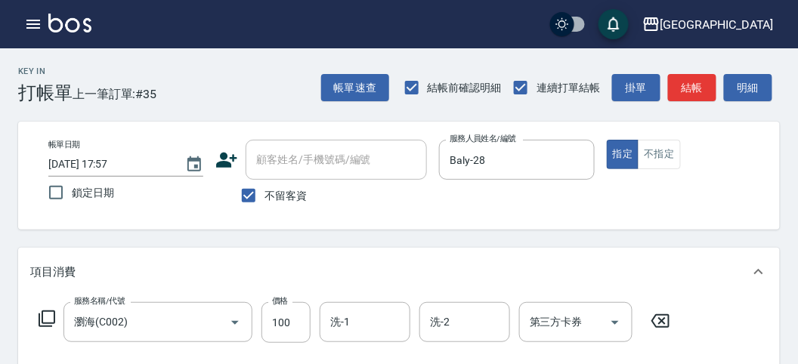
drag, startPoint x: 39, startPoint y: 310, endPoint x: 45, endPoint y: 314, distance: 8.2
click at [45, 314] on icon at bounding box center [47, 319] width 18 height 18
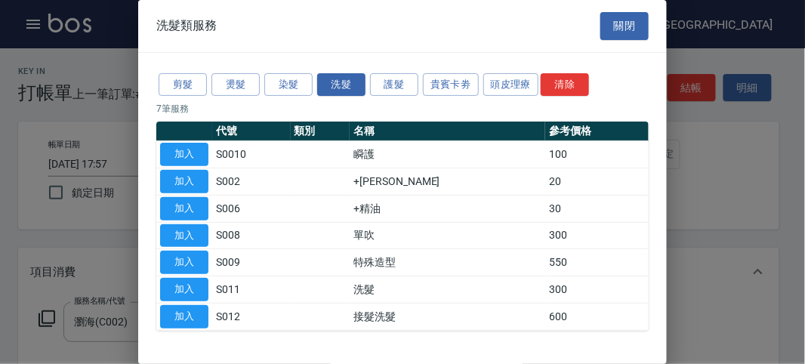
click at [51, 317] on div at bounding box center [402, 182] width 805 height 364
click at [186, 284] on button "加入" at bounding box center [184, 289] width 48 height 23
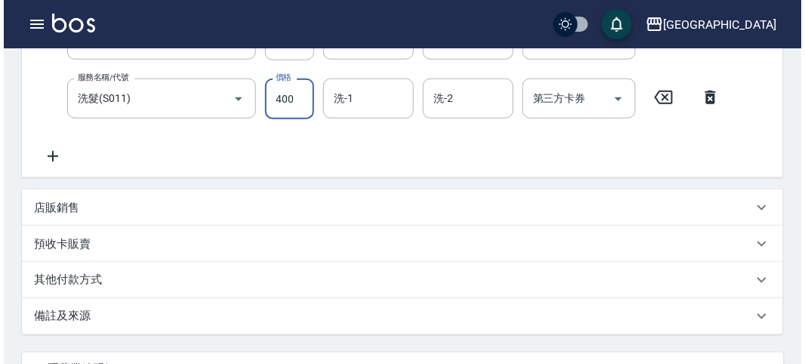
scroll to position [501, 0]
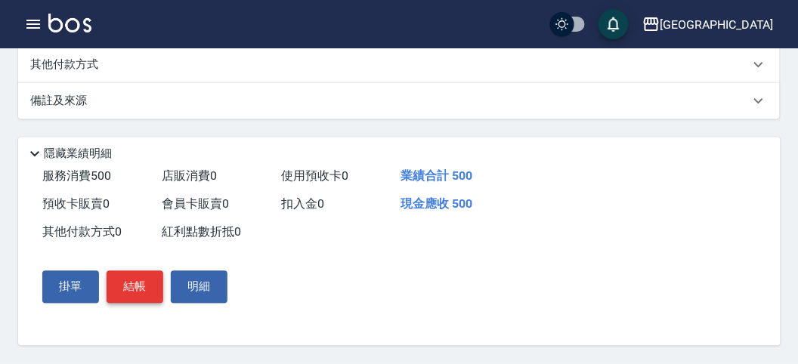
type input "400"
click at [119, 291] on button "結帳" at bounding box center [135, 287] width 57 height 32
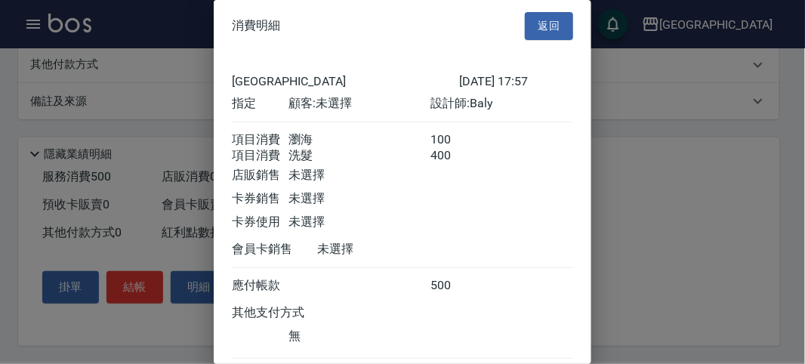
scroll to position [100, 0]
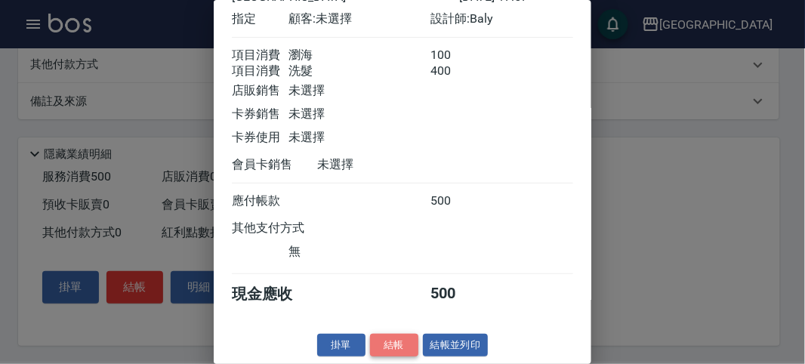
click at [381, 338] on button "結帳" at bounding box center [394, 345] width 48 height 23
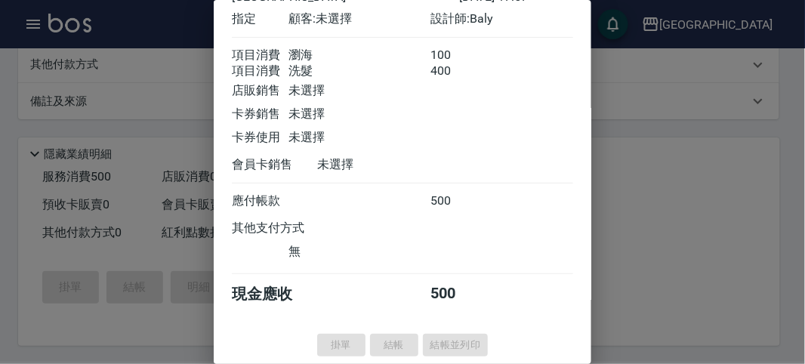
type input "[DATE] 18:25"
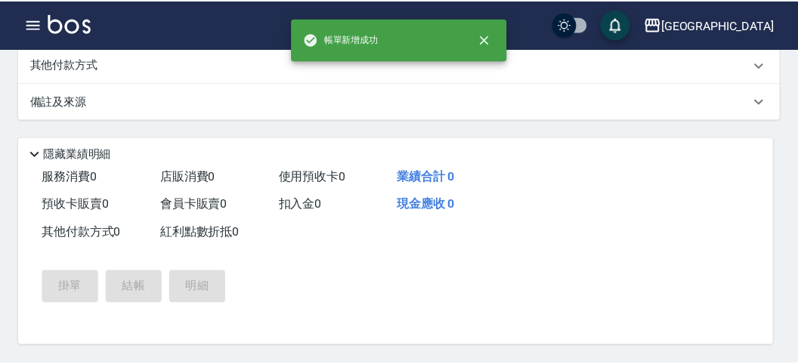
scroll to position [0, 0]
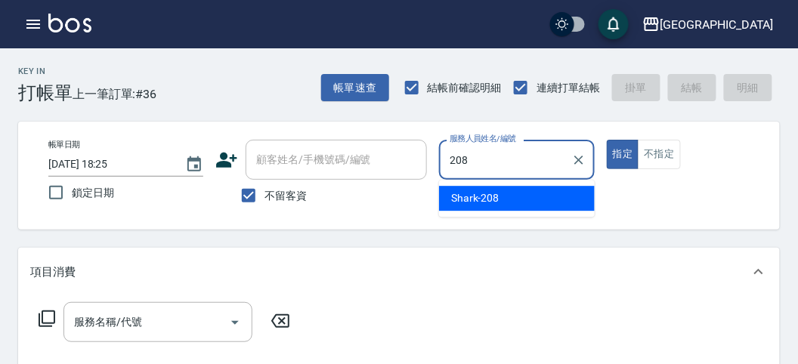
click at [476, 202] on span "Shark -208" at bounding box center [475, 198] width 48 height 16
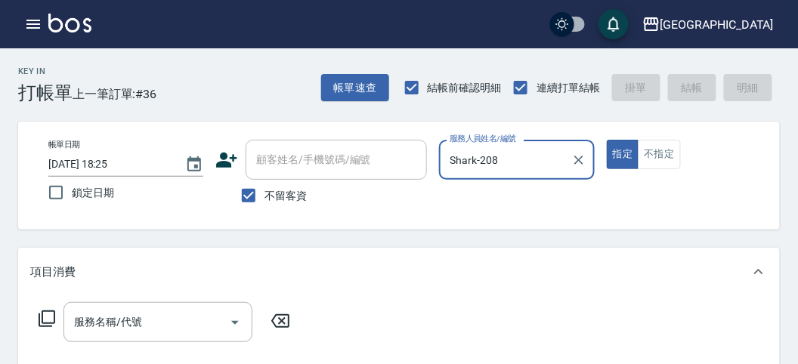
type input "Shark-208"
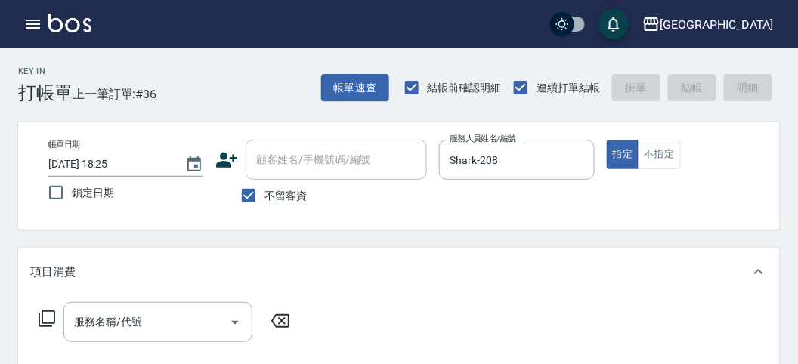
click at [43, 316] on icon at bounding box center [47, 319] width 18 height 18
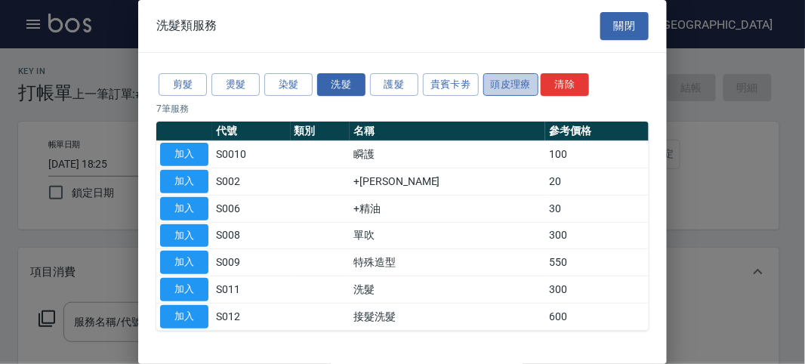
click at [490, 82] on button "頭皮理療" at bounding box center [511, 84] width 56 height 23
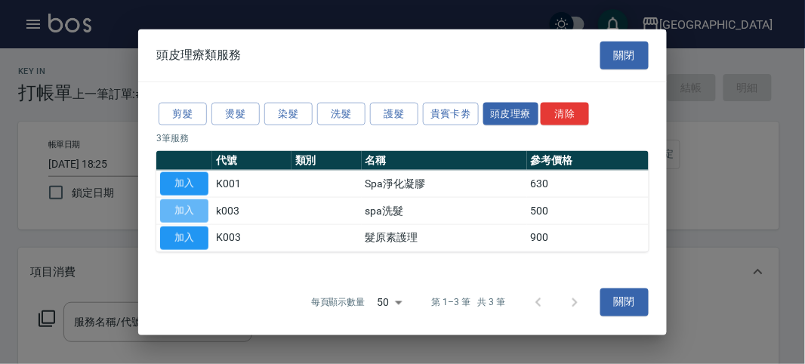
click at [190, 205] on button "加入" at bounding box center [184, 210] width 48 height 23
type input "spa洗髮(k003)"
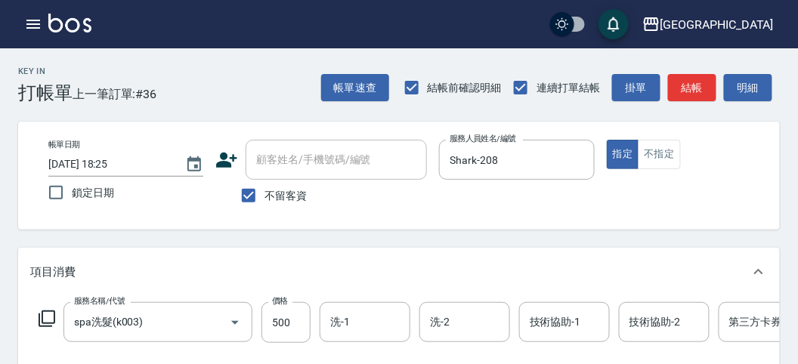
click at [51, 319] on icon at bounding box center [47, 319] width 18 height 18
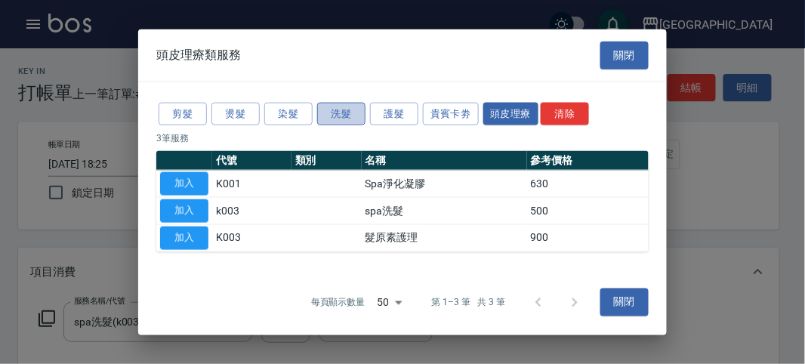
click at [333, 110] on button "洗髮" at bounding box center [341, 113] width 48 height 23
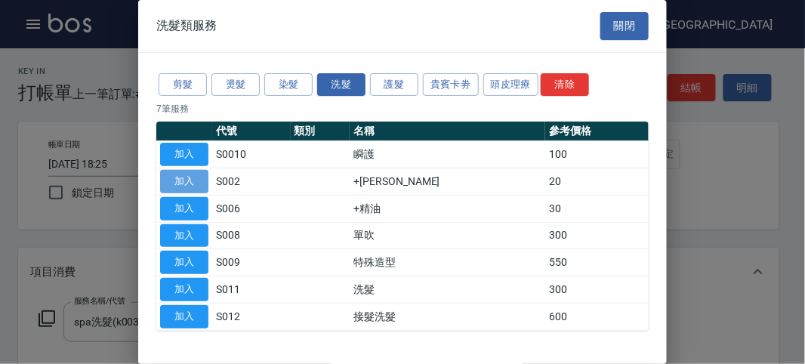
click at [194, 178] on button "加入" at bounding box center [184, 181] width 48 height 23
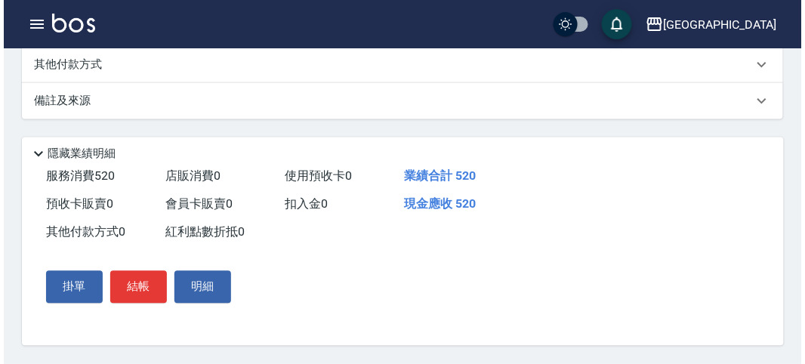
scroll to position [515, 0]
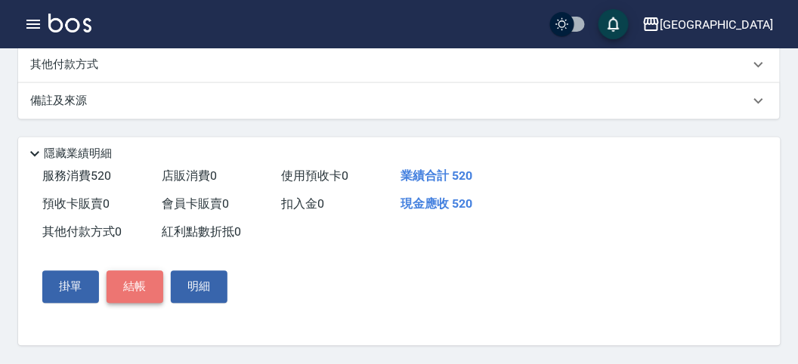
click at [134, 292] on button "結帳" at bounding box center [135, 287] width 57 height 32
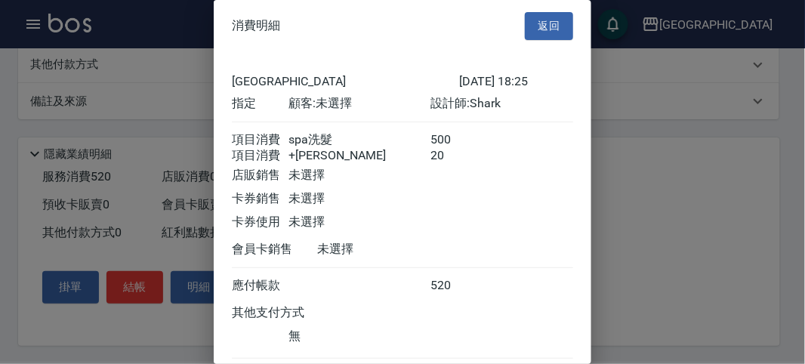
scroll to position [100, 0]
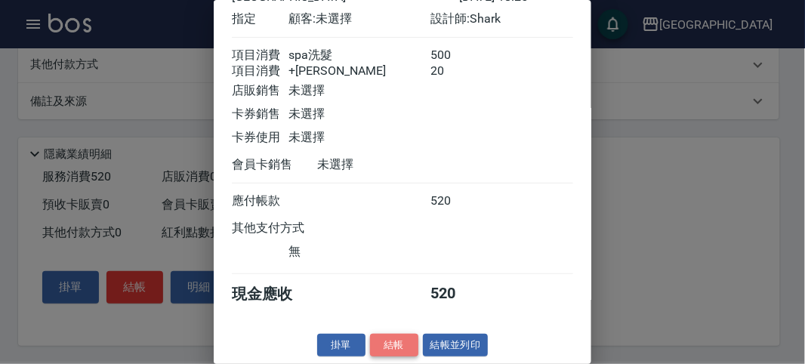
click at [390, 346] on button "結帳" at bounding box center [394, 345] width 48 height 23
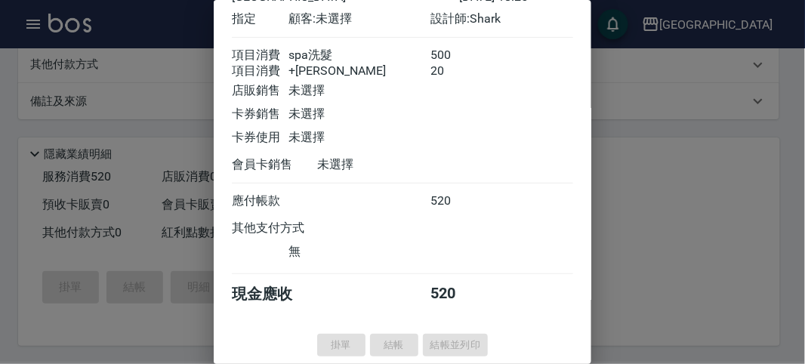
type input "[DATE] 18:57"
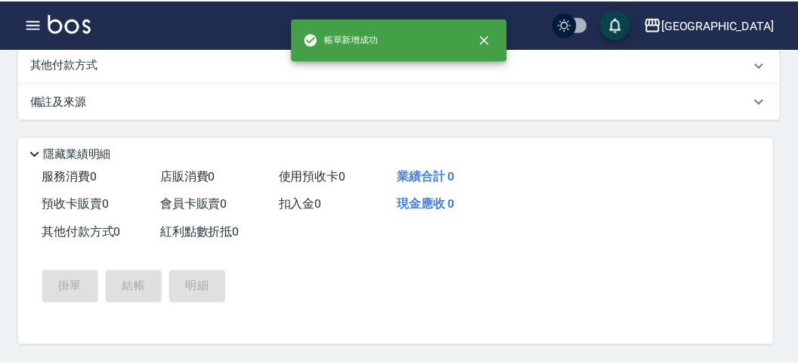
scroll to position [0, 0]
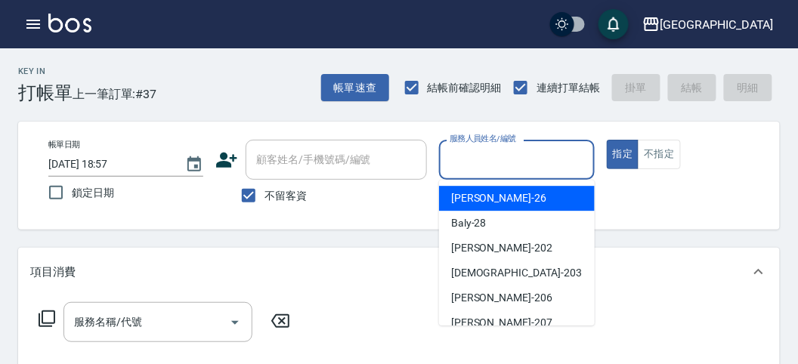
click at [495, 157] on input "服務人員姓名/編號" at bounding box center [516, 160] width 141 height 26
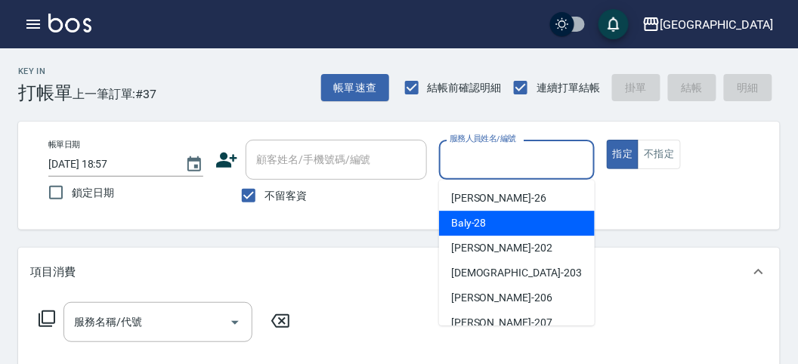
click at [481, 216] on span "Baly -28" at bounding box center [469, 223] width 36 height 16
type input "Baly-28"
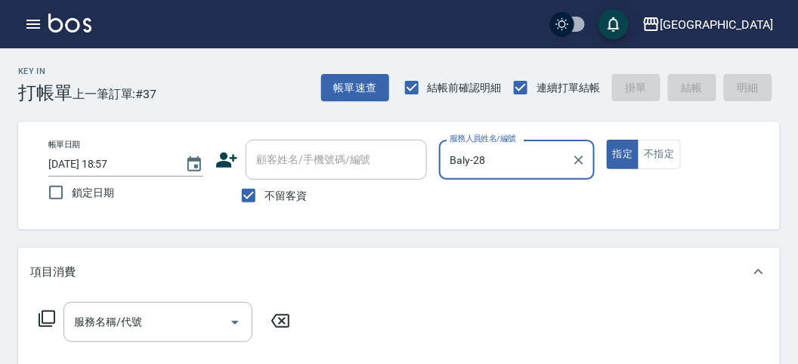
click at [42, 316] on icon at bounding box center [47, 318] width 17 height 17
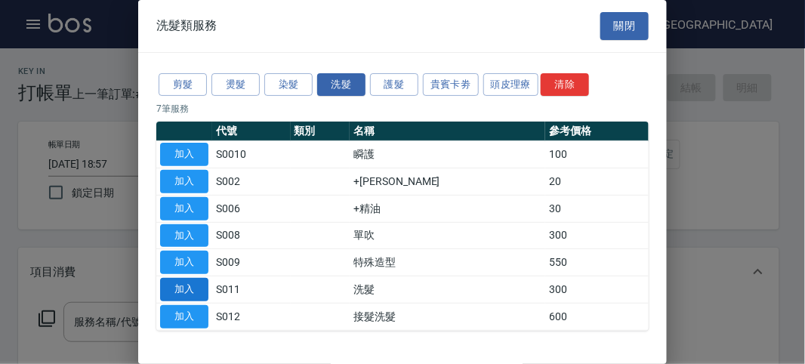
click at [198, 292] on button "加入" at bounding box center [184, 289] width 48 height 23
type input "洗髮(S011)"
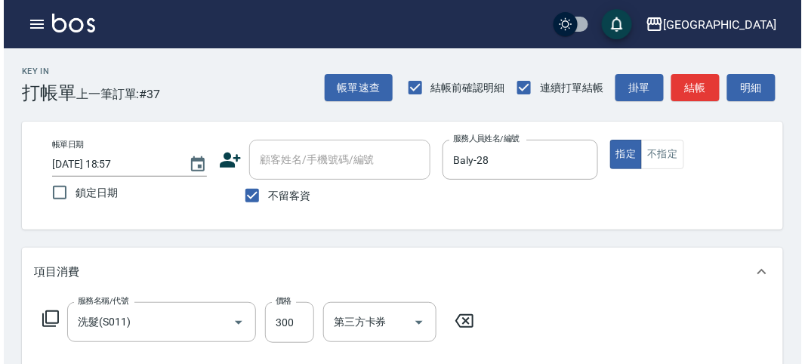
scroll to position [442, 0]
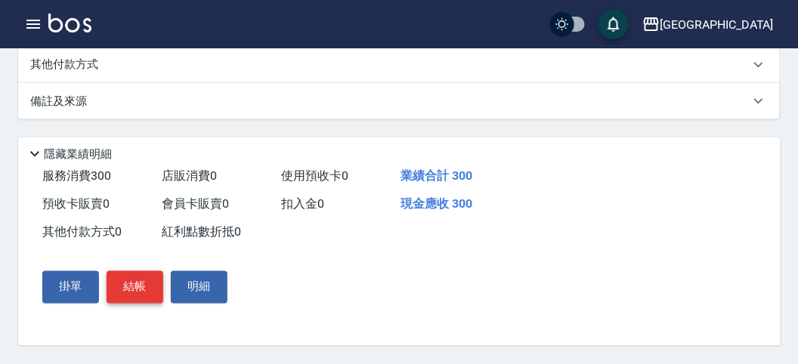
click at [136, 301] on button "結帳" at bounding box center [135, 287] width 57 height 32
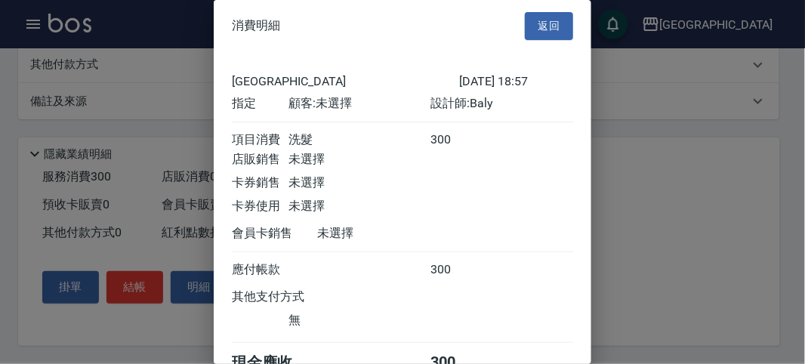
scroll to position [84, 0]
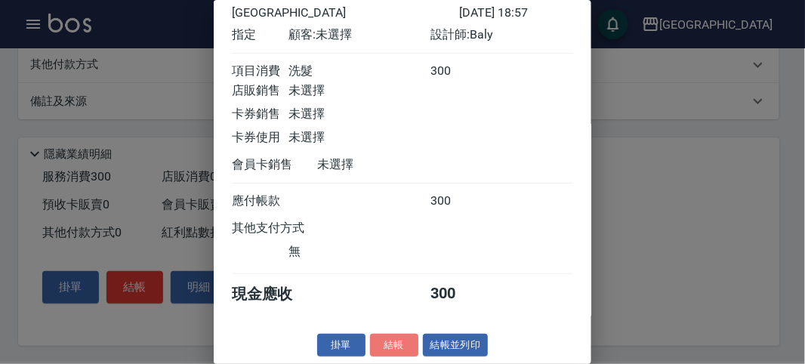
drag, startPoint x: 386, startPoint y: 343, endPoint x: 376, endPoint y: 343, distance: 9.8
click at [378, 343] on button "結帳" at bounding box center [394, 345] width 48 height 23
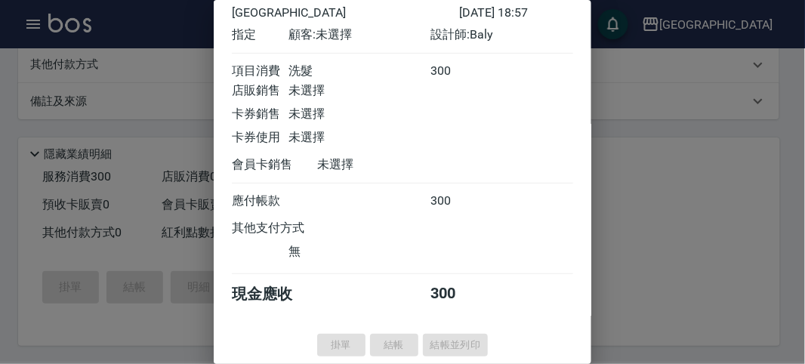
type input "[DATE] 19:12"
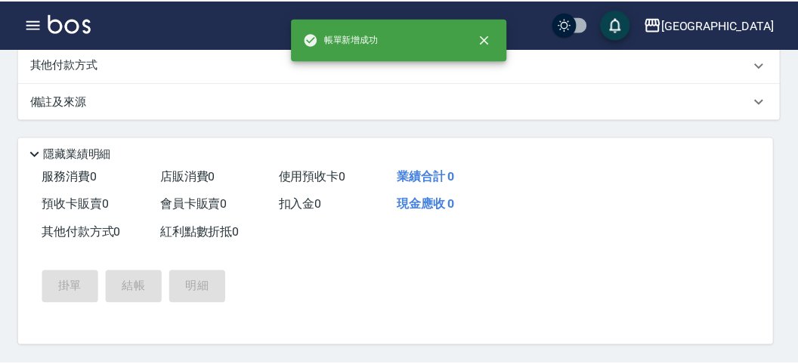
scroll to position [0, 0]
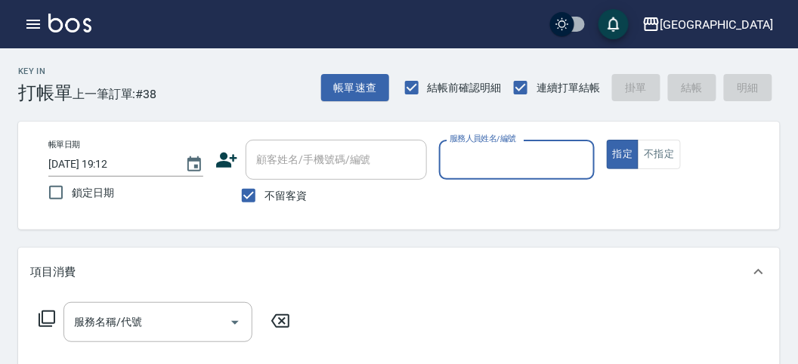
click at [544, 162] on input "服務人員姓名/編號" at bounding box center [516, 160] width 141 height 26
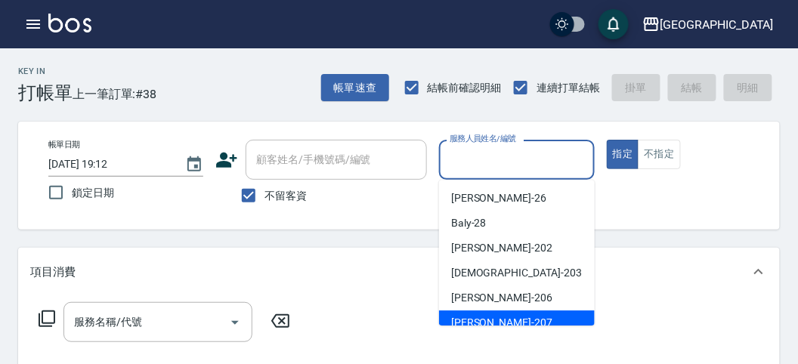
click at [465, 318] on span "[PERSON_NAME] -207" at bounding box center [501, 323] width 101 height 16
type input "[PERSON_NAME]-207"
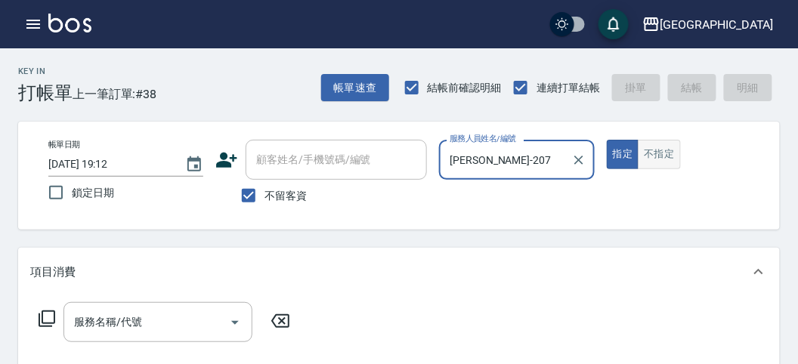
click at [649, 153] on button "不指定" at bounding box center [658, 154] width 42 height 29
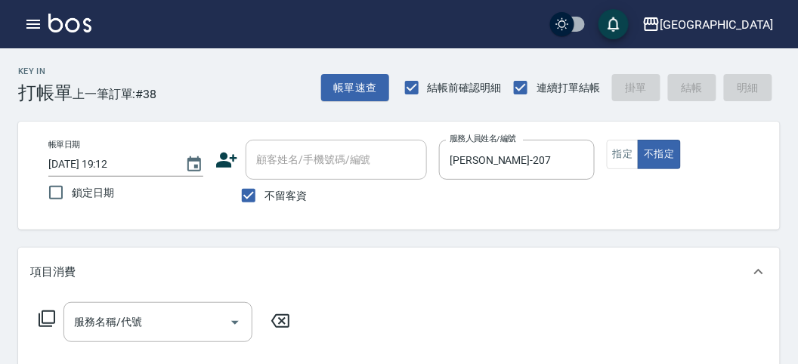
click at [39, 321] on icon at bounding box center [47, 318] width 17 height 17
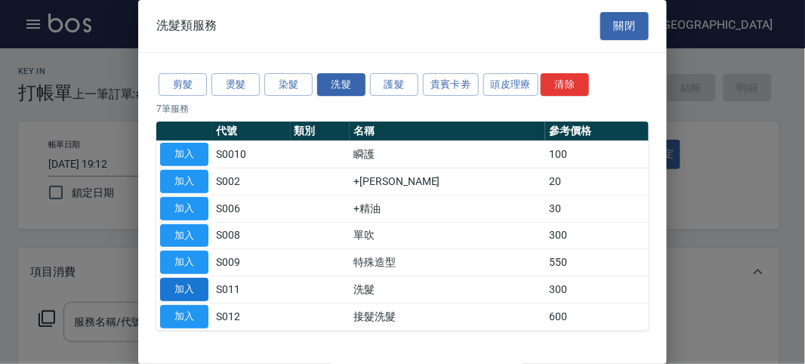
click at [190, 282] on button "加入" at bounding box center [184, 289] width 48 height 23
type input "洗髮(S011)"
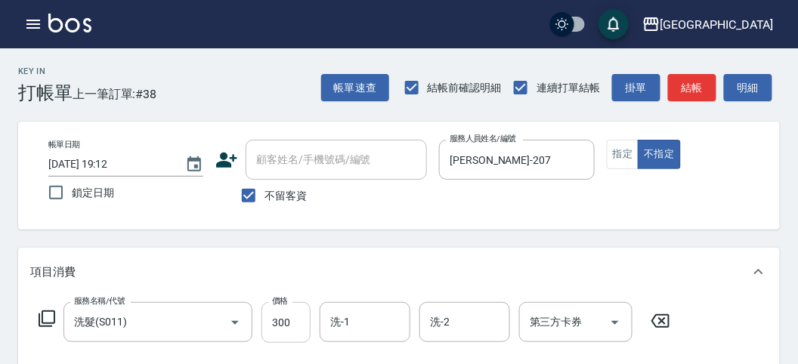
click at [299, 308] on input "300" at bounding box center [285, 322] width 49 height 41
type input "350"
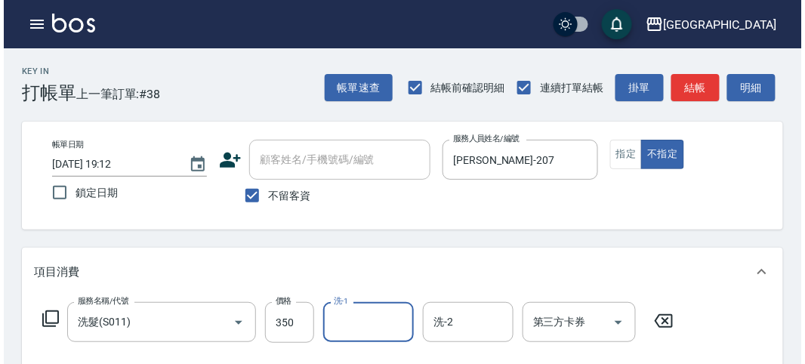
scroll to position [442, 0]
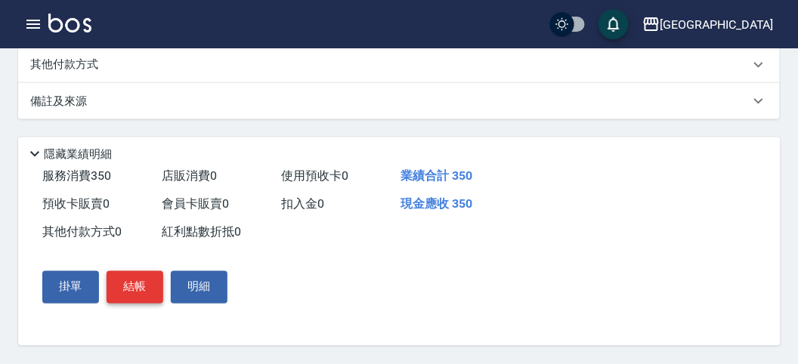
click at [134, 277] on button "結帳" at bounding box center [135, 287] width 57 height 32
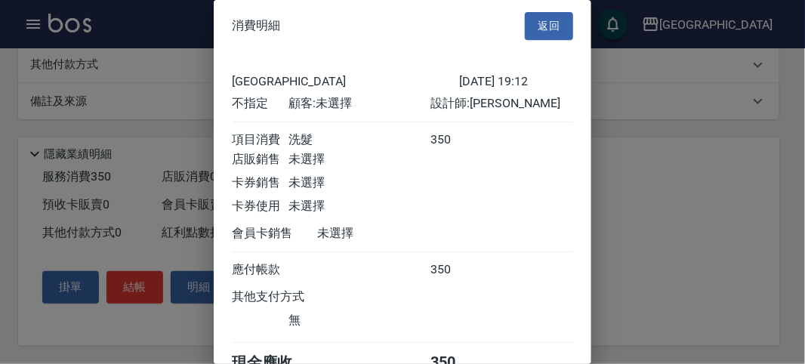
scroll to position [84, 0]
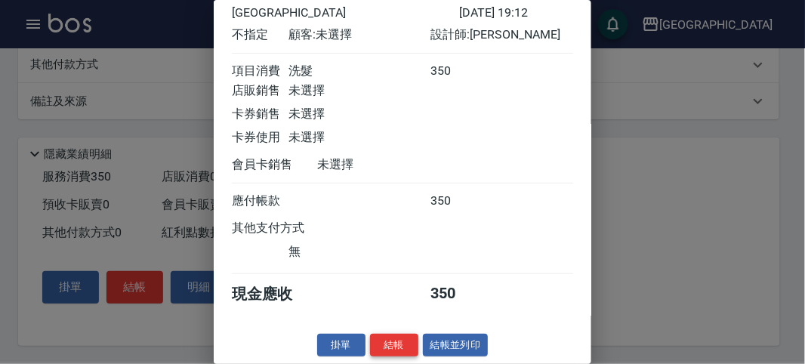
click at [399, 338] on button "結帳" at bounding box center [394, 345] width 48 height 23
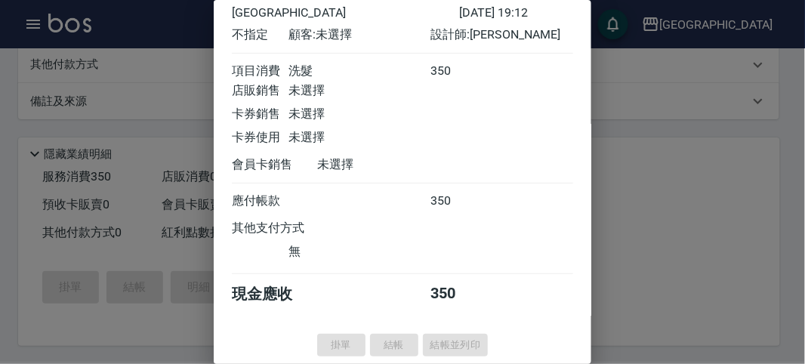
type input "[DATE] 19:13"
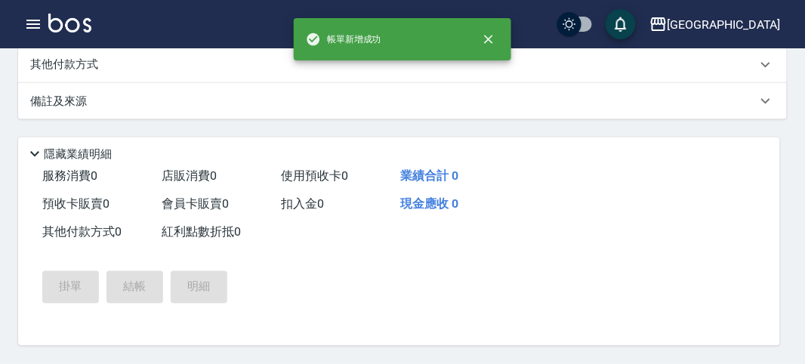
scroll to position [0, 0]
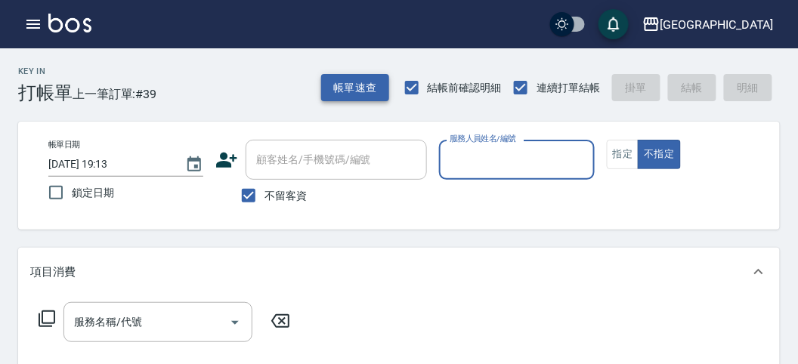
click at [342, 81] on button "帳單速查" at bounding box center [355, 88] width 68 height 28
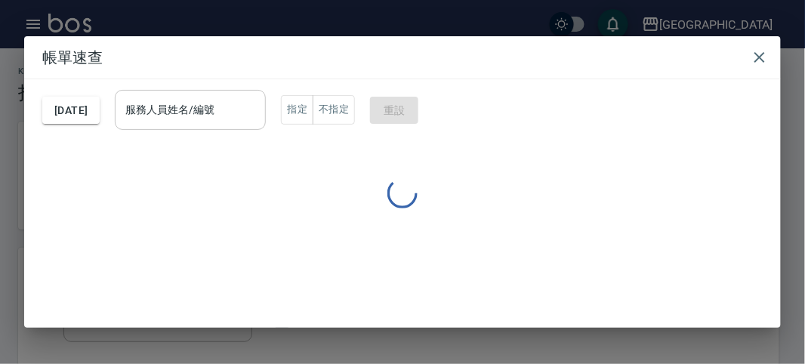
click at [255, 118] on input "服務人員姓名/編號" at bounding box center [190, 110] width 137 height 26
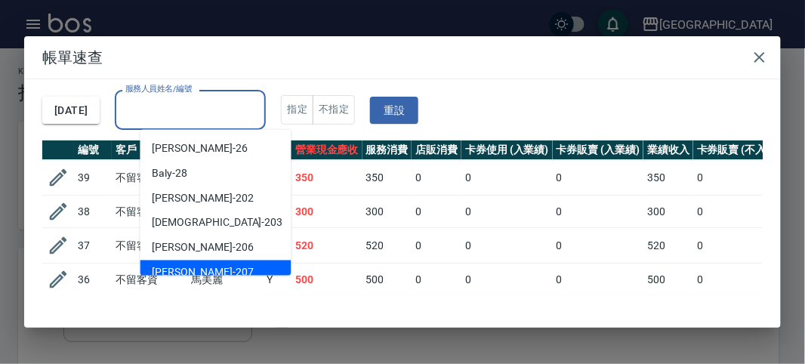
click at [202, 267] on div "[PERSON_NAME] -207" at bounding box center [215, 273] width 151 height 25
type input "[PERSON_NAME]-207"
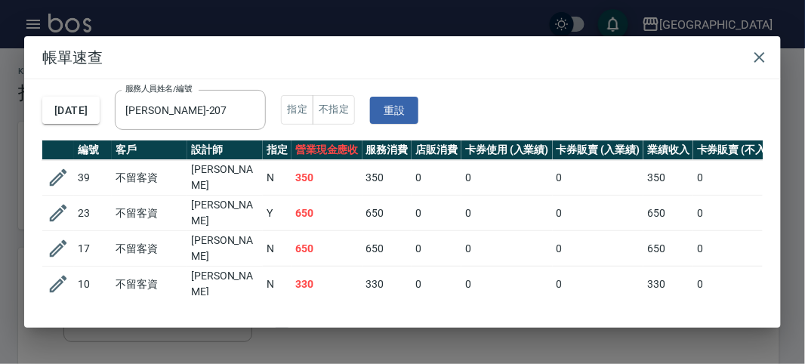
click at [383, 182] on td "350" at bounding box center [388, 178] width 50 height 36
drag, startPoint x: 376, startPoint y: 208, endPoint x: 394, endPoint y: 206, distance: 17.4
click at [394, 206] on td "650" at bounding box center [388, 214] width 50 height 36
drag, startPoint x: 390, startPoint y: 251, endPoint x: 365, endPoint y: 242, distance: 26.5
click at [365, 242] on td "650" at bounding box center [388, 249] width 50 height 36
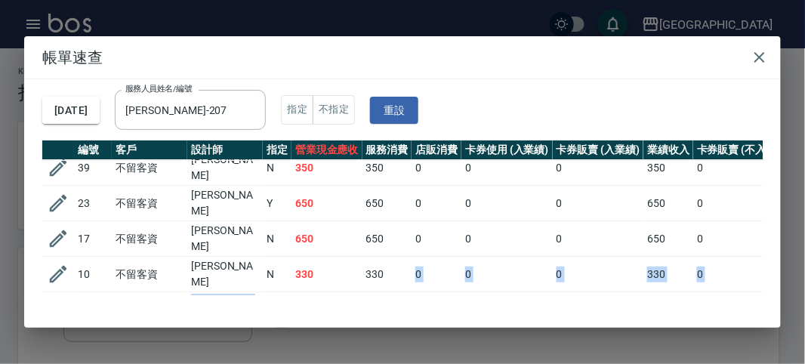
drag, startPoint x: 383, startPoint y: 270, endPoint x: 353, endPoint y: 276, distance: 30.7
click at [353, 276] on tbody "39 不留客資 [PERSON_NAME] 350 350 0 0 0 350 0 0 0 0 0 23 不留客資 [PERSON_NAME] 650 650…" at bounding box center [597, 266] width 1110 height 233
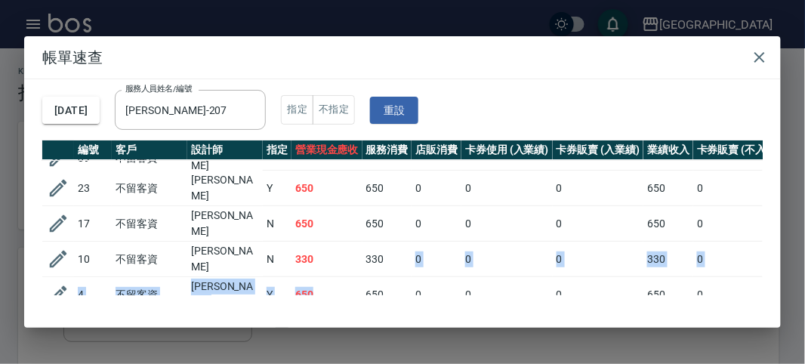
scroll to position [91, 0]
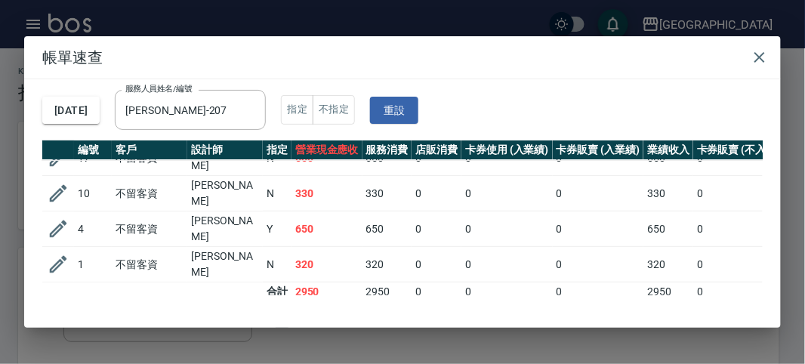
click at [465, 220] on td "0" at bounding box center [507, 229] width 91 height 36
drag, startPoint x: 763, startPoint y: 57, endPoint x: 745, endPoint y: 60, distance: 18.4
click at [762, 57] on icon "button" at bounding box center [760, 57] width 18 height 18
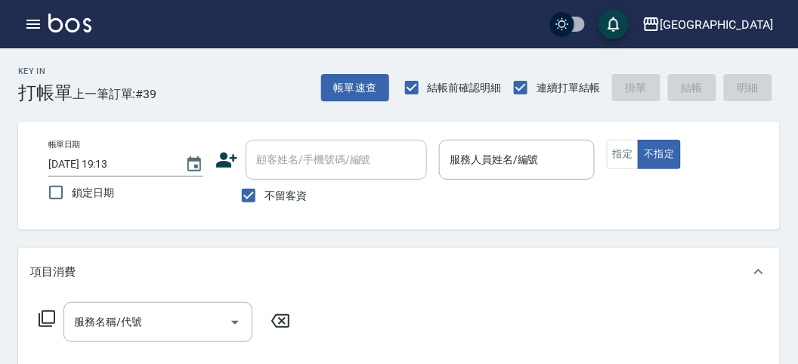
click at [36, 20] on icon "button" at bounding box center [33, 24] width 14 height 9
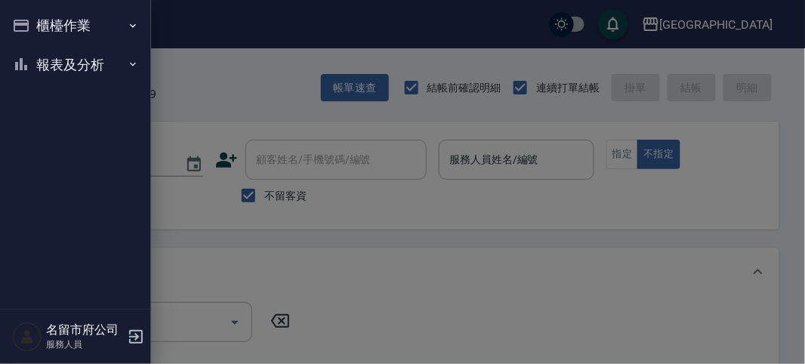
click at [46, 66] on button "報表及分析" at bounding box center [75, 64] width 139 height 39
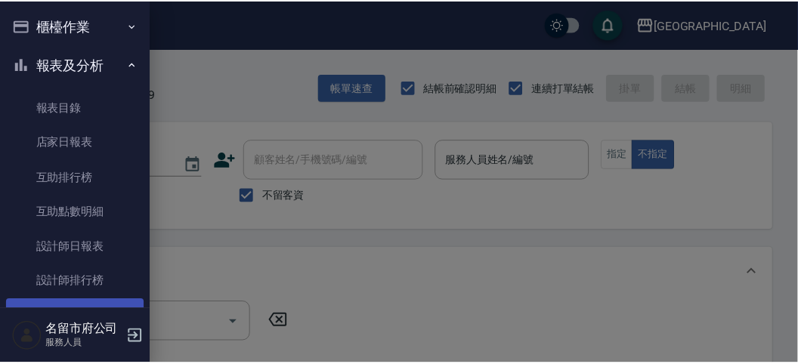
scroll to position [49, 0]
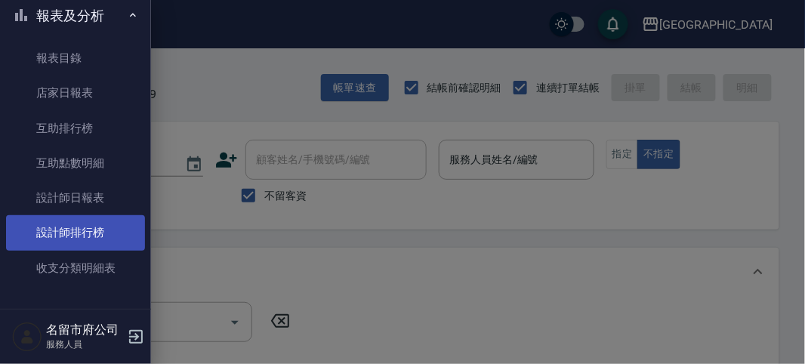
click at [91, 239] on link "設計師排行榜" at bounding box center [75, 232] width 139 height 35
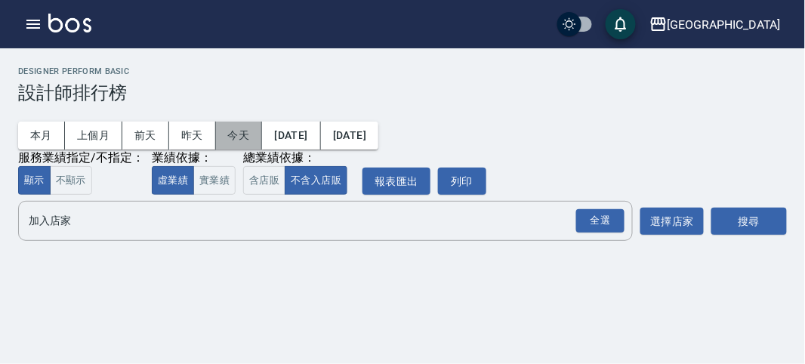
click at [227, 137] on button "今天" at bounding box center [239, 136] width 47 height 28
click at [594, 221] on div "全選" at bounding box center [600, 220] width 48 height 23
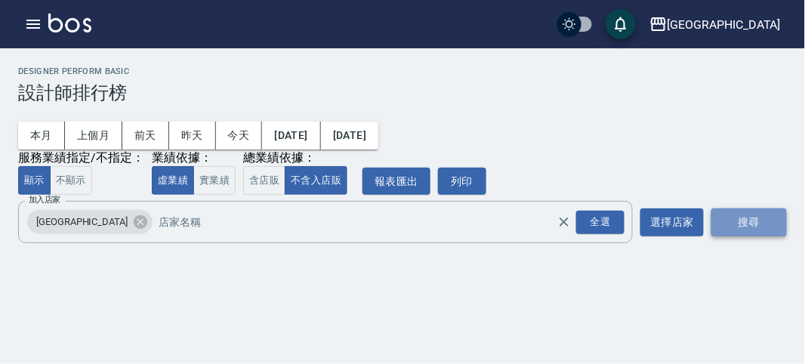
click at [761, 214] on button "搜尋" at bounding box center [750, 222] width 76 height 28
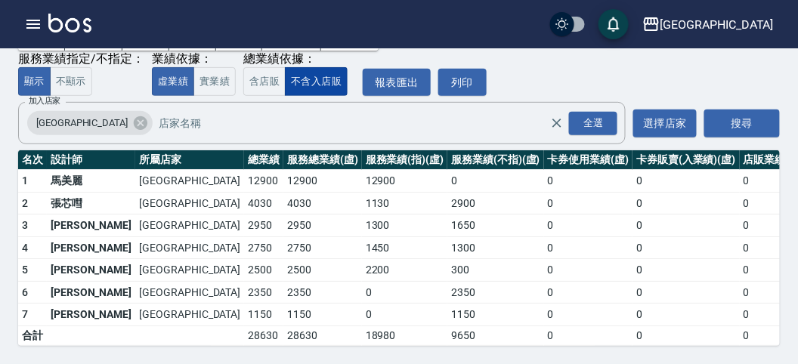
scroll to position [26, 0]
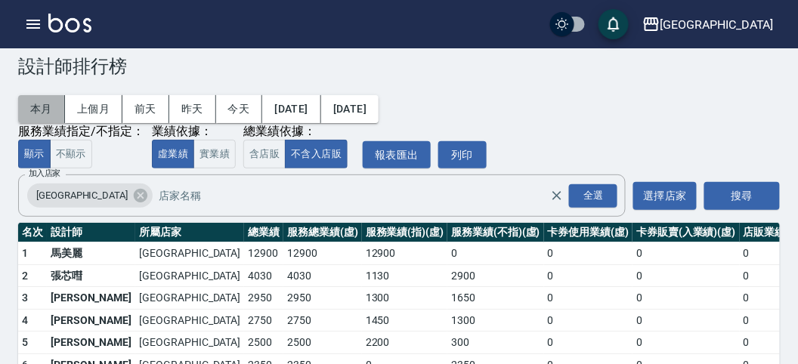
click at [54, 112] on button "本月" at bounding box center [41, 109] width 47 height 28
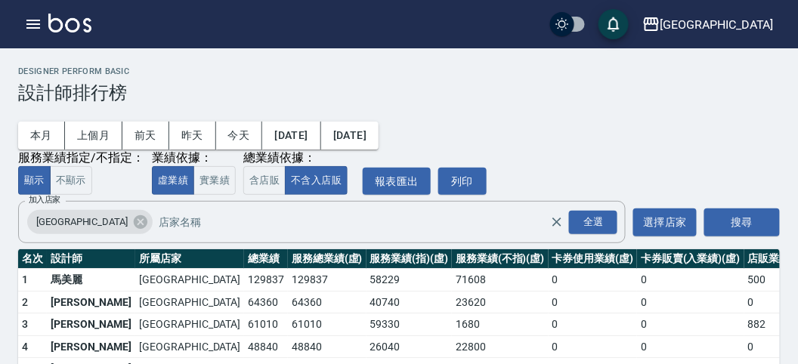
scroll to position [132, 0]
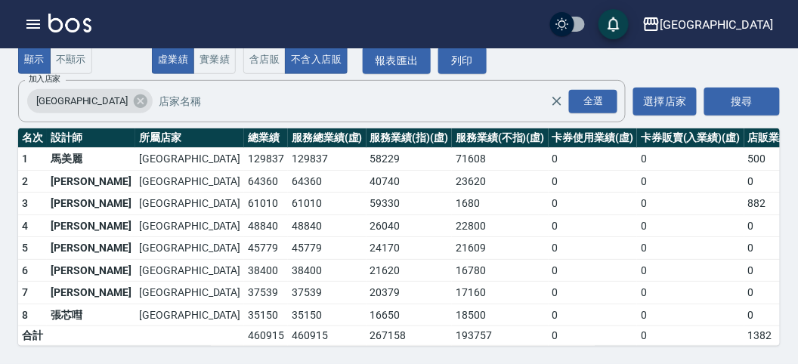
click at [88, 28] on img at bounding box center [69, 23] width 43 height 19
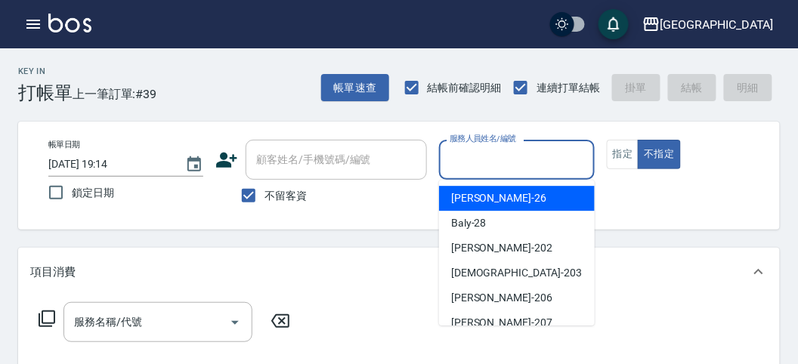
drag, startPoint x: 530, startPoint y: 164, endPoint x: 492, endPoint y: 193, distance: 48.0
click at [527, 167] on input "服務人員姓名/編號" at bounding box center [516, 160] width 141 height 26
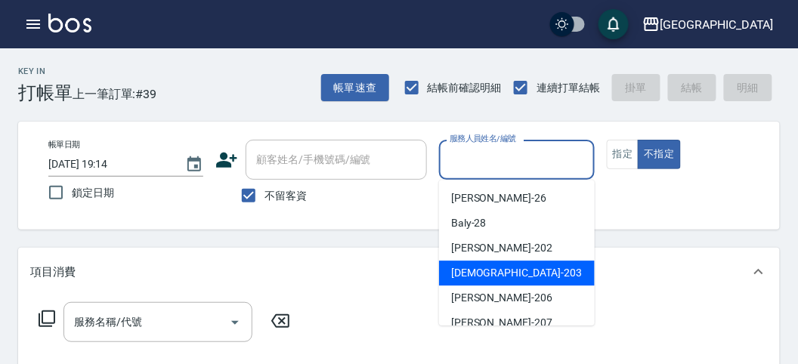
click at [453, 279] on span "聖德 -203" at bounding box center [516, 273] width 131 height 16
type input "聖德-203"
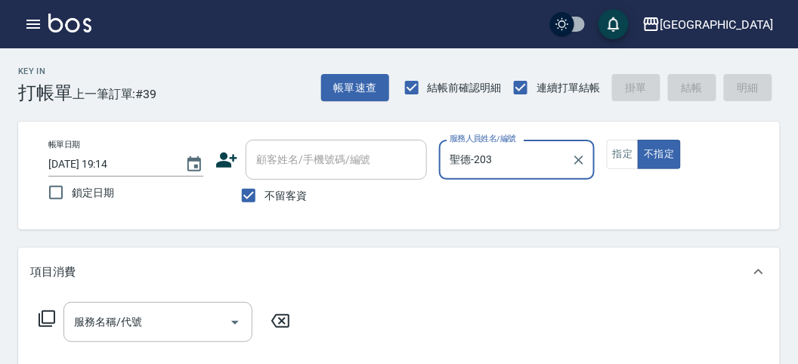
click at [51, 311] on icon at bounding box center [47, 318] width 17 height 17
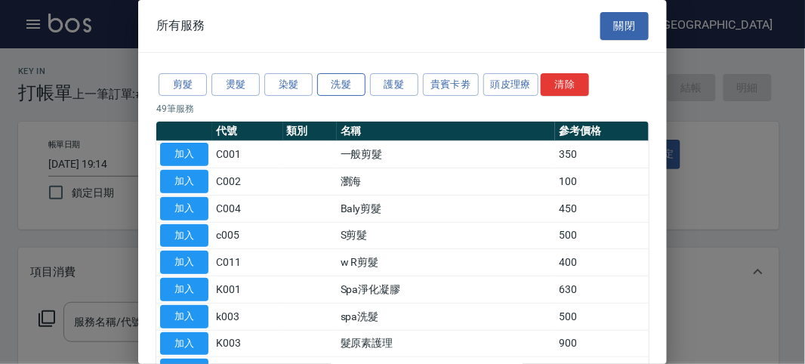
click at [344, 76] on button "洗髮" at bounding box center [341, 84] width 48 height 23
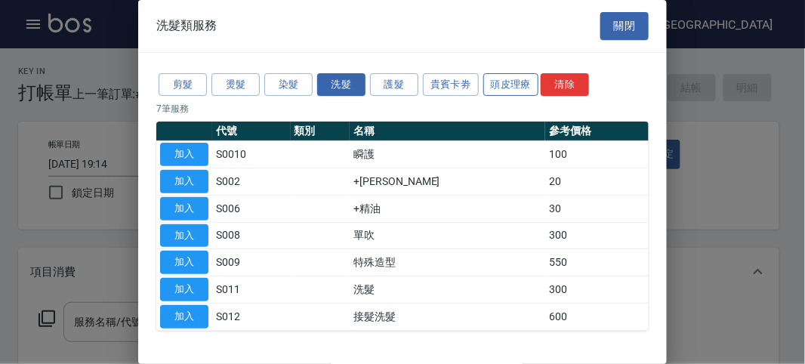
click at [483, 83] on button "頭皮理療" at bounding box center [511, 84] width 56 height 23
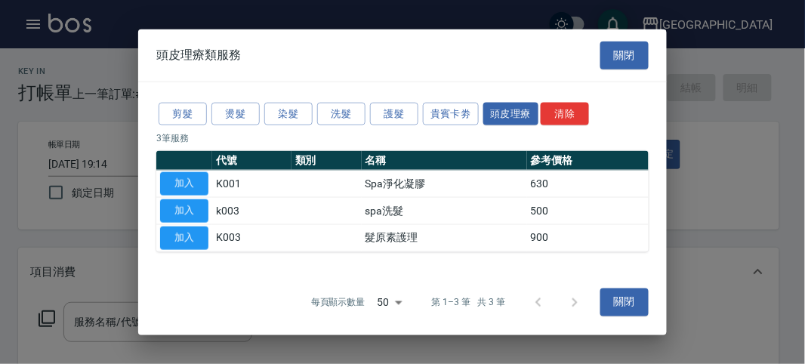
drag, startPoint x: 347, startPoint y: 100, endPoint x: 338, endPoint y: 107, distance: 12.4
click at [346, 100] on div "剪髮 燙髮 染髮 洗髮 護髮 貴賓卡劵 頭皮理療 清除 3 筆服務 代號 類別 名稱 參考價格 加入 K001 Spa淨化凝膠 630 加入 k003 spa…" at bounding box center [402, 176] width 529 height 188
click at [329, 120] on button "洗髮" at bounding box center [341, 113] width 48 height 23
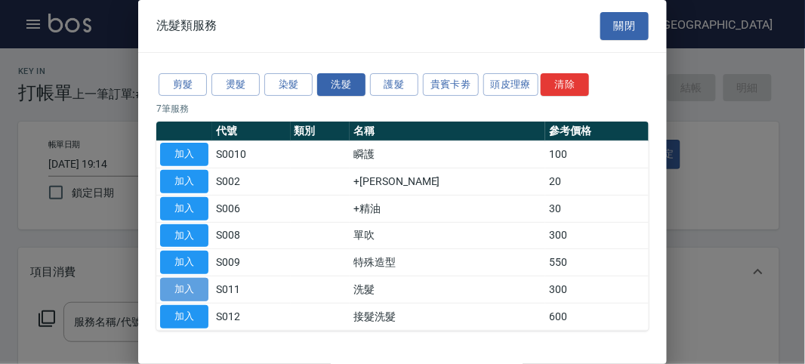
click at [178, 292] on button "加入" at bounding box center [184, 289] width 48 height 23
type input "洗髮(S011)"
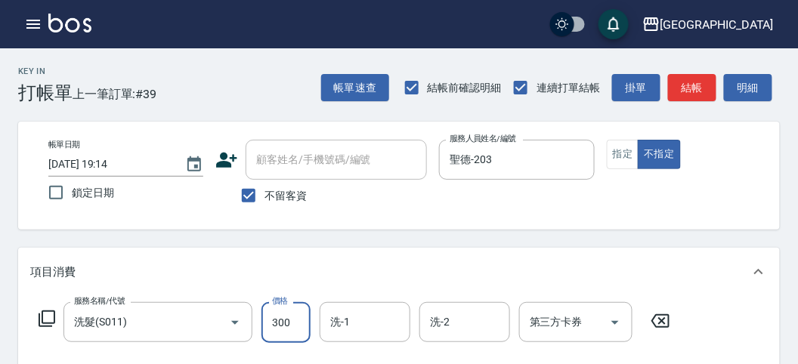
drag, startPoint x: 264, startPoint y: 326, endPoint x: 208, endPoint y: 357, distance: 64.9
click at [264, 326] on input "300" at bounding box center [285, 322] width 49 height 41
type input "330"
click at [758, 86] on button "明細" at bounding box center [748, 88] width 48 height 28
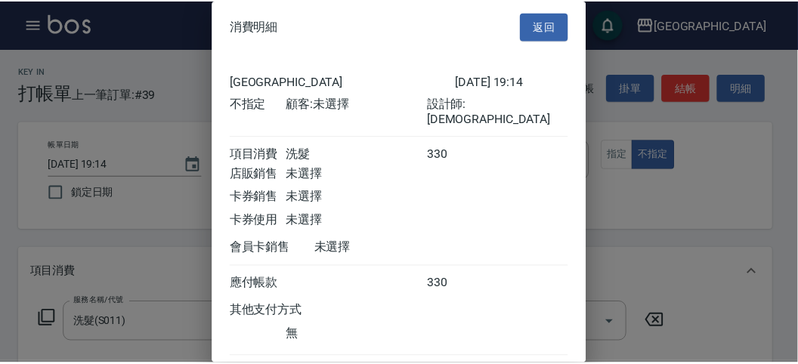
scroll to position [84, 0]
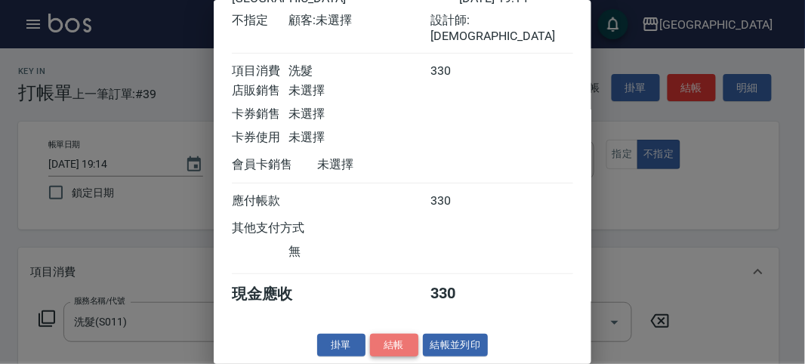
click at [397, 341] on button "結帳" at bounding box center [394, 345] width 48 height 23
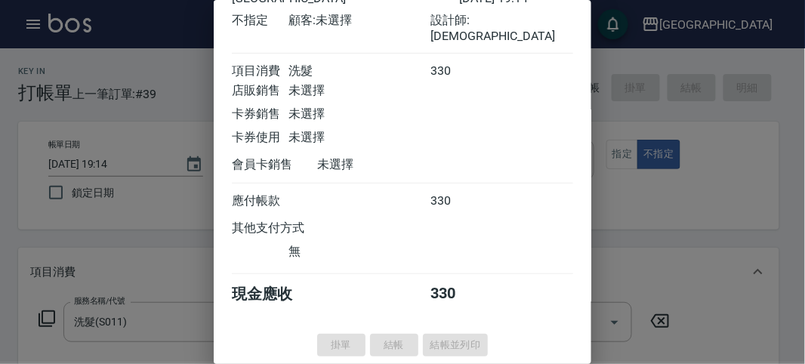
type input "[DATE] 19:16"
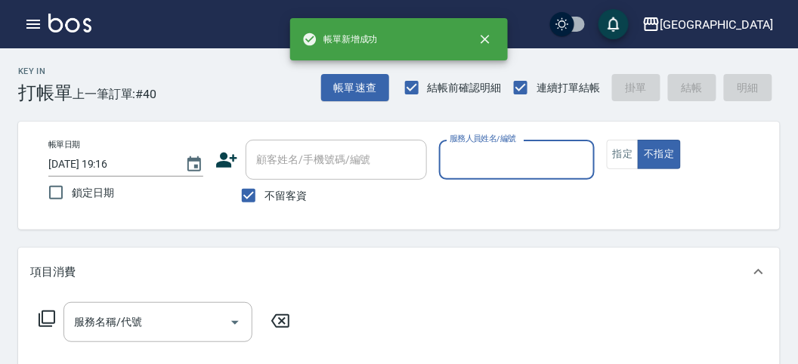
click at [489, 162] on input "服務人員姓名/編號" at bounding box center [516, 160] width 141 height 26
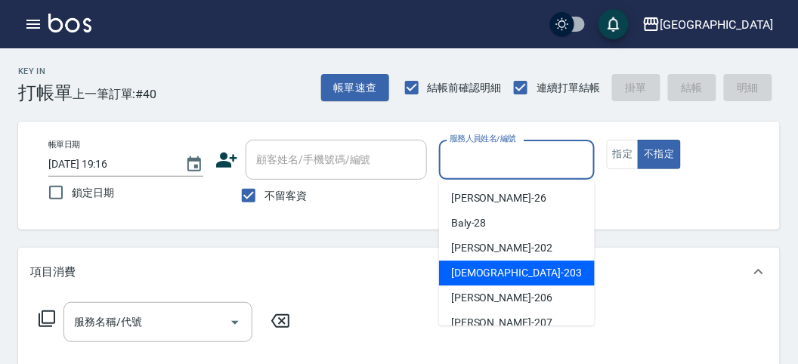
drag, startPoint x: 468, startPoint y: 280, endPoint x: 69, endPoint y: 352, distance: 406.0
click at [461, 282] on div "聖德 -203" at bounding box center [517, 273] width 156 height 25
type input "聖德-203"
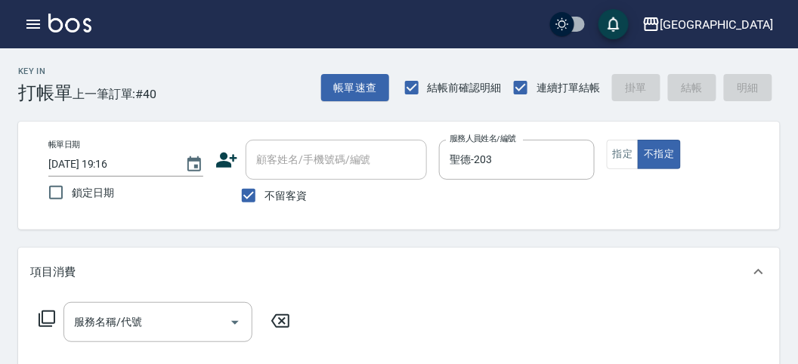
click at [54, 318] on icon at bounding box center [47, 318] width 17 height 17
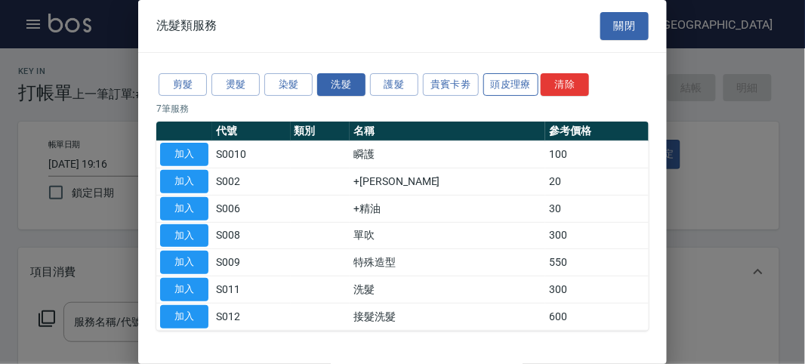
click at [490, 85] on button "頭皮理療" at bounding box center [511, 84] width 56 height 23
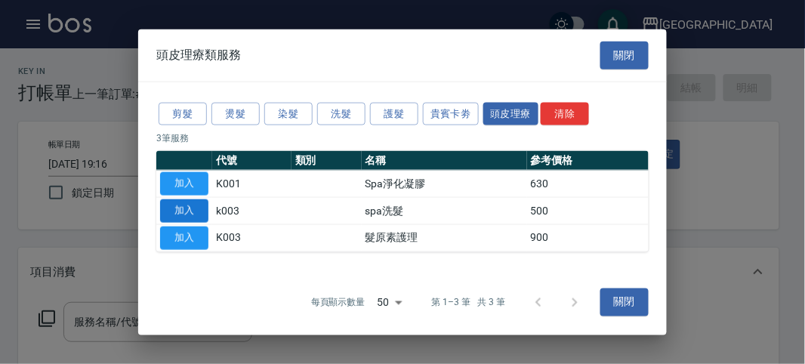
drag, startPoint x: 152, startPoint y: 218, endPoint x: 179, endPoint y: 210, distance: 28.4
click at [168, 215] on div "剪髮 燙髮 染髮 洗髮 護髮 貴賓卡劵 頭皮理療 清除 3 筆服務 代號 類別 名稱 參考價格 加入 K001 Spa淨化凝膠 630 加入 k003 spa…" at bounding box center [402, 176] width 529 height 188
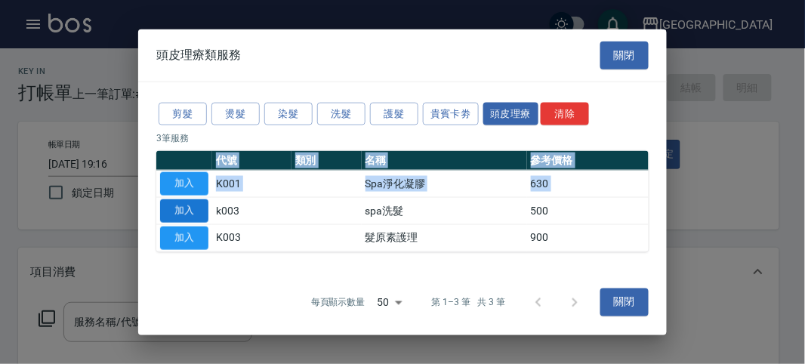
click at [179, 210] on button "加入" at bounding box center [184, 210] width 48 height 23
type input "spa洗髮(k003)"
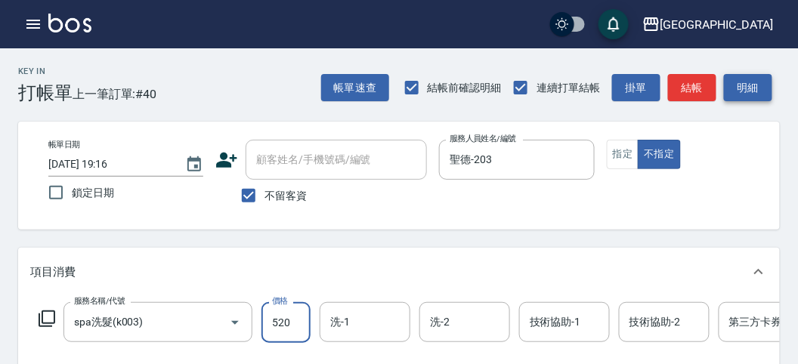
type input "520"
drag, startPoint x: 754, startPoint y: 76, endPoint x: 494, endPoint y: 232, distance: 303.2
click at [752, 76] on button "明細" at bounding box center [748, 88] width 48 height 28
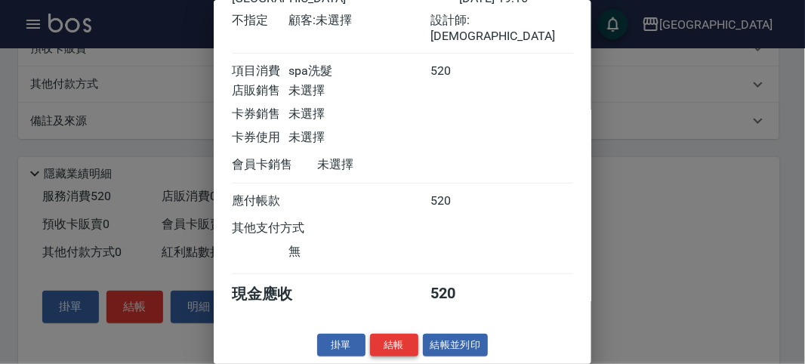
click at [378, 341] on button "結帳" at bounding box center [394, 345] width 48 height 23
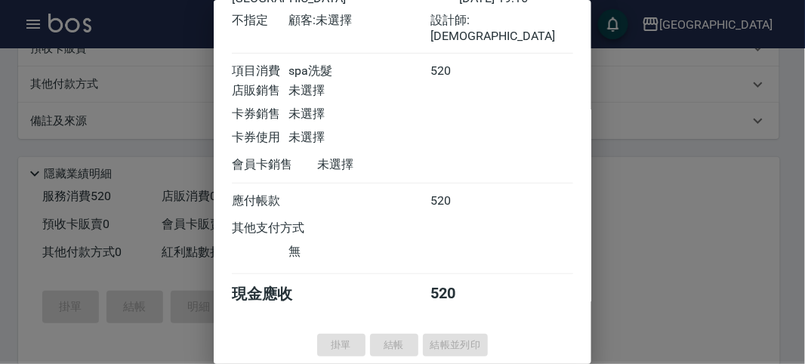
type input "[DATE] 19:17"
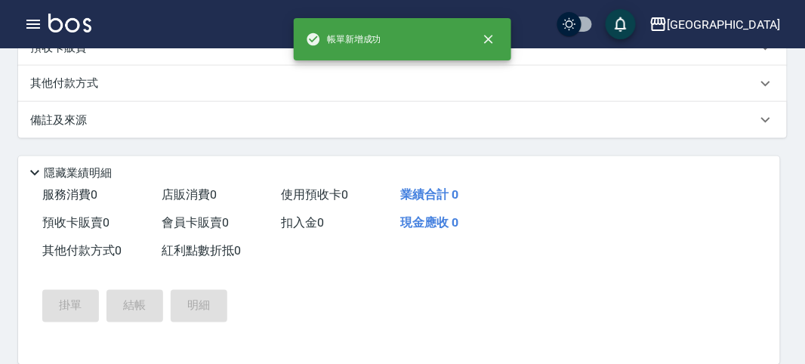
scroll to position [0, 0]
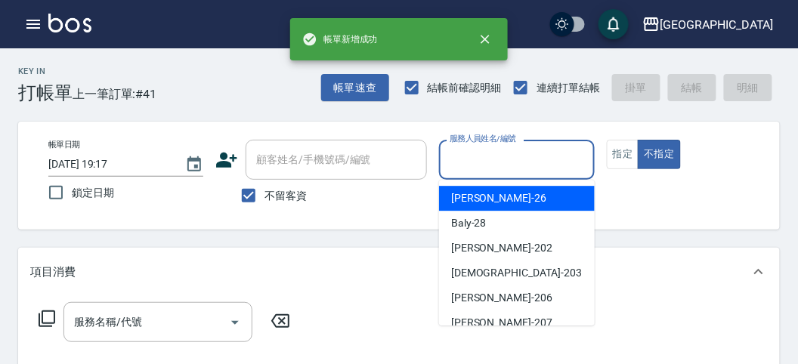
click at [502, 162] on input "服務人員姓名/編號" at bounding box center [516, 160] width 141 height 26
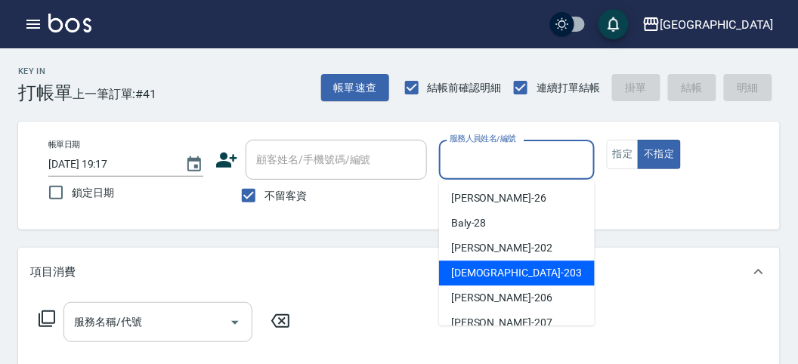
drag, startPoint x: 484, startPoint y: 267, endPoint x: 225, endPoint y: 303, distance: 261.5
click at [482, 268] on span "聖德 -203" at bounding box center [516, 273] width 131 height 16
type input "聖德-203"
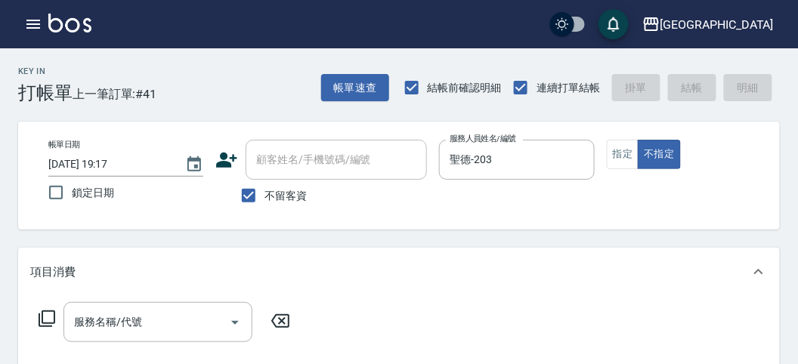
click at [51, 321] on icon at bounding box center [47, 319] width 18 height 18
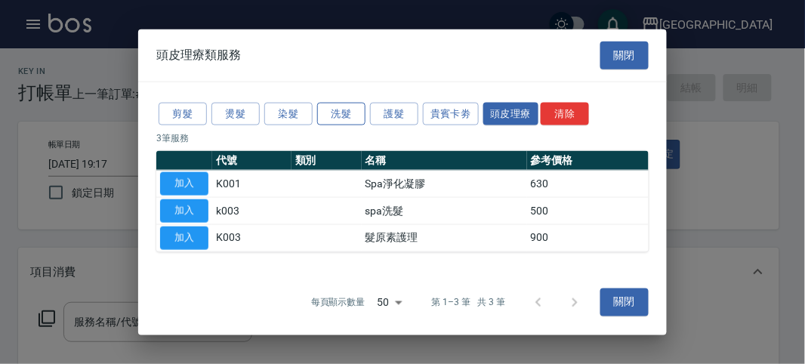
click at [318, 110] on button "洗髮" at bounding box center [341, 113] width 48 height 23
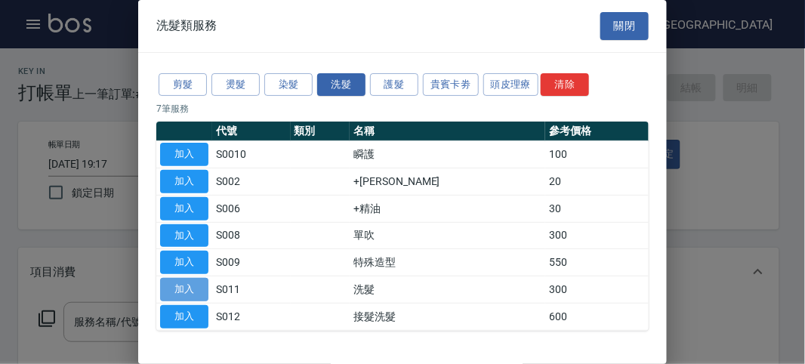
click at [192, 282] on button "加入" at bounding box center [184, 289] width 48 height 23
type input "洗髮(S011)"
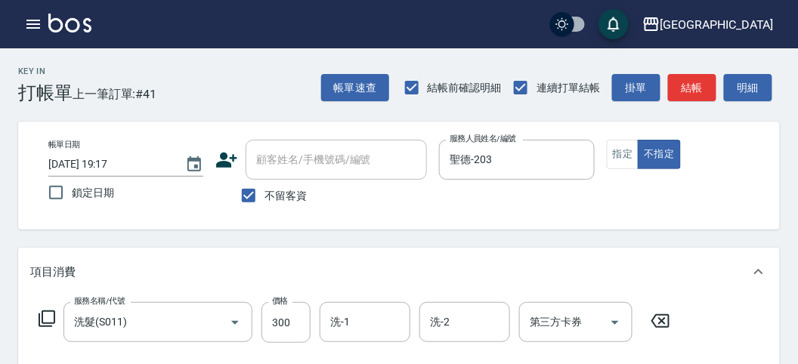
click at [754, 82] on button "明細" at bounding box center [748, 88] width 48 height 28
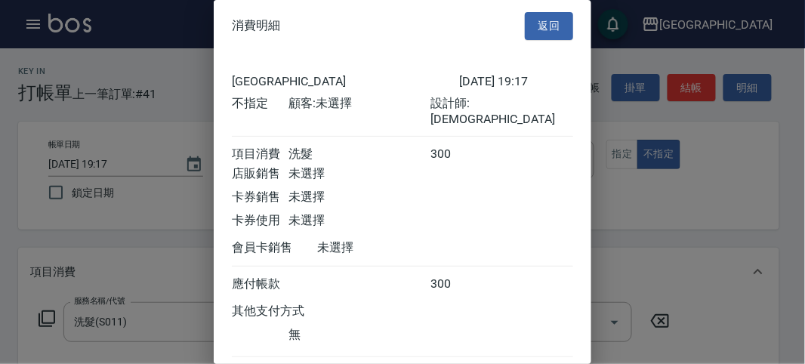
scroll to position [84, 0]
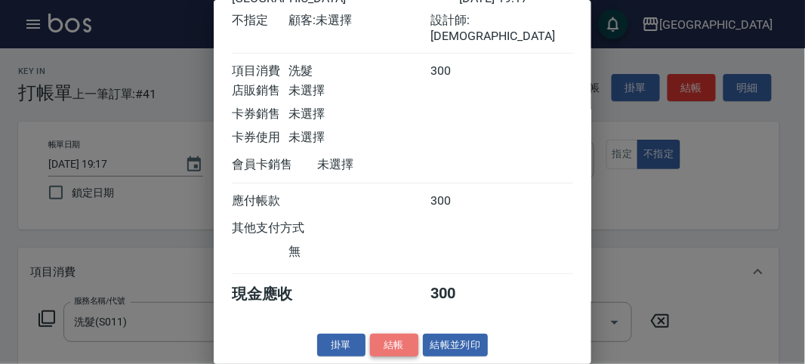
click at [386, 334] on button "結帳" at bounding box center [394, 345] width 48 height 23
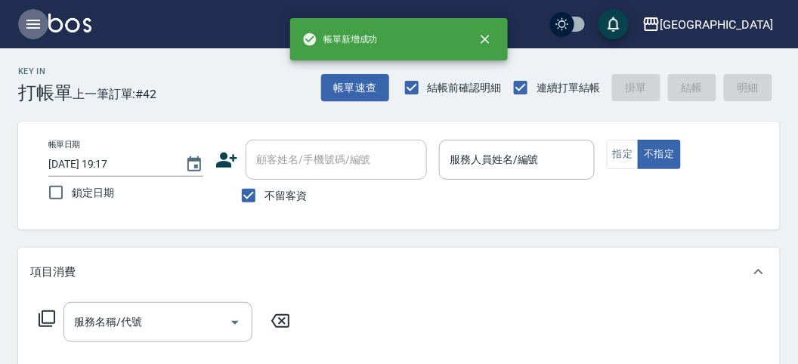
click at [32, 33] on button "button" at bounding box center [33, 24] width 30 height 30
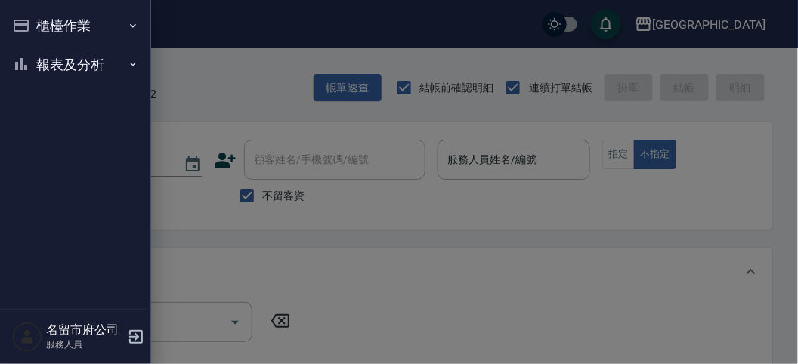
click at [54, 70] on div "櫃檯作業 打帳單 帳單列表 現金收支登錄 高階收支登錄 材料自購登錄 每日結帳 報表及分析 報表目錄 店家日報表 互助排行榜 互助點數明細 設計師日報表 設計…" at bounding box center [75, 182] width 151 height 364
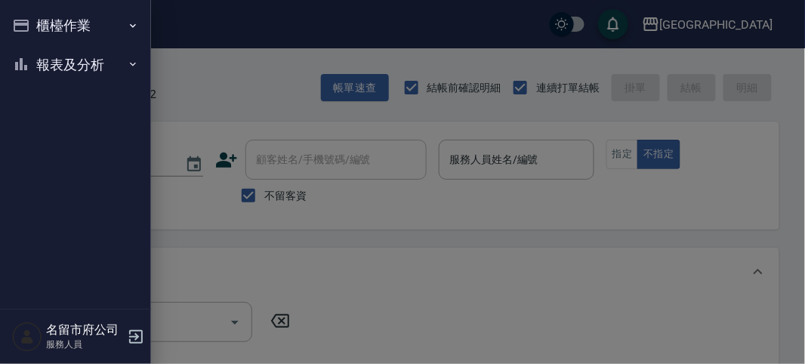
click at [57, 68] on button "報表及分析" at bounding box center [75, 64] width 139 height 39
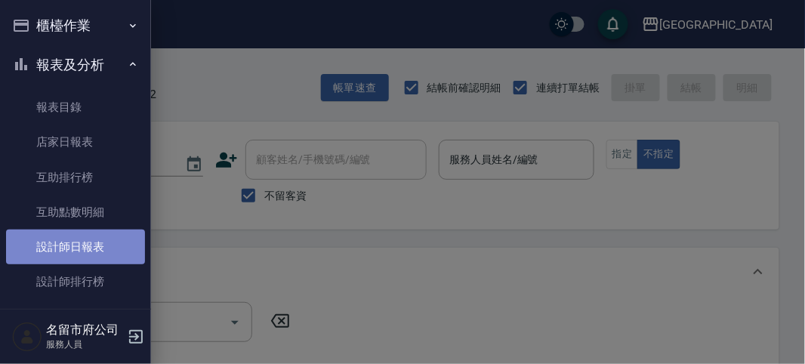
click at [90, 248] on link "設計師日報表" at bounding box center [75, 247] width 139 height 35
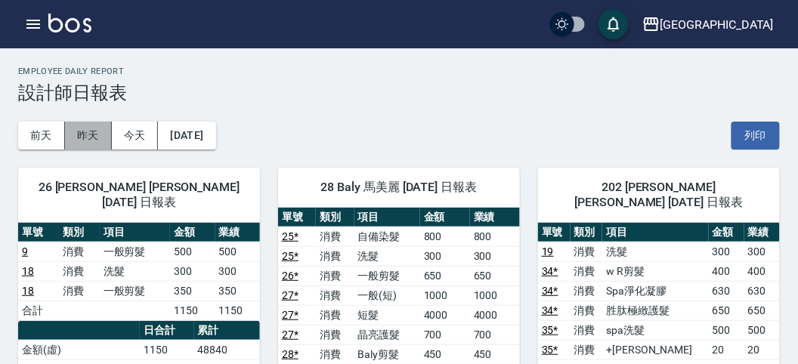
click at [97, 131] on button "昨天" at bounding box center [88, 136] width 47 height 28
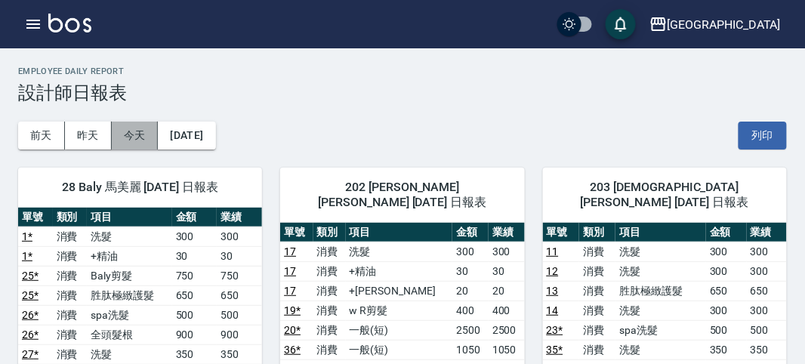
click at [136, 144] on button "今天" at bounding box center [135, 136] width 47 height 28
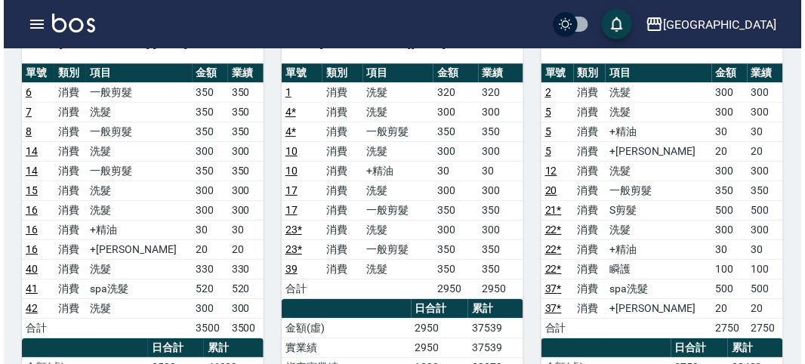
scroll to position [839, 0]
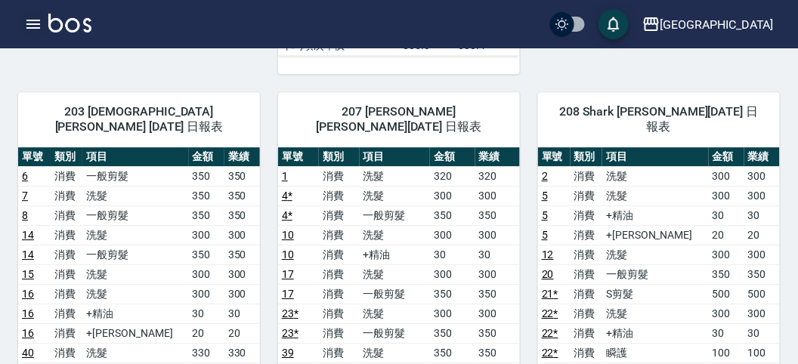
click at [32, 28] on icon "button" at bounding box center [33, 24] width 14 height 9
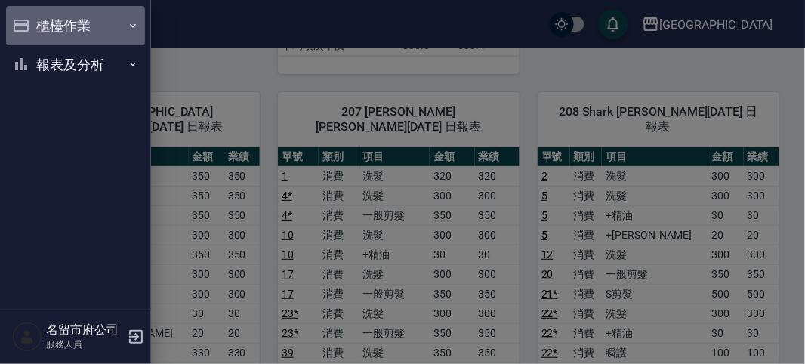
click at [32, 26] on button "櫃檯作業" at bounding box center [75, 25] width 139 height 39
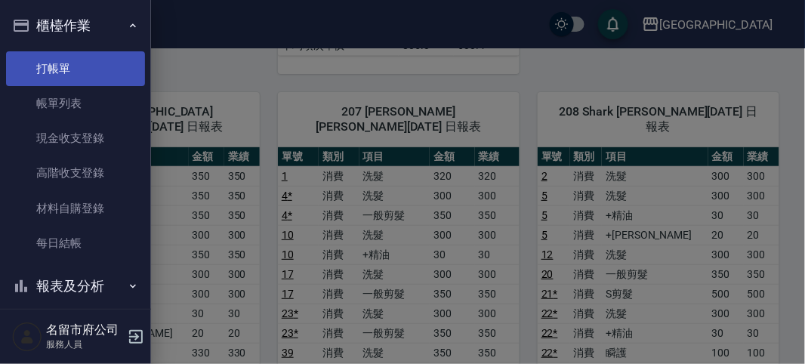
click at [42, 65] on link "打帳單" at bounding box center [75, 68] width 139 height 35
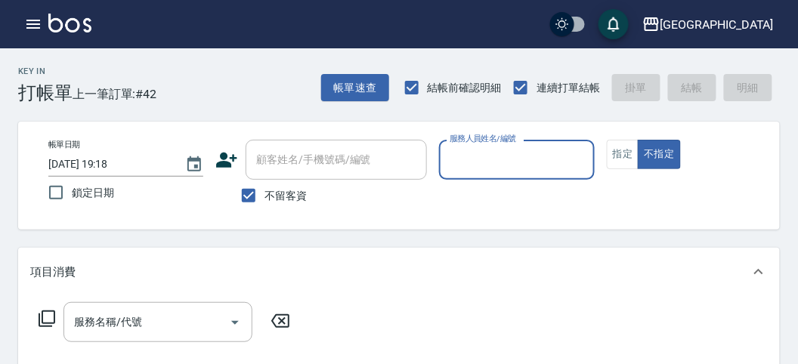
click at [268, 97] on div "Key In 打帳單 上一筆訂單:#42 帳單速查 結帳前確認明細 連續打單結帳 掛單 結帳 明細" at bounding box center [389, 75] width 779 height 55
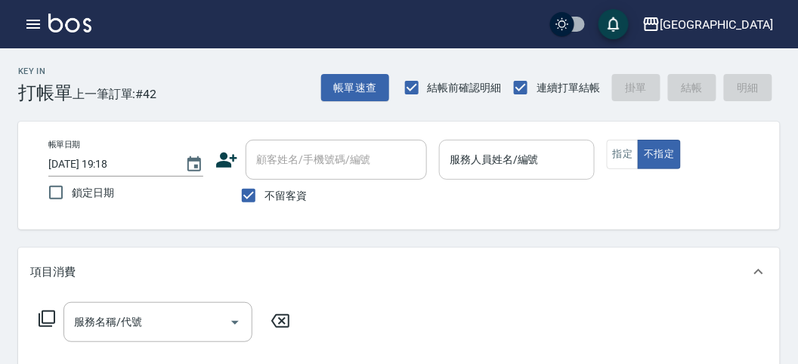
click at [500, 170] on input "服務人員姓名/編號" at bounding box center [516, 160] width 141 height 26
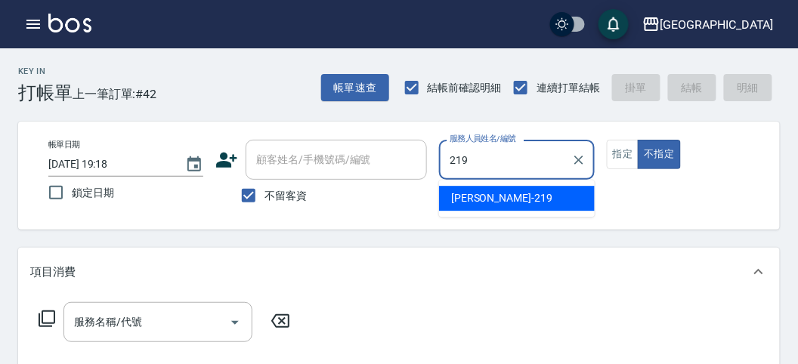
type input "[PERSON_NAME]-219"
type button "false"
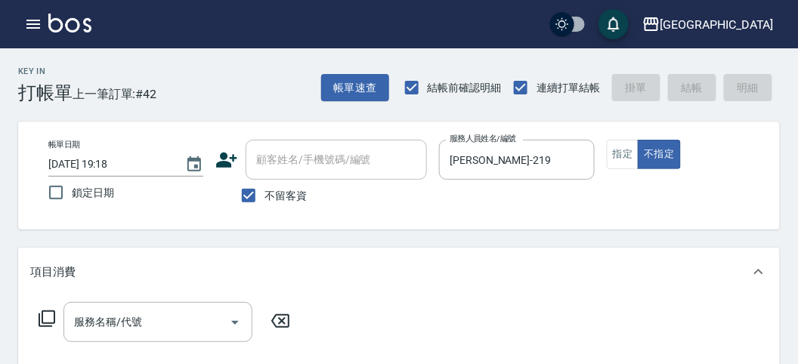
click at [49, 313] on icon at bounding box center [47, 319] width 18 height 18
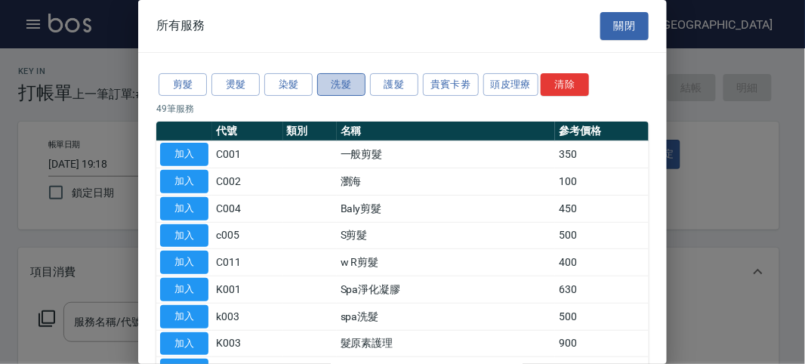
click at [363, 76] on button "洗髮" at bounding box center [341, 84] width 48 height 23
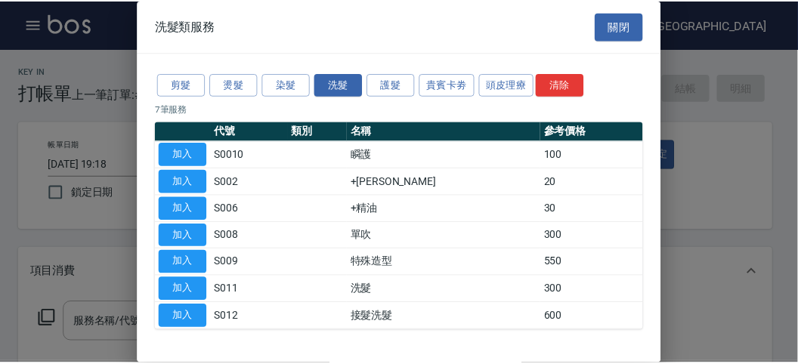
scroll to position [46, 0]
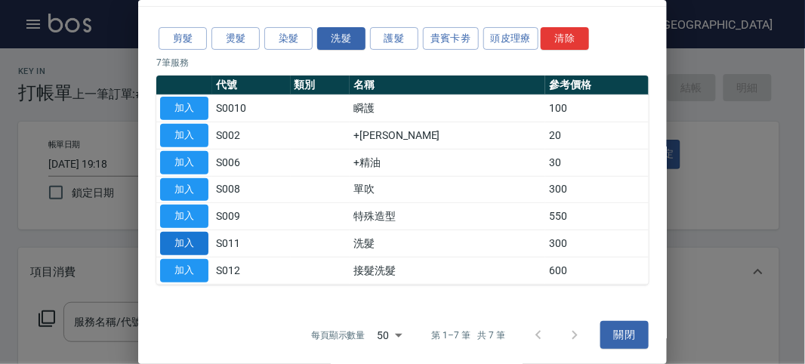
click at [202, 242] on button "加入" at bounding box center [184, 243] width 48 height 23
type input "洗髮(S011)"
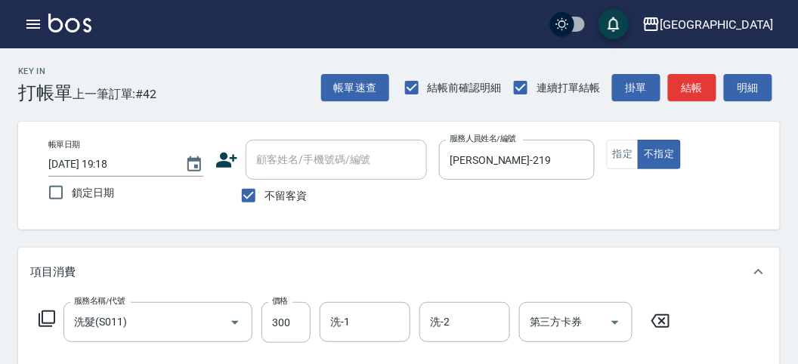
click at [46, 321] on icon at bounding box center [47, 319] width 18 height 18
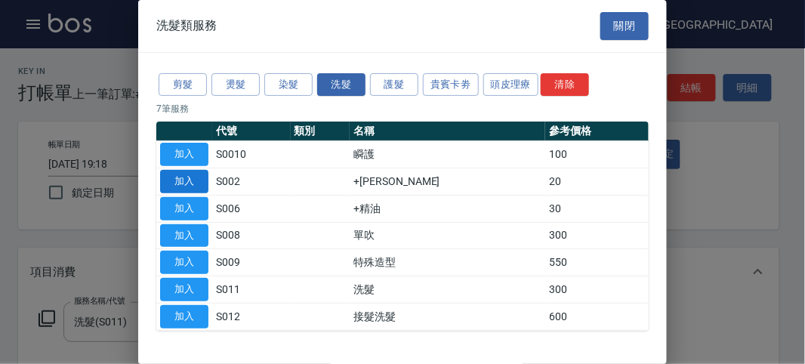
click at [185, 178] on button "加入" at bounding box center [184, 181] width 48 height 23
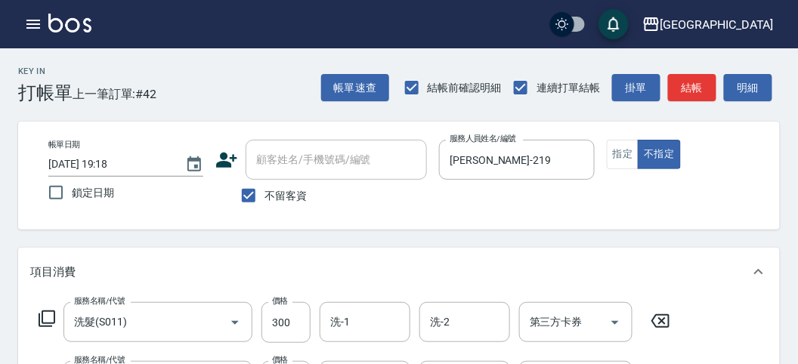
click at [43, 316] on icon at bounding box center [47, 319] width 18 height 18
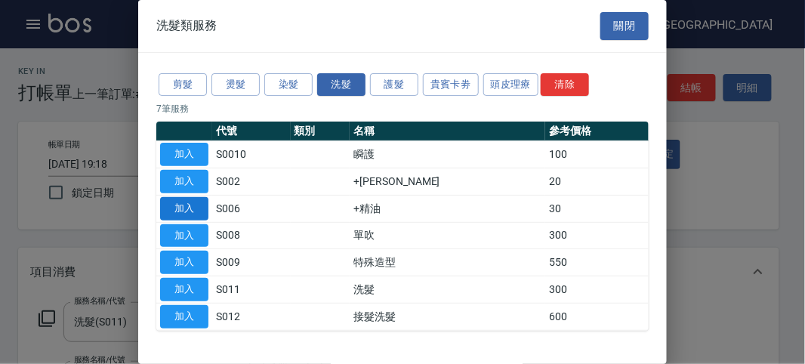
click at [197, 210] on button "加入" at bounding box center [184, 208] width 48 height 23
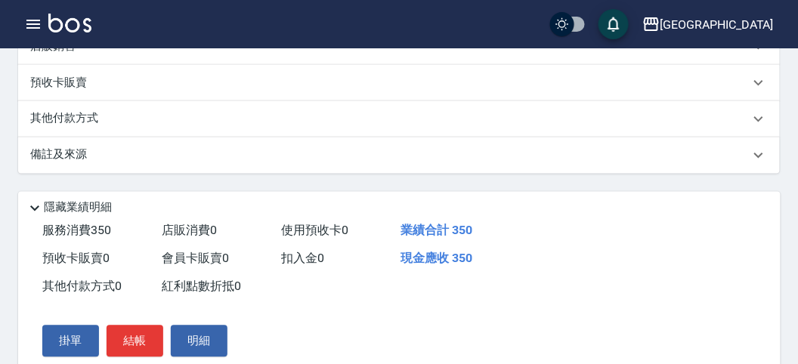
scroll to position [560, 0]
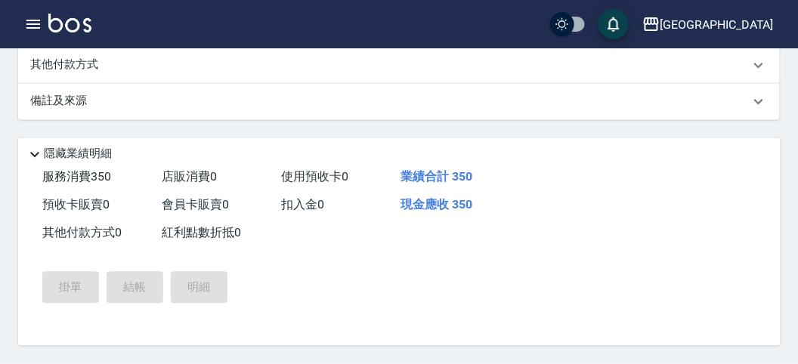
type input "[DATE] 19:23"
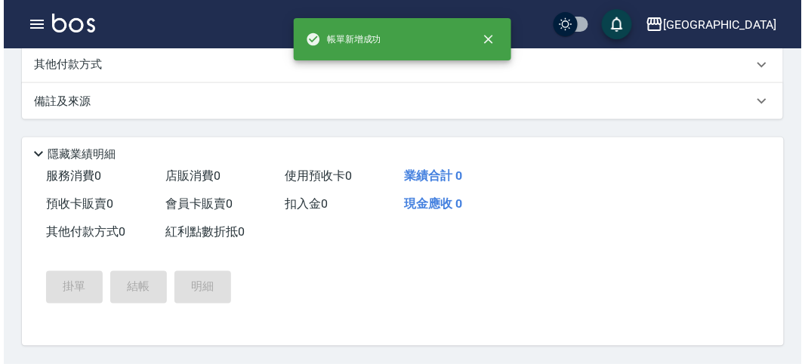
scroll to position [0, 0]
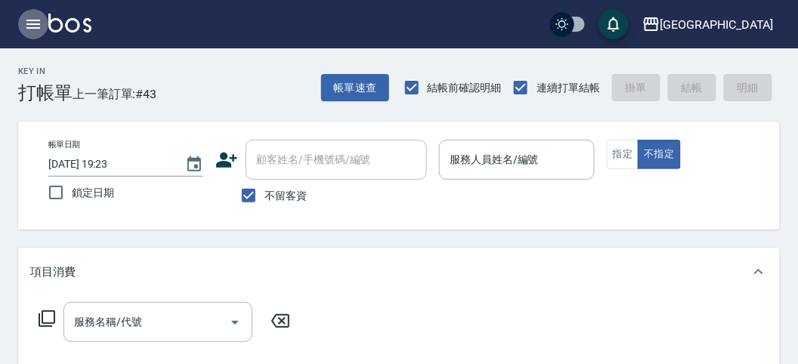
click at [35, 24] on icon "button" at bounding box center [33, 24] width 18 height 18
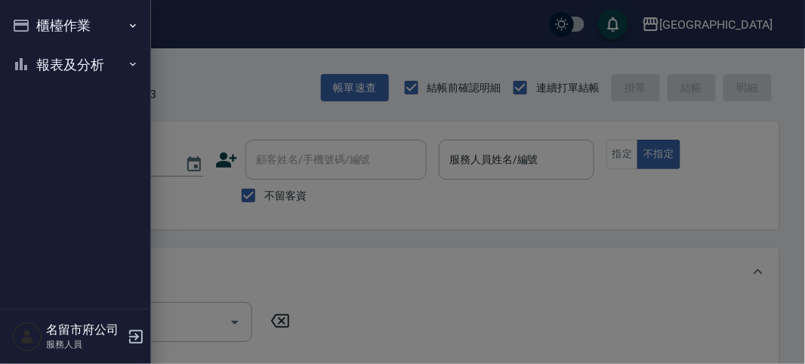
drag, startPoint x: 79, startPoint y: 88, endPoint x: 97, endPoint y: 70, distance: 25.1
click at [83, 88] on ul "櫃檯作業 打帳單 帳單列表 現金收支登錄 高階收支登錄 材料自購登錄 每日結帳 報表及分析 報表目錄 店家日報表 互助排行榜 互助點數明細 設計師日報表 設計…" at bounding box center [75, 45] width 139 height 90
click at [97, 69] on button "報表及分析" at bounding box center [75, 64] width 139 height 39
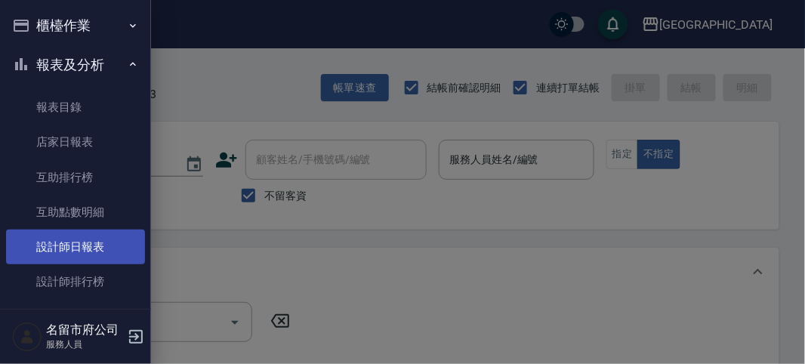
click at [90, 252] on link "設計師日報表" at bounding box center [75, 247] width 139 height 35
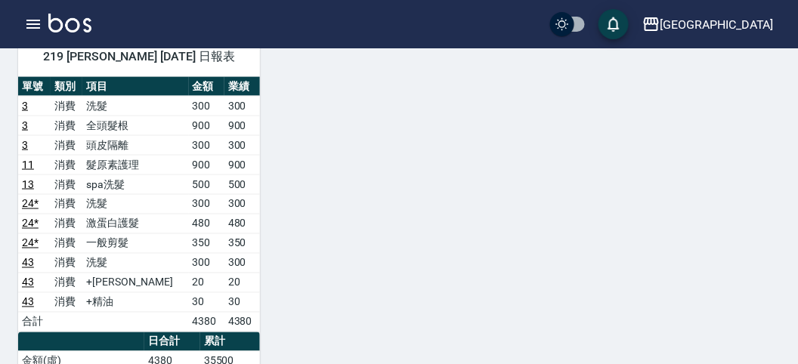
scroll to position [1511, 0]
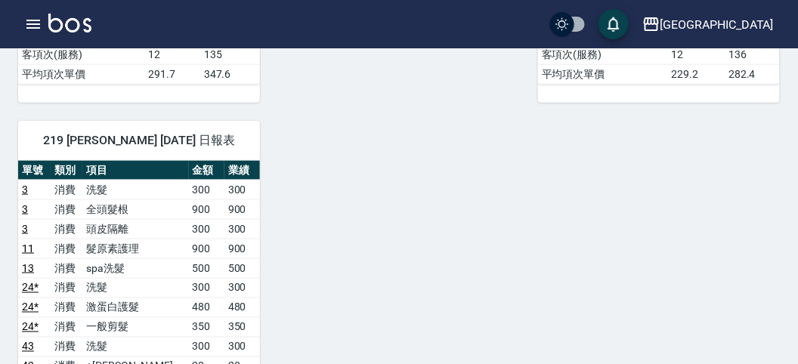
click at [73, 24] on img at bounding box center [69, 23] width 43 height 19
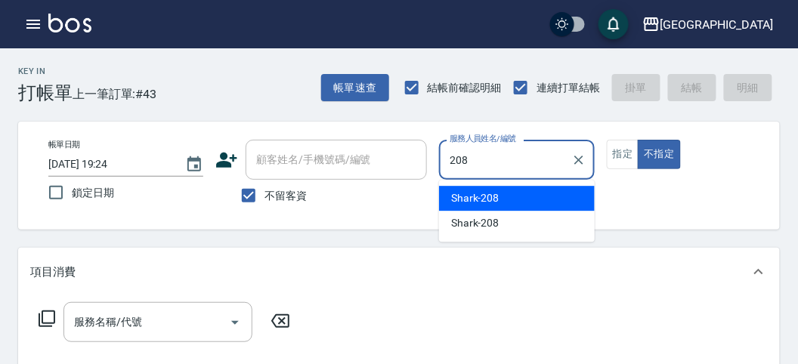
click at [492, 195] on span "Shark -208" at bounding box center [475, 198] width 48 height 16
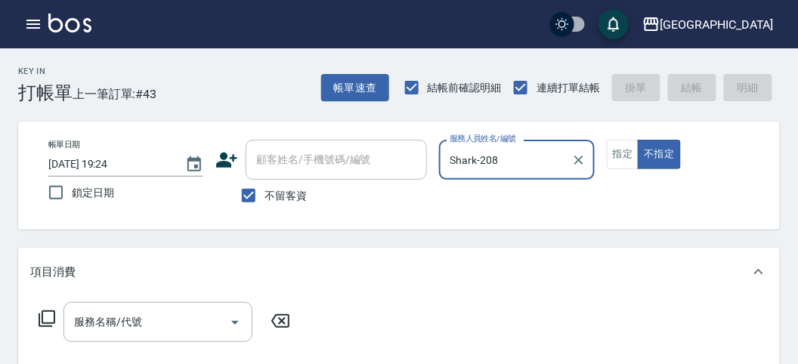
type input "Shark-208"
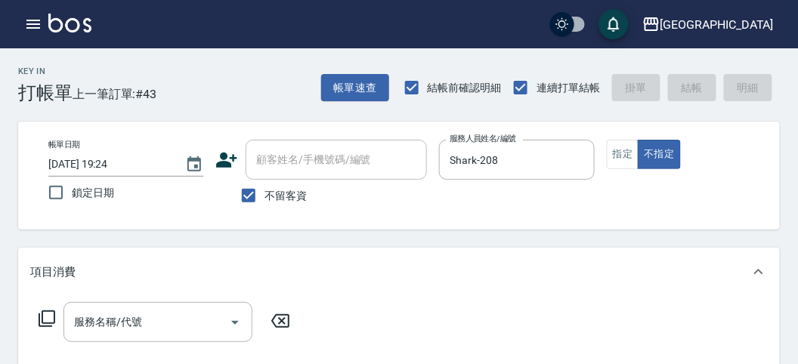
click at [48, 316] on icon at bounding box center [47, 319] width 18 height 18
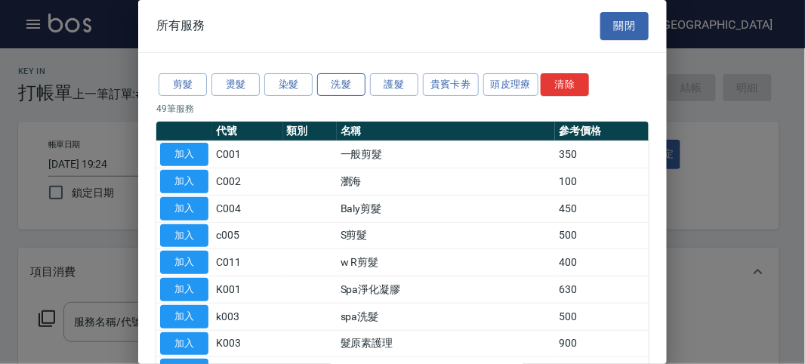
click at [344, 79] on button "洗髮" at bounding box center [341, 84] width 48 height 23
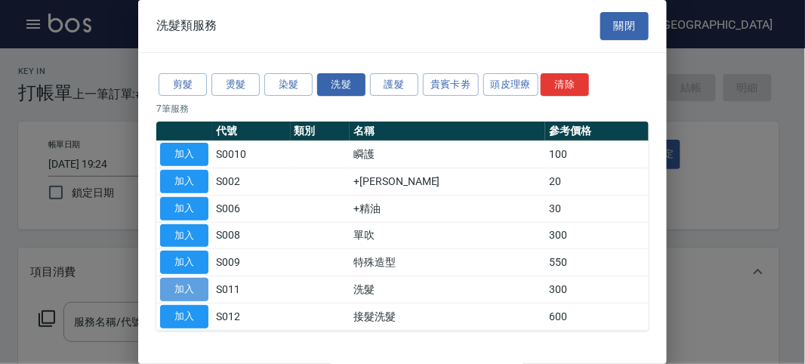
click at [196, 285] on button "加入" at bounding box center [184, 289] width 48 height 23
type input "洗髮(S011)"
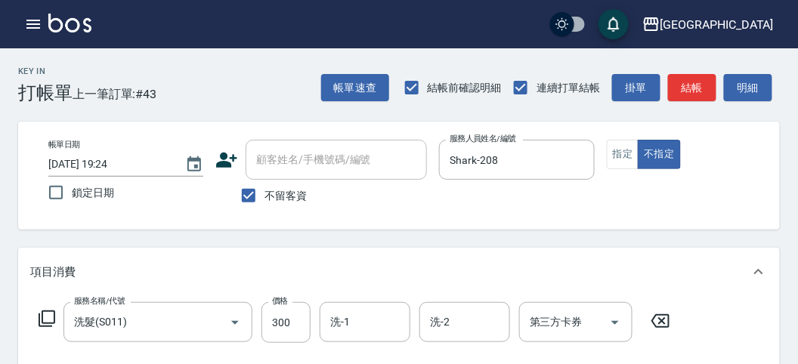
click at [42, 316] on icon at bounding box center [47, 318] width 17 height 17
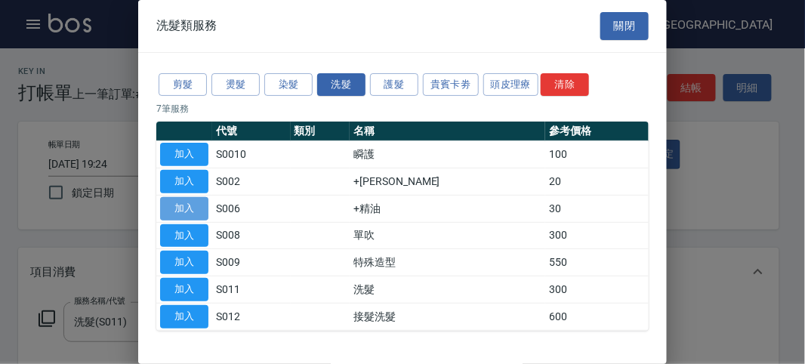
click at [190, 200] on button "加入" at bounding box center [184, 208] width 48 height 23
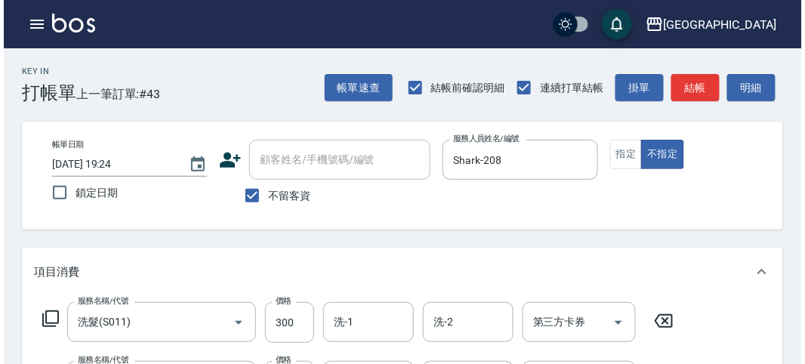
scroll to position [501, 0]
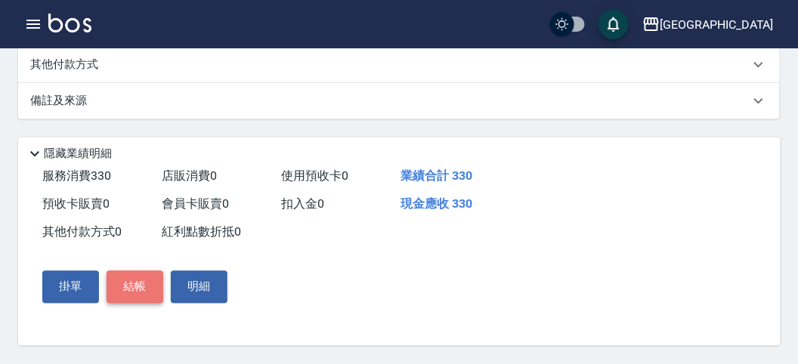
click at [122, 291] on button "結帳" at bounding box center [135, 287] width 57 height 32
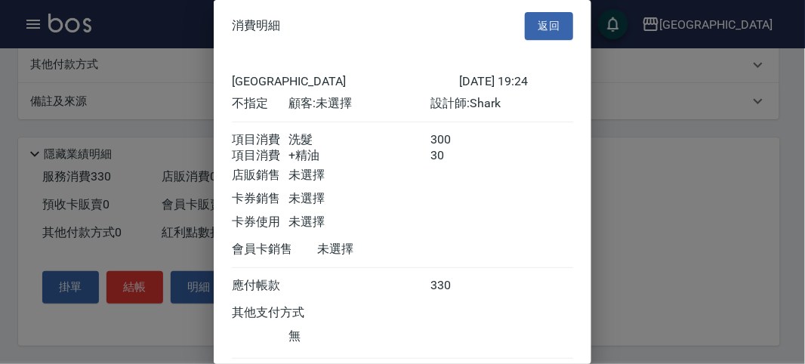
scroll to position [100, 0]
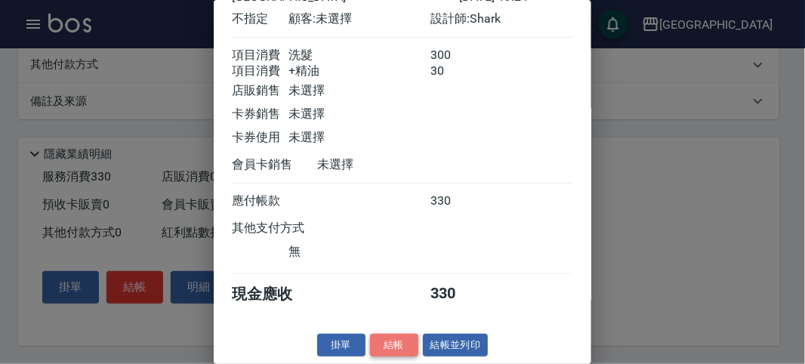
click at [384, 341] on button "結帳" at bounding box center [394, 345] width 48 height 23
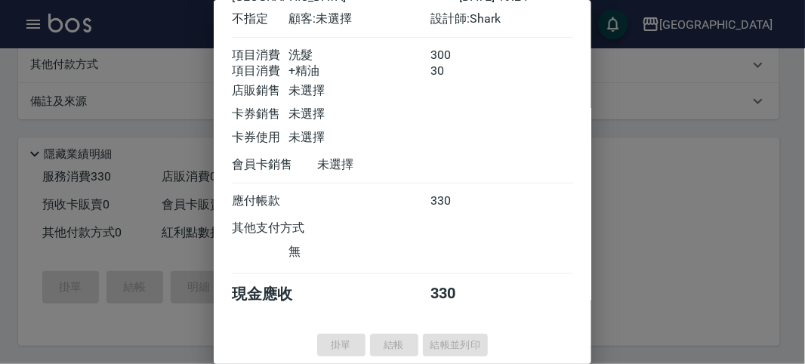
type input "[DATE] 19:25"
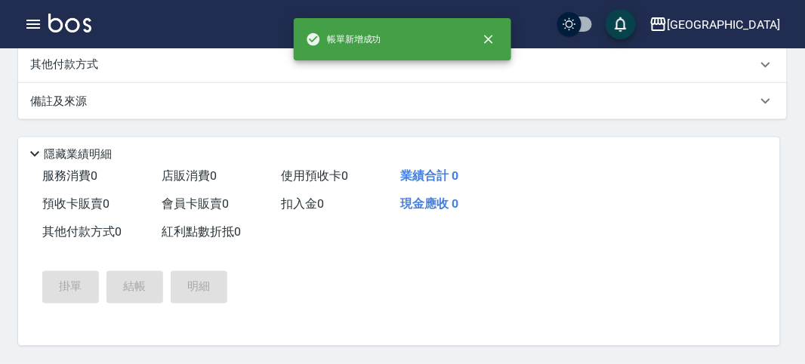
scroll to position [0, 0]
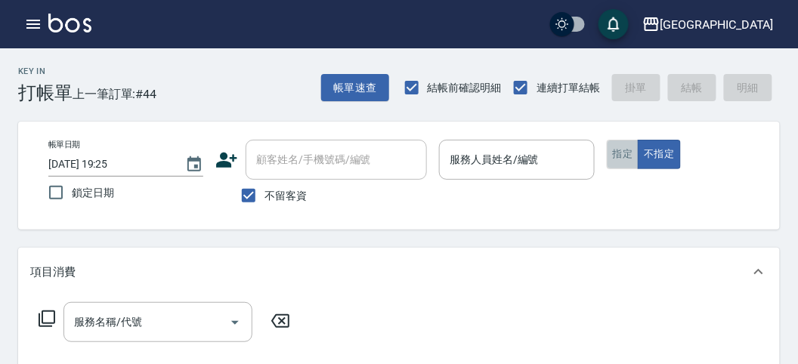
click at [618, 155] on button "指定" at bounding box center [623, 154] width 32 height 29
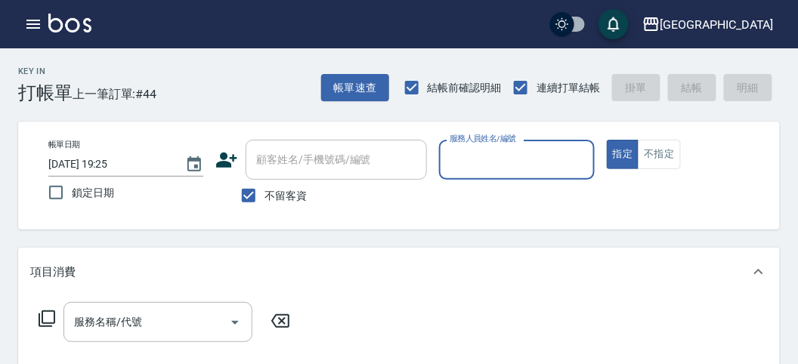
click at [521, 166] on input "服務人員姓名/編號" at bounding box center [516, 160] width 141 height 26
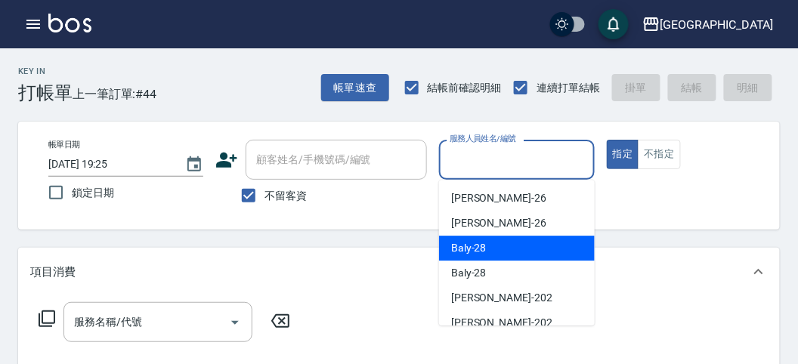
click at [533, 251] on div "Baly -28" at bounding box center [517, 248] width 156 height 25
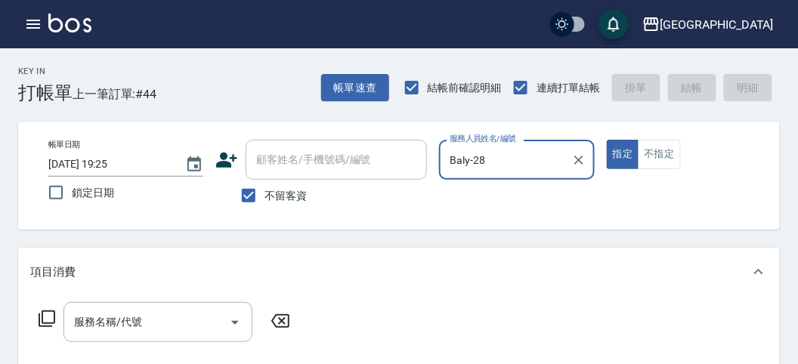
click at [513, 165] on input "Baly-28" at bounding box center [505, 160] width 119 height 26
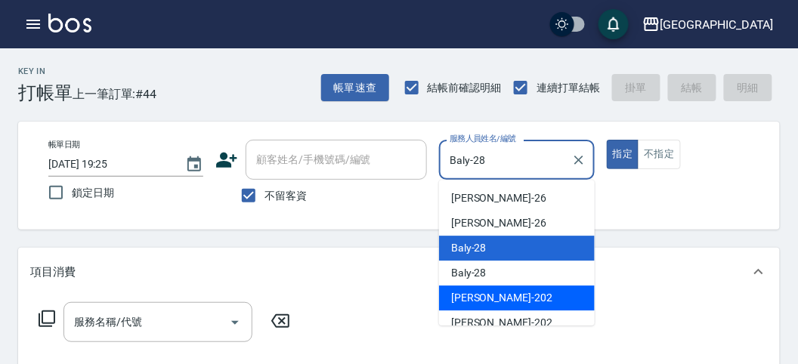
drag, startPoint x: 512, startPoint y: 301, endPoint x: 329, endPoint y: 306, distance: 182.9
click at [512, 302] on div "[PERSON_NAME] -202" at bounding box center [517, 298] width 156 height 25
type input "[PERSON_NAME]-202"
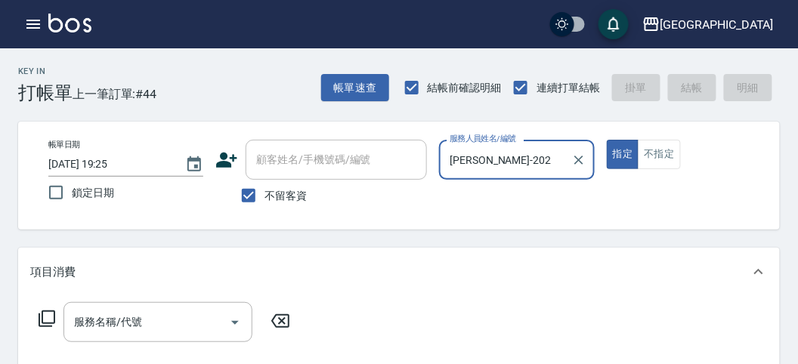
click at [51, 311] on icon at bounding box center [47, 318] width 17 height 17
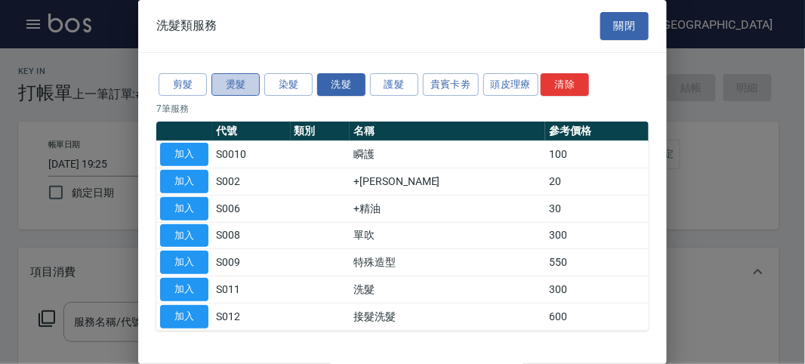
click at [242, 84] on button "燙髮" at bounding box center [235, 84] width 48 height 23
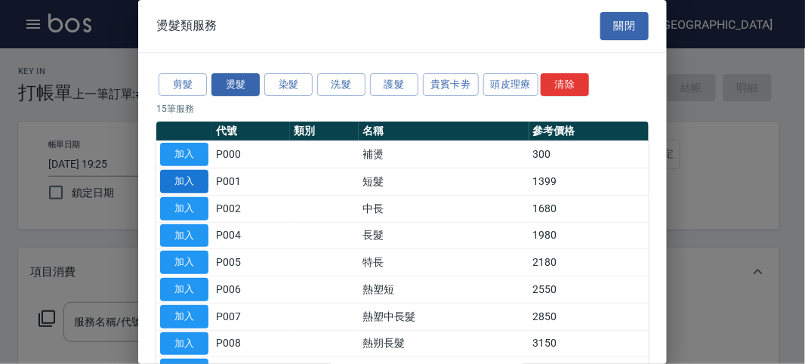
click at [176, 177] on button "加入" at bounding box center [184, 181] width 48 height 23
type input "短髮(P001)"
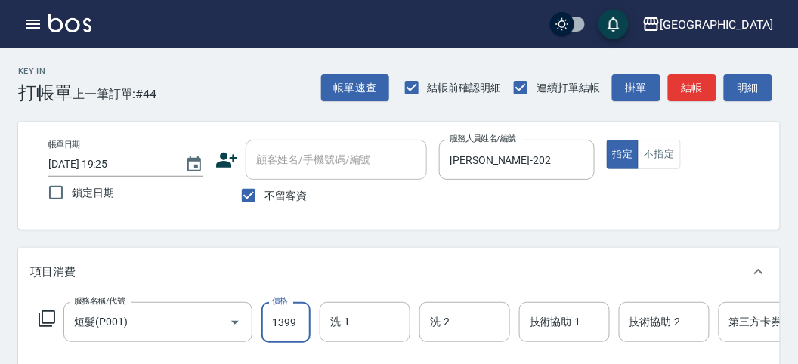
click at [276, 318] on input "1399" at bounding box center [285, 322] width 49 height 41
type input "2550"
click at [49, 317] on icon at bounding box center [47, 319] width 18 height 18
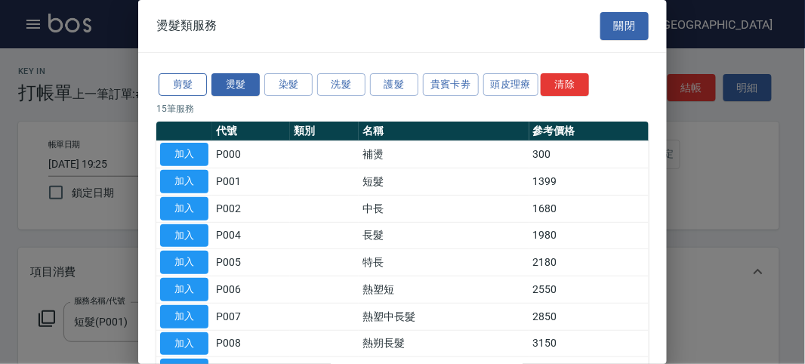
click at [189, 85] on button "剪髮" at bounding box center [183, 84] width 48 height 23
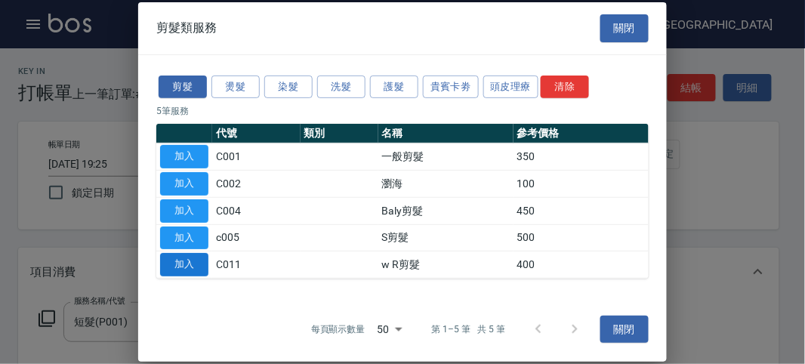
click at [180, 265] on button "加入" at bounding box center [184, 264] width 48 height 23
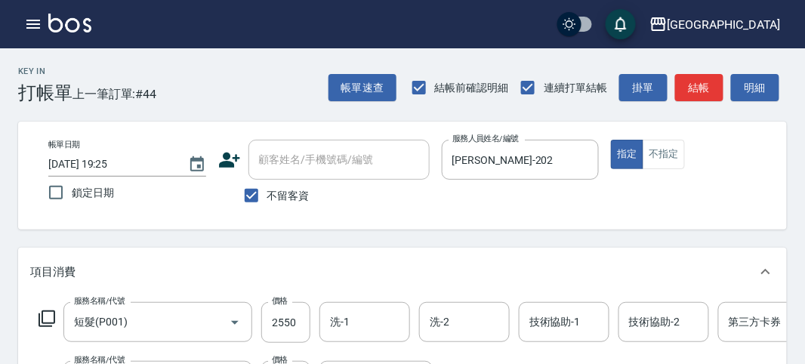
scroll to position [38, 0]
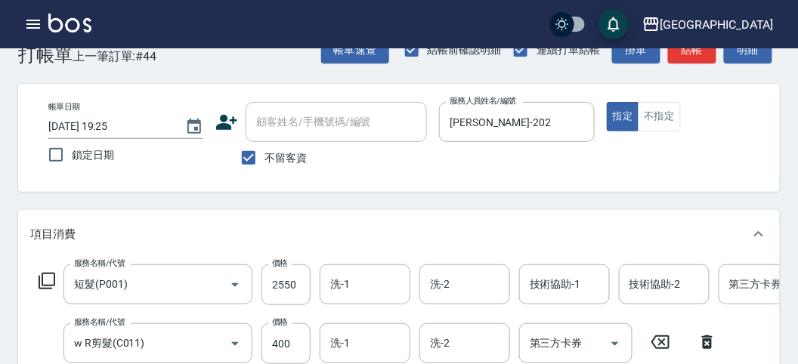
click at [51, 273] on icon at bounding box center [47, 281] width 17 height 17
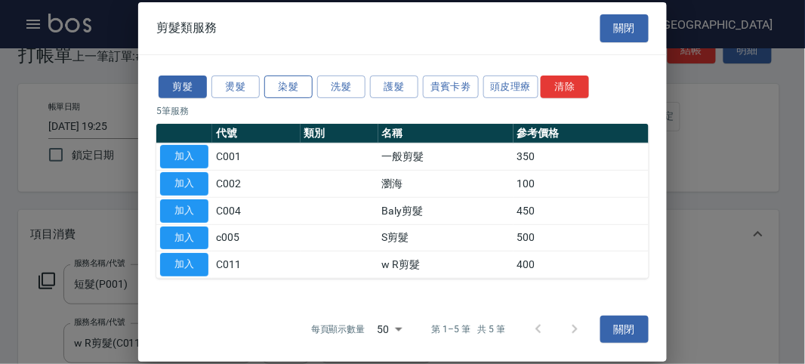
click at [302, 81] on button "染髮" at bounding box center [288, 86] width 48 height 23
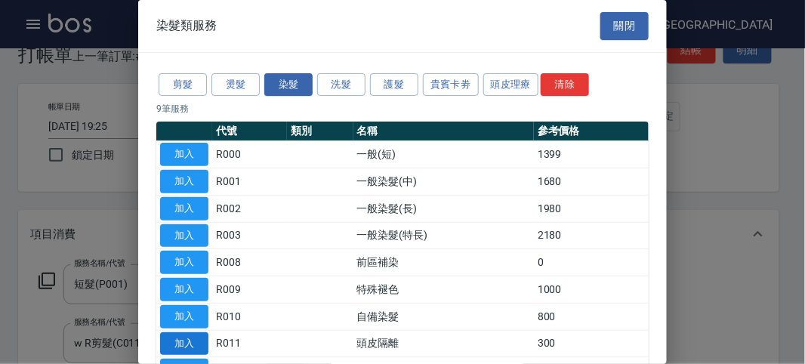
scroll to position [84, 0]
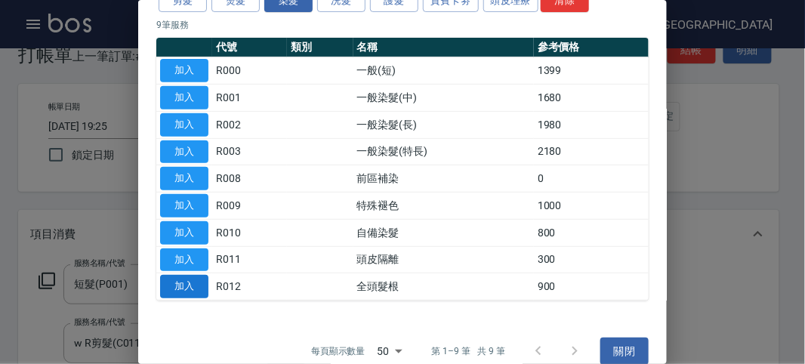
click at [202, 277] on button "加入" at bounding box center [184, 286] width 48 height 23
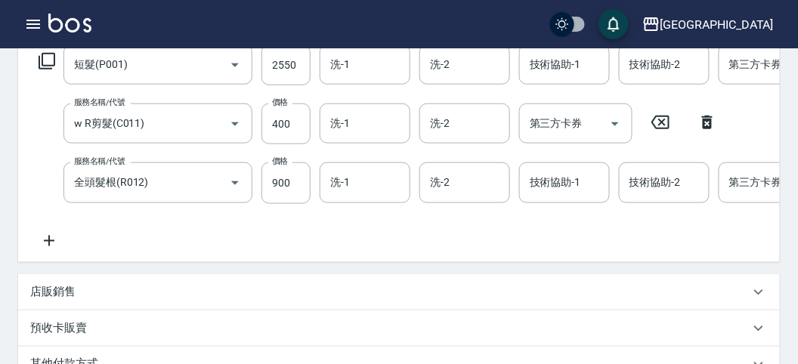
scroll to position [174, 0]
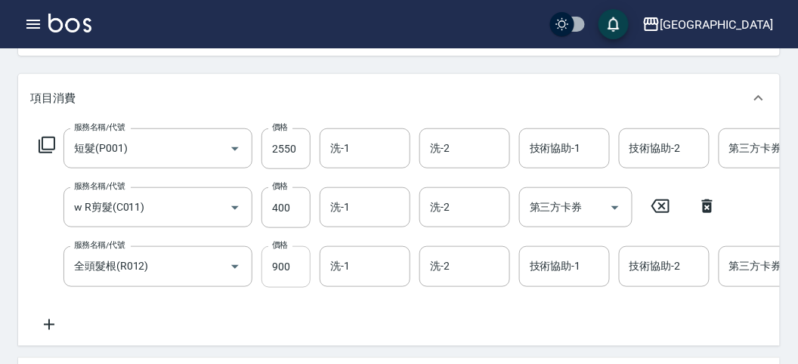
click at [290, 274] on input "900" at bounding box center [285, 266] width 49 height 41
type input "1200"
click at [48, 144] on icon at bounding box center [47, 145] width 18 height 18
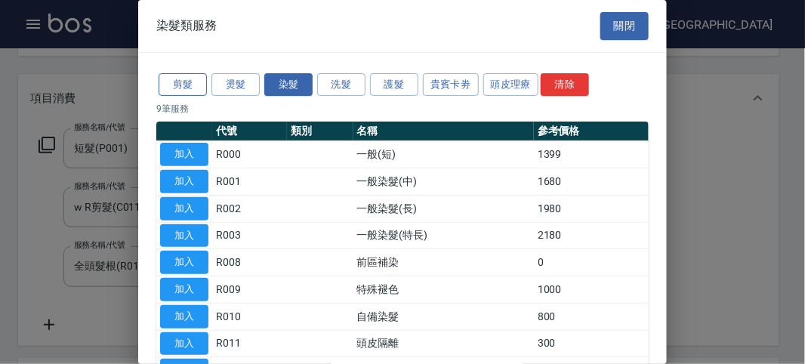
click at [175, 94] on button "剪髮" at bounding box center [183, 84] width 48 height 23
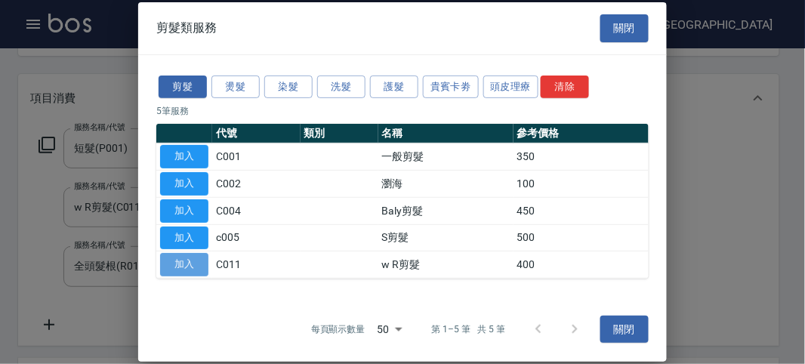
click at [204, 263] on button "加入" at bounding box center [184, 264] width 48 height 23
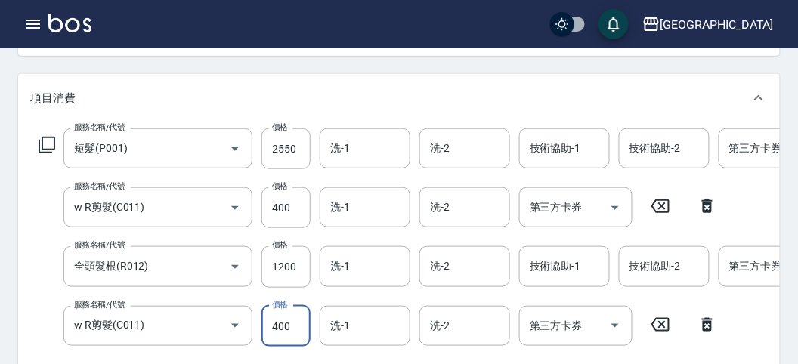
click at [300, 323] on input "400" at bounding box center [285, 326] width 49 height 41
type input "700"
click at [42, 140] on icon at bounding box center [47, 145] width 17 height 17
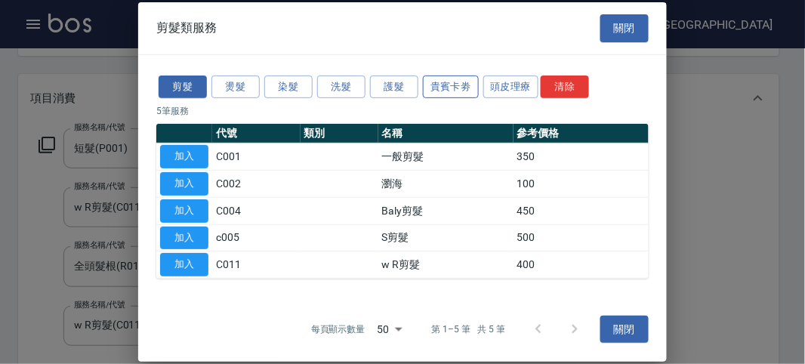
click at [470, 88] on button "貴賓卡劵" at bounding box center [451, 86] width 56 height 23
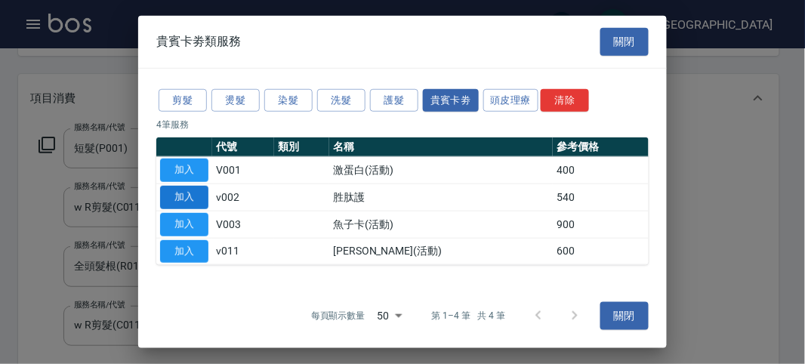
click at [190, 201] on button "加入" at bounding box center [184, 197] width 48 height 23
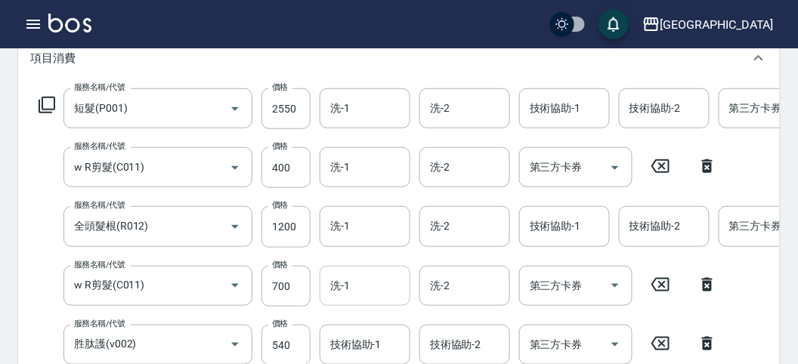
scroll to position [382, 0]
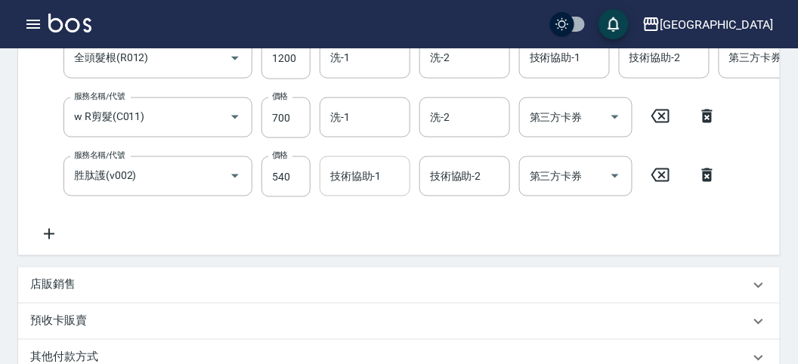
click at [357, 175] on div "技術協助-1 技術協助-1" at bounding box center [365, 176] width 91 height 40
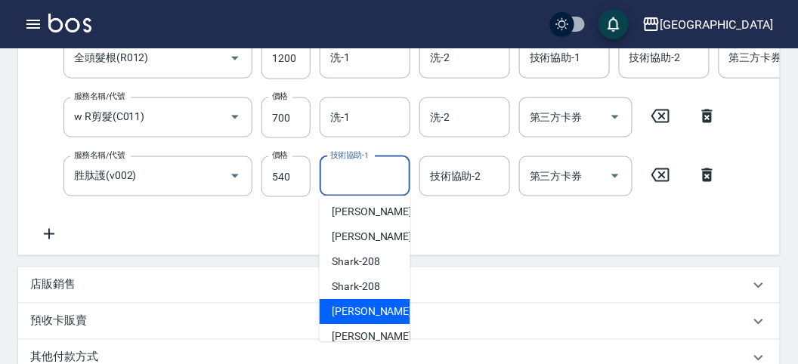
scroll to position [335, 0]
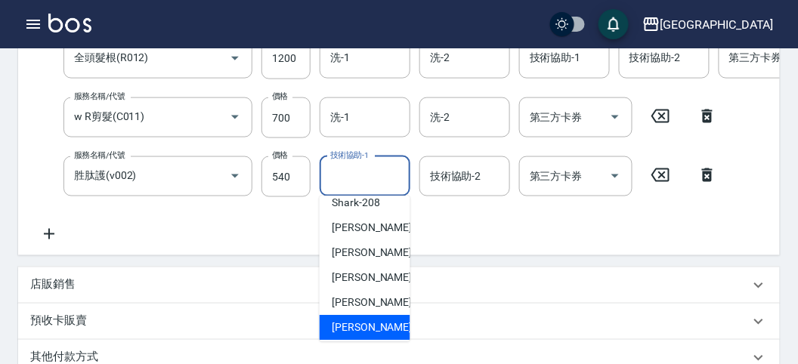
click at [390, 317] on div "[PERSON_NAME] -222" at bounding box center [365, 328] width 91 height 25
type input "[PERSON_NAME]-222"
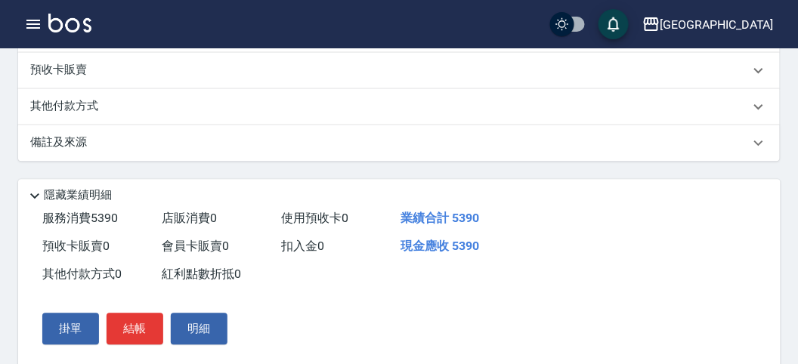
scroll to position [382, 0]
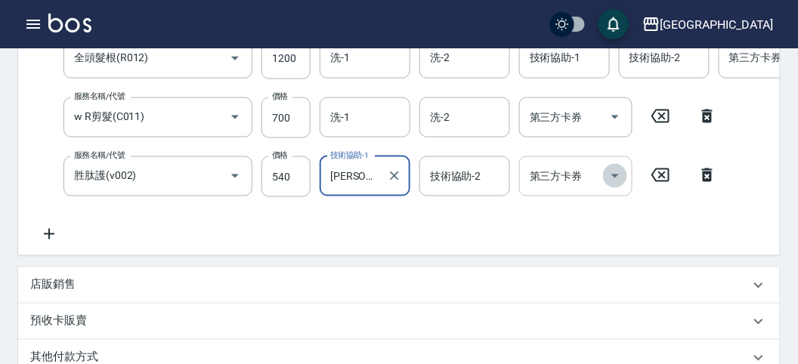
click at [617, 177] on icon "Open" at bounding box center [615, 176] width 18 height 18
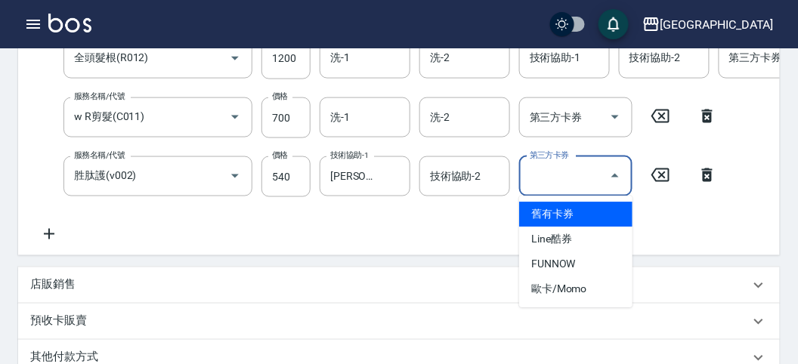
click at [594, 220] on span "舊有卡券" at bounding box center [575, 214] width 113 height 25
type input "舊有卡券"
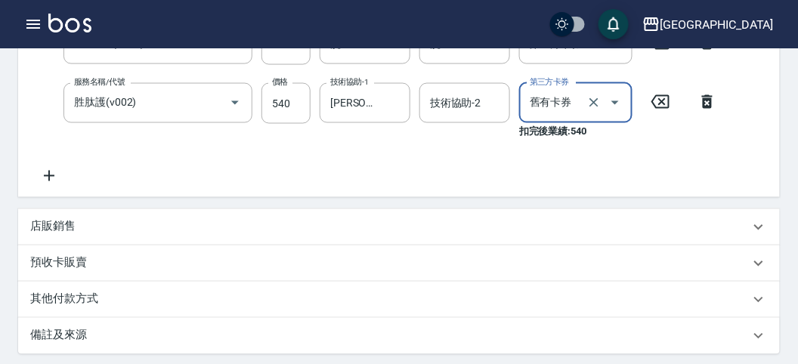
scroll to position [623, 0]
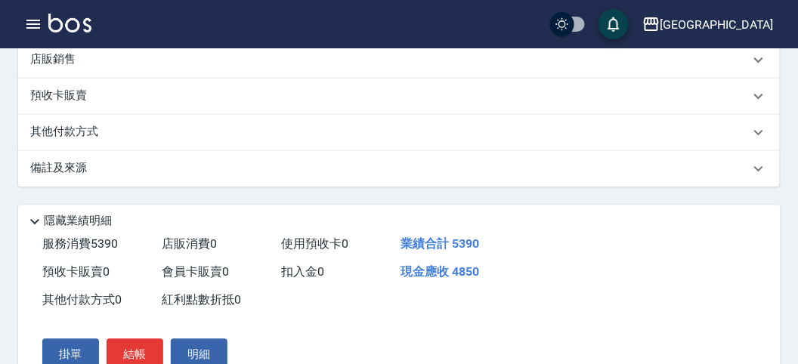
click at [138, 140] on div "其他付款方式" at bounding box center [389, 132] width 719 height 17
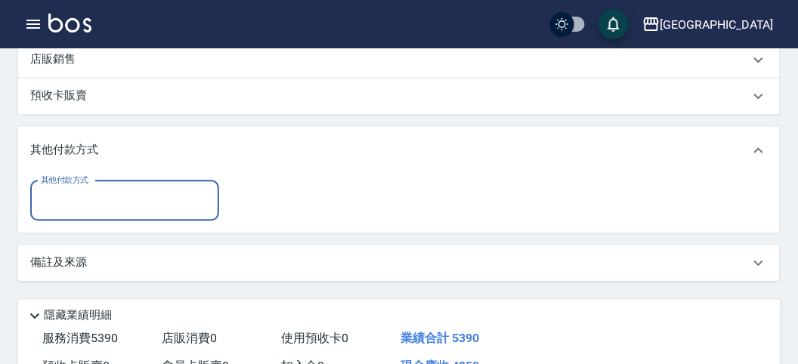
scroll to position [0, 0]
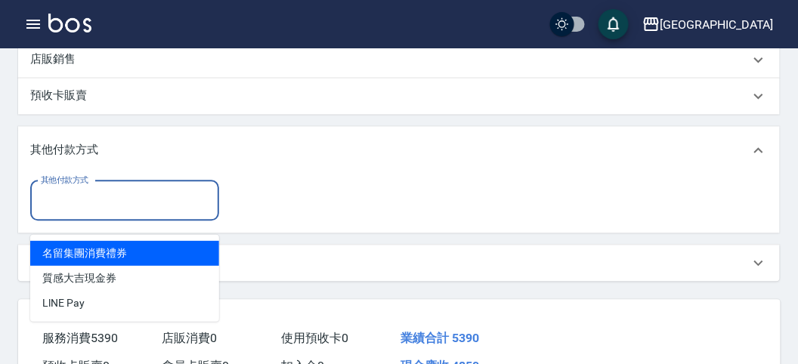
click at [125, 214] on input "其他付款方式" at bounding box center [124, 200] width 175 height 26
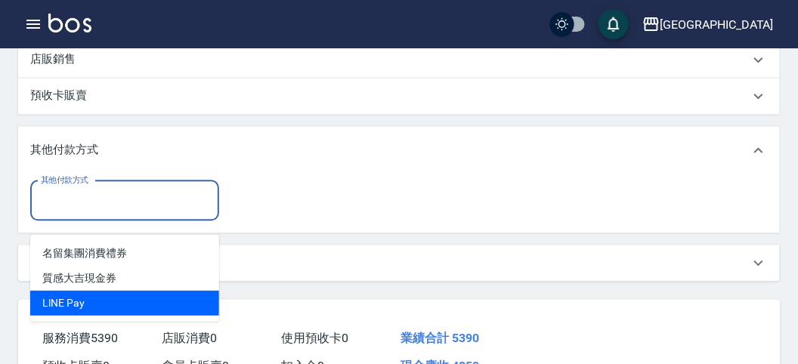
drag, startPoint x: 147, startPoint y: 307, endPoint x: 270, endPoint y: 278, distance: 127.3
click at [154, 307] on span "LlNE Pay" at bounding box center [124, 303] width 189 height 25
type input "LlNE Pay"
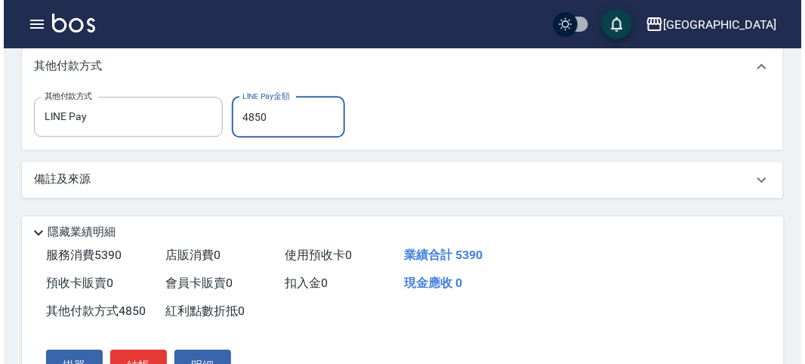
scroll to position [802, 0]
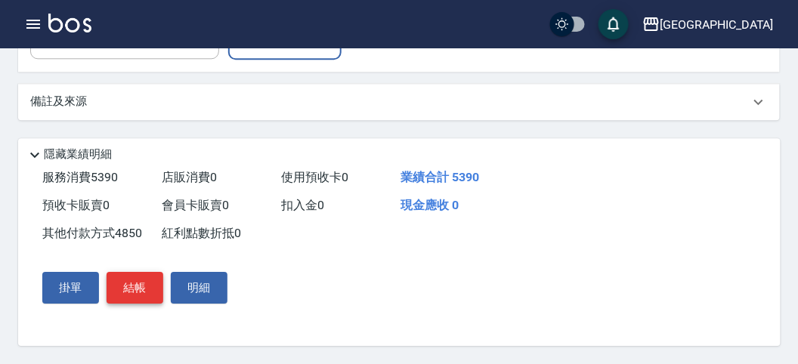
type input "4850"
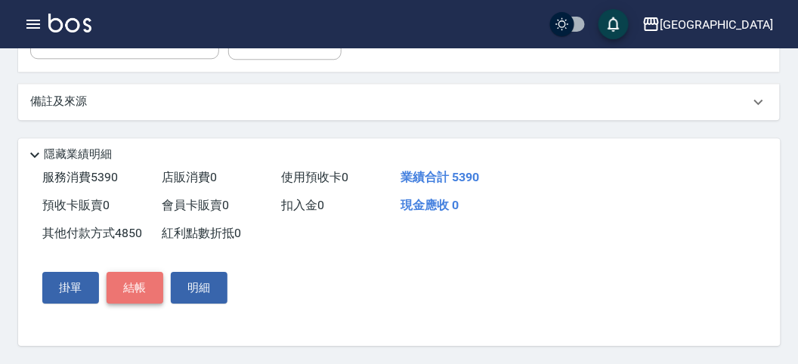
click at [136, 280] on button "結帳" at bounding box center [135, 288] width 57 height 32
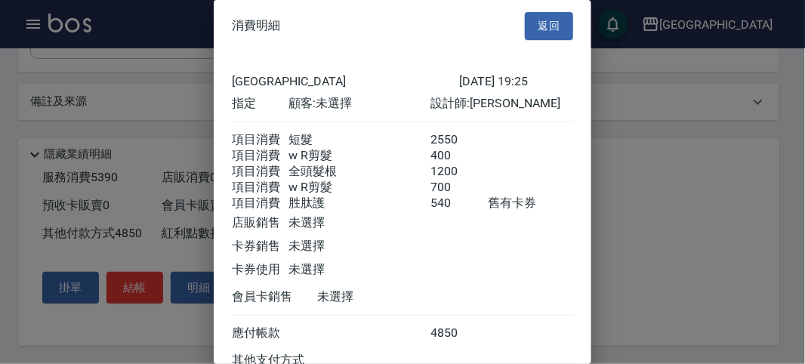
scroll to position [150, 0]
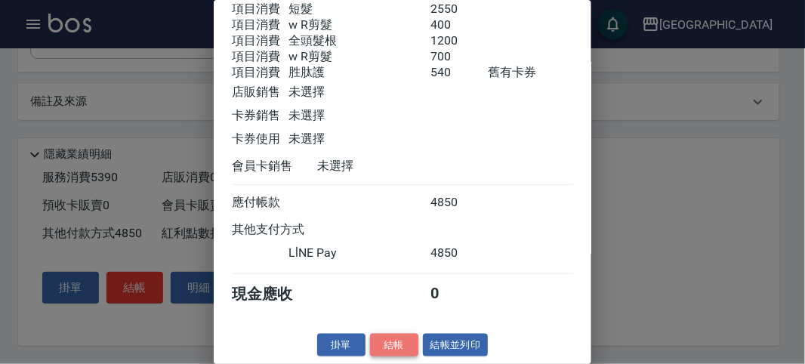
click at [390, 340] on button "結帳" at bounding box center [394, 345] width 48 height 23
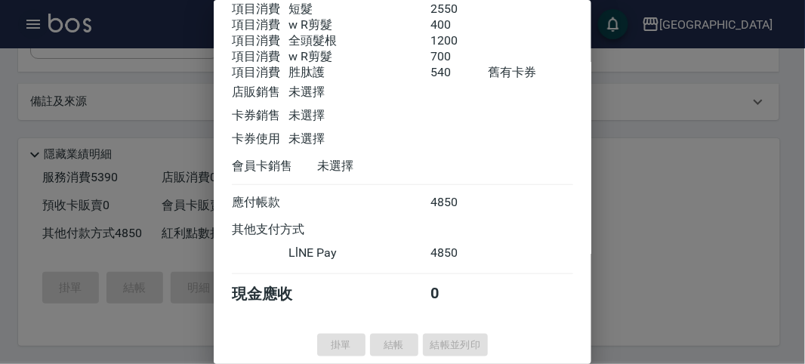
type input "[DATE] 19:52"
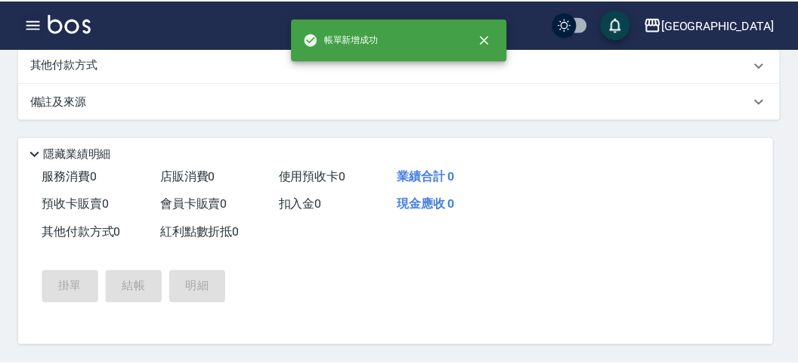
scroll to position [0, 0]
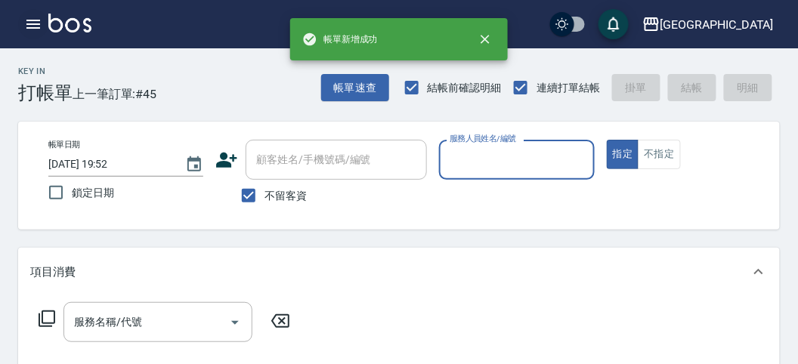
click at [26, 23] on icon "button" at bounding box center [33, 24] width 14 height 9
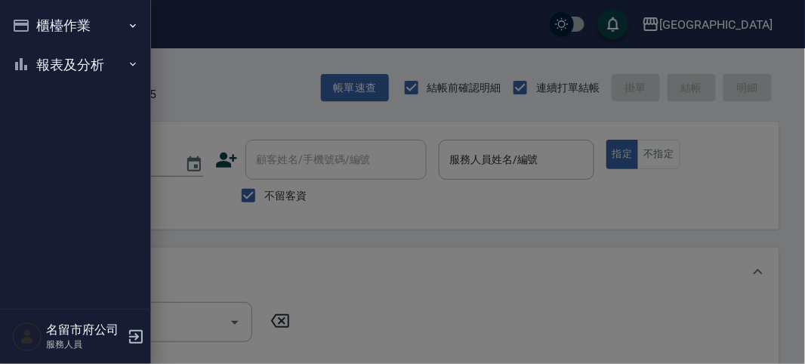
click at [55, 21] on button "櫃檯作業" at bounding box center [75, 25] width 139 height 39
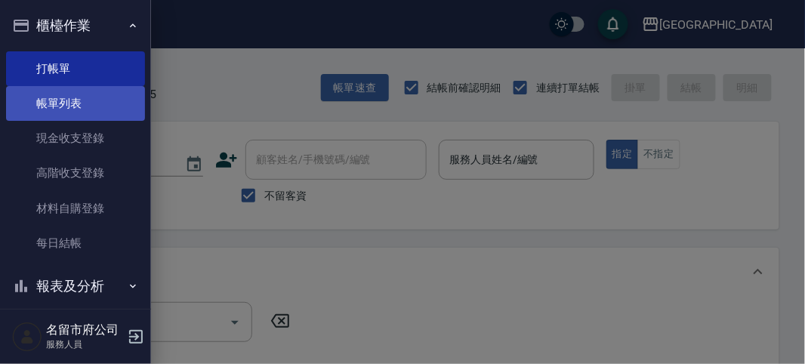
click at [82, 98] on link "帳單列表" at bounding box center [75, 103] width 139 height 35
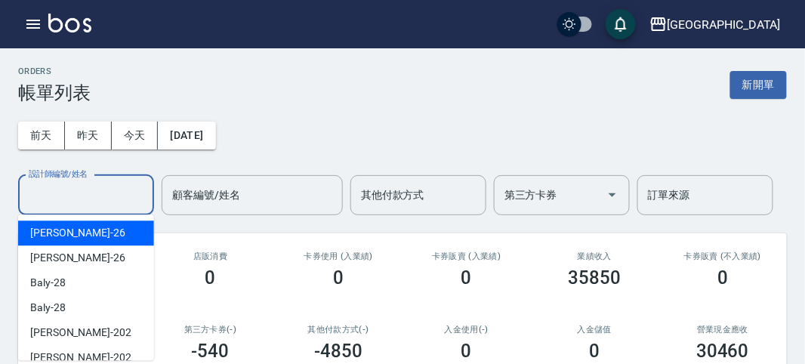
click at [100, 204] on input "設計師編號/姓名" at bounding box center [86, 195] width 122 height 26
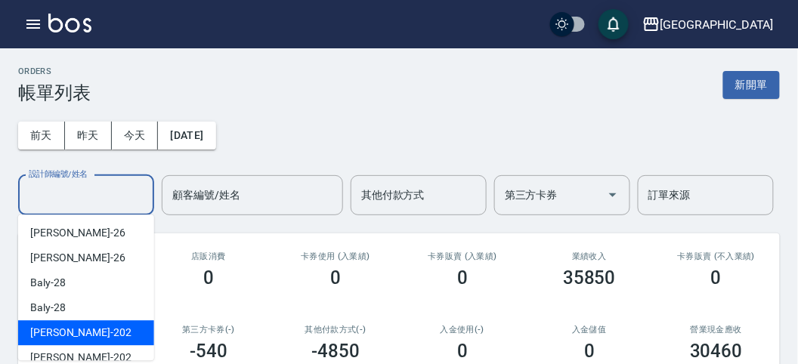
click at [119, 332] on div "[PERSON_NAME] -202" at bounding box center [86, 332] width 136 height 25
type input "[PERSON_NAME]-202"
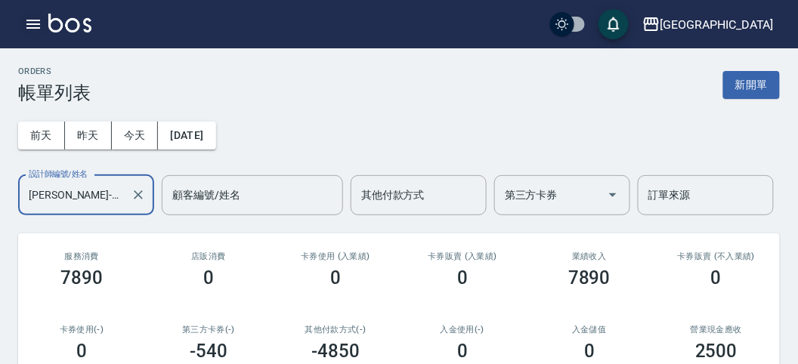
click at [29, 21] on icon "button" at bounding box center [33, 24] width 18 height 18
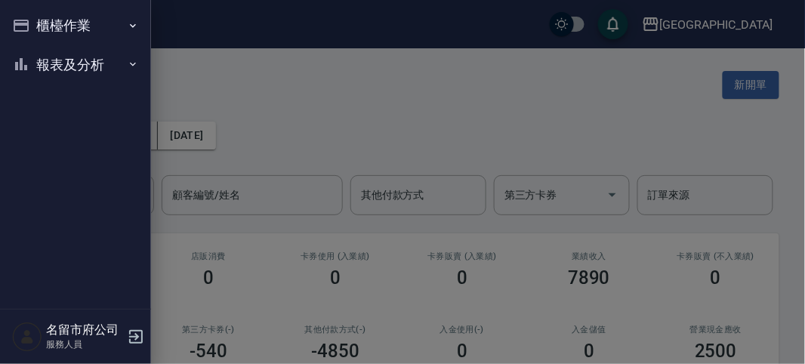
click at [70, 65] on button "報表及分析" at bounding box center [75, 64] width 139 height 39
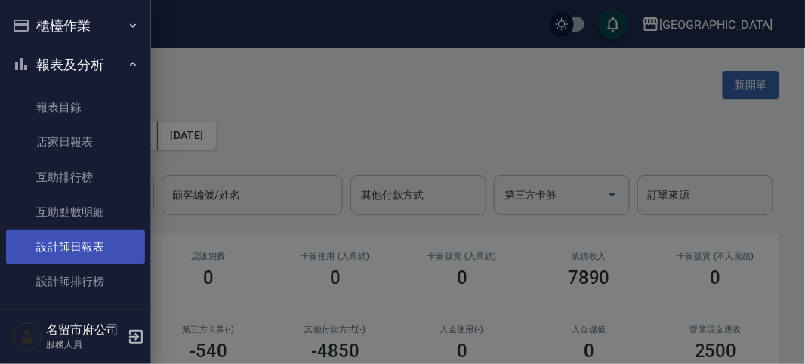
click at [112, 255] on link "設計師日報表" at bounding box center [75, 247] width 139 height 35
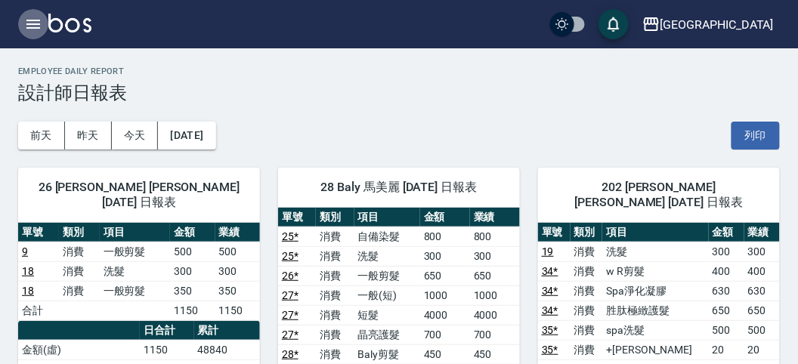
click at [39, 26] on icon "button" at bounding box center [33, 24] width 18 height 18
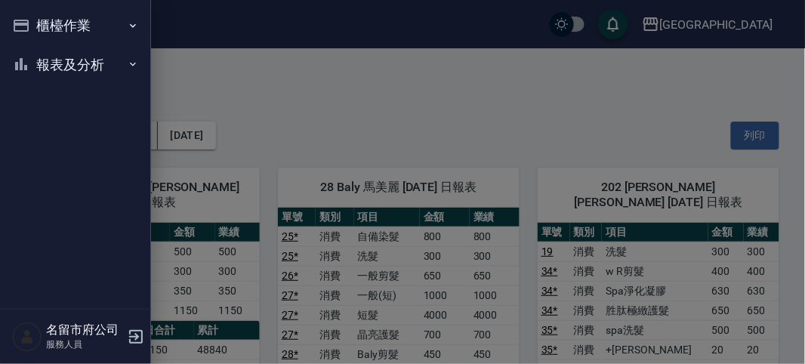
click at [39, 26] on button "櫃檯作業" at bounding box center [75, 25] width 139 height 39
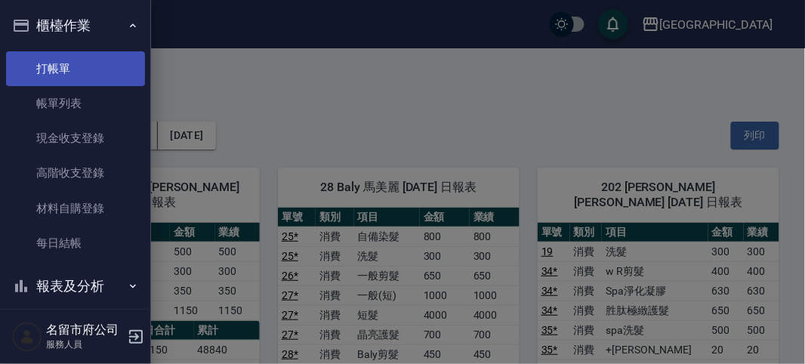
click at [66, 73] on link "打帳單" at bounding box center [75, 68] width 139 height 35
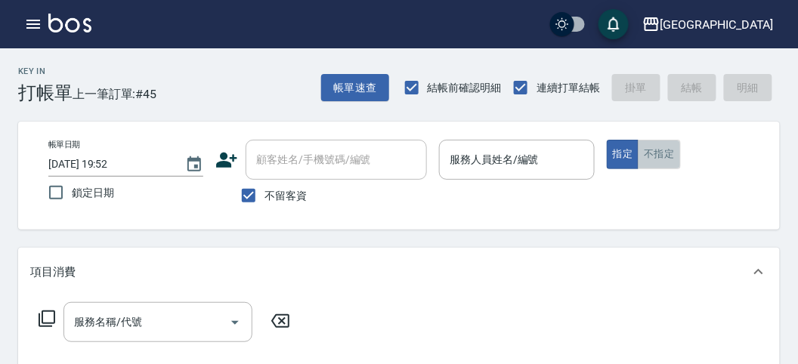
click at [655, 156] on button "不指定" at bounding box center [658, 154] width 42 height 29
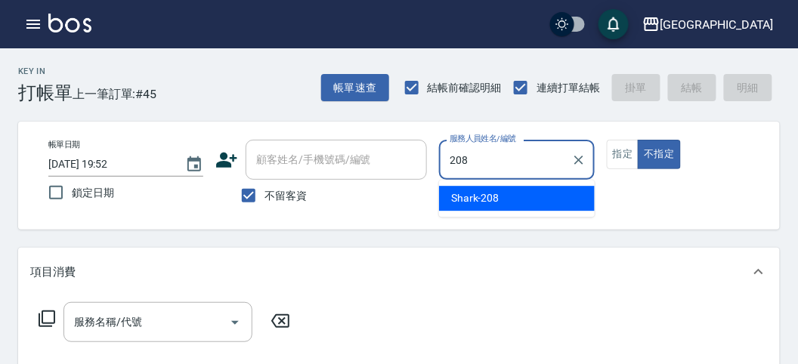
click at [467, 197] on span "Shark -208" at bounding box center [475, 198] width 48 height 16
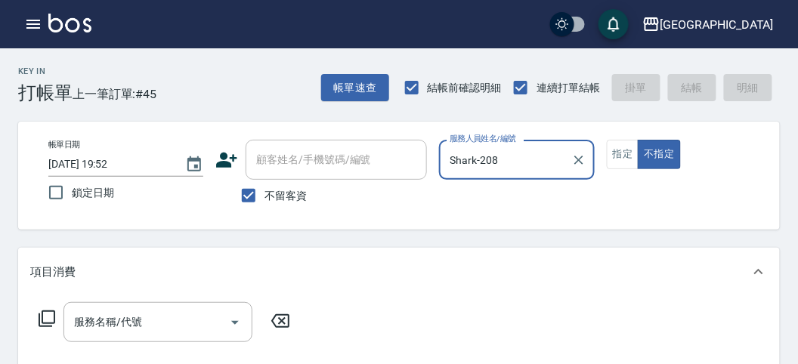
type input "Shark-208"
click at [48, 319] on icon at bounding box center [47, 319] width 18 height 18
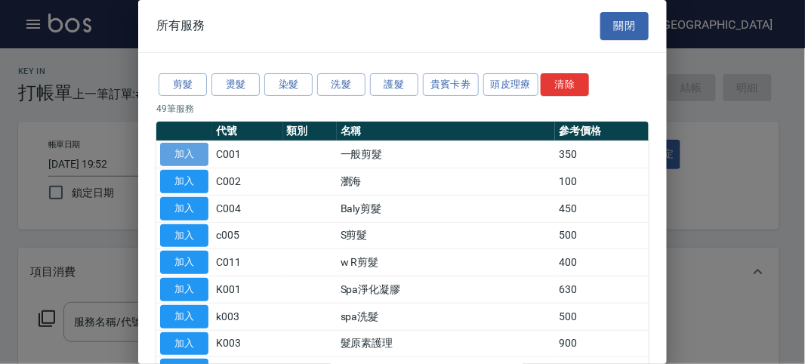
click at [193, 153] on button "加入" at bounding box center [184, 154] width 48 height 23
type input "一般剪髮(C001)"
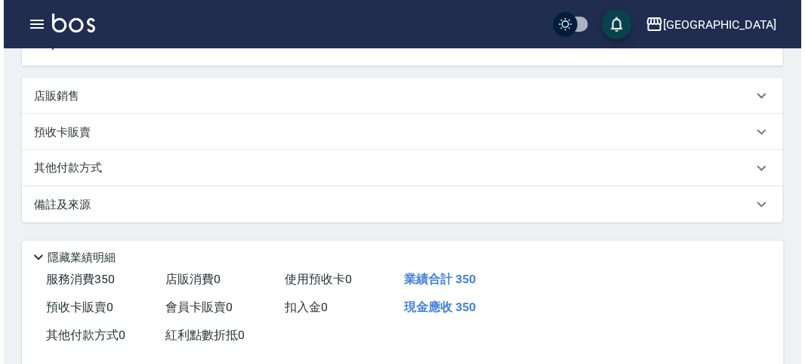
scroll to position [442, 0]
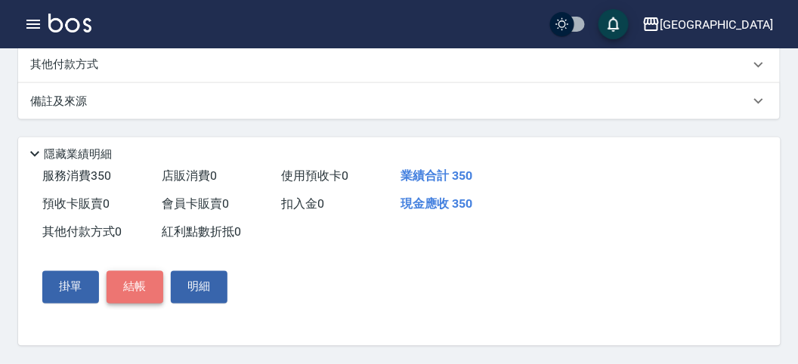
click at [144, 289] on button "結帳" at bounding box center [135, 287] width 57 height 32
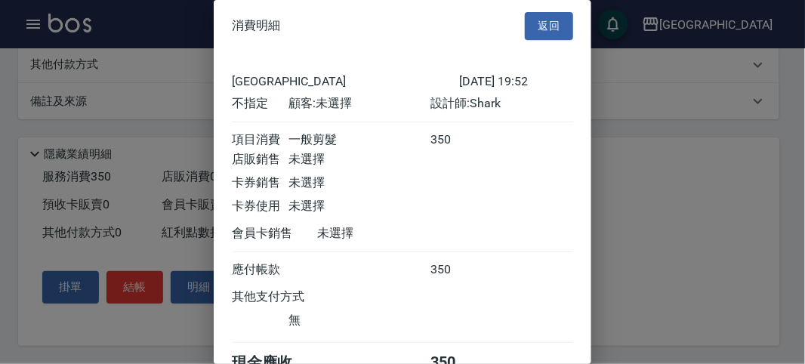
scroll to position [84, 0]
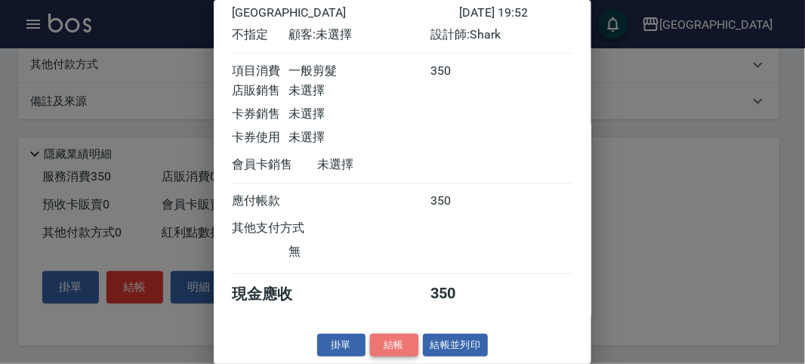
click at [388, 338] on button "結帳" at bounding box center [394, 345] width 48 height 23
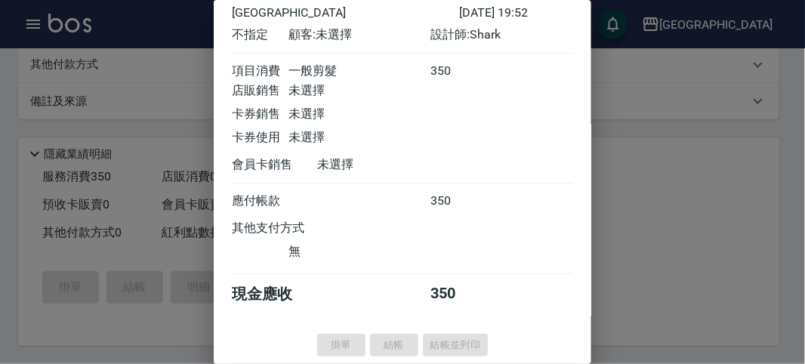
type input "[DATE] 20:03"
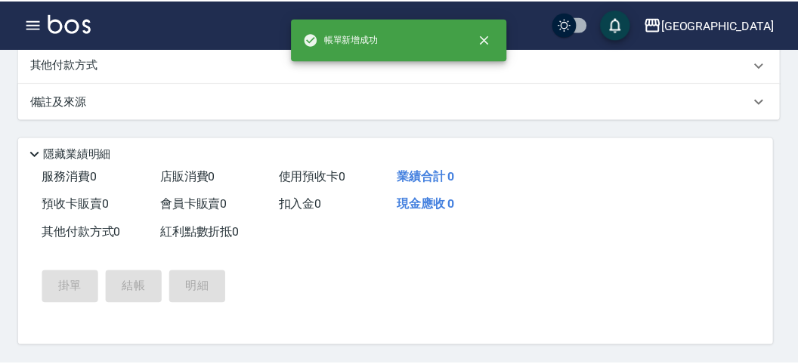
scroll to position [0, 0]
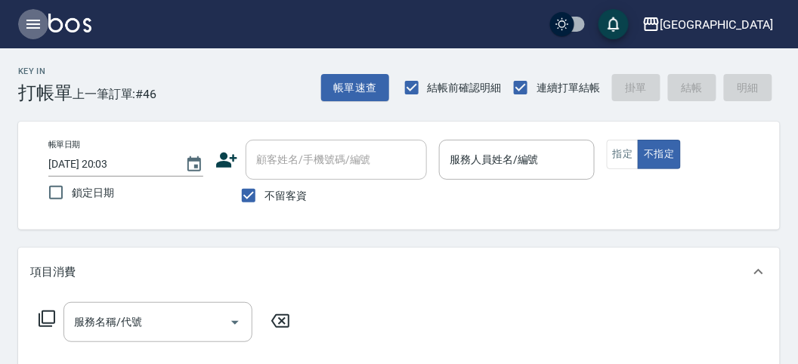
click at [32, 25] on icon "button" at bounding box center [33, 24] width 18 height 18
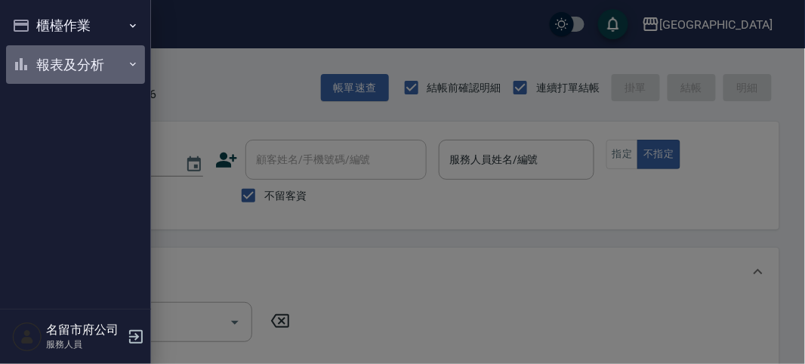
click at [65, 73] on button "報表及分析" at bounding box center [75, 64] width 139 height 39
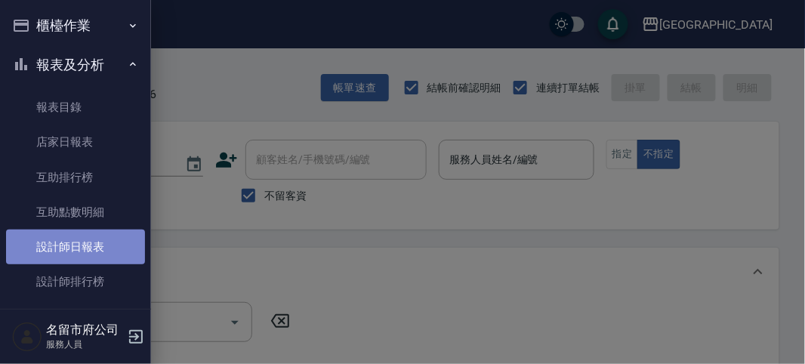
click at [82, 239] on link "設計師日報表" at bounding box center [75, 247] width 139 height 35
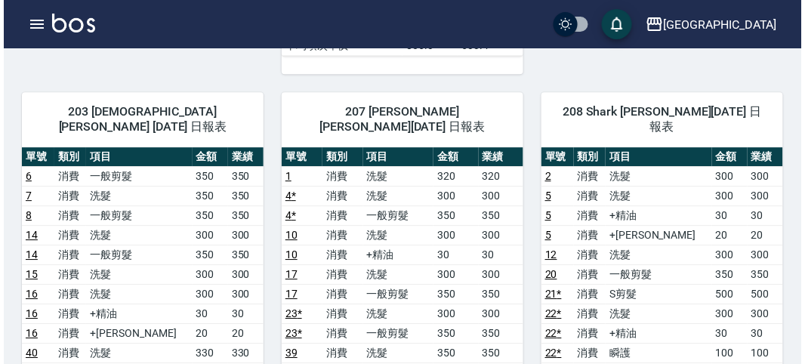
scroll to position [923, 0]
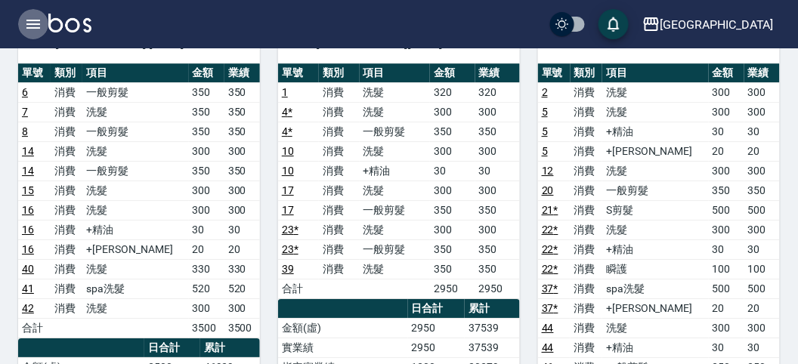
click at [36, 21] on icon "button" at bounding box center [33, 24] width 18 height 18
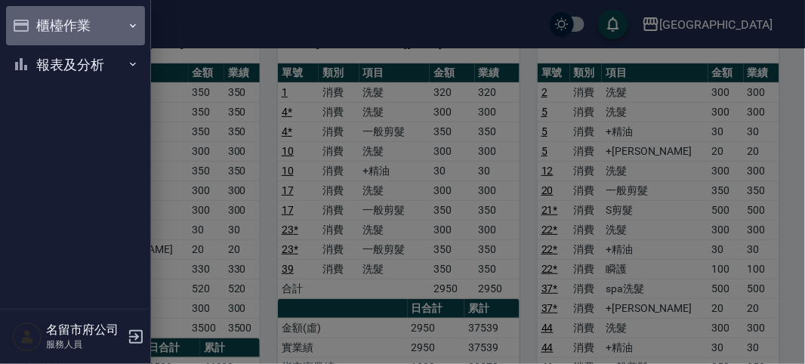
click at [68, 26] on button "櫃檯作業" at bounding box center [75, 25] width 139 height 39
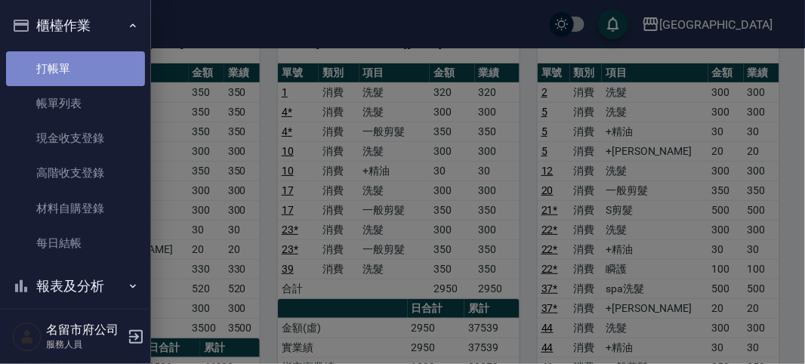
click at [96, 70] on link "打帳單" at bounding box center [75, 68] width 139 height 35
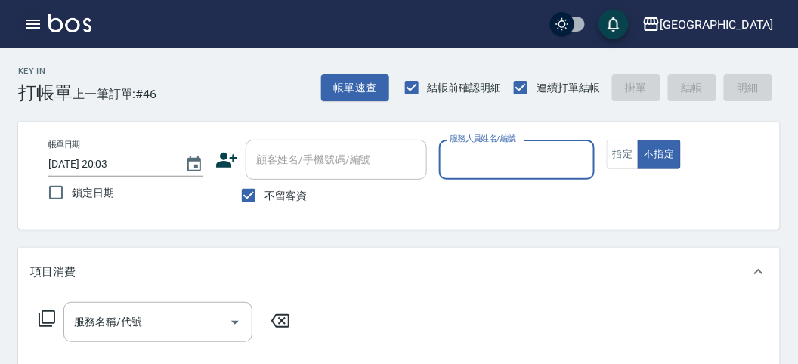
click at [40, 26] on icon "button" at bounding box center [33, 24] width 18 height 18
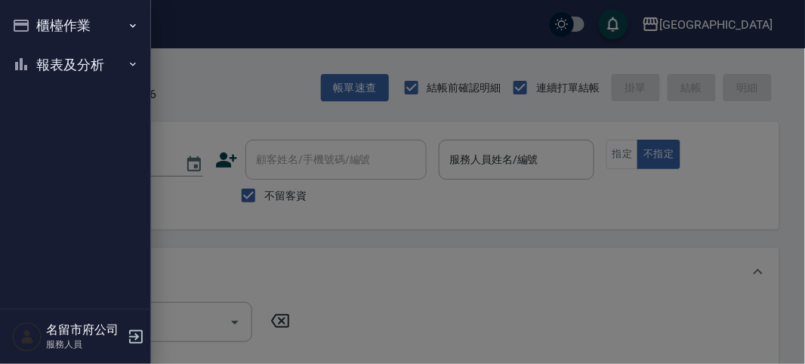
drag, startPoint x: 54, startPoint y: 89, endPoint x: 57, endPoint y: 79, distance: 10.3
click at [54, 89] on ul "櫃檯作業 打帳單 帳單列表 現金收支登錄 高階收支登錄 材料自購登錄 每日結帳 報表及分析 報表目錄 店家日報表 互助排行榜 互助點數明細 設計師日報表 設計…" at bounding box center [75, 45] width 139 height 90
click at [57, 79] on button "報表及分析" at bounding box center [75, 64] width 139 height 39
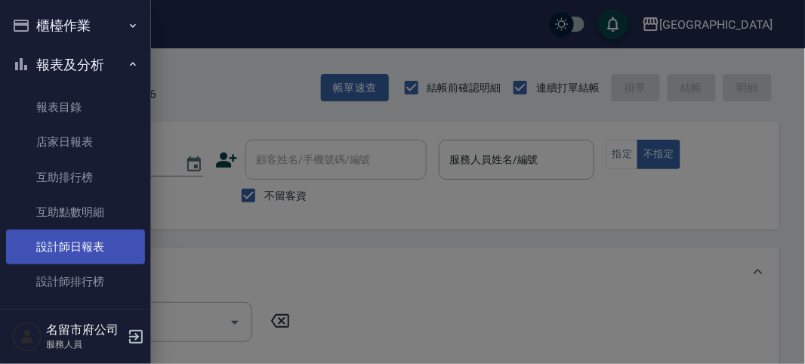
click at [102, 251] on link "設計師日報表" at bounding box center [75, 247] width 139 height 35
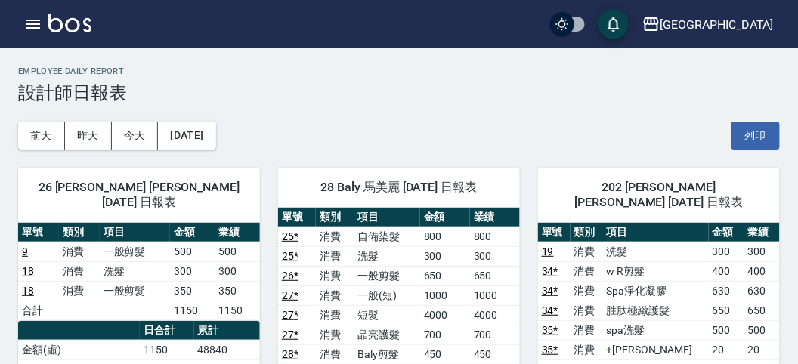
click at [409, 108] on div "[DATE] [DATE] [DATE] [DATE] 列印" at bounding box center [398, 135] width 761 height 64
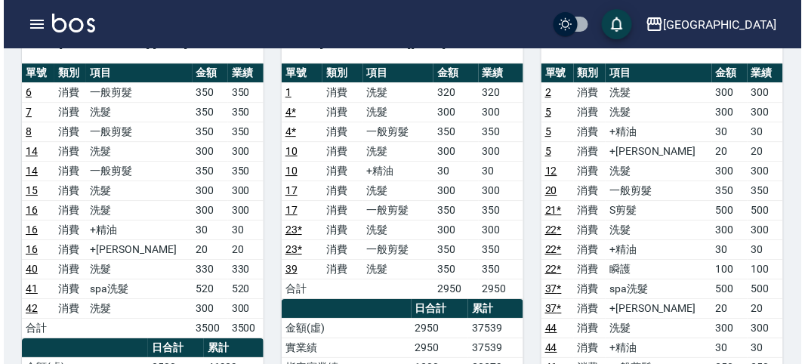
scroll to position [1007, 0]
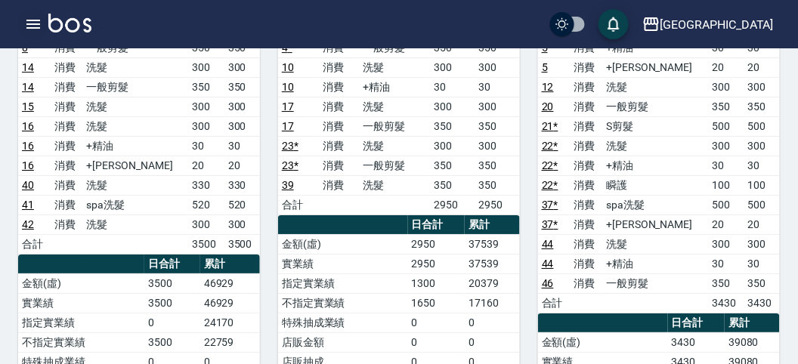
click at [35, 23] on icon "button" at bounding box center [33, 24] width 14 height 9
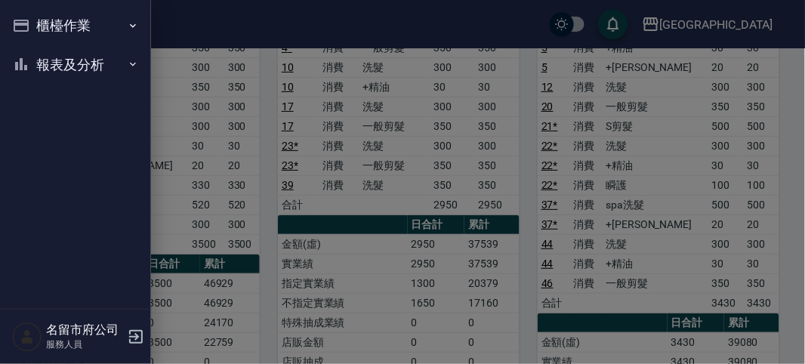
click at [29, 27] on icon "button" at bounding box center [21, 26] width 18 height 18
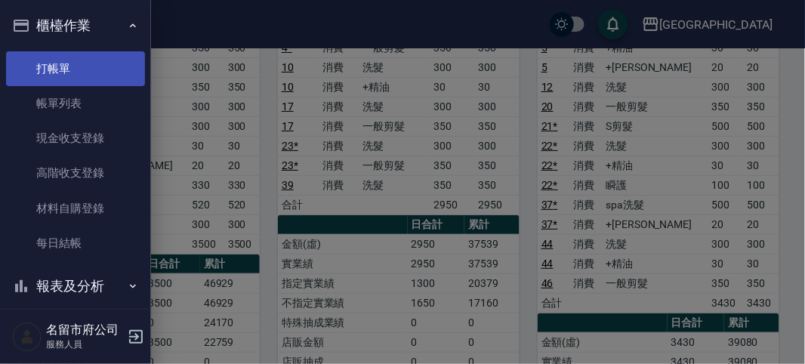
click at [74, 68] on link "打帳單" at bounding box center [75, 68] width 139 height 35
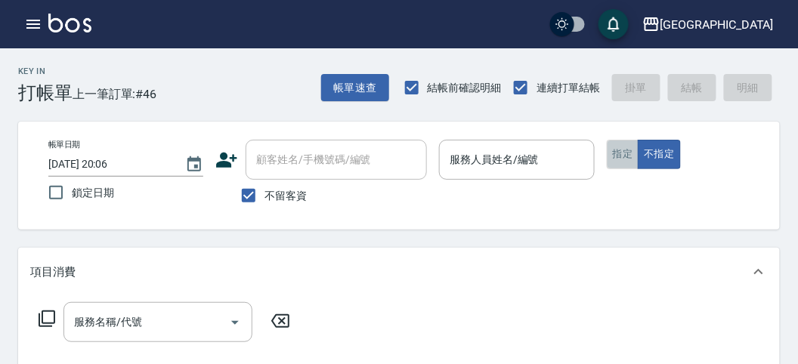
click at [623, 153] on button "指定" at bounding box center [623, 154] width 32 height 29
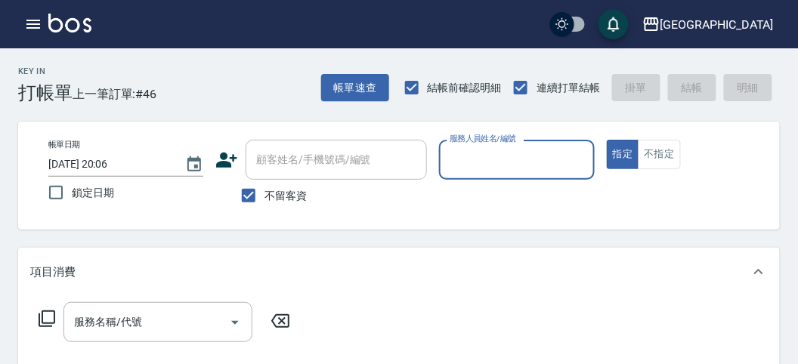
click at [496, 170] on input "服務人員姓名/編號" at bounding box center [516, 160] width 141 height 26
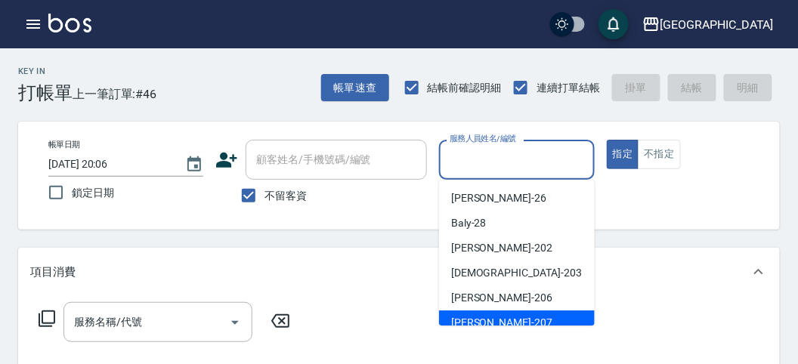
click at [473, 317] on span "[PERSON_NAME] -207" at bounding box center [501, 323] width 101 height 16
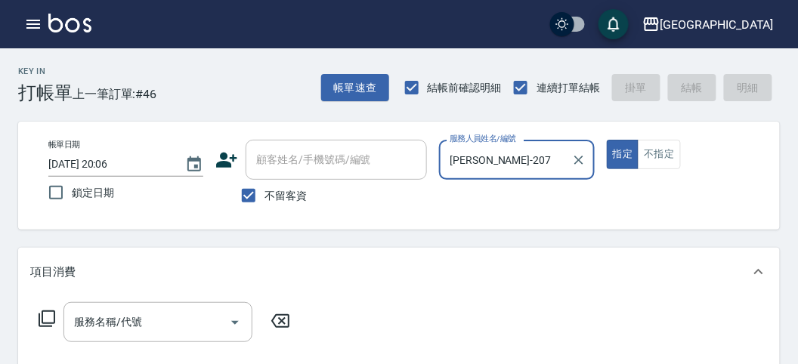
click at [50, 323] on icon at bounding box center [47, 318] width 17 height 17
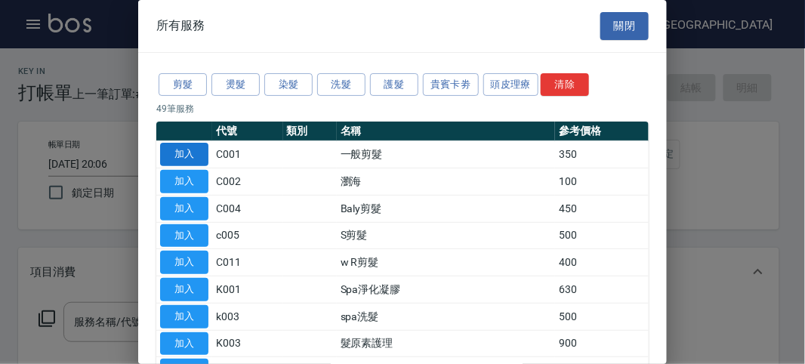
click at [191, 149] on button "加入" at bounding box center [184, 154] width 48 height 23
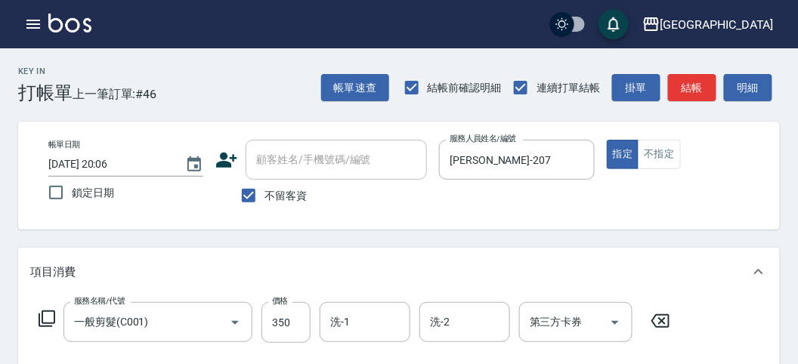
click at [48, 315] on icon at bounding box center [47, 319] width 18 height 18
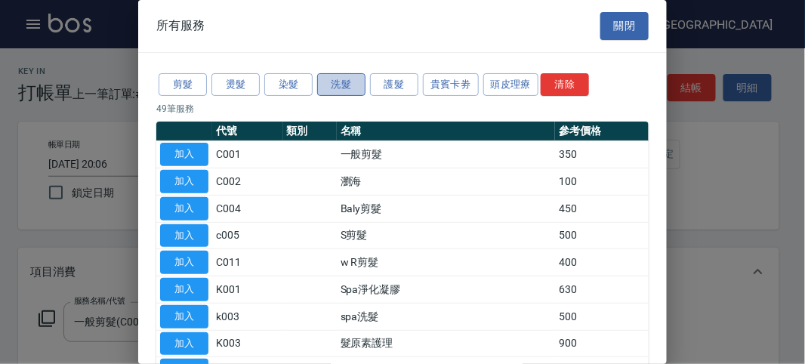
click at [341, 73] on button "洗髮" at bounding box center [341, 84] width 48 height 23
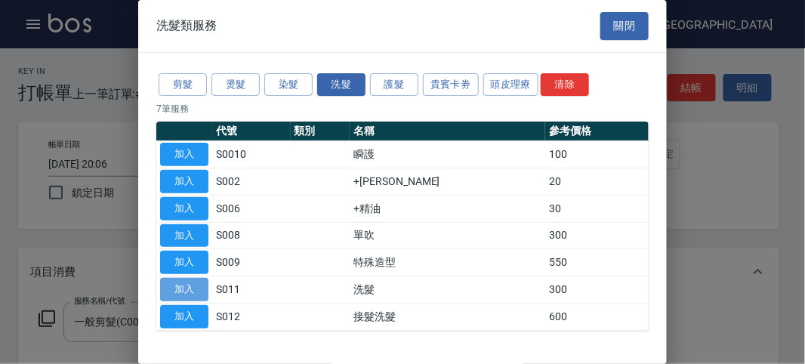
click at [172, 282] on button "加入" at bounding box center [184, 289] width 48 height 23
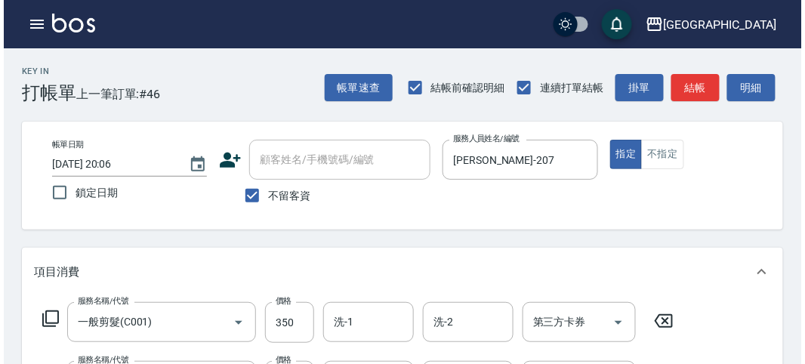
scroll to position [501, 0]
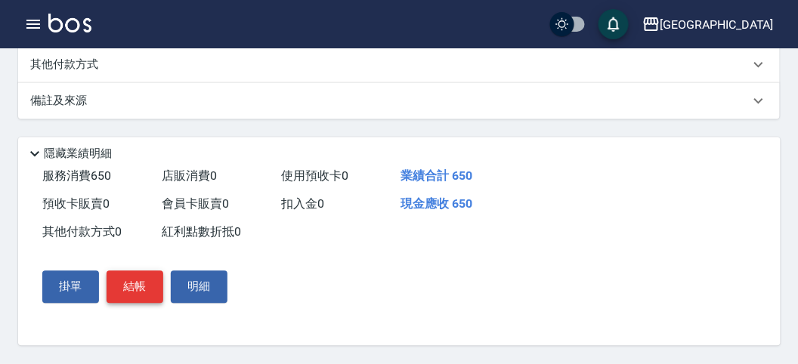
click at [133, 292] on button "結帳" at bounding box center [135, 287] width 57 height 32
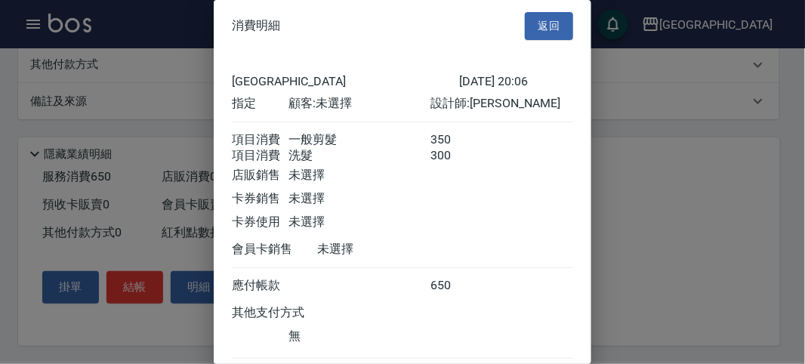
scroll to position [100, 0]
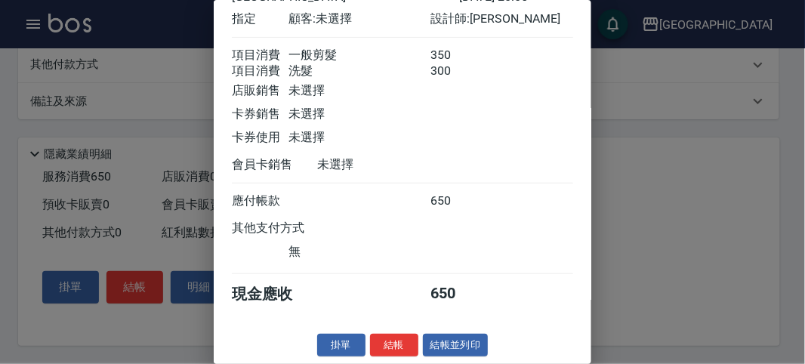
click at [389, 331] on div "消費明細 返回 名留市府 [DATE] 20:06 指定 顧客: 未選擇 設計師: [PERSON_NAME] 項目消費 一般剪髮 350 項目消費 洗髮 3…" at bounding box center [403, 182] width 378 height 364
click at [390, 332] on div "消費明細 返回 名留市府 [DATE] 20:06 指定 顧客: 未選擇 設計師: [PERSON_NAME] 項目消費 一般剪髮 350 項目消費 洗髮 3…" at bounding box center [403, 182] width 378 height 364
click at [397, 341] on button "結帳" at bounding box center [394, 345] width 48 height 23
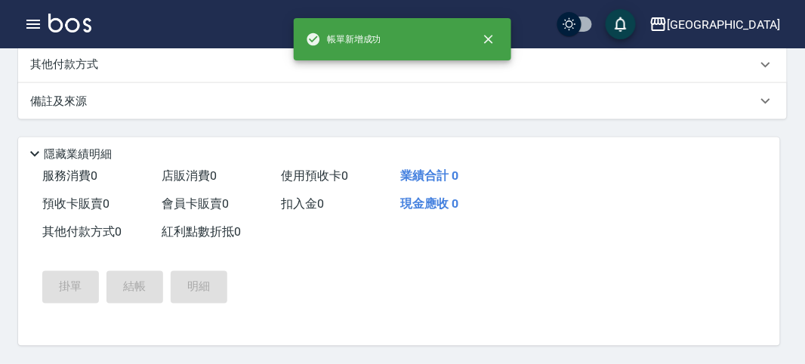
scroll to position [0, 0]
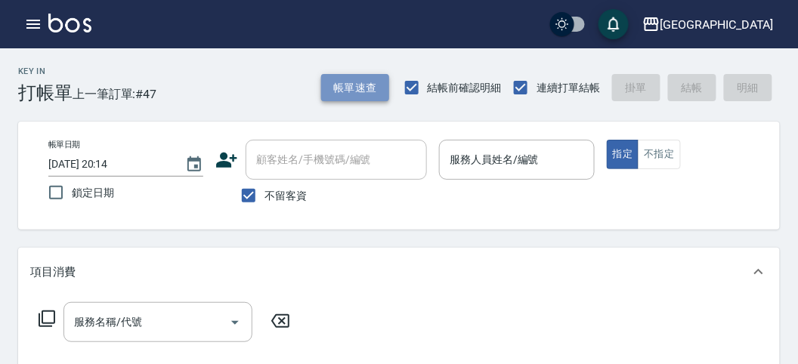
click at [345, 89] on button "帳單速查" at bounding box center [355, 88] width 68 height 28
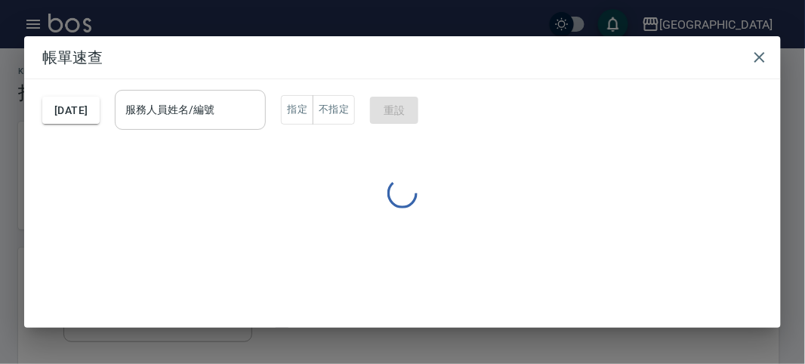
click at [258, 105] on input "服務人員姓名/編號" at bounding box center [190, 110] width 137 height 26
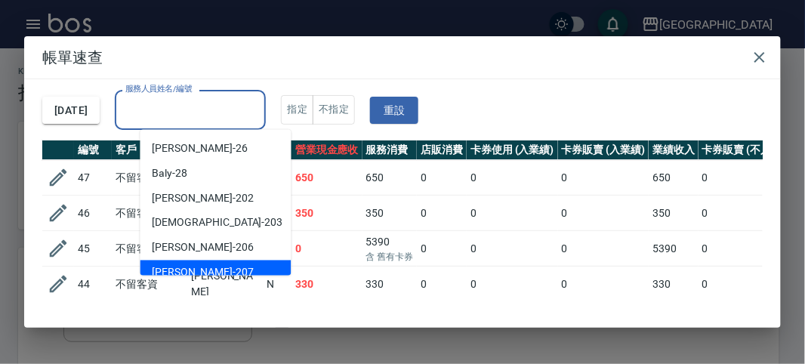
click at [178, 267] on span "[PERSON_NAME] -207" at bounding box center [203, 273] width 101 height 16
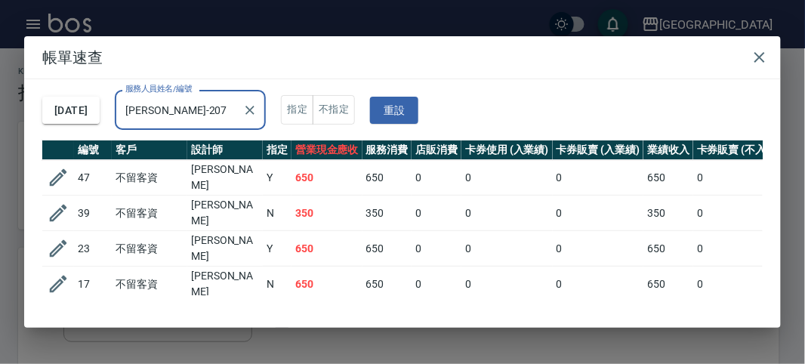
scroll to position [122, 0]
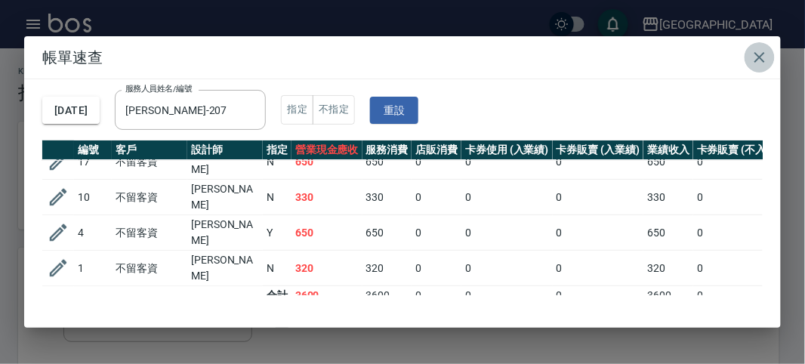
drag, startPoint x: 756, startPoint y: 57, endPoint x: 470, endPoint y: 66, distance: 286.4
click at [756, 58] on icon "button" at bounding box center [760, 57] width 18 height 18
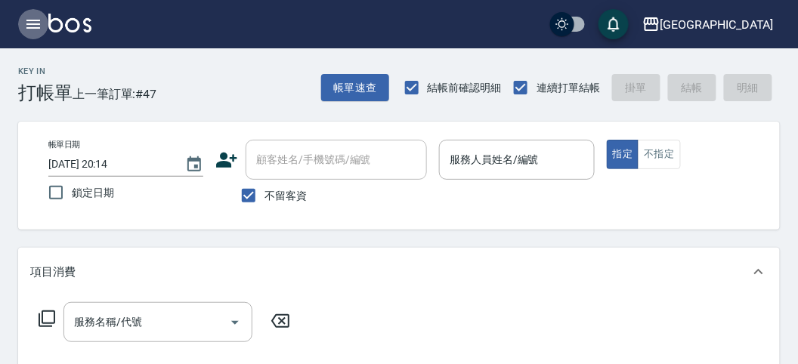
click at [23, 24] on button "button" at bounding box center [33, 24] width 30 height 30
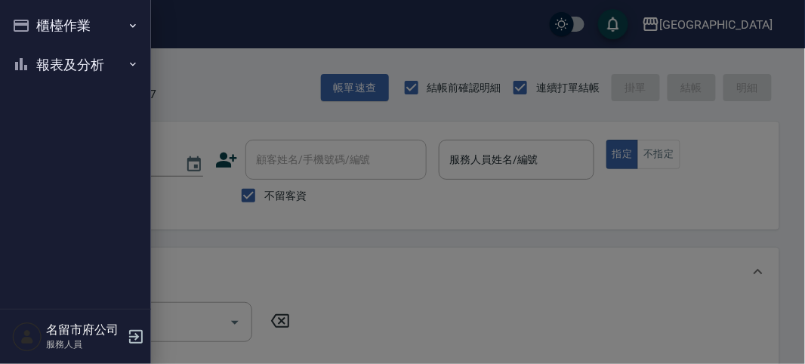
drag, startPoint x: 23, startPoint y: 24, endPoint x: 23, endPoint y: 66, distance: 41.5
click at [23, 66] on icon "button" at bounding box center [21, 64] width 18 height 18
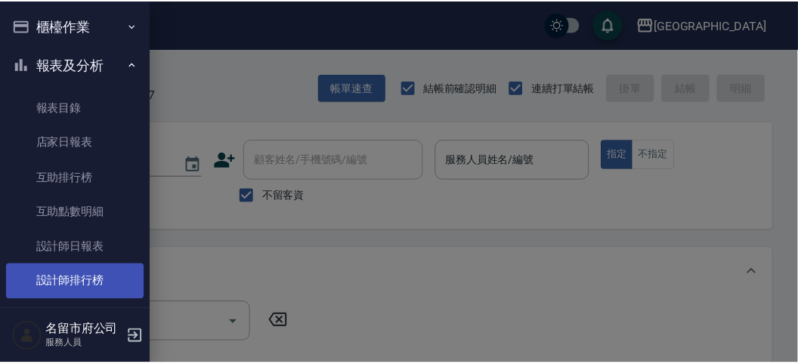
scroll to position [49, 0]
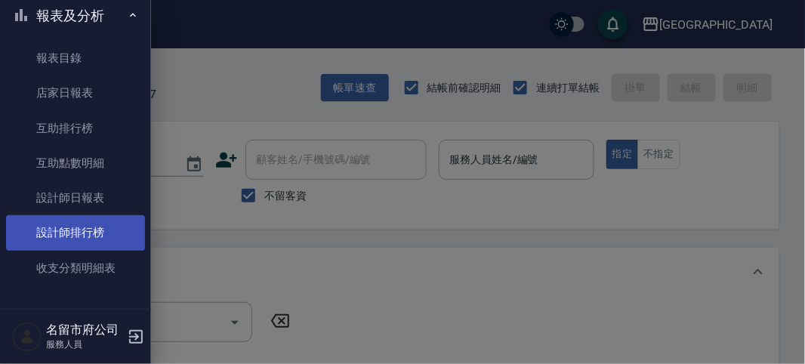
click at [114, 232] on link "設計師排行榜" at bounding box center [75, 232] width 139 height 35
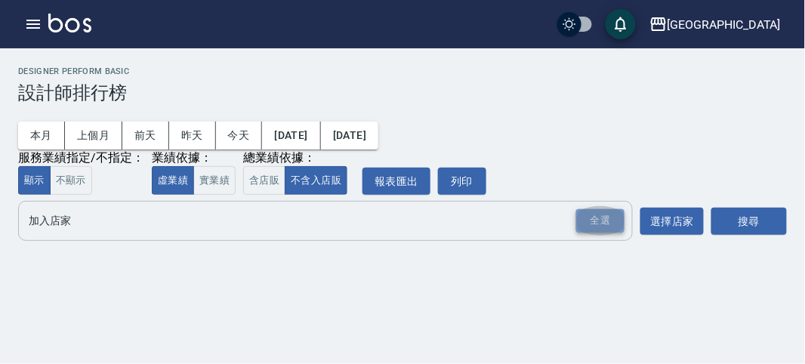
click at [587, 212] on div "全選" at bounding box center [600, 220] width 48 height 23
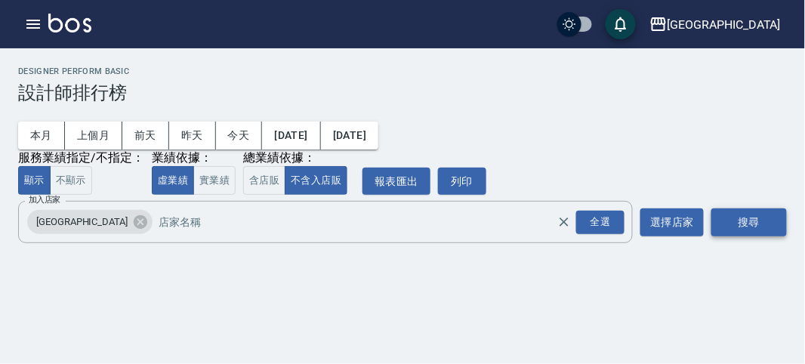
click at [749, 224] on button "搜尋" at bounding box center [750, 222] width 76 height 28
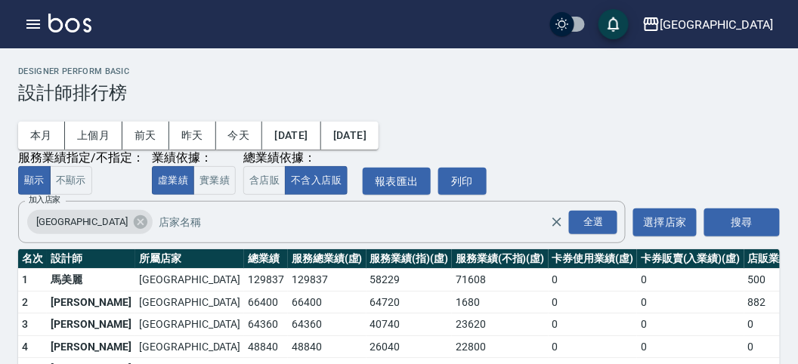
scroll to position [132, 0]
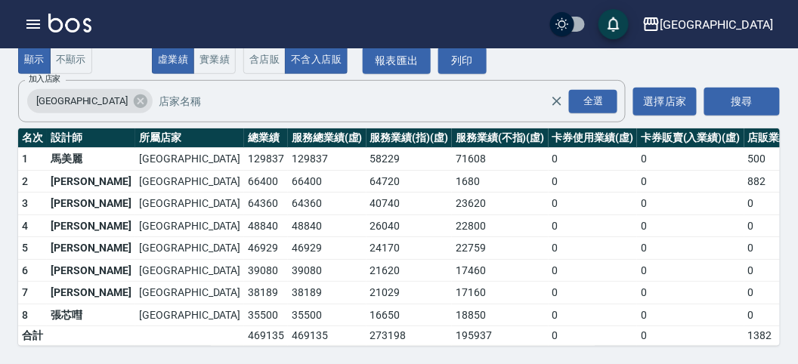
click at [83, 21] on img at bounding box center [69, 23] width 43 height 19
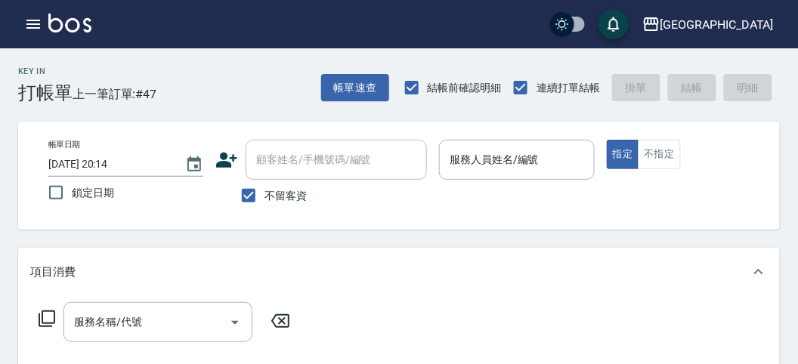
drag, startPoint x: 34, startPoint y: 102, endPoint x: 35, endPoint y: 93, distance: 9.1
click at [34, 100] on h3 "打帳單" at bounding box center [45, 92] width 54 height 21
click at [39, 91] on h3 "打帳單" at bounding box center [45, 92] width 54 height 21
click at [29, 24] on icon "button" at bounding box center [33, 24] width 14 height 9
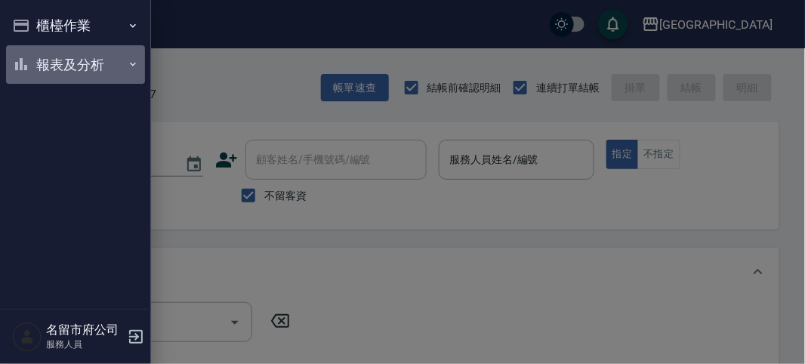
click at [91, 70] on button "報表及分析" at bounding box center [75, 64] width 139 height 39
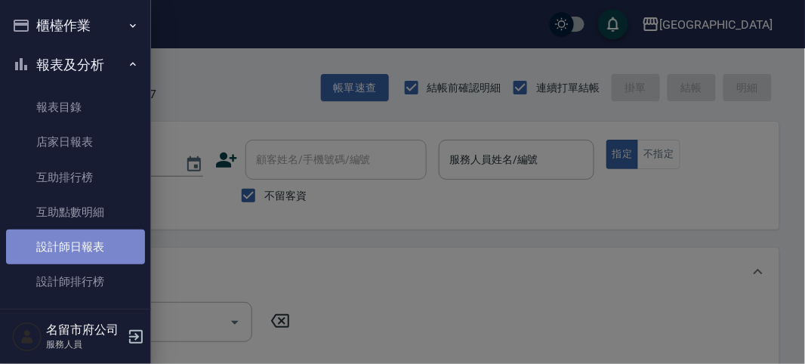
click at [104, 249] on link "設計師日報表" at bounding box center [75, 247] width 139 height 35
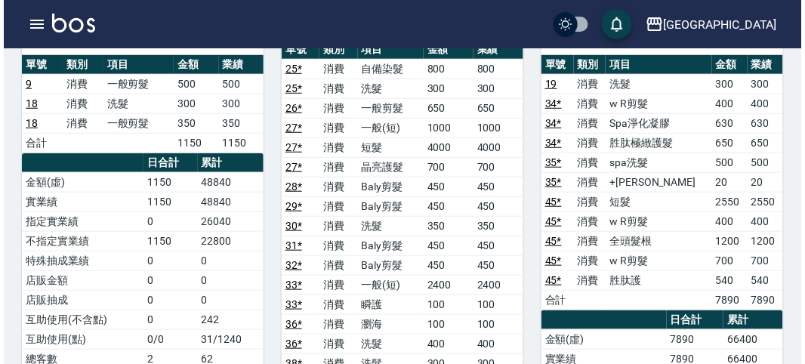
scroll to position [252, 0]
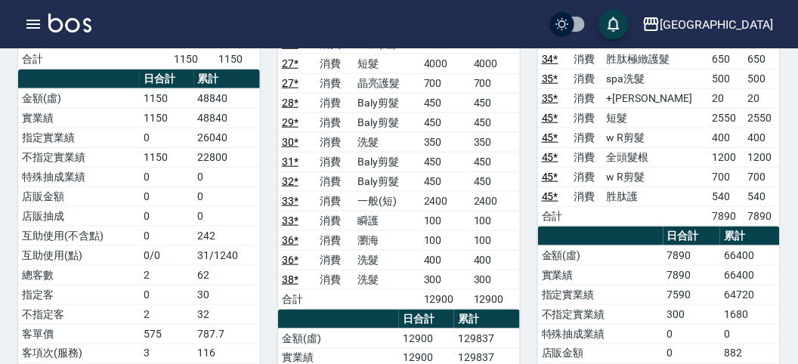
click at [34, 23] on icon "button" at bounding box center [33, 24] width 14 height 9
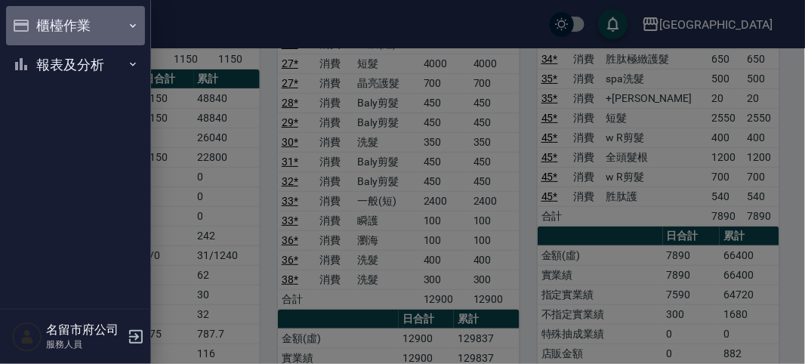
click at [62, 32] on button "櫃檯作業" at bounding box center [75, 25] width 139 height 39
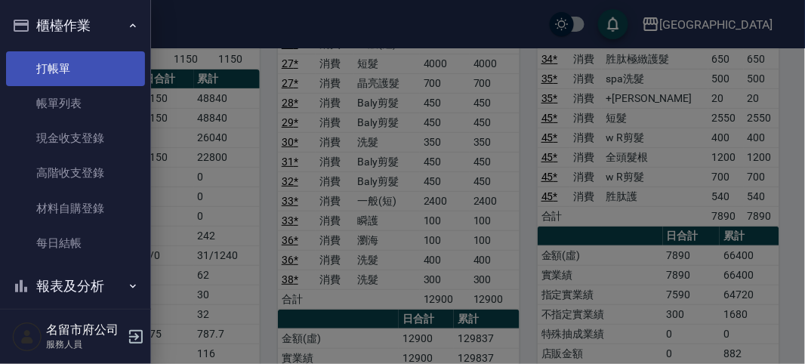
click at [85, 76] on link "打帳單" at bounding box center [75, 68] width 139 height 35
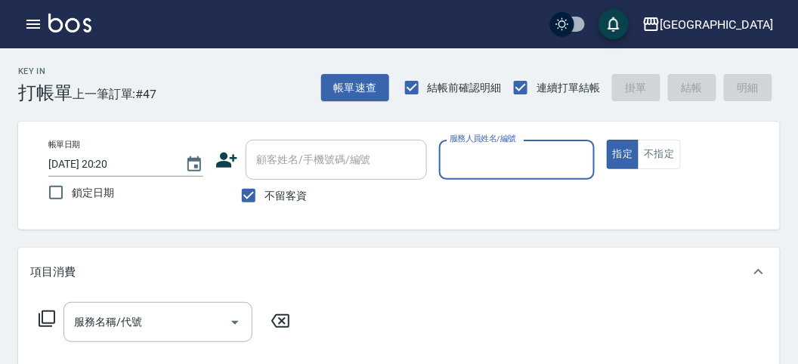
click at [474, 168] on input "服務人員姓名/編號" at bounding box center [516, 160] width 141 height 26
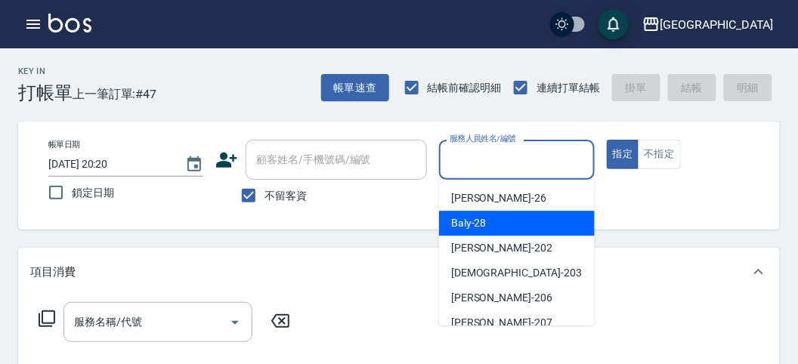
click at [470, 223] on span "Baly -28" at bounding box center [469, 223] width 36 height 16
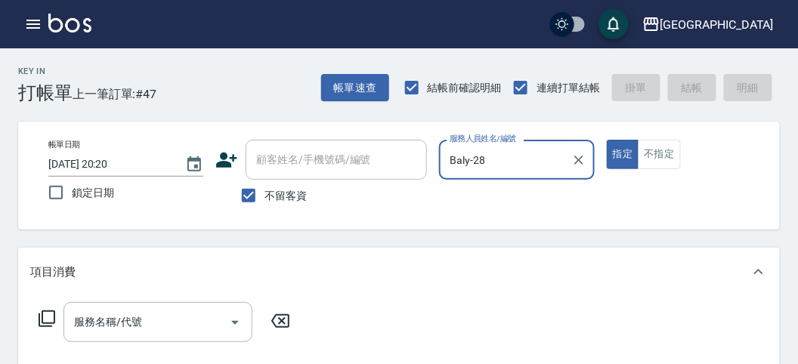
click at [47, 320] on icon at bounding box center [47, 319] width 18 height 18
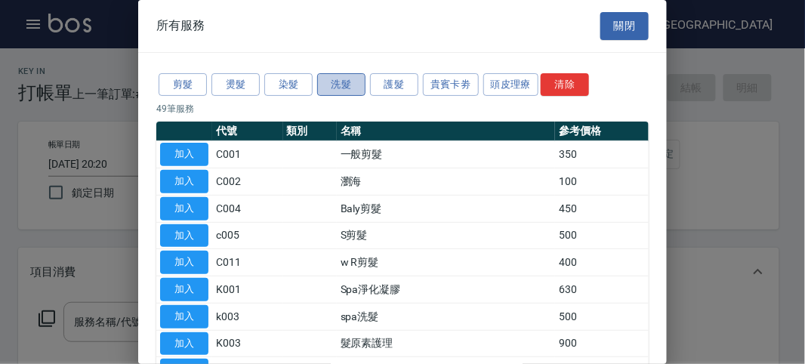
click at [327, 82] on button "洗髮" at bounding box center [341, 84] width 48 height 23
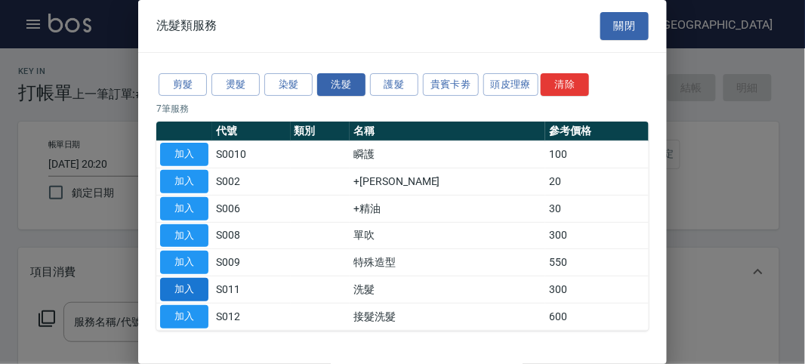
click at [197, 286] on button "加入" at bounding box center [184, 289] width 48 height 23
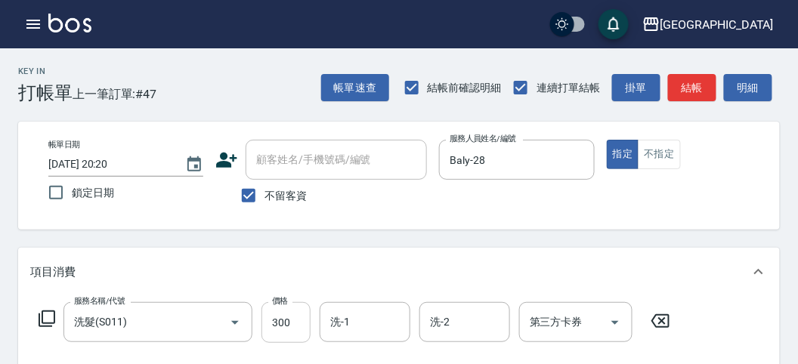
click at [301, 327] on input "300" at bounding box center [285, 322] width 49 height 41
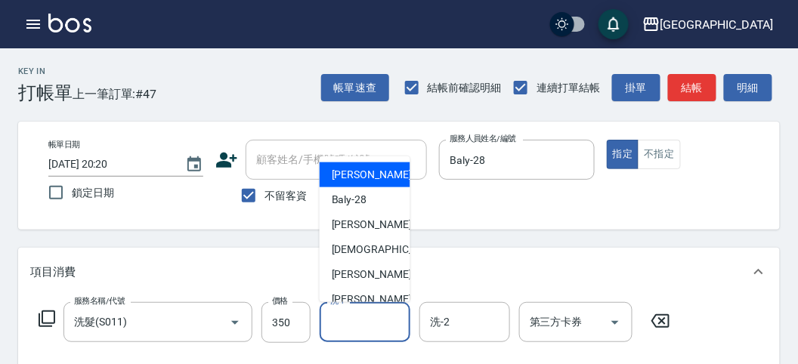
click at [358, 325] on input "洗-1" at bounding box center [364, 322] width 77 height 26
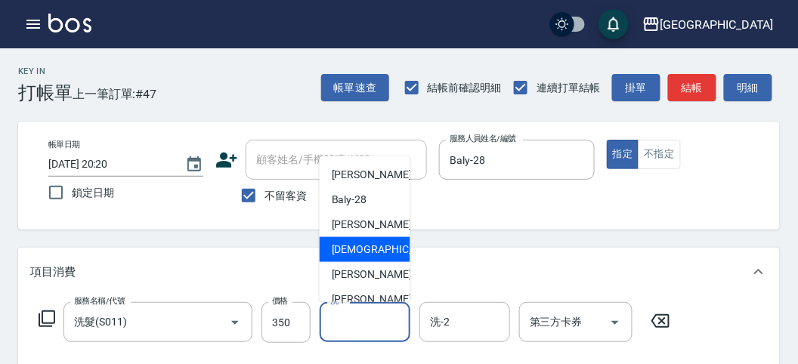
scroll to position [116, 0]
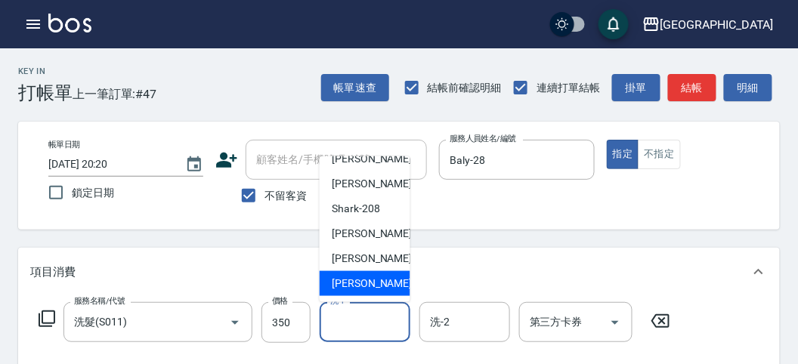
click at [359, 276] on span "[PERSON_NAME] -222" at bounding box center [382, 284] width 101 height 16
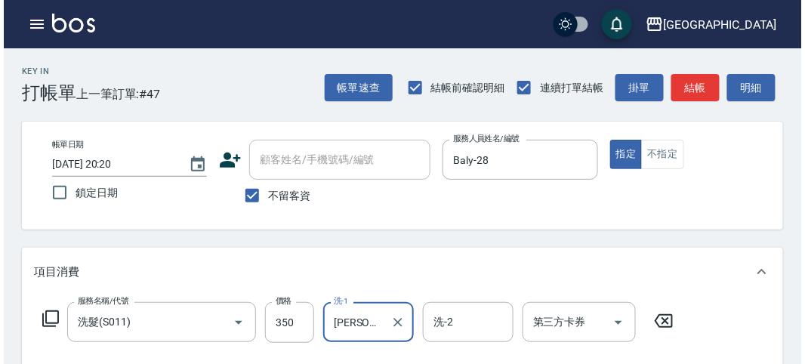
scroll to position [442, 0]
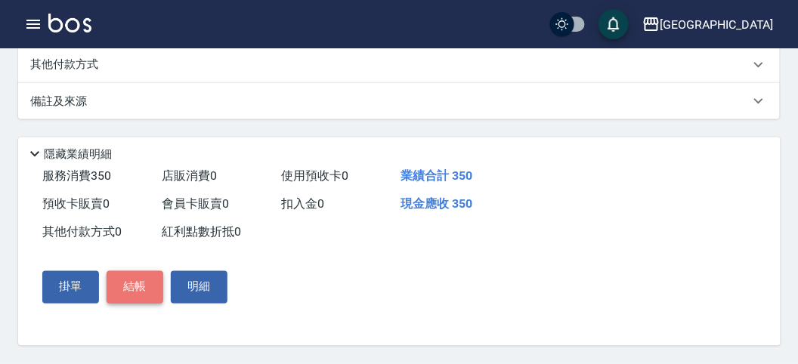
click at [131, 282] on button "結帳" at bounding box center [135, 287] width 57 height 32
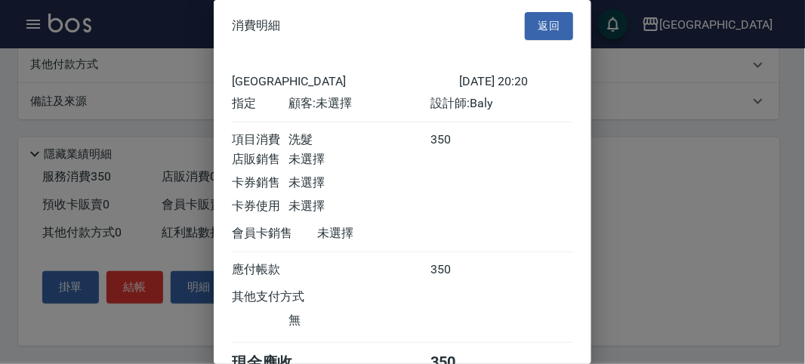
scroll to position [84, 0]
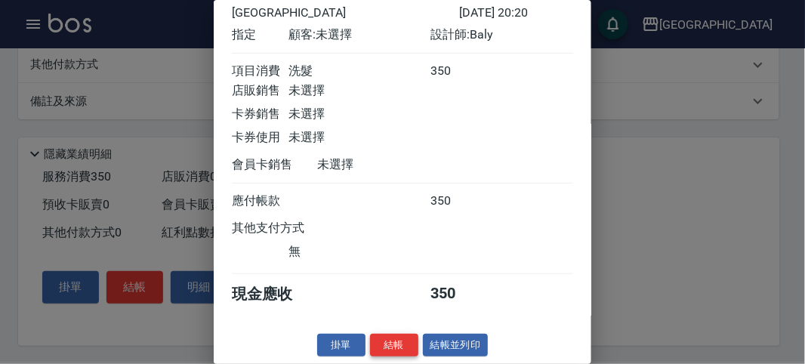
click at [400, 341] on button "結帳" at bounding box center [394, 345] width 48 height 23
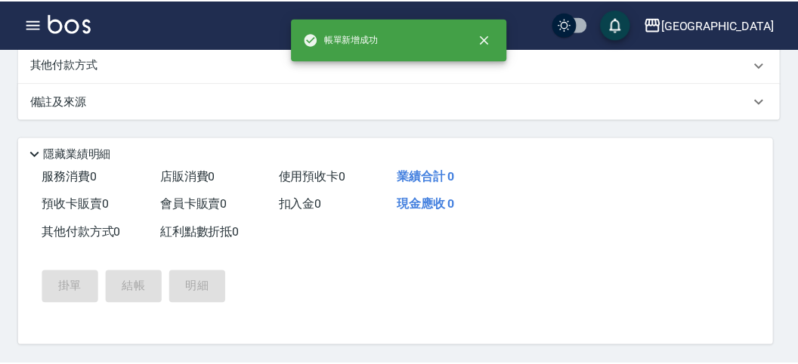
scroll to position [0, 0]
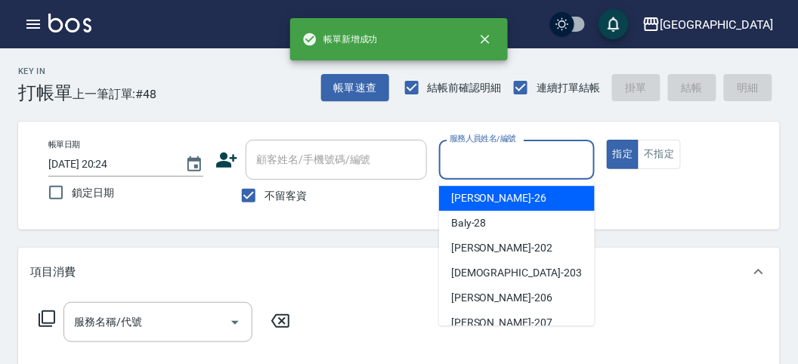
click at [501, 165] on input "服務人員姓名/編號" at bounding box center [516, 160] width 141 height 26
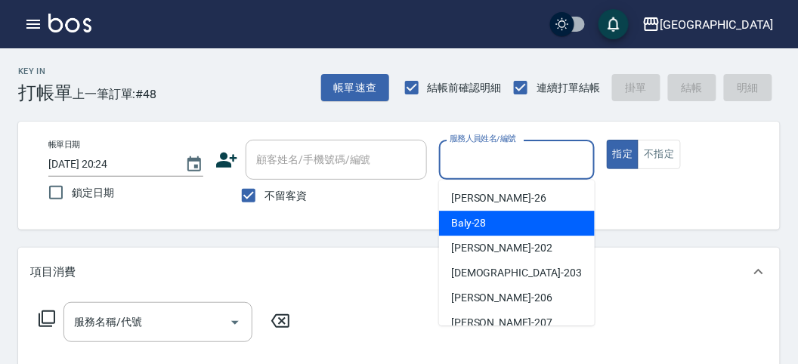
click at [497, 227] on div "Baly -28" at bounding box center [517, 223] width 156 height 25
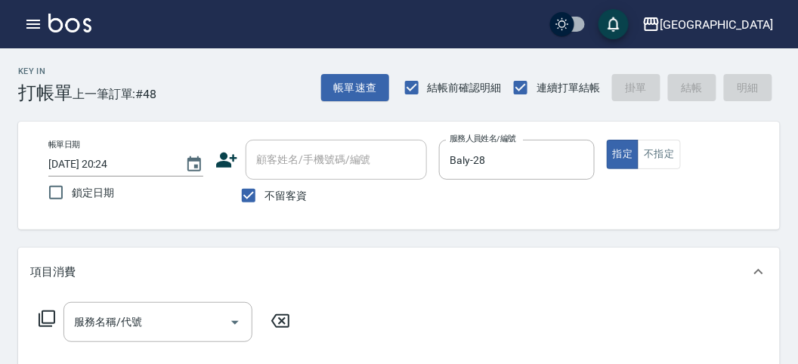
click at [42, 317] on icon at bounding box center [47, 319] width 18 height 18
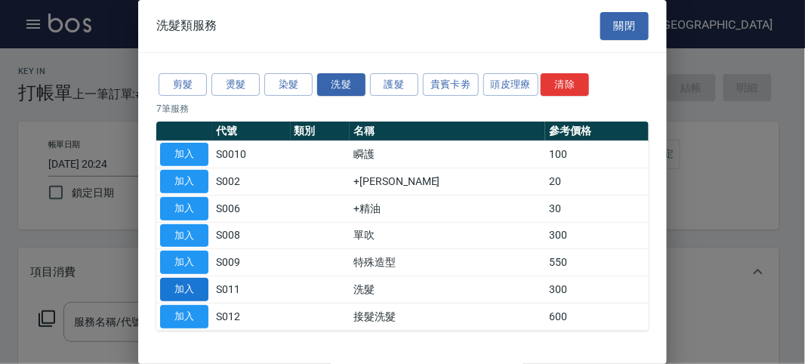
click at [190, 283] on button "加入" at bounding box center [184, 289] width 48 height 23
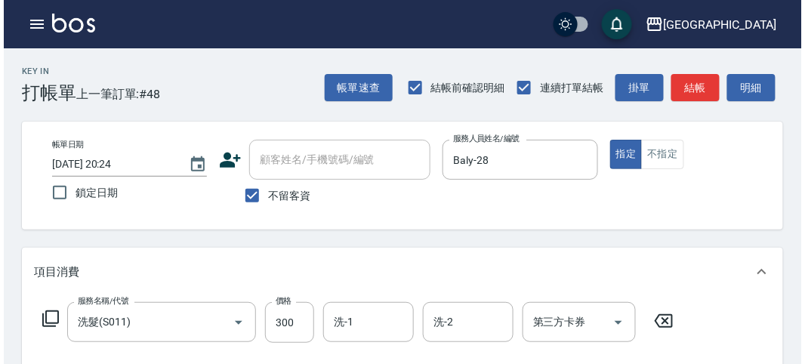
scroll to position [442, 0]
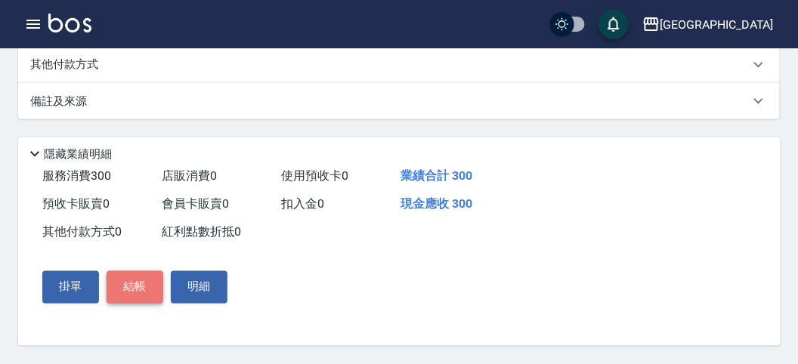
click at [150, 281] on button "結帳" at bounding box center [135, 287] width 57 height 32
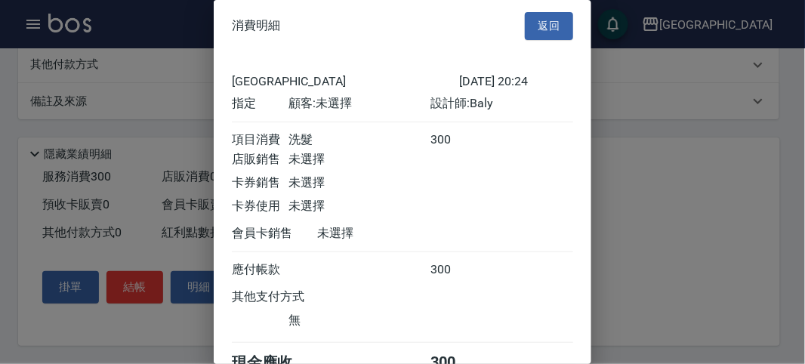
scroll to position [84, 0]
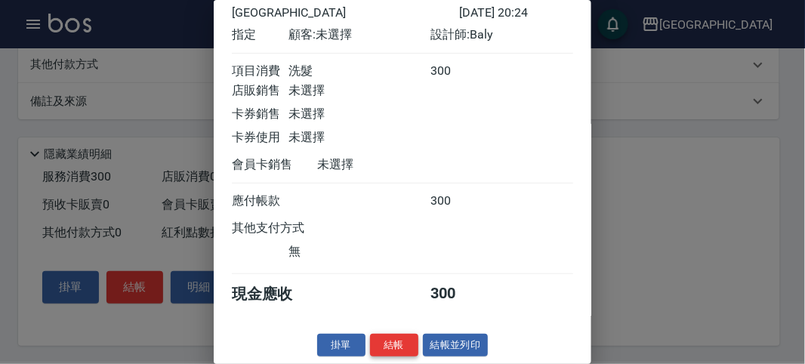
click at [391, 338] on button "結帳" at bounding box center [394, 345] width 48 height 23
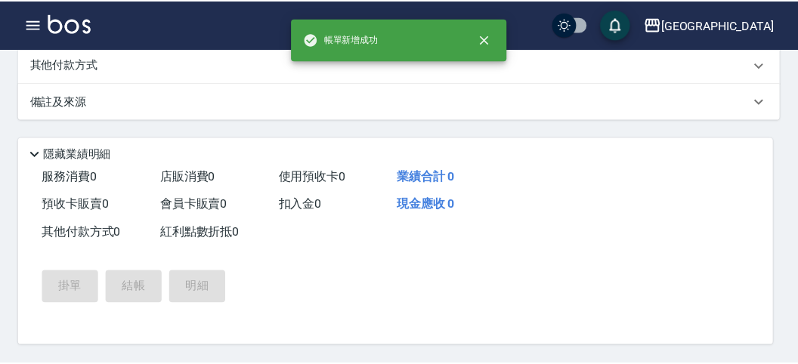
scroll to position [0, 0]
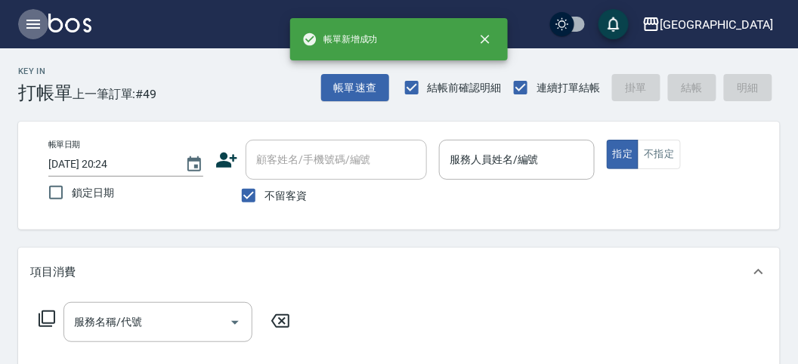
click at [35, 26] on icon "button" at bounding box center [33, 24] width 18 height 18
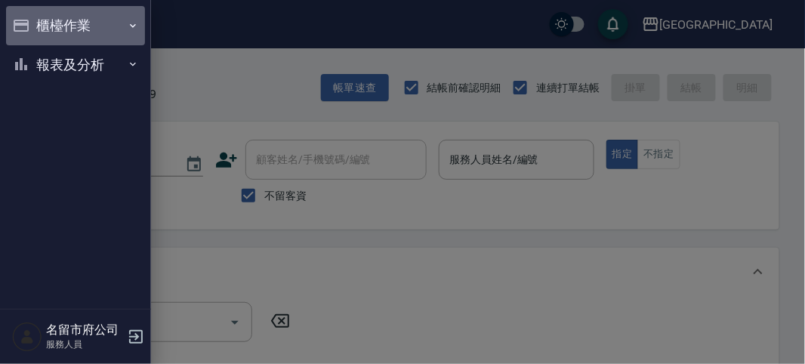
click at [35, 26] on button "櫃檯作業" at bounding box center [75, 25] width 139 height 39
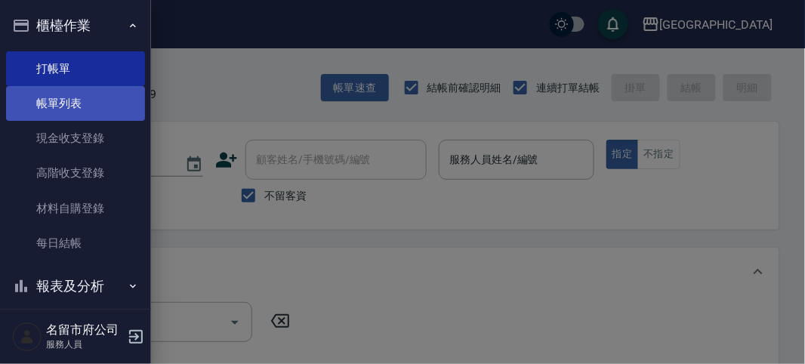
click at [55, 100] on link "帳單列表" at bounding box center [75, 103] width 139 height 35
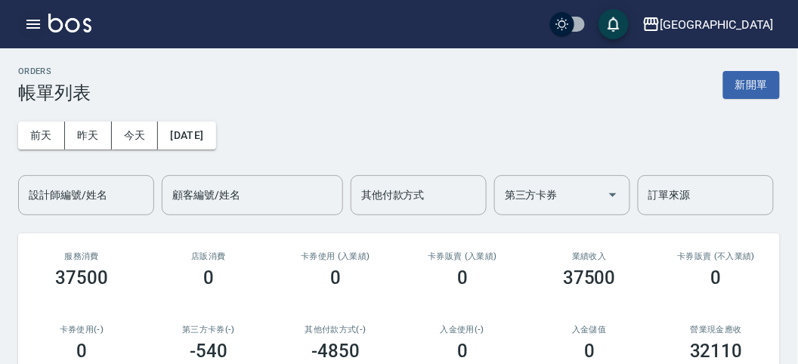
click at [32, 20] on icon "button" at bounding box center [33, 24] width 14 height 9
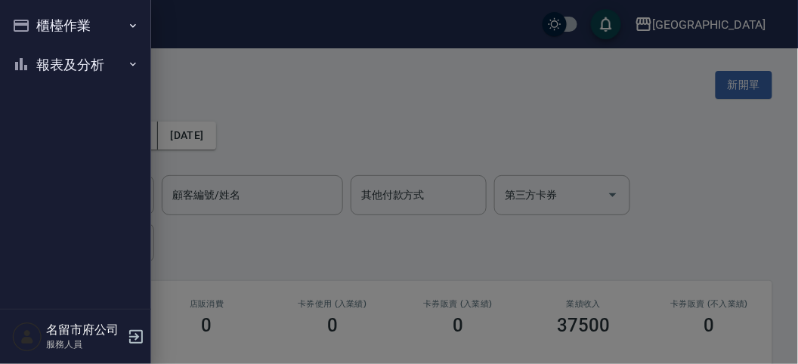
click at [32, 20] on div at bounding box center [399, 182] width 798 height 364
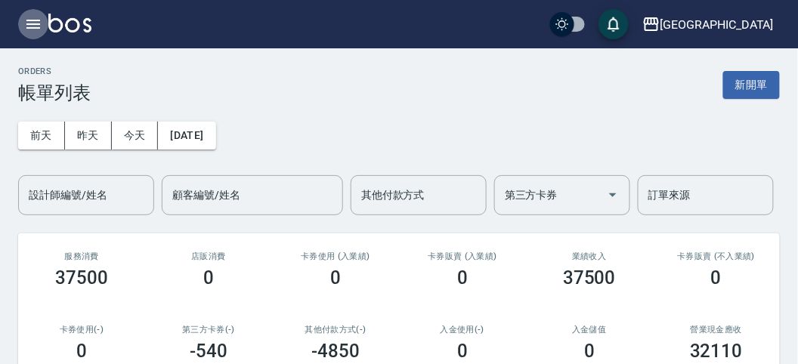
click at [39, 20] on icon "button" at bounding box center [33, 24] width 14 height 9
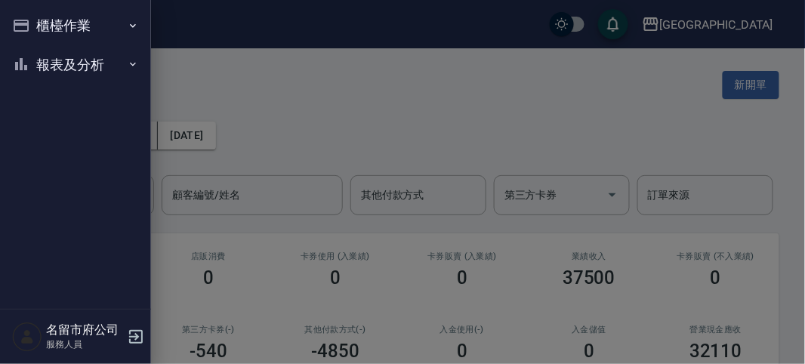
click at [47, 31] on button "櫃檯作業" at bounding box center [75, 25] width 139 height 39
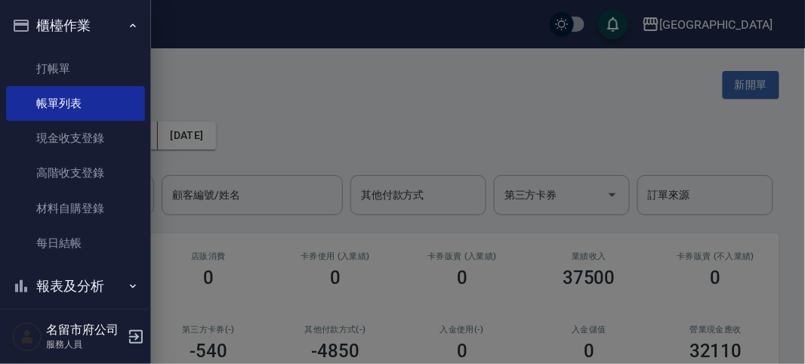
click at [349, 85] on div at bounding box center [402, 182] width 805 height 364
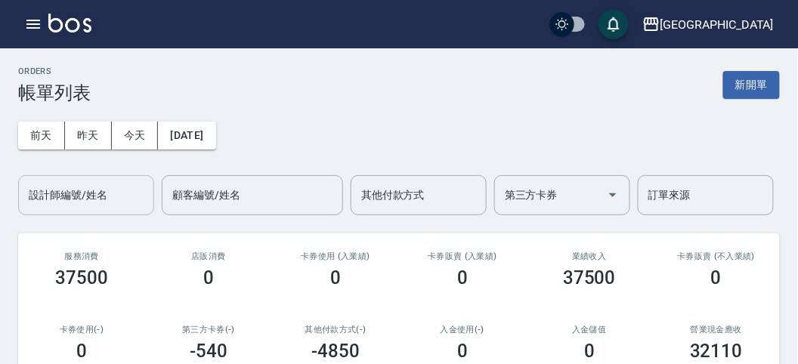
click at [86, 199] on input "設計師編號/姓名" at bounding box center [86, 195] width 122 height 26
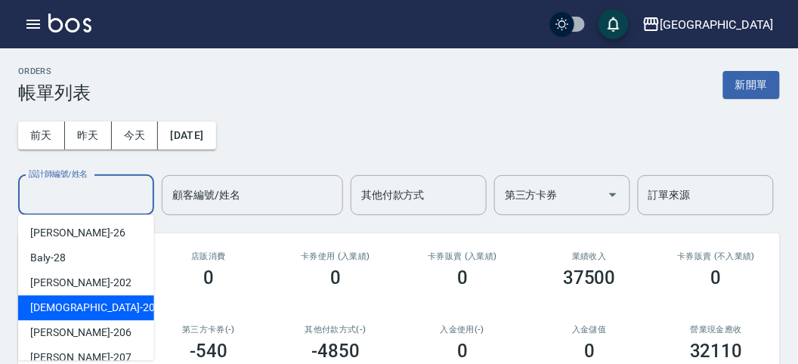
scroll to position [116, 0]
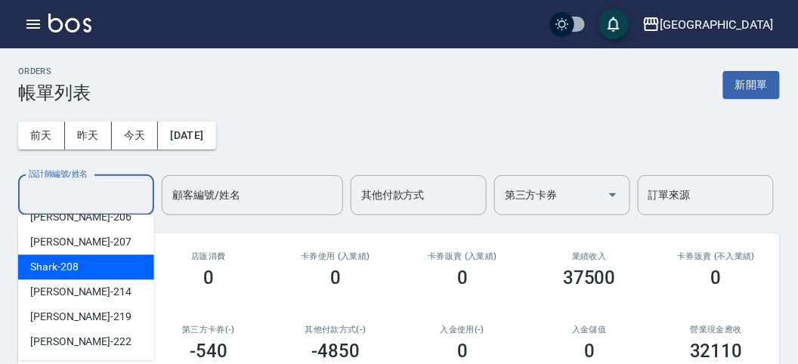
click at [96, 258] on div "Shark -208" at bounding box center [86, 267] width 136 height 25
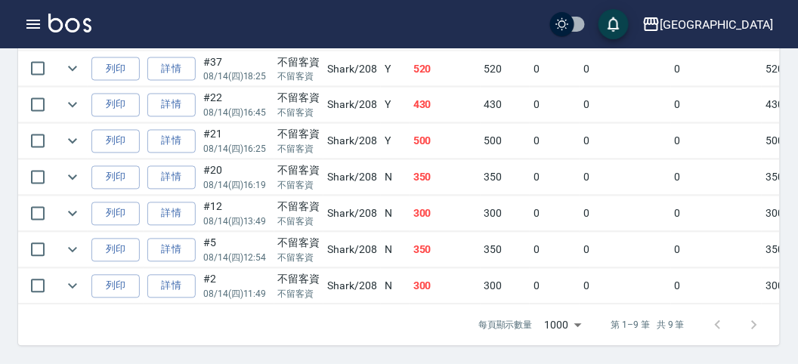
scroll to position [0, 0]
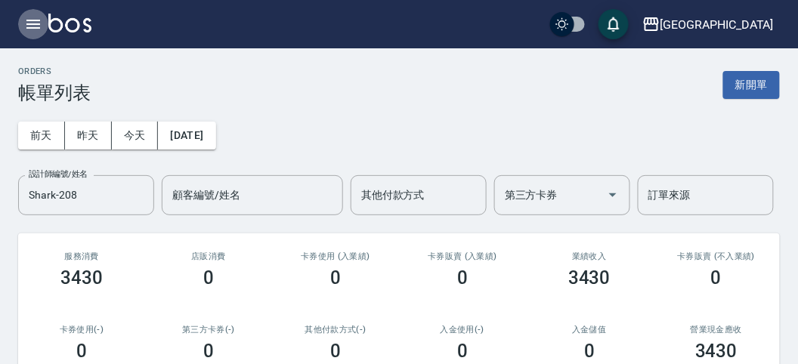
click at [36, 23] on icon "button" at bounding box center [33, 24] width 14 height 9
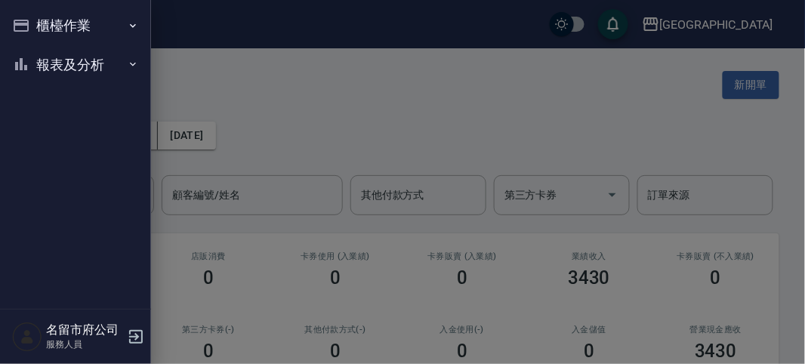
click at [36, 23] on div "櫃檯作業 打帳單 帳單列表 現金收支登錄 高階收支登錄 材料自購登錄 每日結帳 報表及分析 報表目錄 店家日報表 互助排行榜 互助點數明細 設計師日報表 設計…" at bounding box center [75, 182] width 151 height 364
click at [37, 21] on button "櫃檯作業" at bounding box center [75, 25] width 139 height 39
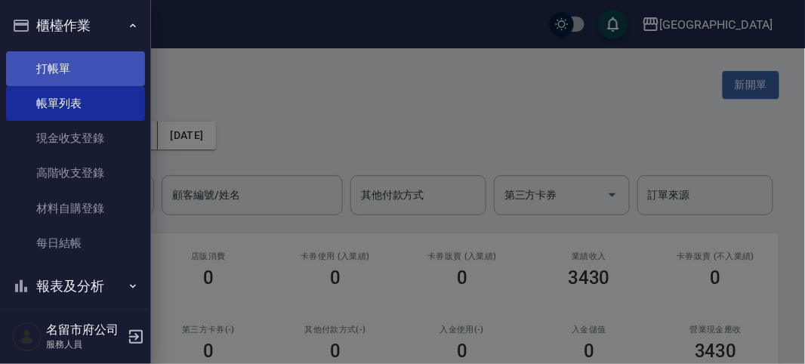
click at [64, 76] on link "打帳單" at bounding box center [75, 68] width 139 height 35
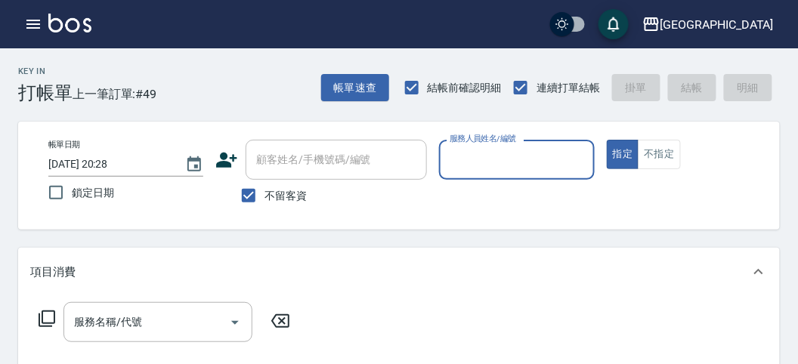
click at [465, 148] on input "服務人員姓名/編號" at bounding box center [516, 160] width 141 height 26
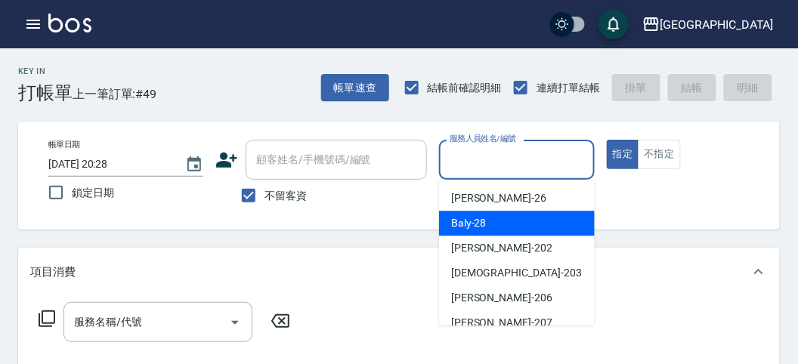
drag, startPoint x: 479, startPoint y: 231, endPoint x: 436, endPoint y: 232, distance: 43.1
click at [480, 231] on div "Baly -28" at bounding box center [517, 223] width 156 height 25
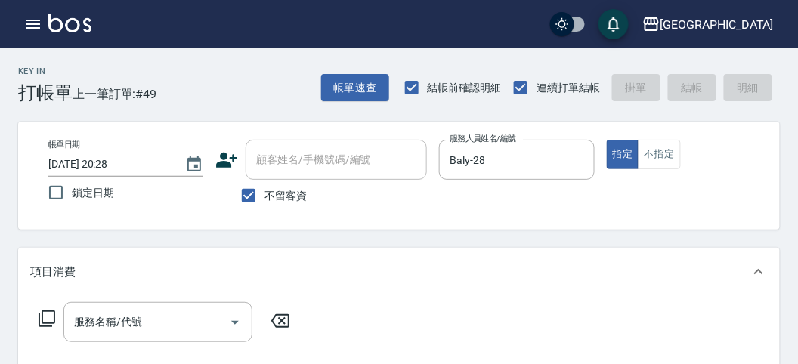
click at [54, 316] on icon at bounding box center [47, 318] width 17 height 17
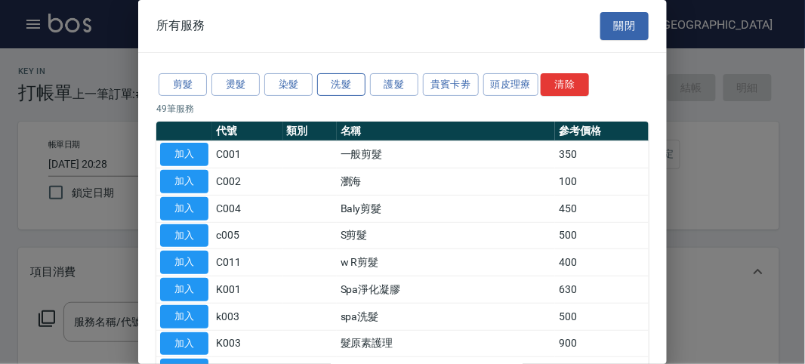
click at [341, 87] on button "洗髮" at bounding box center [341, 84] width 48 height 23
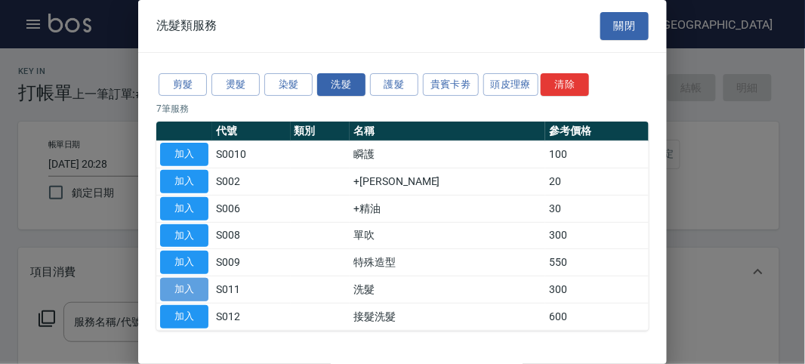
click at [199, 287] on button "加入" at bounding box center [184, 289] width 48 height 23
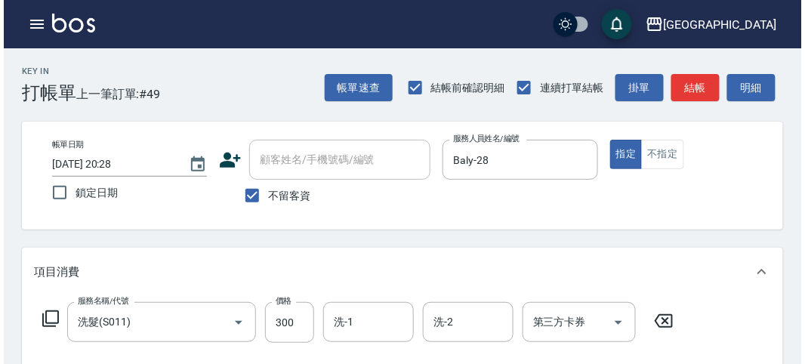
scroll to position [442, 0]
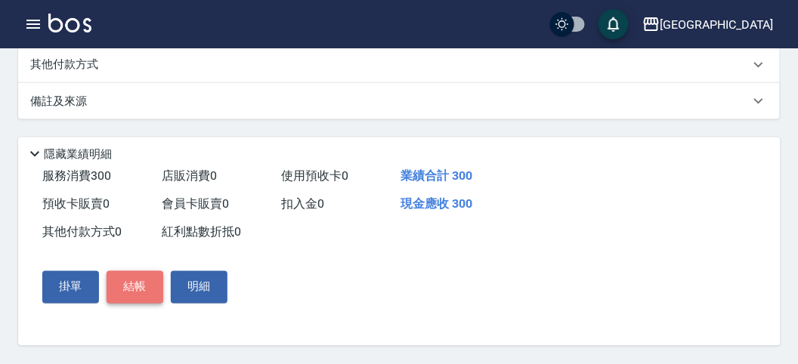
click at [131, 298] on button "結帳" at bounding box center [135, 287] width 57 height 32
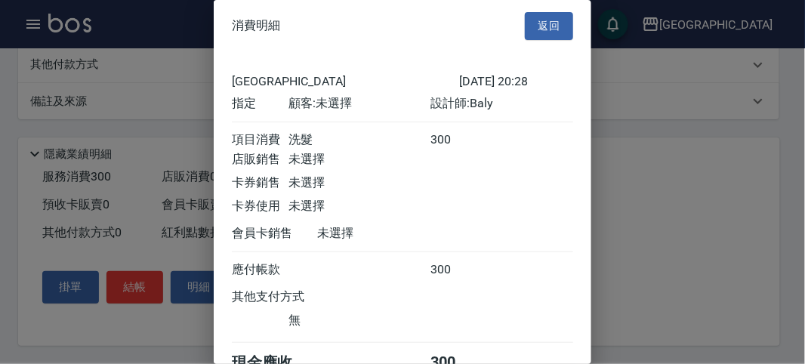
scroll to position [84, 0]
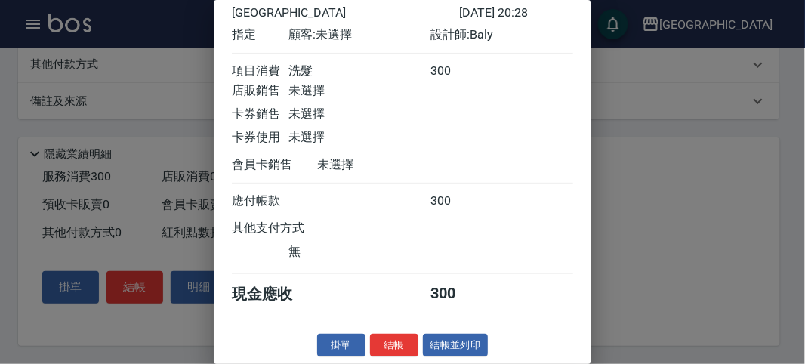
drag, startPoint x: 391, startPoint y: 338, endPoint x: 383, endPoint y: 336, distance: 7.9
click at [390, 338] on button "結帳" at bounding box center [394, 345] width 48 height 23
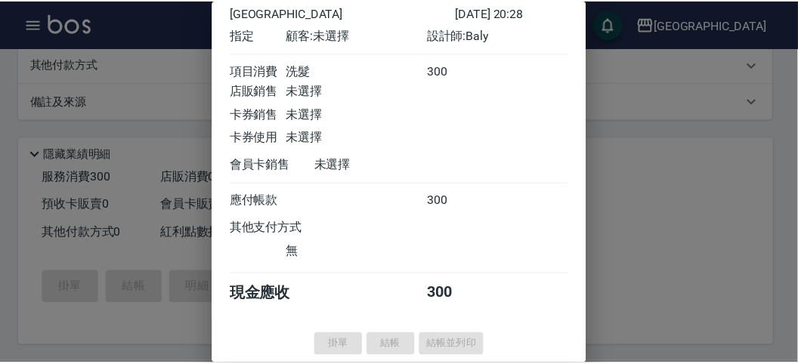
scroll to position [0, 0]
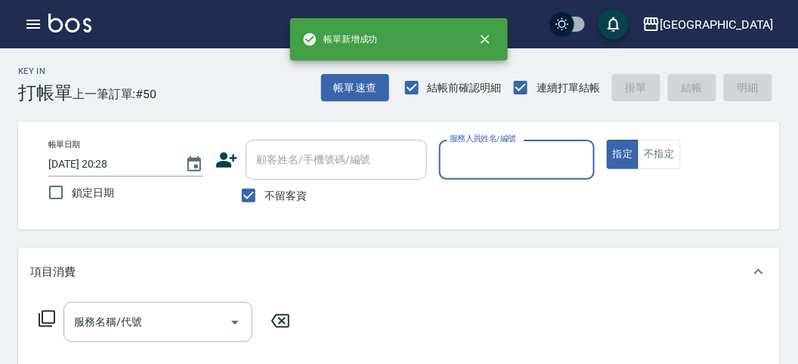
click at [32, 28] on icon "button" at bounding box center [33, 24] width 14 height 9
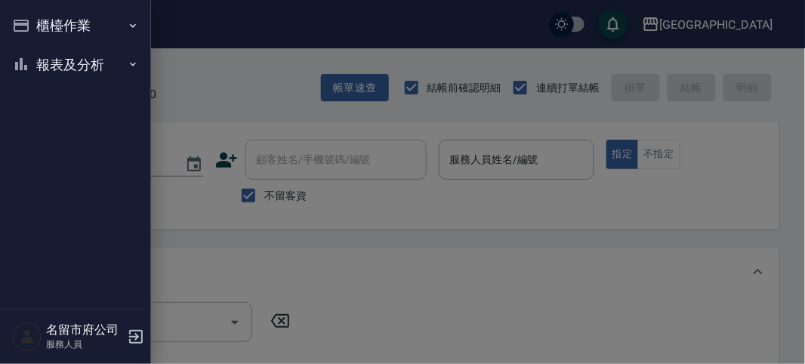
click at [32, 28] on button "櫃檯作業" at bounding box center [75, 25] width 139 height 39
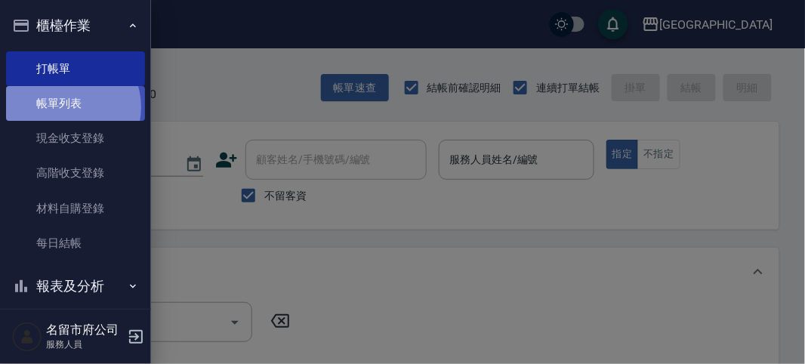
click at [64, 107] on link "帳單列表" at bounding box center [75, 103] width 139 height 35
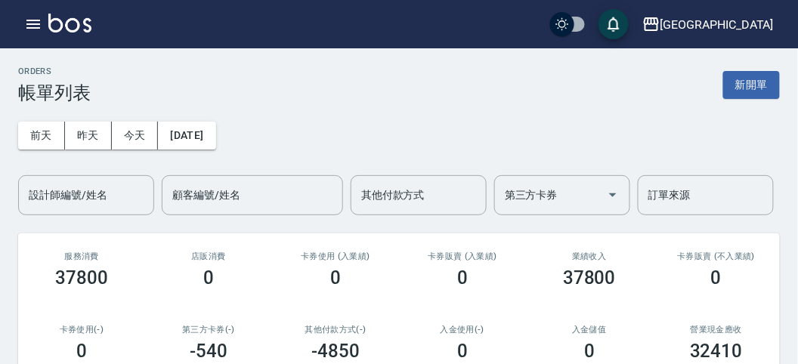
scroll to position [168, 0]
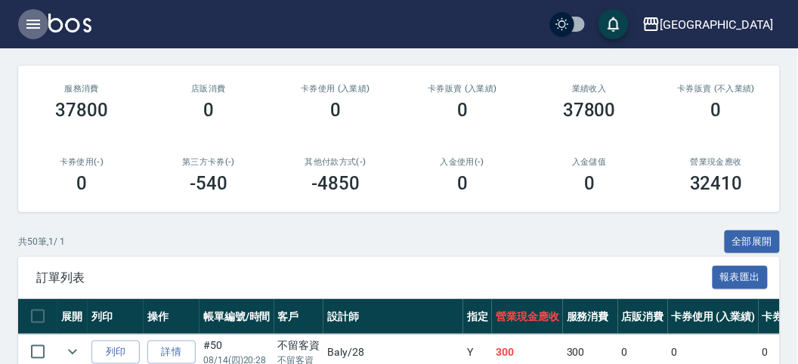
click at [32, 20] on icon "button" at bounding box center [33, 24] width 14 height 9
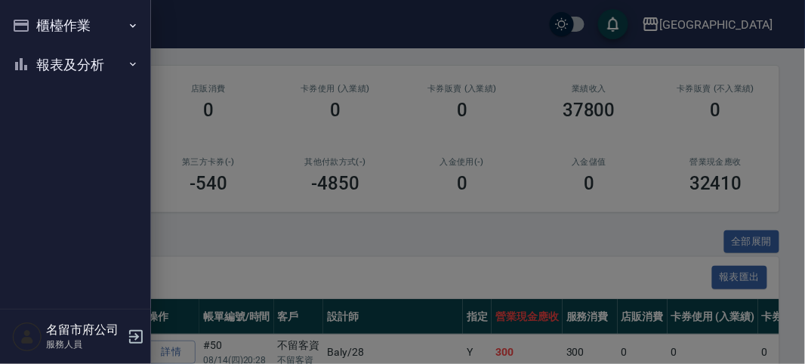
click at [36, 26] on button "櫃檯作業" at bounding box center [75, 25] width 139 height 39
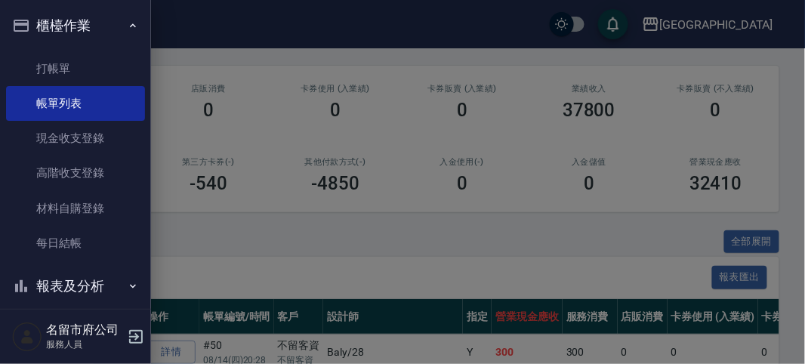
drag, startPoint x: 284, startPoint y: 146, endPoint x: 275, endPoint y: 147, distance: 9.2
click at [282, 149] on div at bounding box center [402, 182] width 805 height 364
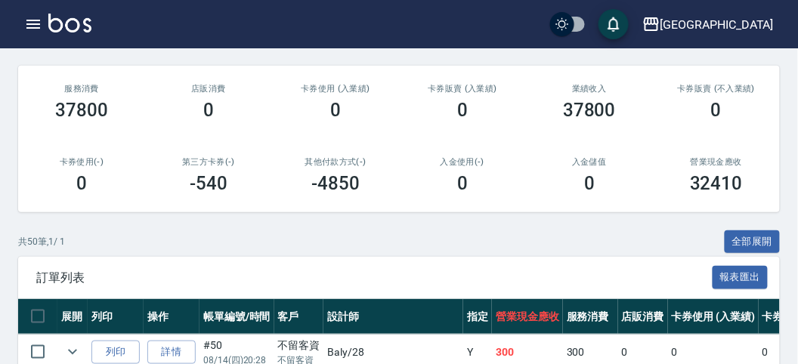
scroll to position [0, 0]
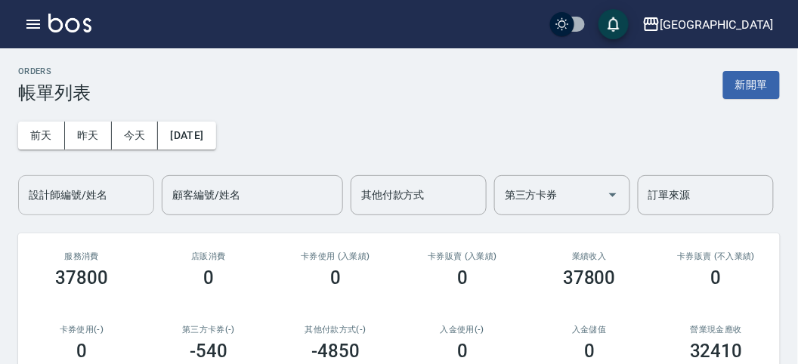
drag, startPoint x: 108, startPoint y: 185, endPoint x: 109, endPoint y: 196, distance: 11.4
click at [107, 186] on input "設計師編號/姓名" at bounding box center [86, 195] width 122 height 26
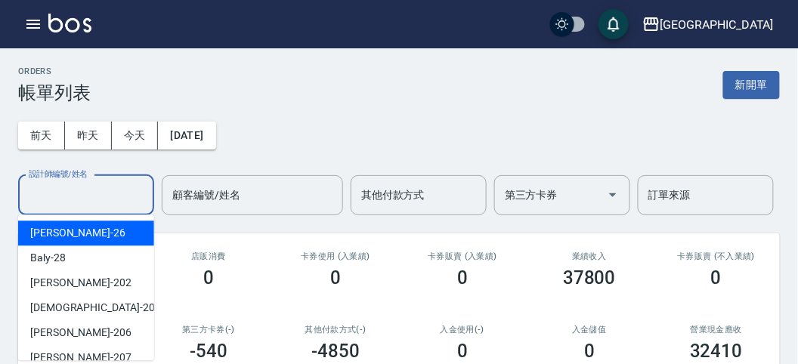
click at [113, 225] on div "[PERSON_NAME] -26" at bounding box center [86, 233] width 136 height 25
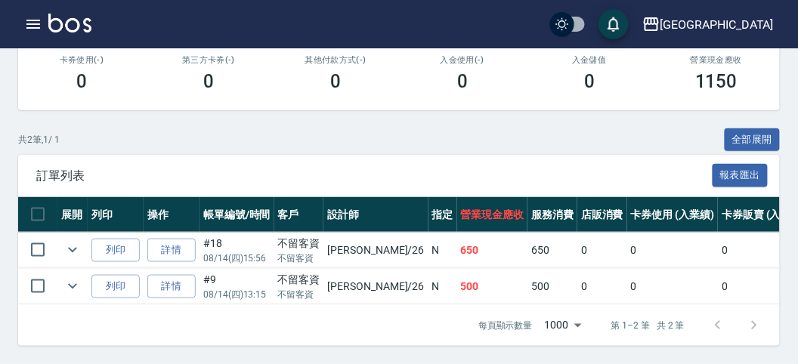
scroll to position [29, 0]
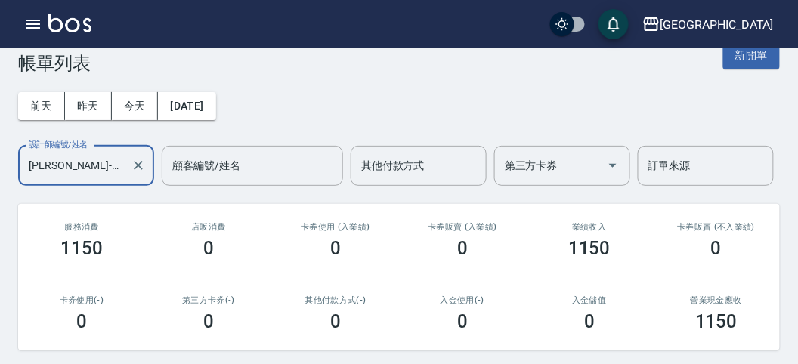
click at [132, 174] on div at bounding box center [138, 166] width 20 height 40
click at [137, 165] on icon "Clear" at bounding box center [138, 165] width 9 height 9
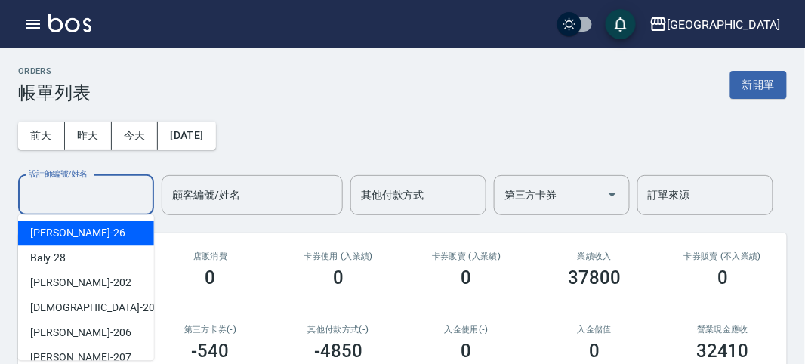
click at [96, 198] on input "設計師編號/姓名" at bounding box center [86, 195] width 122 height 26
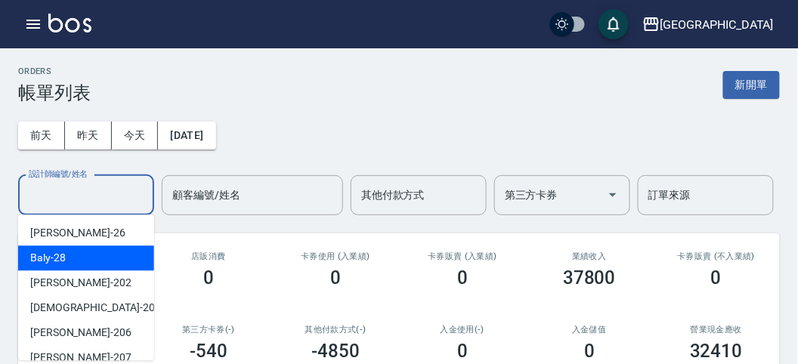
click at [72, 267] on div "Baly -28" at bounding box center [86, 257] width 136 height 25
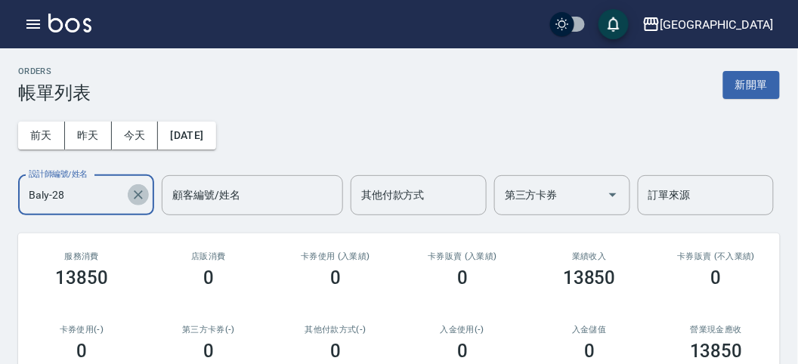
click at [139, 197] on icon "Clear" at bounding box center [138, 194] width 15 height 15
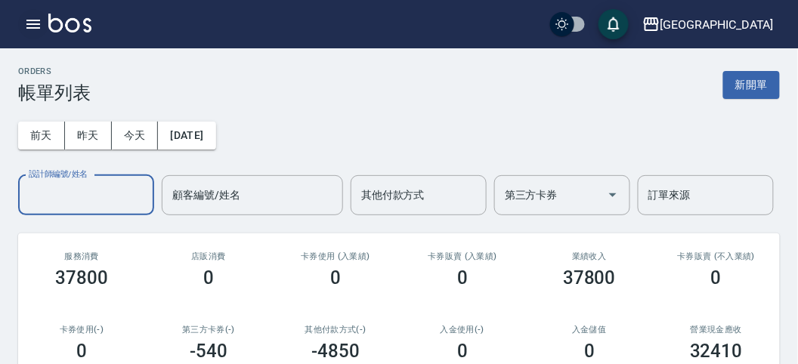
click at [36, 20] on icon "button" at bounding box center [33, 24] width 14 height 9
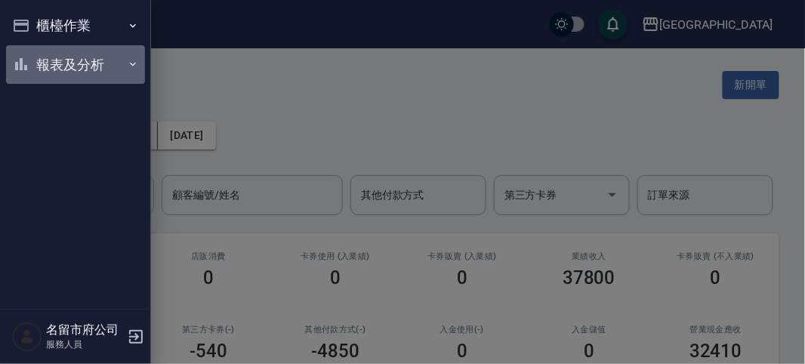
click at [37, 62] on button "報表及分析" at bounding box center [75, 64] width 139 height 39
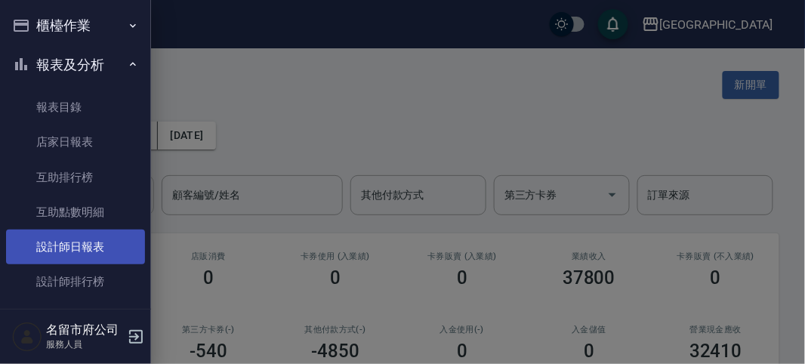
click at [91, 253] on link "設計師日報表" at bounding box center [75, 247] width 139 height 35
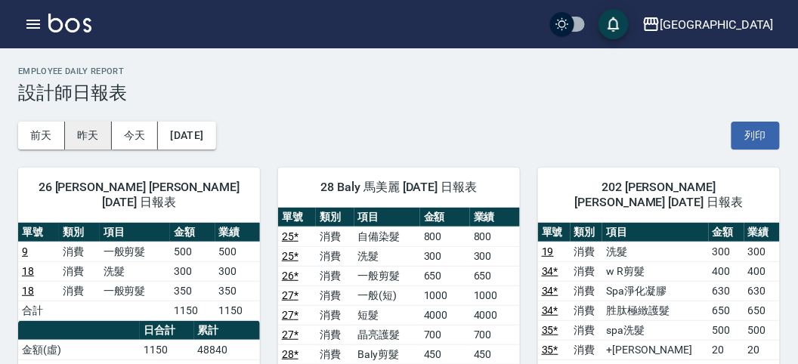
click at [93, 137] on button "昨天" at bounding box center [88, 136] width 47 height 28
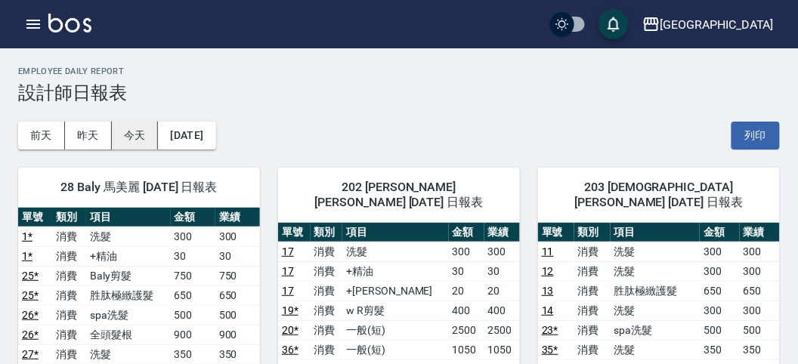
click at [140, 138] on button "今天" at bounding box center [135, 136] width 47 height 28
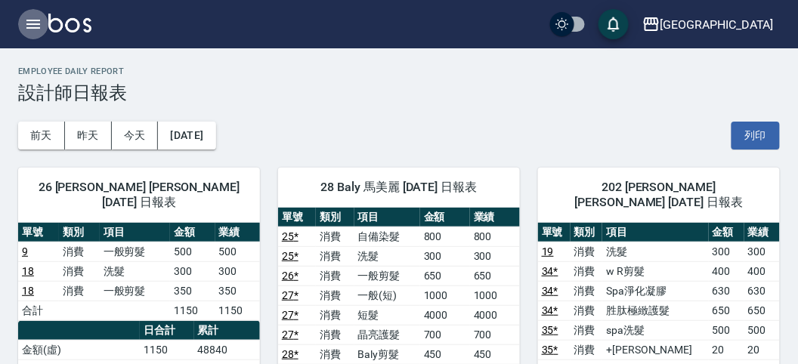
click at [31, 25] on icon "button" at bounding box center [33, 24] width 18 height 18
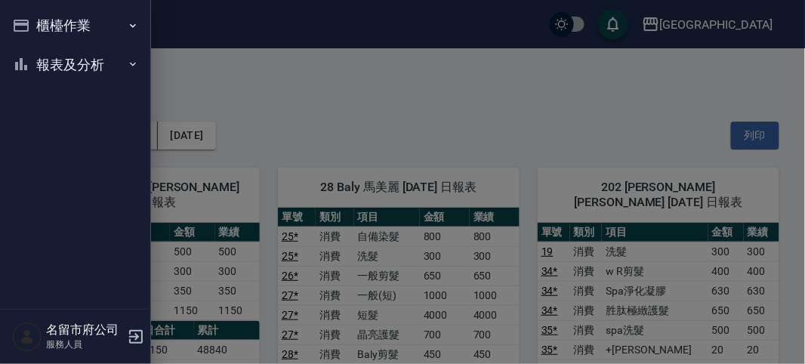
click at [31, 25] on div "櫃檯作業 打帳單 帳單列表 現金收支登錄 高階收支登錄 材料自購登錄 每日結帳 報表及分析 報表目錄 店家日報表 互助排行榜 互助點數明細 設計師日報表 設計…" at bounding box center [75, 182] width 151 height 364
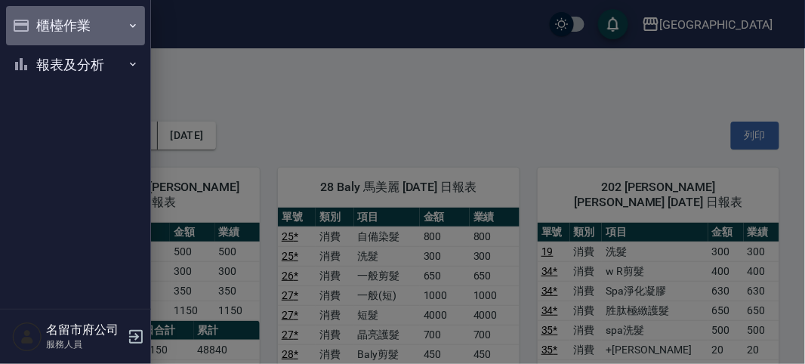
click at [31, 25] on button "櫃檯作業" at bounding box center [75, 25] width 139 height 39
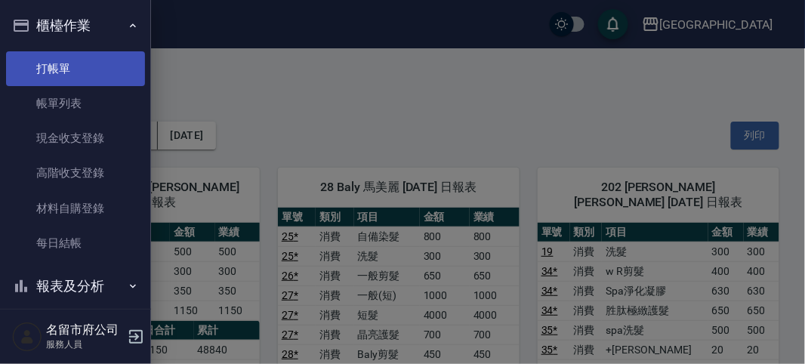
click at [62, 72] on link "打帳單" at bounding box center [75, 68] width 139 height 35
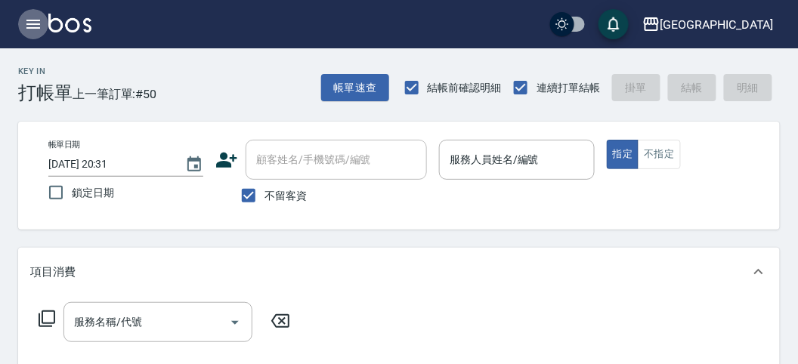
click at [45, 21] on button "button" at bounding box center [33, 24] width 30 height 30
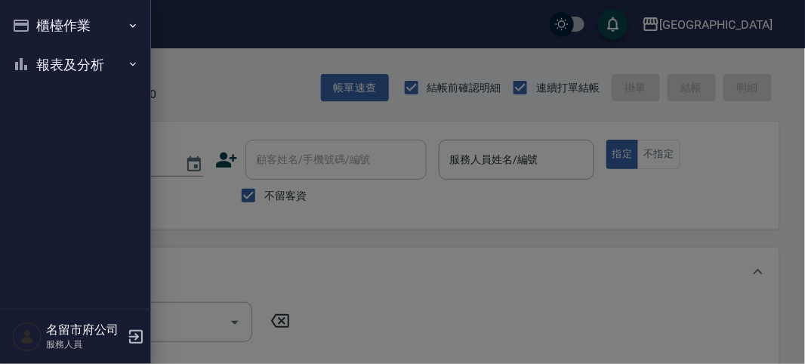
click at [42, 36] on button "櫃檯作業" at bounding box center [75, 25] width 139 height 39
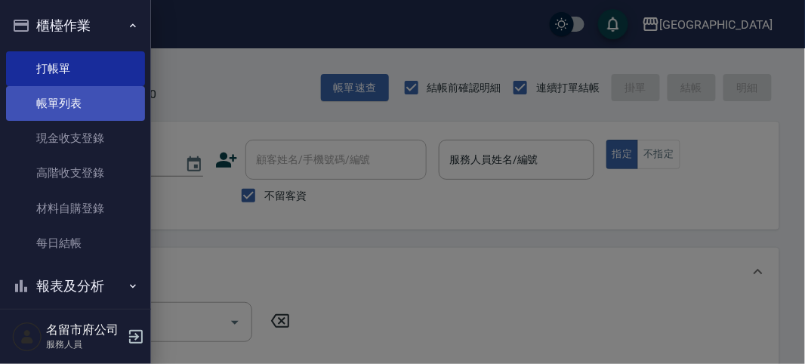
click at [74, 105] on link "帳單列表" at bounding box center [75, 103] width 139 height 35
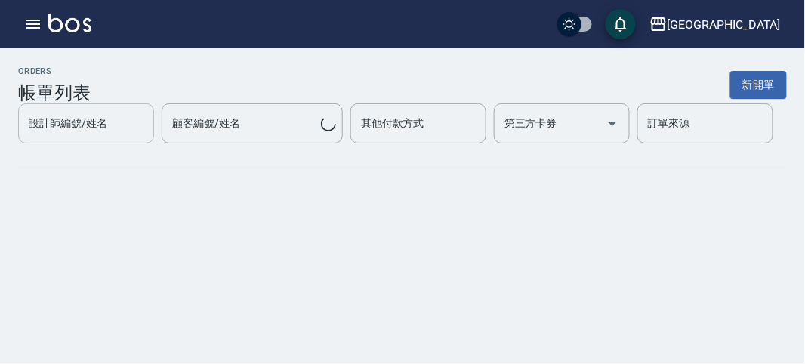
drag, startPoint x: 75, startPoint y: 100, endPoint x: 84, endPoint y: 111, distance: 14.5
click at [84, 110] on div "設計師編號/姓名" at bounding box center [86, 123] width 136 height 40
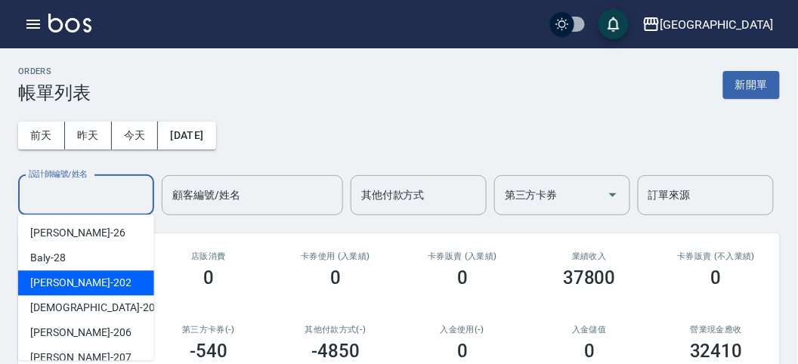
scroll to position [116, 0]
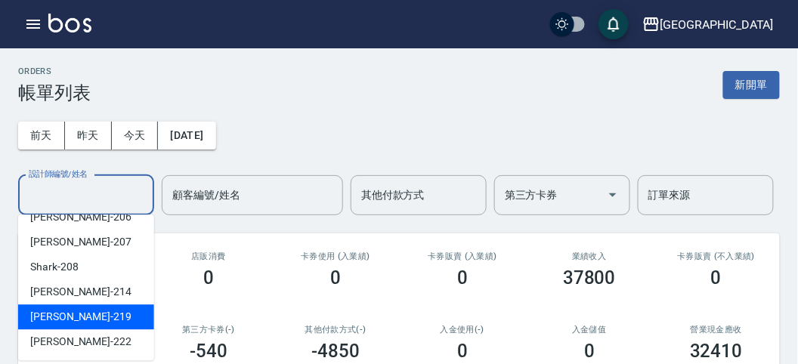
click at [88, 312] on div "[PERSON_NAME] -219" at bounding box center [86, 316] width 136 height 25
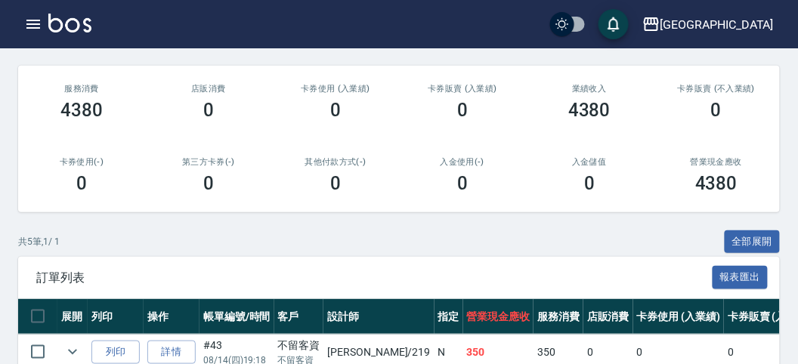
scroll to position [0, 0]
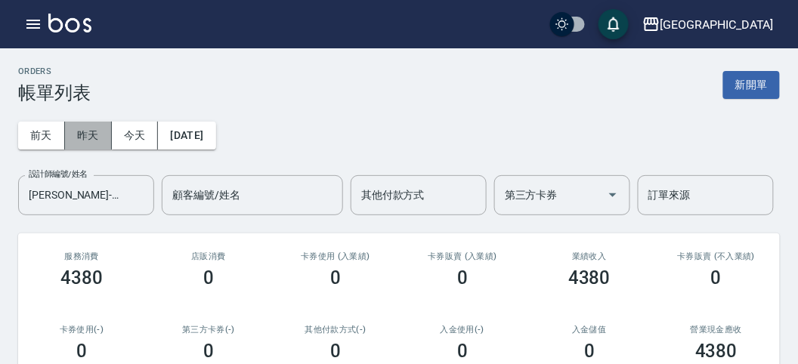
click at [101, 134] on button "昨天" at bounding box center [88, 136] width 47 height 28
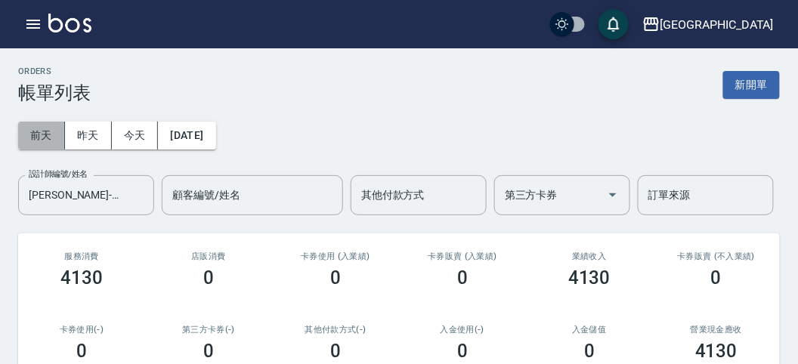
click at [42, 127] on button "前天" at bounding box center [41, 136] width 47 height 28
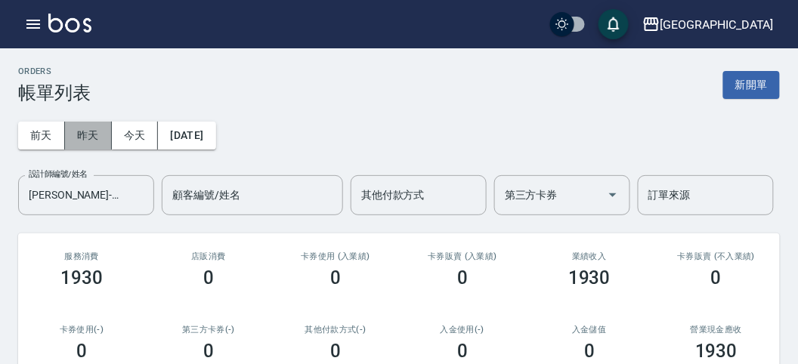
drag, startPoint x: 81, startPoint y: 143, endPoint x: 67, endPoint y: 121, distance: 25.8
click at [79, 138] on button "昨天" at bounding box center [88, 136] width 47 height 28
click at [34, 26] on icon "button" at bounding box center [33, 24] width 18 height 18
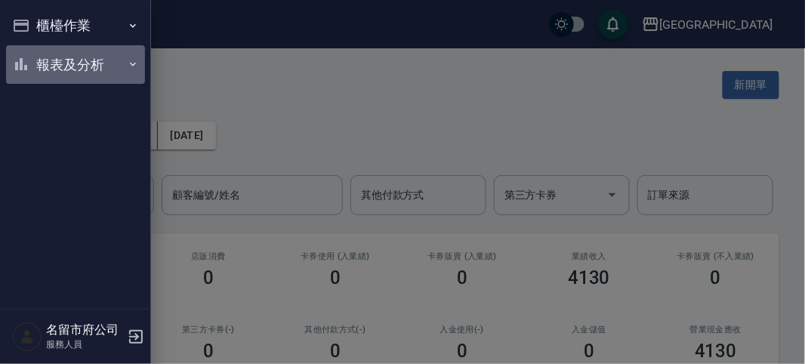
drag, startPoint x: 50, startPoint y: 63, endPoint x: 47, endPoint y: 72, distance: 9.6
click at [49, 71] on button "報表及分析" at bounding box center [75, 64] width 139 height 39
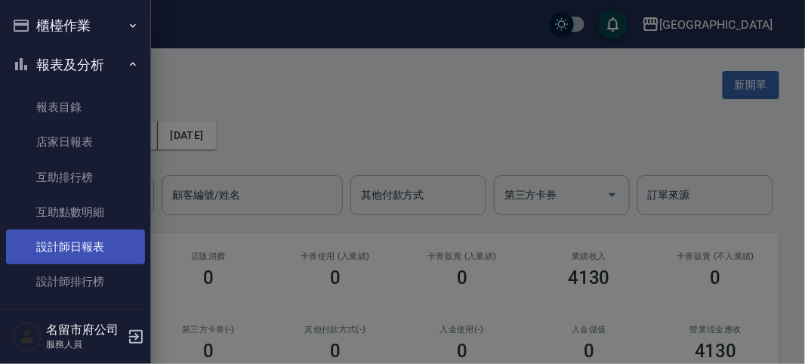
click at [75, 239] on link "設計師日報表" at bounding box center [75, 247] width 139 height 35
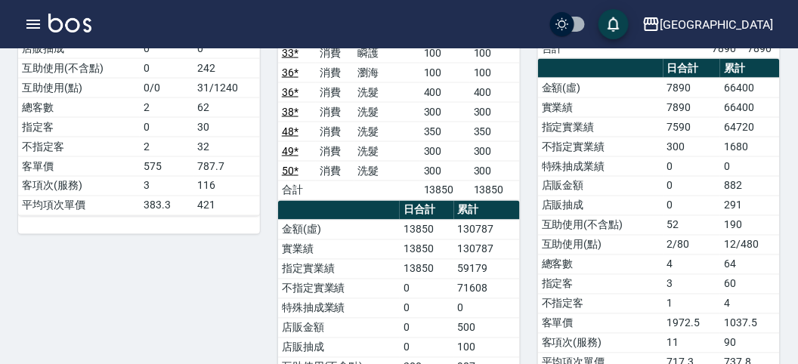
scroll to position [168, 0]
